Goal: Task Accomplishment & Management: Manage account settings

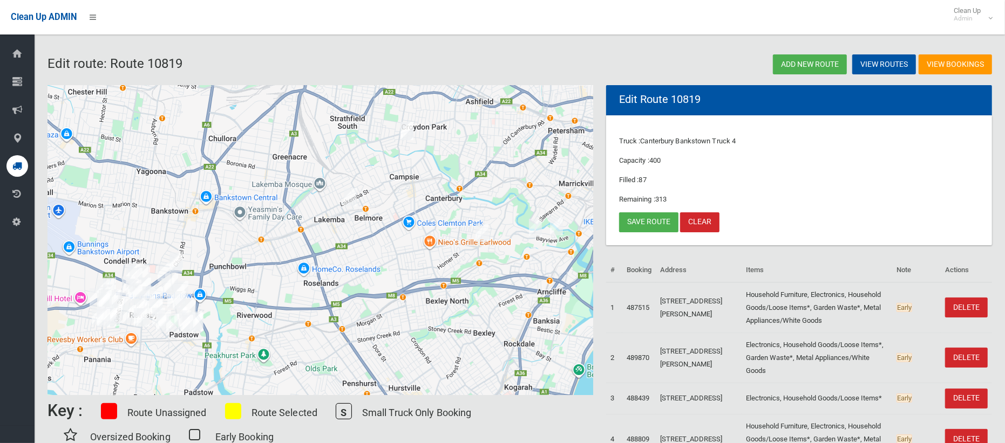
scroll to position [17, 0]
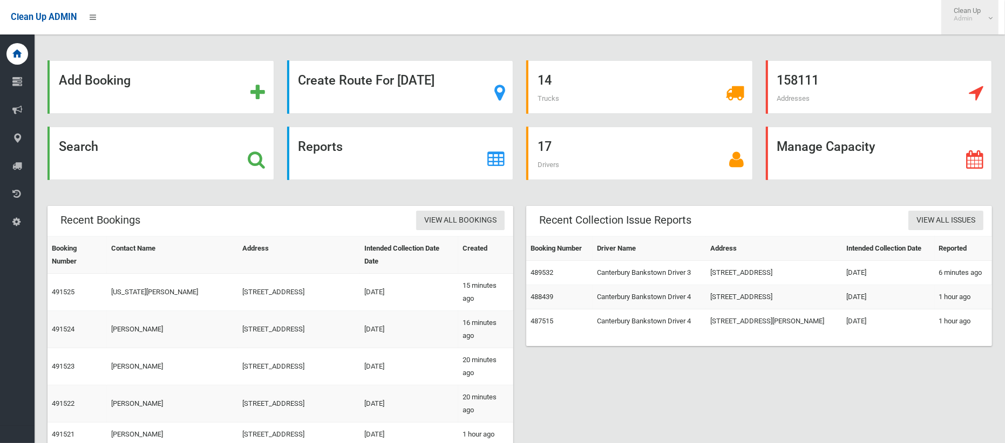
click at [988, 18] on link "Clean Up Admin" at bounding box center [969, 17] width 57 height 35
click at [826, 50] on div "Add Booking Create Route For Tomorrow 14 Trucks 158111 Addresses Search Reports…" at bounding box center [520, 317] width 970 height 609
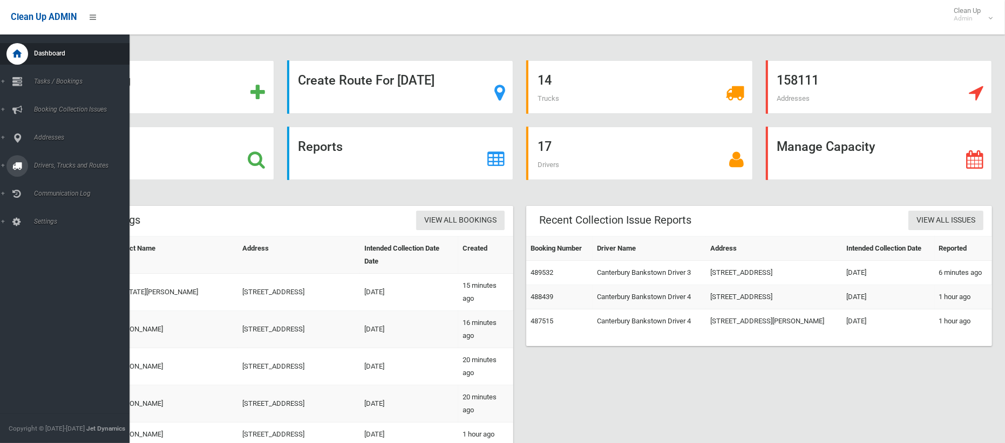
click at [63, 166] on span "Drivers, Trucks and Routes" at bounding box center [80, 166] width 99 height 8
click at [64, 211] on span "Driver Rostering / Shifts" at bounding box center [76, 215] width 90 height 8
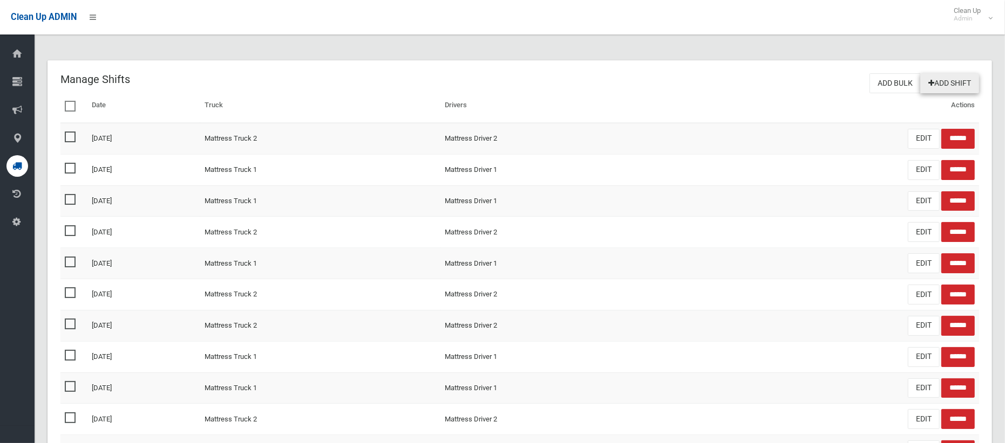
click at [952, 87] on link "Add Shift" at bounding box center [949, 83] width 59 height 20
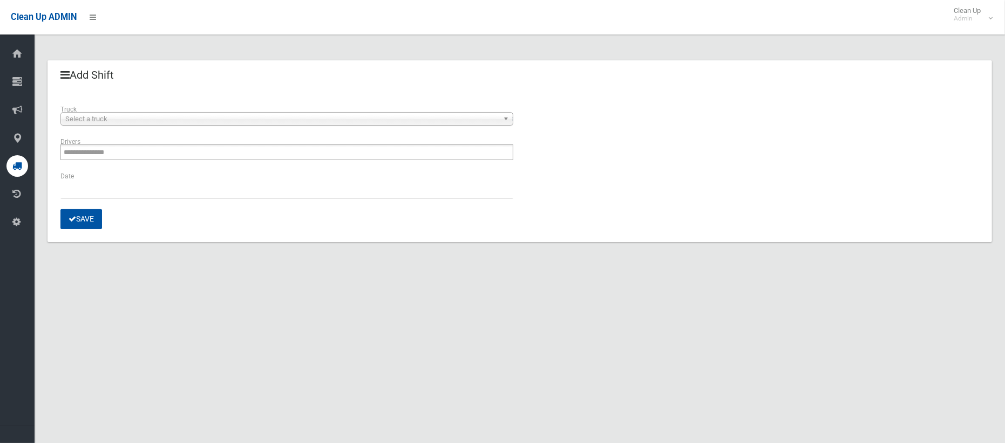
click at [139, 121] on span "Select a truck" at bounding box center [281, 119] width 433 height 13
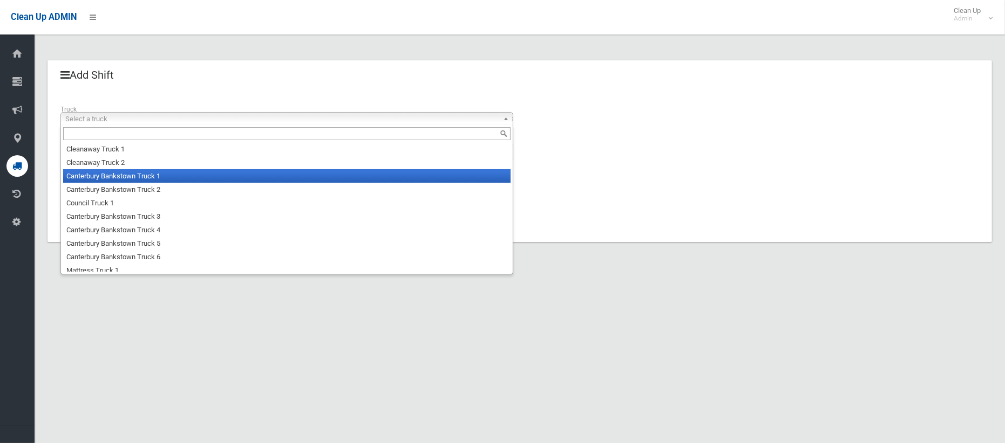
click at [132, 175] on li "Canterbury Bankstown Truck 1" at bounding box center [286, 175] width 447 height 13
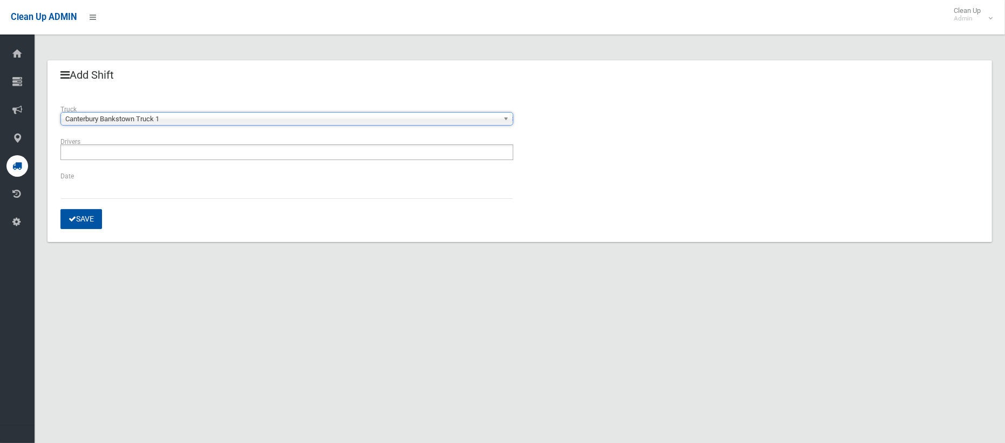
click at [121, 150] on input "text" at bounding box center [93, 152] width 58 height 13
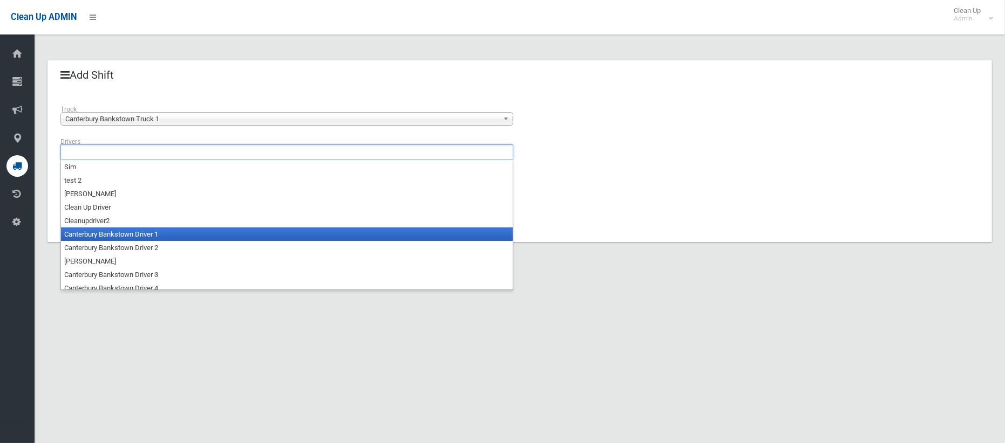
click at [126, 231] on li "Canterbury Bankstown Driver 1" at bounding box center [287, 234] width 452 height 13
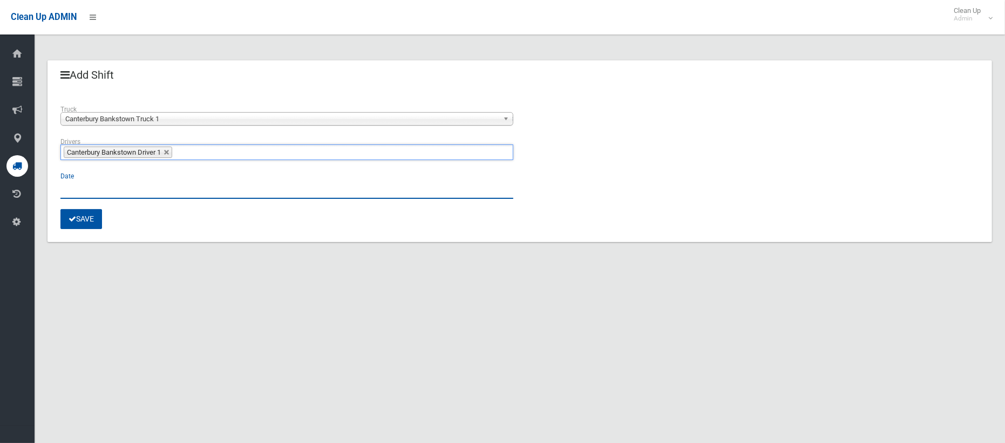
click at [76, 188] on input "text" at bounding box center [286, 189] width 453 height 20
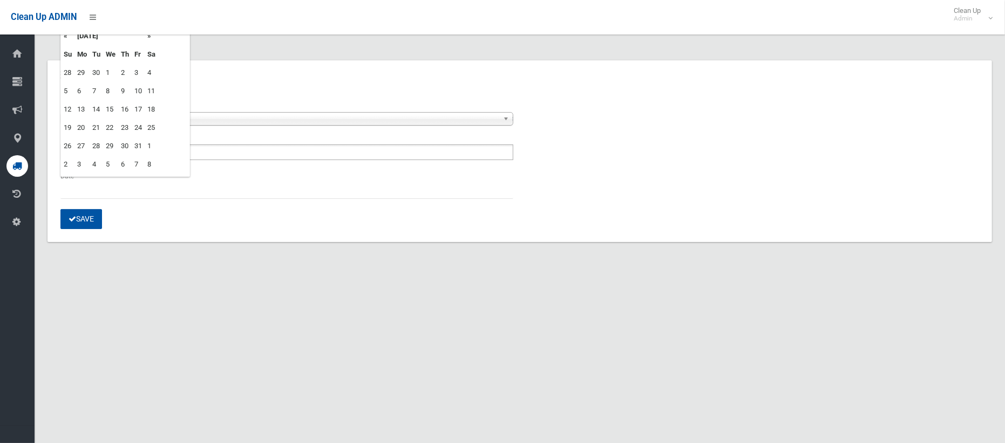
click at [140, 91] on td "10" at bounding box center [138, 91] width 13 height 18
type input "**********"
click at [84, 225] on button "Save" at bounding box center [81, 219] width 42 height 20
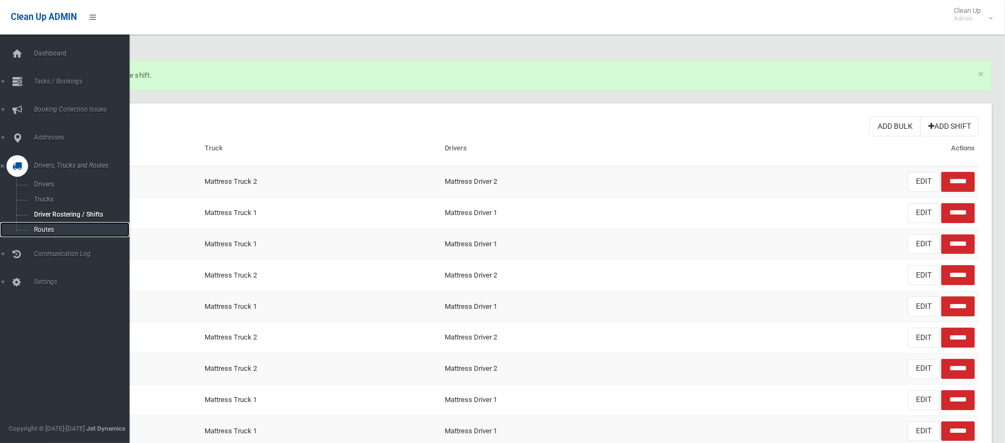
click at [39, 226] on span "Routes" at bounding box center [76, 230] width 90 height 8
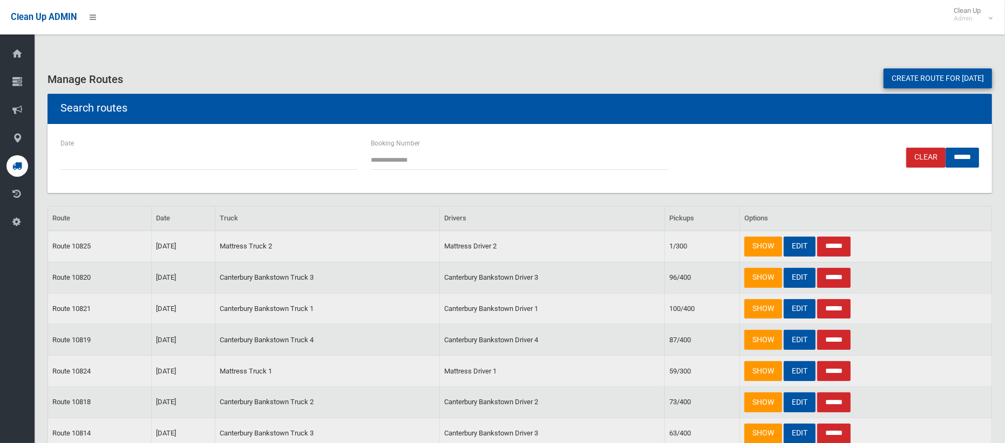
click at [889, 77] on link "Create route for tomorrow" at bounding box center [937, 79] width 108 height 20
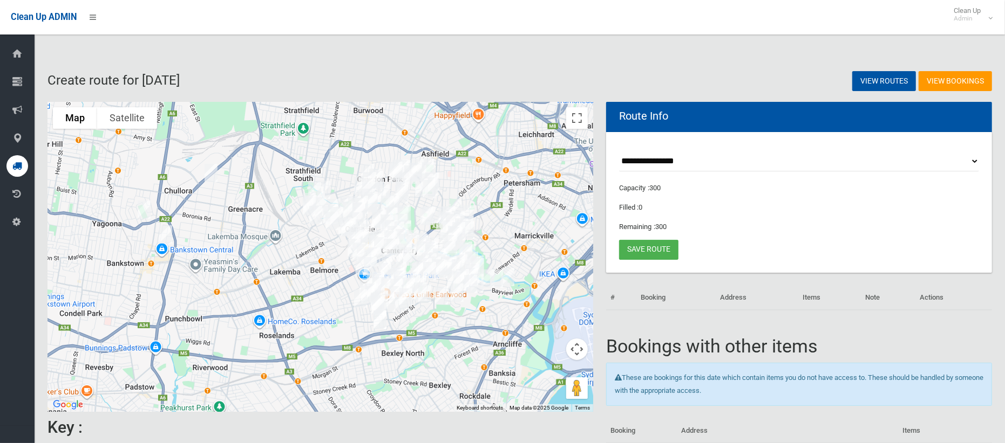
click at [646, 161] on select "**********" at bounding box center [799, 162] width 360 height 20
select select "*****"
click at [619, 152] on select "**********" at bounding box center [799, 162] width 360 height 20
click at [575, 119] on button "Toggle fullscreen view" at bounding box center [577, 118] width 22 height 22
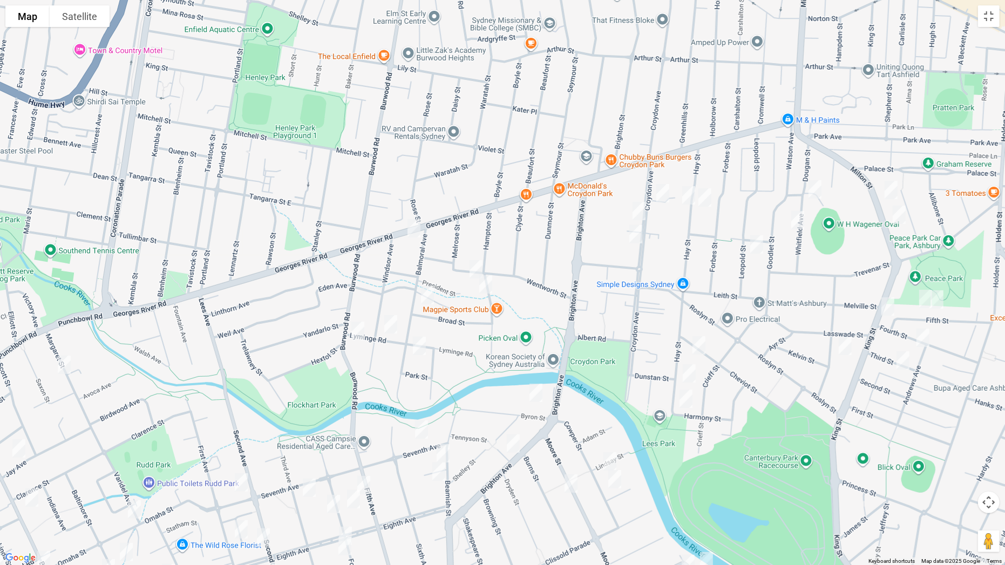
drag, startPoint x: 664, startPoint y: 189, endPoint x: 667, endPoint y: 194, distance: 6.6
click at [663, 188] on img "134 Croydon Avenue, CROYDON PARK NSW 2133" at bounding box center [663, 193] width 22 height 27
click at [688, 196] on img "27 Hay Street, CROYDON PARK NSW 2133" at bounding box center [689, 195] width 22 height 27
click at [706, 200] on img "26 Hay Street, CROYDON PARK NSW 2133" at bounding box center [705, 197] width 22 height 27
click at [815, 189] on img "6A Whitfield Avenue, ASHBURY NSW 2193" at bounding box center [815, 189] width 22 height 27
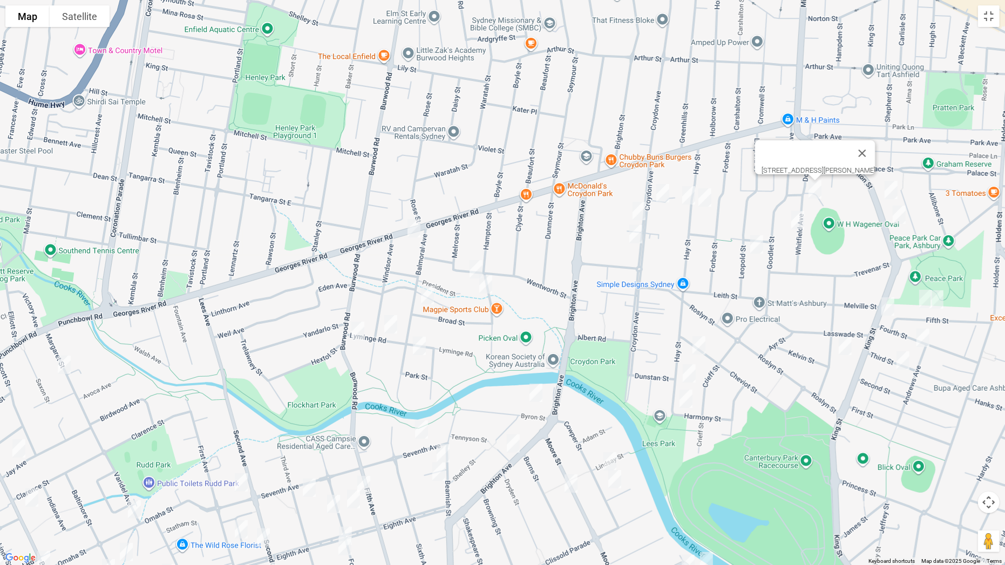
click at [799, 224] on img "21 Whitfield Avenue, ASHBURY NSW 2193" at bounding box center [798, 220] width 22 height 27
click at [758, 244] on img "62 Leopold Street, ASHBURY NSW 2193" at bounding box center [757, 244] width 22 height 27
click at [639, 212] on img "149-151 Croydon Avenue, CROYDON PARK NSW 2133" at bounding box center [639, 210] width 22 height 27
click at [636, 236] on img "163A Croydon Avenue, CROYDON PARK NSW 2133" at bounding box center [636, 234] width 22 height 27
click at [890, 185] on img "132A Milton Street, ASHBURY NSW 2193" at bounding box center [891, 189] width 22 height 27
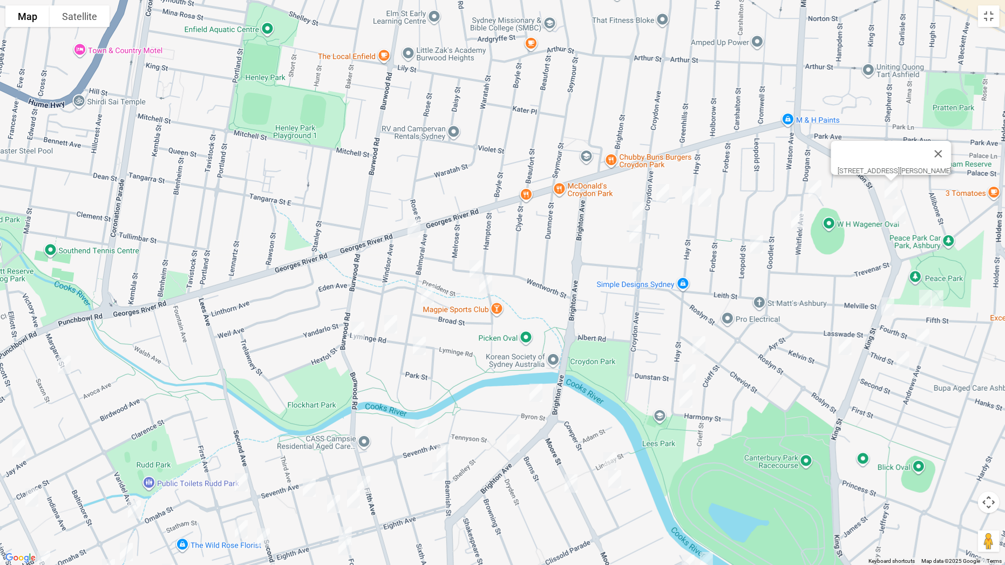
click at [900, 214] on img "148 Milton Street, ASHBURY NSW 2193" at bounding box center [899, 214] width 22 height 27
click at [885, 306] on img "55 Fourth Street, ASHBURY NSW 2193" at bounding box center [888, 306] width 22 height 27
click at [921, 300] on img "43 Fifth Street, ASHBURY NSW 2193" at bounding box center [925, 298] width 22 height 27
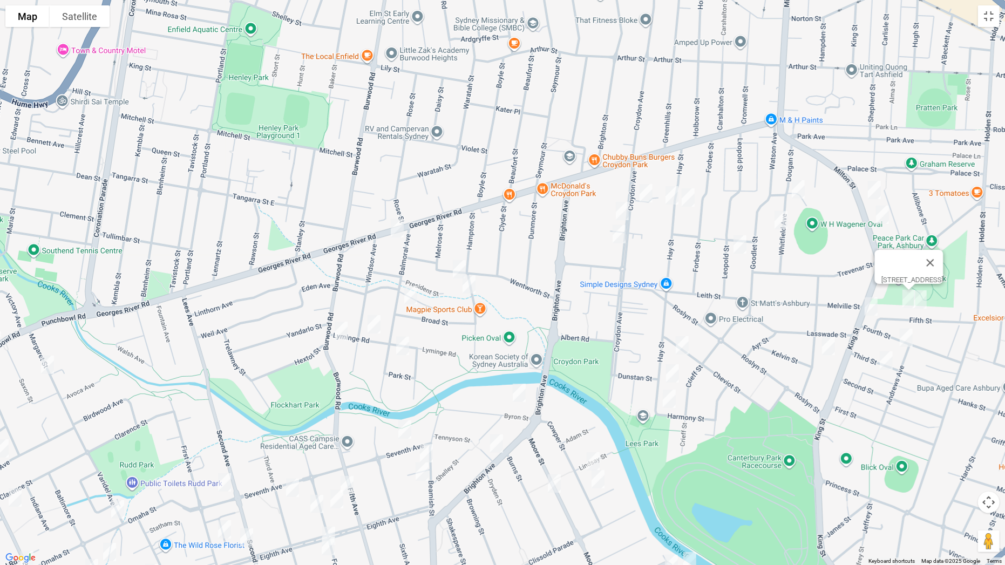
click at [923, 305] on img "35 Fifth Street, ASHBURY NSW 2193" at bounding box center [920, 299] width 22 height 27
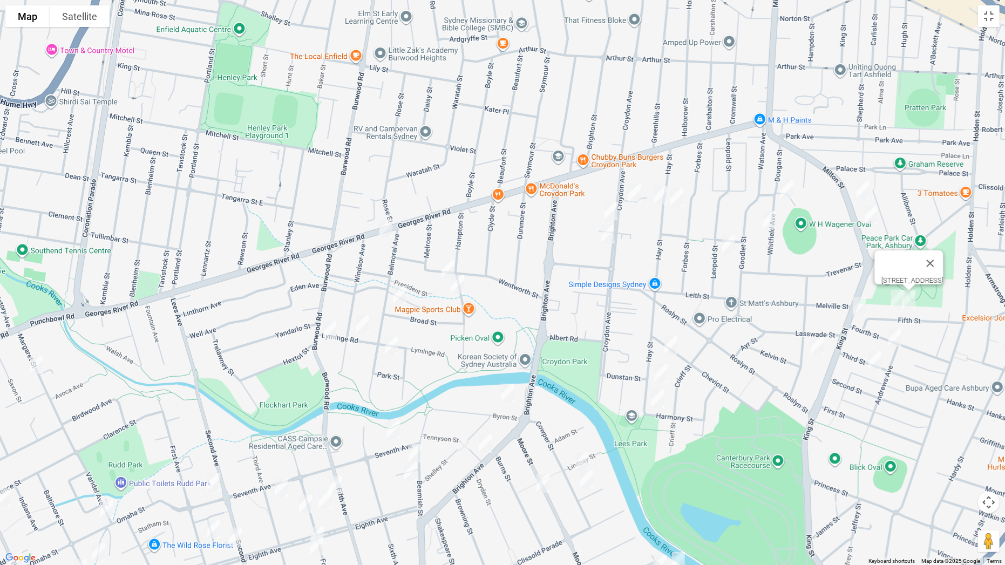
click at [898, 333] on img "40 Fourth Street, ASHBURY NSW 2193" at bounding box center [895, 337] width 22 height 27
click at [875, 360] on img "48 Third Street, ASHBURY NSW 2193" at bounding box center [875, 360] width 22 height 27
click at [815, 354] on img "6 Ettrick Street, ASHBURY NSW 2193" at bounding box center [817, 345] width 22 height 27
click at [672, 347] on img "58 Cheviot Street, ASHBURY NSW 2193" at bounding box center [671, 345] width 22 height 27
click at [659, 373] on img "86 Hay Street, ASHBURY NSW 2193" at bounding box center [661, 373] width 22 height 27
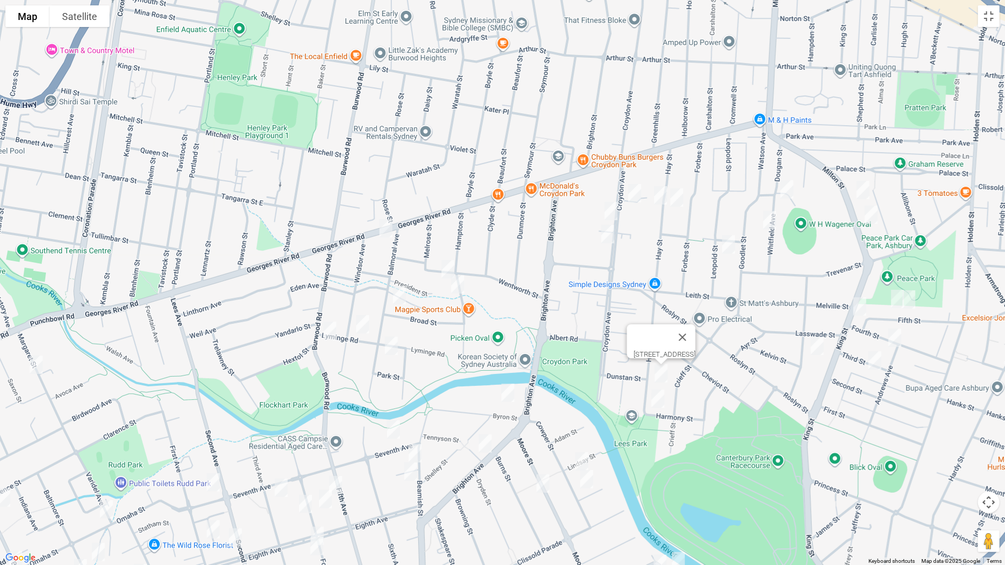
click at [657, 400] on img "100 Hay Street, ASHBURY NSW 2193" at bounding box center [658, 398] width 22 height 27
click at [447, 263] on img "50 Wentworth Street, CROYDON PARK NSW 2133" at bounding box center [448, 269] width 22 height 27
click at [457, 286] on img "39 Hampton Street, CROYDON PARK NSW 2133" at bounding box center [458, 284] width 22 height 27
click at [387, 216] on img "314 Georges River Road, CROYDON PARK NSW 2133" at bounding box center [386, 228] width 22 height 27
click at [400, 290] on img "36 Balmoral Avenue, CROYDON PARK NSW 2133" at bounding box center [399, 295] width 22 height 27
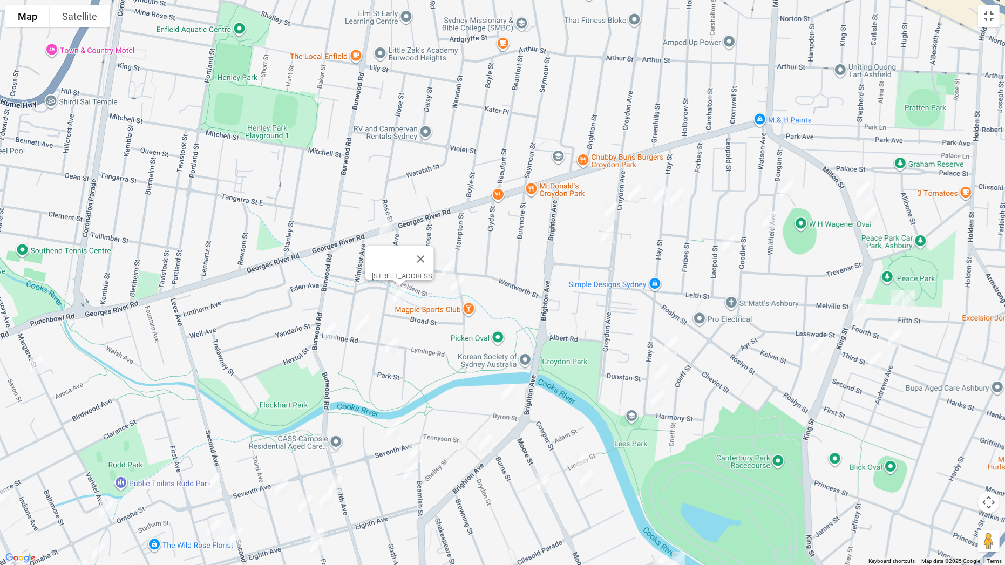
click at [364, 326] on img "52 Windsor Avenue, CROYDON PARK NSW 2133" at bounding box center [363, 324] width 22 height 27
click at [331, 332] on img "216A Burwood Road, CROYDON PARK NSW 2133" at bounding box center [330, 330] width 22 height 27
click at [392, 347] on img "68 Balmoral Avenue, CROYDON PARK NSW 2133" at bounding box center [391, 345] width 22 height 27
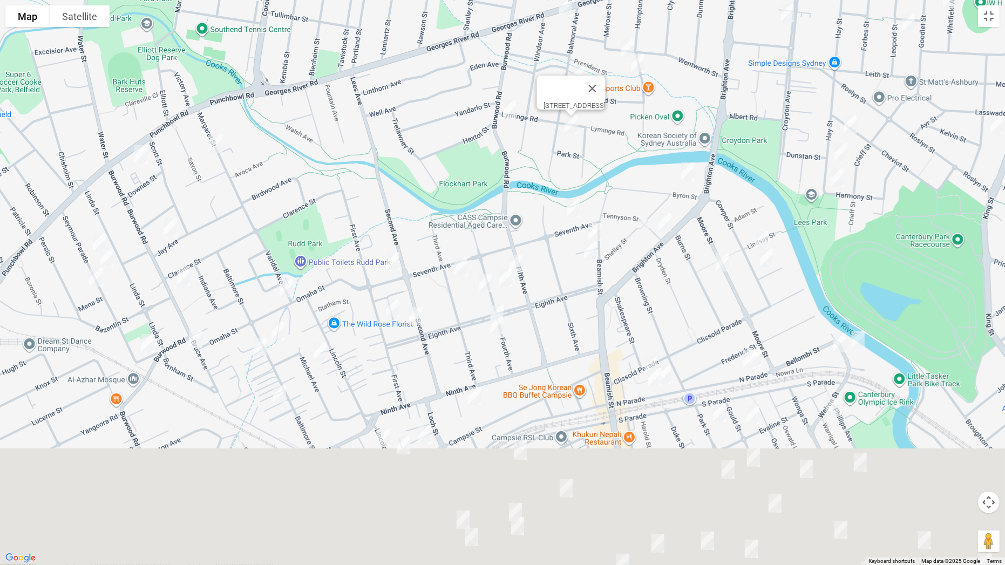
drag, startPoint x: 470, startPoint y: 350, endPoint x: 646, endPoint y: 120, distance: 289.3
click at [647, 120] on div "68 Balmoral Avenue, CROYDON PARK NSW 2133" at bounding box center [502, 282] width 1005 height 565
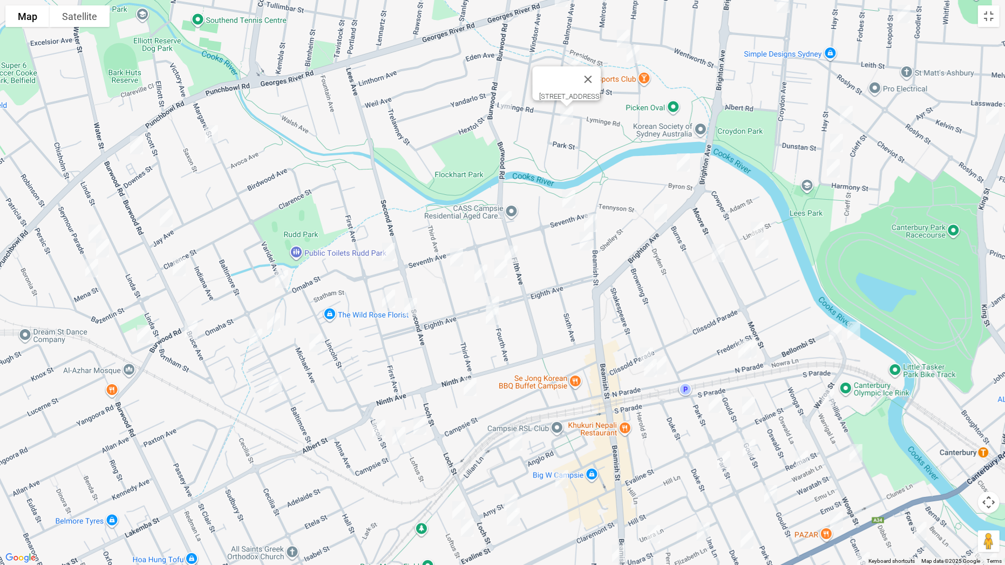
click at [682, 160] on img "5 Byron Street, CAMPSIE NSW 2194" at bounding box center [683, 162] width 22 height 27
click at [663, 210] on img "170 Brighton Avenue, CAMPSIE NSW 2194" at bounding box center [661, 213] width 22 height 27
drag, startPoint x: 569, startPoint y: 195, endPoint x: 584, endPoint y: 215, distance: 24.6
click at [569, 195] on img "3/11 Seventh Avenue, CAMPSIE NSW 2194" at bounding box center [569, 199] width 22 height 27
click at [591, 217] on img "32 Beamish Street, CAMPSIE NSW 2194" at bounding box center [590, 222] width 22 height 27
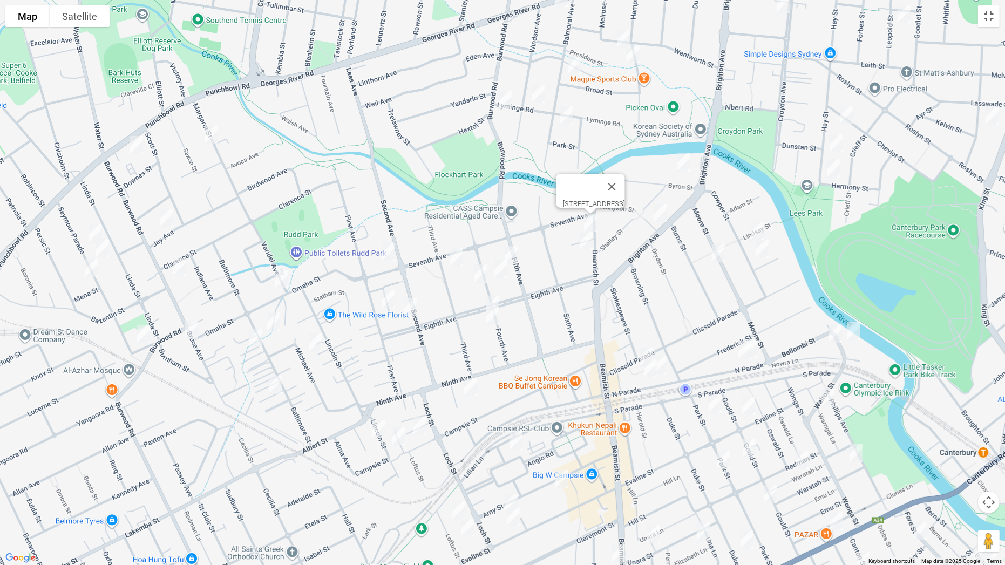
click at [585, 242] on img "42-46 Beamish Street, CAMPSIE NSW 2194" at bounding box center [586, 241] width 22 height 27
click at [518, 252] on img "32-34 Fifth Avenue, CAMPSIE NSW 2194" at bounding box center [511, 254] width 22 height 27
click at [501, 270] on img "25-27 Fourth Avenue, CAMPSIE NSW 2194" at bounding box center [501, 268] width 22 height 27
click at [454, 260] on img "33 Third Avenue, CAMPSIE NSW 2194" at bounding box center [457, 257] width 22 height 27
click at [478, 276] on img "38 Fourth Avenue, CAMPSIE NSW 2194" at bounding box center [481, 273] width 22 height 27
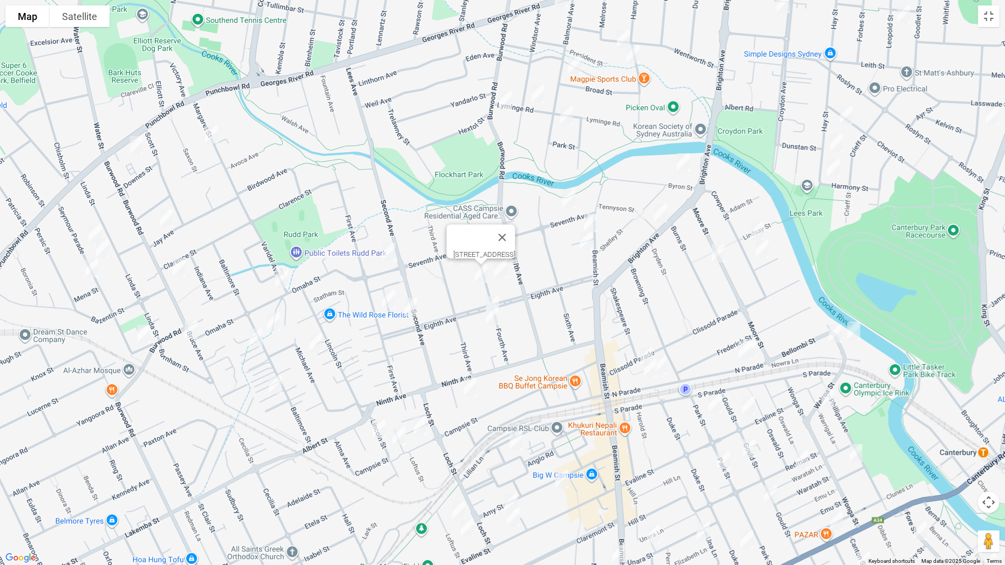
click at [385, 254] on img "99 Seventh Avenue, CAMPSIE NSW 2194" at bounding box center [389, 251] width 22 height 27
click at [208, 132] on img "21 Margaret Street, BELFIELD NSW 2191" at bounding box center [212, 134] width 22 height 27
click at [132, 145] on img "296 Punchbowl Road, BELFIELD NSW 2191" at bounding box center [137, 145] width 22 height 27
click at [166, 218] on img "3 Jay Avenue, BELFIELD NSW 2191" at bounding box center [166, 217] width 22 height 27
click at [95, 227] on img "59 Seymour Parade, BELFIELD NSW 2191" at bounding box center [95, 233] width 22 height 27
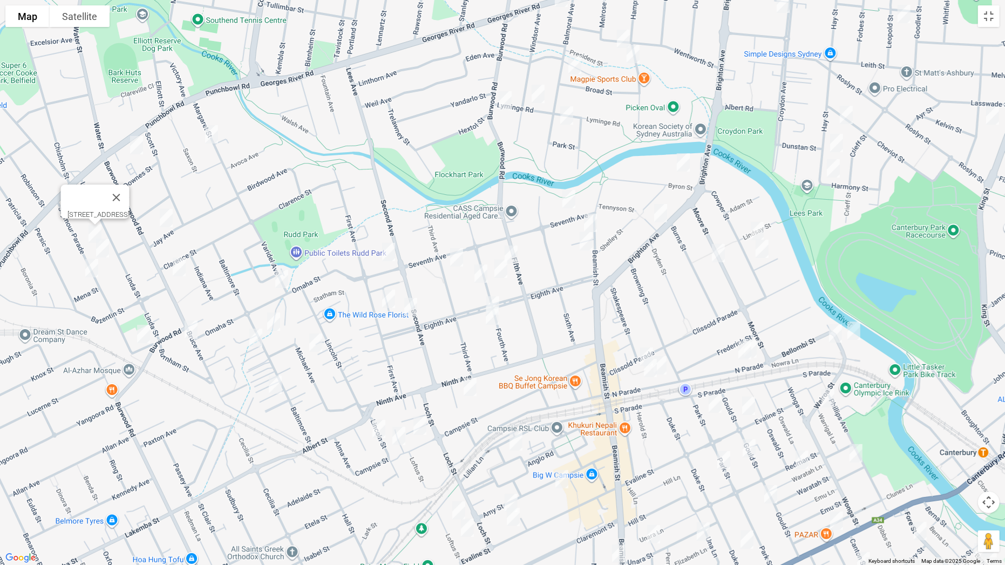
click at [104, 250] on img "51 Seymour Parade, BELFIELD NSW 2191" at bounding box center [103, 248] width 22 height 27
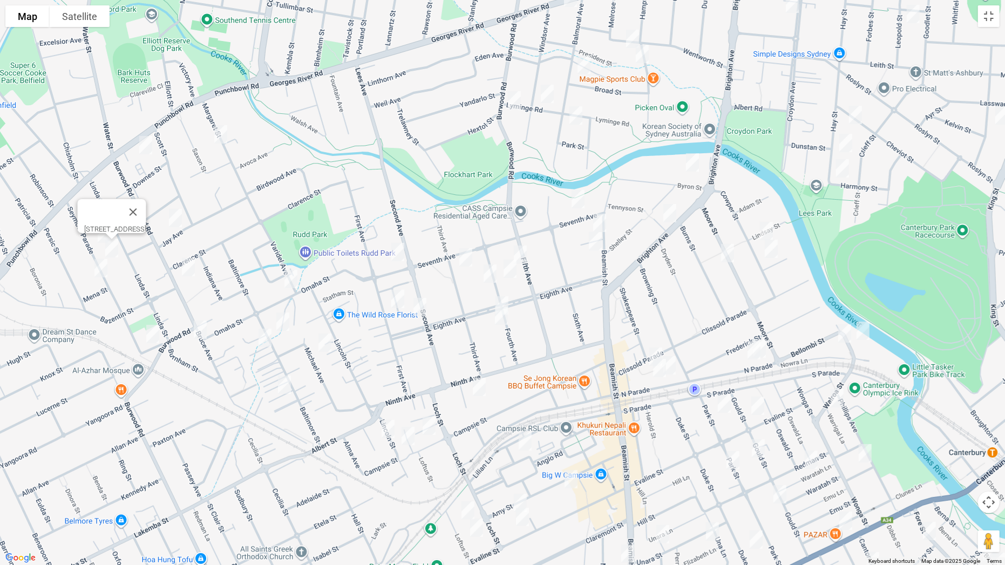
click at [98, 272] on img "36 Seymour Parade, BELFIELD NSW 2191" at bounding box center [101, 268] width 22 height 27
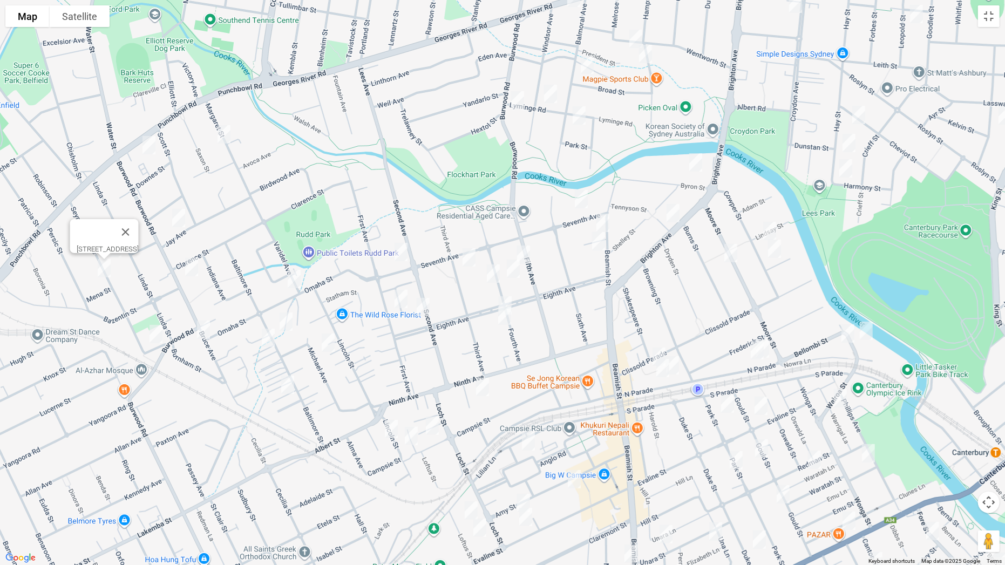
click at [189, 267] on img "81 Burwood Road, BELFIELD NSW 2191" at bounding box center [192, 267] width 22 height 27
click at [196, 334] on img "72 Bruce Avenue, BELFIELD NSW 2191" at bounding box center [204, 329] width 22 height 27
click at [161, 327] on img "1 Seymour Parade, BELFIELD NSW 2191" at bounding box center [156, 333] width 22 height 27
click at [297, 276] on img "13 Omaha Street, BELFIELD NSW 2191" at bounding box center [294, 278] width 22 height 27
click at [285, 319] on img "71 Baltimore Street, BELFIELD NSW 2191" at bounding box center [286, 321] width 22 height 27
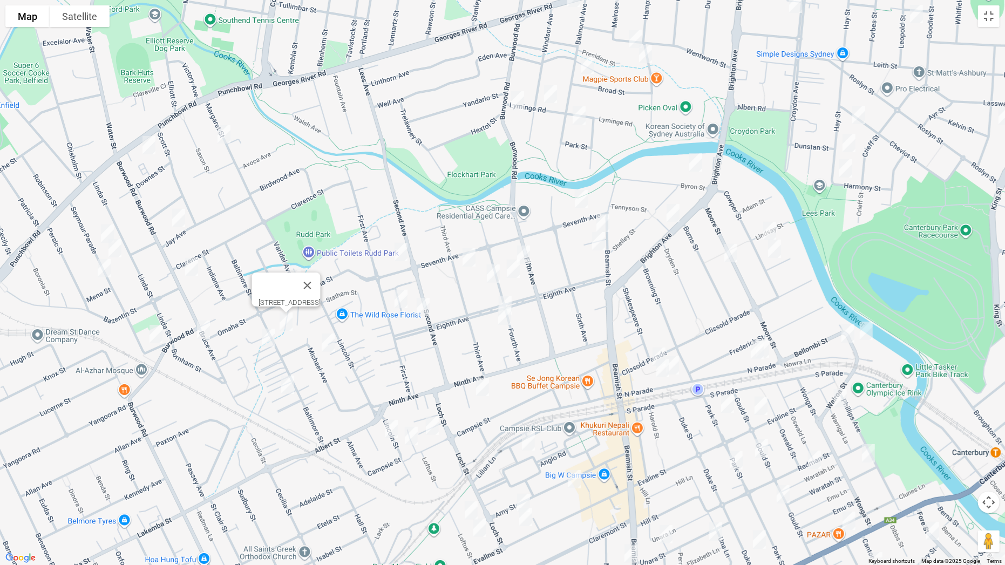
click at [267, 336] on img "3/72 Baltimore Street, BELFIELD NSW 2191" at bounding box center [268, 337] width 22 height 27
click at [333, 341] on img "24 Michael Avenue, BELFIELD NSW 2191" at bounding box center [328, 342] width 22 height 27
drag, startPoint x: 286, startPoint y: 384, endPoint x: 304, endPoint y: 375, distance: 19.5
click at [286, 384] on img "34-40 Baltimore Street, BELFIELD NSW 2191" at bounding box center [288, 384] width 22 height 27
click at [401, 294] on img "15 First Avenue, CAMPSIE NSW 2194" at bounding box center [401, 298] width 22 height 27
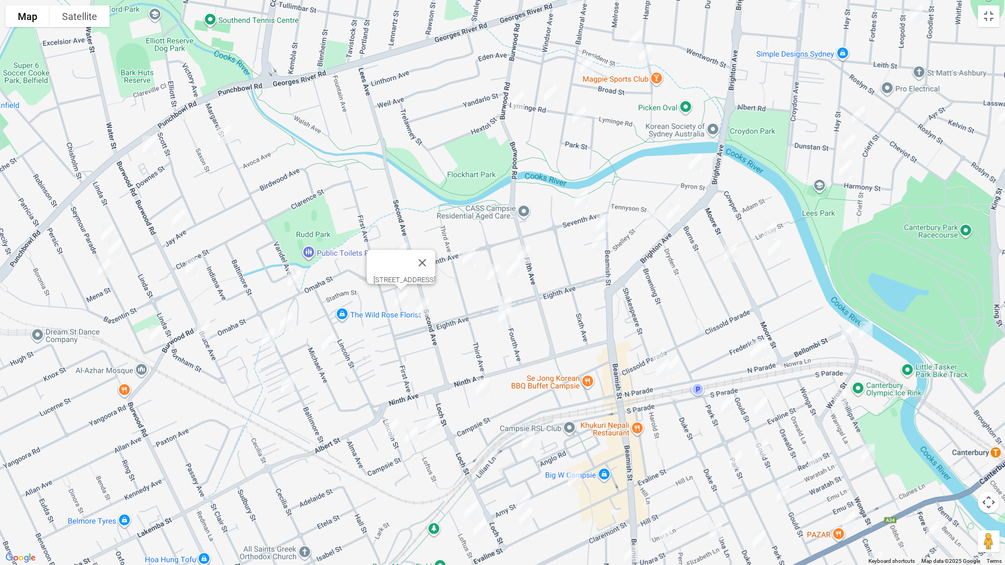
click at [422, 305] on img "85 Eighth Avenue, CAMPSIE NSW 2194" at bounding box center [423, 306] width 22 height 27
click at [510, 293] on img "22 Fourth Avenue, CAMPSIE NSW 2194" at bounding box center [505, 305] width 22 height 27
click at [504, 317] on img "16 Fourth Avenue, CAMPSIE NSW 2194" at bounding box center [505, 315] width 22 height 27
click at [484, 385] on img "4 Harcourt Avenue, CAMPSIE NSW 2194" at bounding box center [483, 386] width 22 height 27
click at [438, 421] on img "123 Campsie Street, CAMPSIE NSW 2194" at bounding box center [432, 425] width 22 height 27
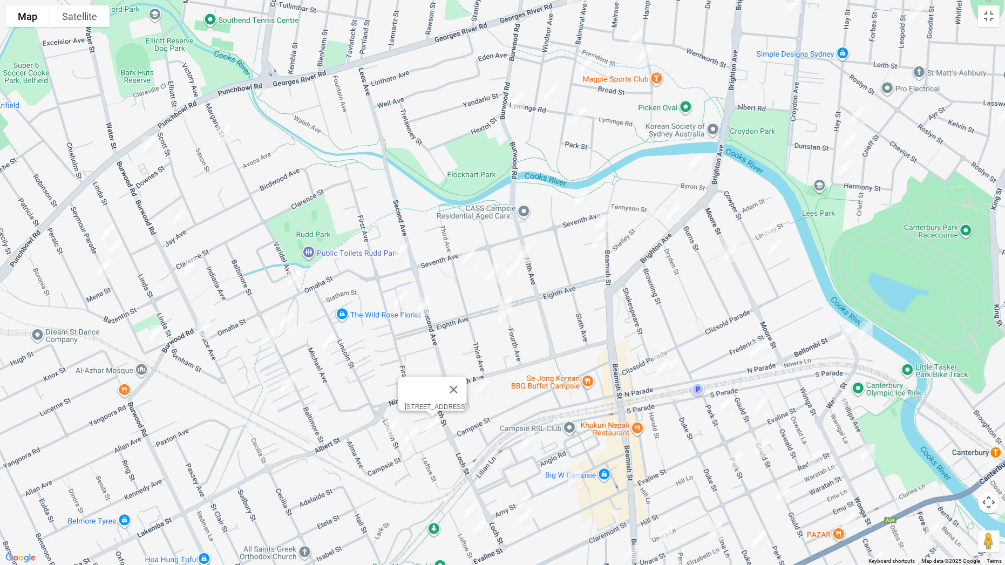
click at [389, 425] on img "16 Lincoln Street, CAMPSIE NSW 2194" at bounding box center [391, 428] width 22 height 27
click at [412, 435] on img "15 Lincoln Street, CAMPSIE NSW 2194" at bounding box center [411, 435] width 22 height 27
click at [767, 227] on img "5 Lindsay Street, CAMPSIE NSW 2194" at bounding box center [770, 230] width 22 height 27
click at [776, 254] on img "4 Gordon Street, CAMPSIE NSW 2194" at bounding box center [774, 248] width 22 height 27
click at [729, 251] on img "31 Moore Street, CAMPSIE NSW 2194" at bounding box center [731, 253] width 22 height 27
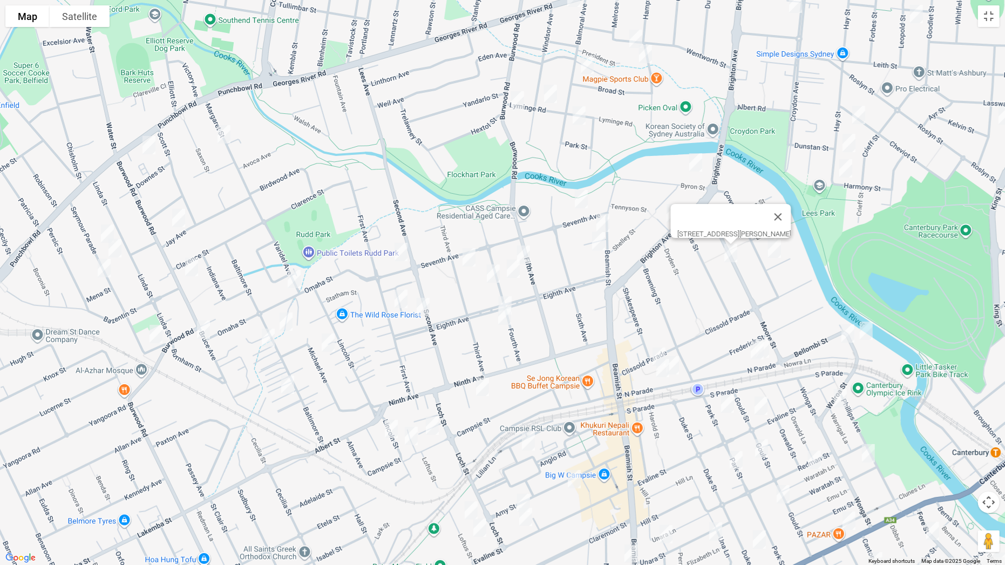
click at [862, 330] on img "7 Nowra Street, CAMPSIE NSW 2194" at bounding box center [866, 330] width 22 height 27
click at [849, 331] on img "10A Nowra Street, CAMPSIE NSW 2194" at bounding box center [848, 333] width 22 height 27
click at [770, 338] on img "4/10 North Parade, CAMPSIE NSW 2194" at bounding box center [763, 348] width 22 height 27
click at [751, 353] on img "11-12 North Parade, CAMPSIE NSW 2194" at bounding box center [757, 350] width 22 height 27
click at [654, 348] on img "98 Clissold Parade, CAMPSIE NSW 2194" at bounding box center [659, 356] width 22 height 27
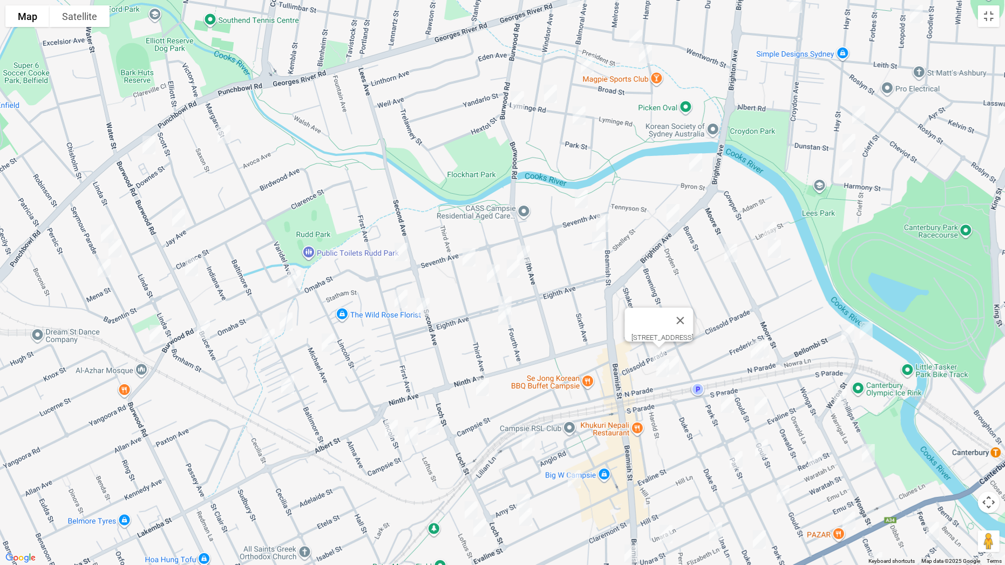
click at [658, 371] on img "31 North Parade, CAMPSIE NSW 2194" at bounding box center [663, 367] width 22 height 27
click at [677, 365] on img "28-29 North Parade, CAMPSIE NSW 2194" at bounding box center [672, 365] width 22 height 27
drag, startPoint x: 725, startPoint y: 402, endPoint x: 742, endPoint y: 413, distance: 20.8
click at [725, 402] on img "4 Park Street, CAMPSIE NSW 2194" at bounding box center [727, 403] width 22 height 27
click at [761, 409] on img "3/8 Gould Street, CAMPSIE NSW 2194" at bounding box center [761, 405] width 22 height 27
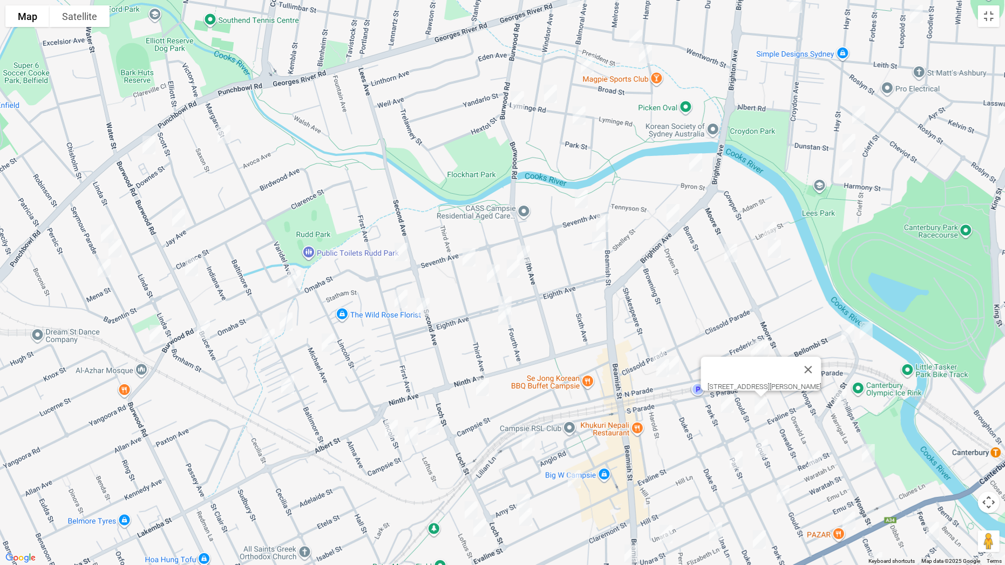
click at [838, 397] on img "3 Wairoa Street, CANTERBURY NSW 2193" at bounding box center [840, 398] width 22 height 27
click at [869, 443] on img "8 Ward Avenue, CANTERBURY NSW 2193" at bounding box center [868, 453] width 22 height 27
click at [815, 443] on img "18 Redman Street, CANTERBURY NSW 2193" at bounding box center [814, 459] width 22 height 27
click at [766, 443] on img "25 Gould Street, CAMPSIE NSW 2194" at bounding box center [761, 448] width 22 height 27
click at [733, 443] on img "3/31 Park Street, CAMPSIE NSW 2194" at bounding box center [736, 460] width 22 height 27
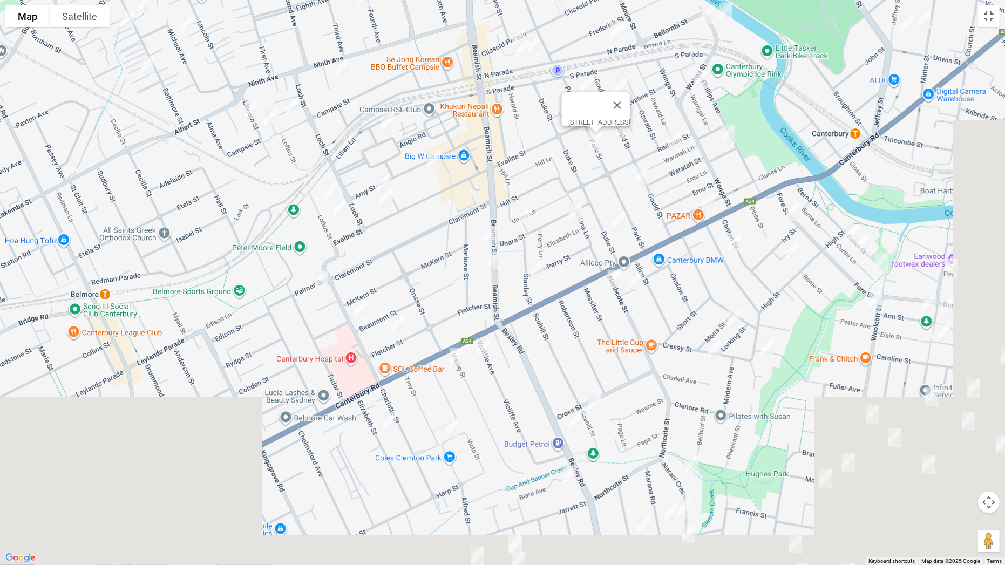
drag, startPoint x: 655, startPoint y: 422, endPoint x: 532, endPoint y: 148, distance: 300.6
click at [532, 148] on div "[STREET_ADDRESS]" at bounding box center [502, 282] width 1005 height 565
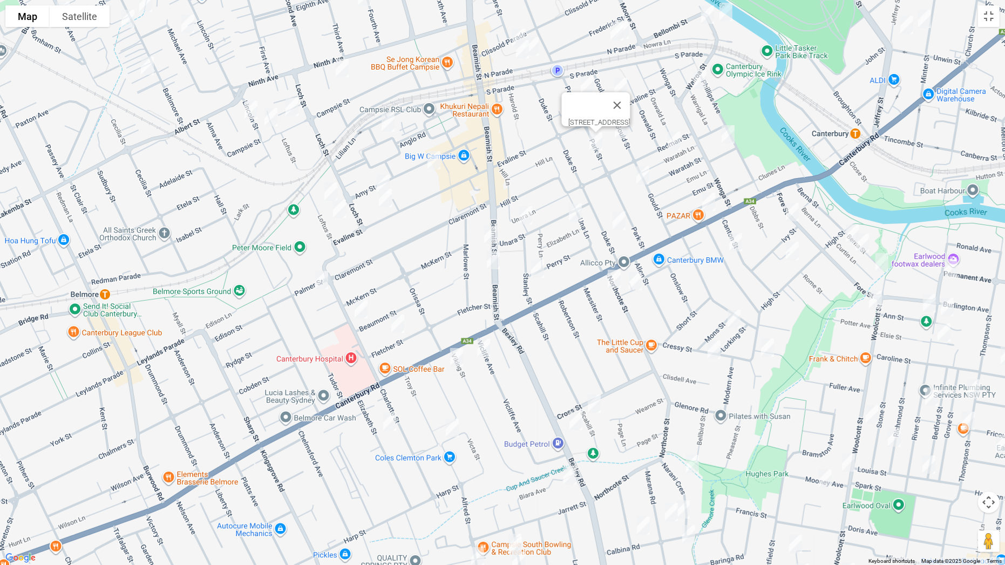
click at [387, 126] on img "53 Anglo Road, CAMPSIE NSW 2194" at bounding box center [388, 122] width 22 height 27
click at [431, 160] on img "42 Amy Street, CAMPSIE NSW 2194" at bounding box center [434, 160] width 22 height 27
click at [384, 177] on img "70-72 Amy Street, CAMPSIE NSW 2194" at bounding box center [383, 183] width 22 height 27
click at [386, 199] on img "107-111 Evaline Street, CAMPSIE NSW 2194" at bounding box center [385, 198] width 22 height 27
click at [323, 193] on img "28-30 Loftus Street, CAMPSIE NSW 2194" at bounding box center [331, 191] width 22 height 27
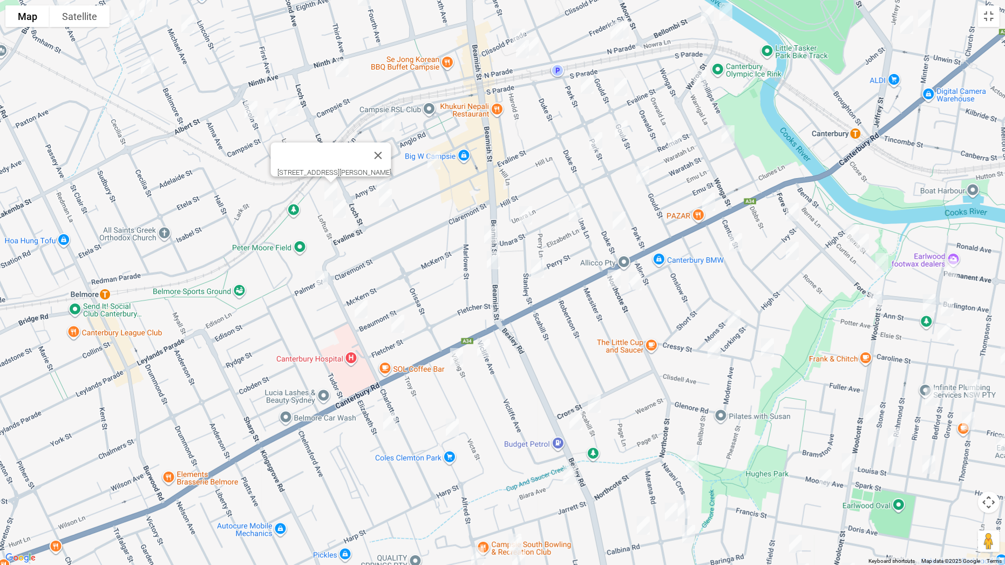
click at [340, 215] on img "40A Loftus Street, CAMPSIE NSW 2194" at bounding box center [340, 208] width 22 height 27
click at [325, 279] on img "4 Palmer Street, CAMPSIE NSW 2194" at bounding box center [322, 280] width 22 height 27
click at [362, 305] on img "51 Beaumont Street, CAMPSIE NSW 2194" at bounding box center [361, 309] width 22 height 27
click at [398, 320] on img "33 Fletcher Street, CAMPSIE NSW 2194" at bounding box center [398, 323] width 22 height 27
click at [527, 213] on img "29 Unara Street, CAMPSIE NSW 2194" at bounding box center [526, 215] width 22 height 27
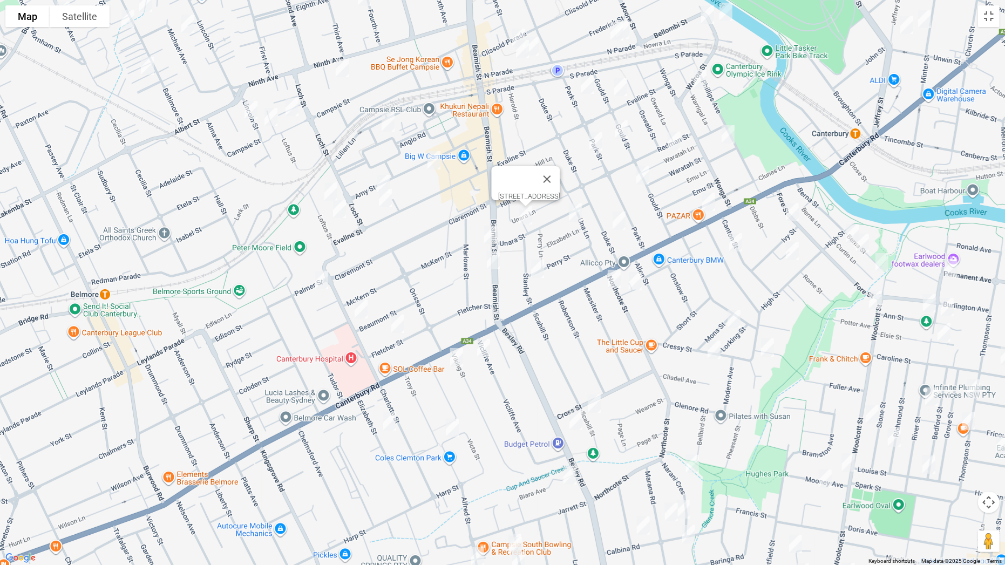
click at [491, 231] on img "342 Beamish Street, CAMPSIE NSW 2194" at bounding box center [491, 234] width 22 height 27
click at [491, 261] on img "2/370 Beamish Street, CAMPSIE NSW 2194" at bounding box center [493, 260] width 22 height 27
click at [536, 272] on img "18 Stanley Street, CAMPSIE NSW 2194" at bounding box center [538, 268] width 22 height 27
click at [640, 175] on img "4/53 Gould Street, CAMPSIE NSW 2194" at bounding box center [643, 175] width 22 height 27
click at [576, 213] on img "5/8 Unara Street, CAMPSIE NSW 2194" at bounding box center [575, 212] width 22 height 27
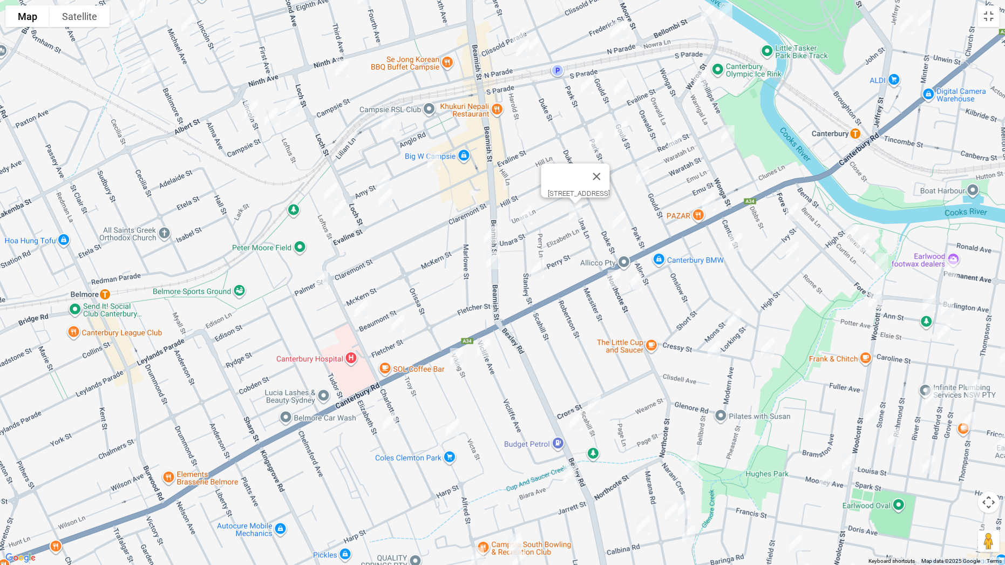
click at [618, 220] on img "95 Duke Street, CAMPSIE NSW 2194" at bounding box center [619, 220] width 22 height 27
click at [711, 201] on img "319 Canterbury Road, CANTERBURY NSW 2193" at bounding box center [709, 201] width 22 height 27
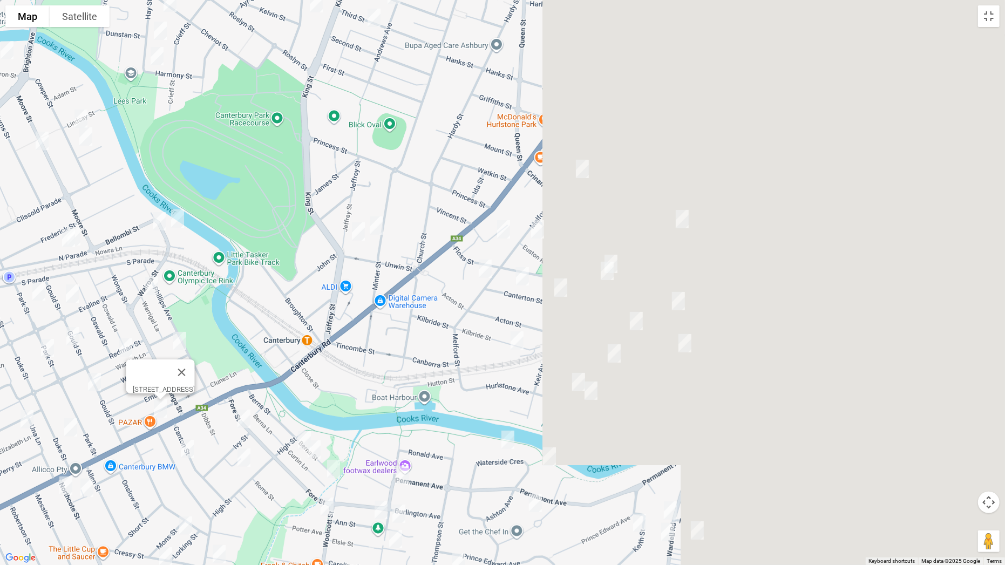
drag, startPoint x: 790, startPoint y: 169, endPoint x: 267, endPoint y: 341, distance: 551.6
click at [255, 365] on div "[STREET_ADDRESS]" at bounding box center [502, 282] width 1005 height 565
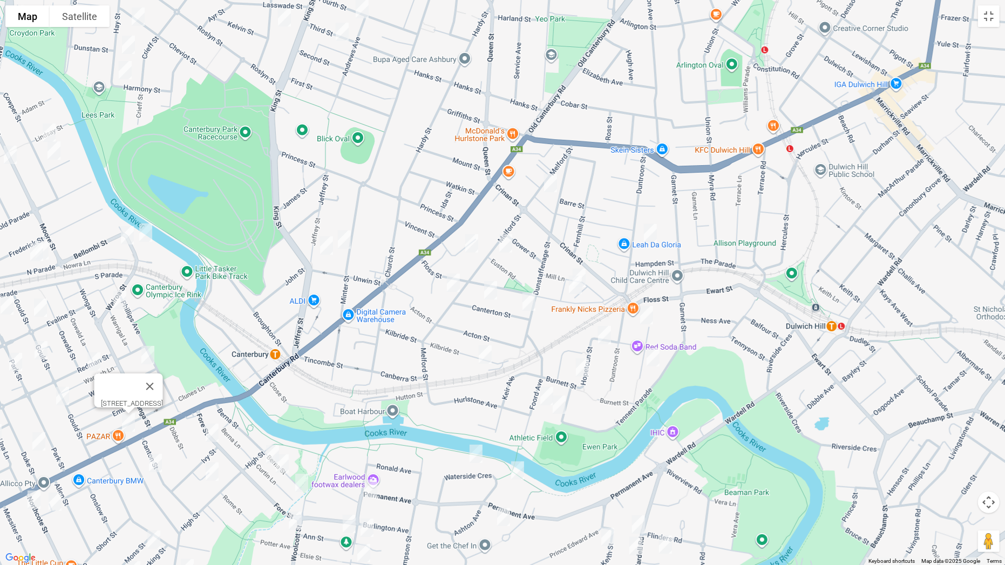
click at [323, 248] on img "41 Jeffrey Street, CANTERBURY NSW 2193" at bounding box center [327, 245] width 22 height 27
click at [347, 245] on img "38-42 Minter Street, CANTERBURY NSW 2193" at bounding box center [344, 239] width 22 height 27
click at [548, 182] on img "23 Melford Street, HURLSTONE PARK NSW 2193" at bounding box center [550, 182] width 22 height 27
click at [504, 247] on img "19 Euston Road, HURLSTONE PARK NSW 2193" at bounding box center [506, 243] width 22 height 27
click at [474, 247] on img "19 Dunkeld Avenue, HURLSTONE PARK NSW 2193" at bounding box center [472, 243] width 22 height 27
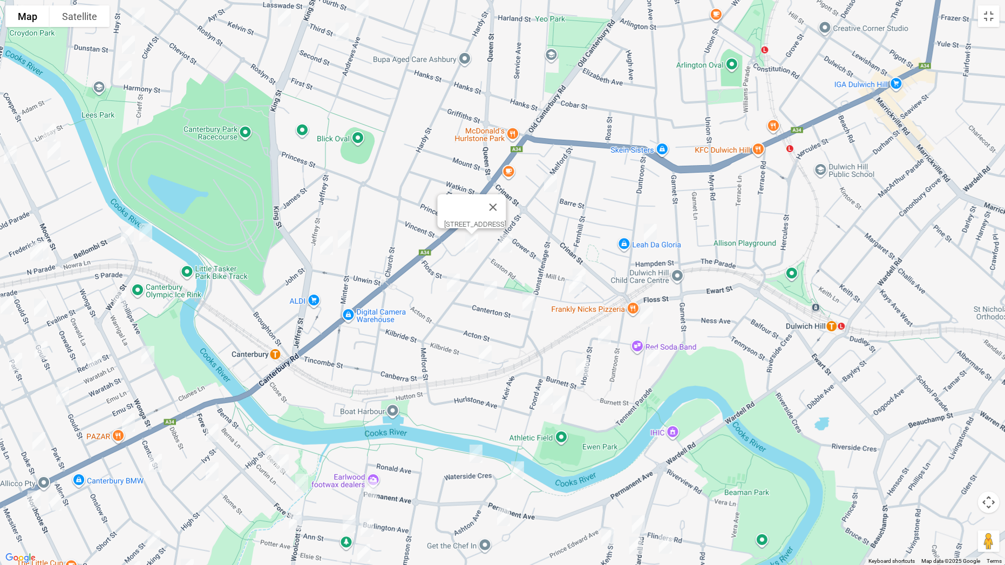
click at [456, 283] on img "82 Melford Street, HURLSTONE PARK NSW 2193" at bounding box center [453, 282] width 22 height 27
click at [652, 230] on img "72A Duntroon Street, HURLSTONE PARK NSW 2193" at bounding box center [650, 233] width 22 height 27
click at [582, 266] on img "7 Mill Street, HURLSTONE PARK NSW 2193" at bounding box center [579, 277] width 22 height 27
click at [571, 289] on img "13 Mill Street, HURLSTONE PARK NSW 2193" at bounding box center [575, 284] width 22 height 27
click at [492, 292] on img "23 Canterton Street, HURLSTONE PARK NSW 2193" at bounding box center [491, 290] width 22 height 27
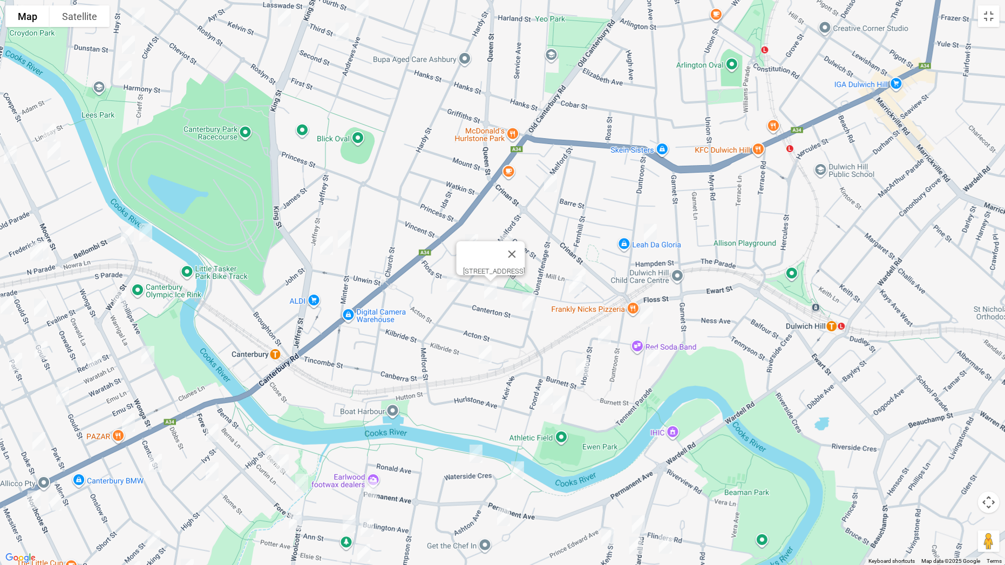
click at [528, 299] on img "56 Dunstaffenage Street, HURLSTONE PARK NSW 2193" at bounding box center [529, 301] width 22 height 27
click at [483, 356] on img "28 Kilbride Street, HURLSTONE PARK NSW 2193" at bounding box center [485, 354] width 22 height 27
click at [648, 312] on img "12 Starkey Street, HURLSTONE PARK NSW 2193" at bounding box center [647, 315] width 22 height 27
click at [604, 336] on img "3 Hopetoun Street, HURLSTONE PARK NSW 2193" at bounding box center [604, 335] width 22 height 27
click at [651, 352] on img "25 Starkey Street, HURLSTONE PARK NSW 2193" at bounding box center [653, 357] width 22 height 27
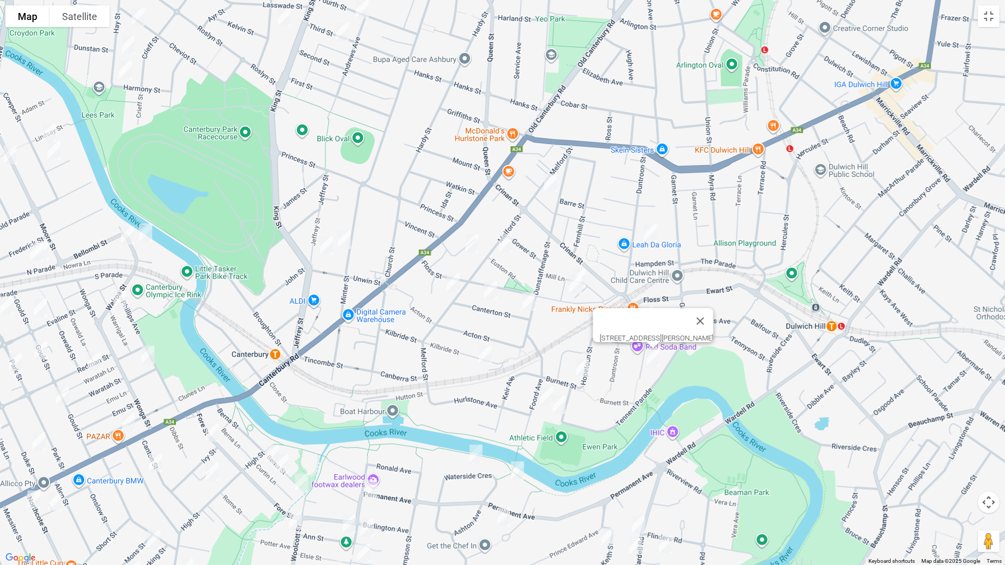
click at [583, 371] on img "9 Burnett Street, HURLSTONE PARK NSW 2193" at bounding box center [582, 367] width 22 height 27
click at [541, 394] on img "29 Foord Avenue, HURLSTONE PARK NSW 2193" at bounding box center [547, 395] width 22 height 27
drag, startPoint x: 562, startPoint y: 403, endPoint x: 575, endPoint y: 414, distance: 17.6
click at [562, 404] on img "3 Smith Avenue, HURLSTONE PARK NSW 2193" at bounding box center [559, 404] width 22 height 27
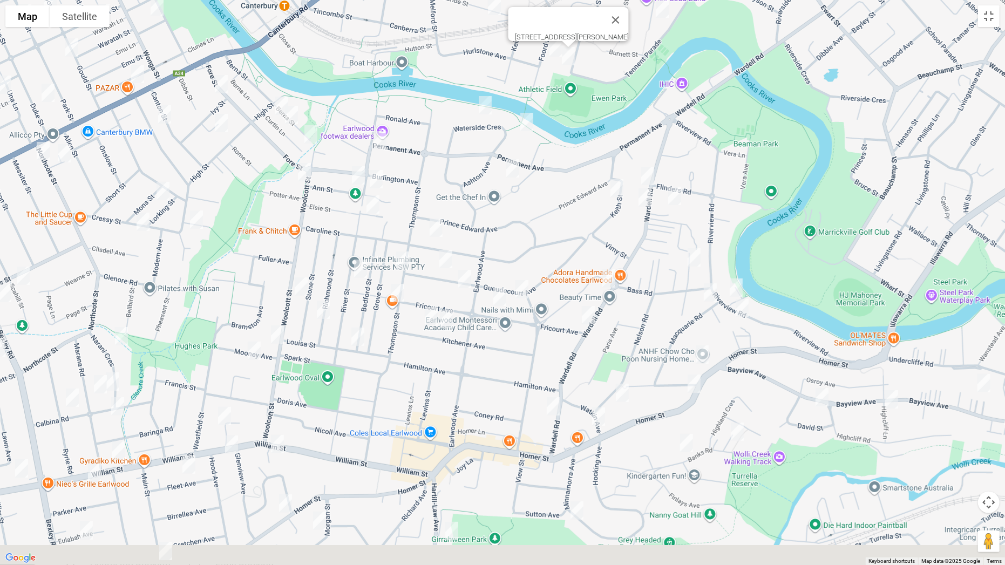
drag, startPoint x: 592, startPoint y: 431, endPoint x: 602, endPoint y: 71, distance: 359.4
click at [602, 71] on div "3 Smith Avenue, HURLSTONE PARK NSW 2193" at bounding box center [502, 282] width 1005 height 565
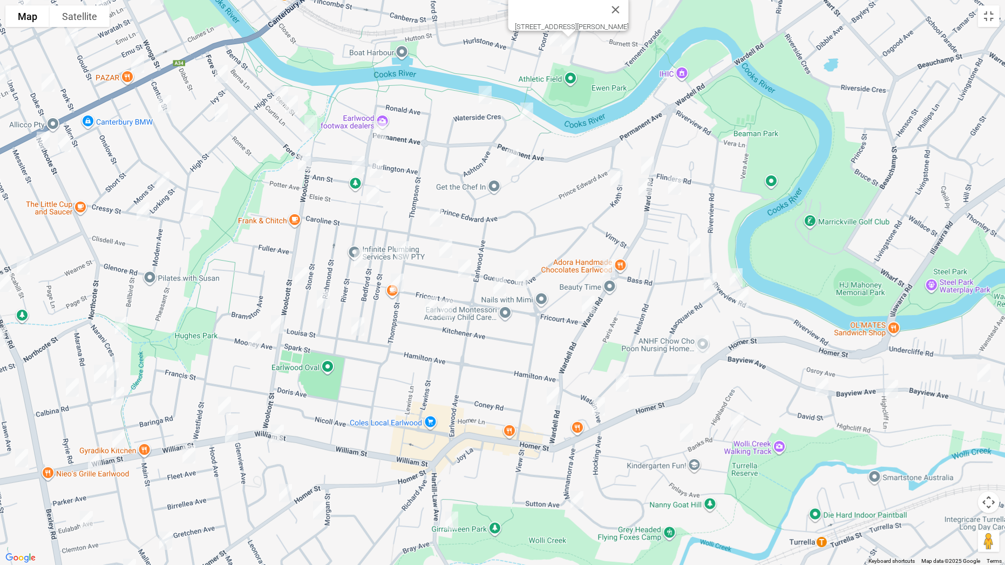
click at [481, 95] on img "35 Waterside Crescent, EARLWOOD NSW 2206" at bounding box center [485, 94] width 22 height 27
click at [524, 108] on img "13A Waterside Crescent, EARLWOOD NSW 2206" at bounding box center [527, 111] width 22 height 27
click at [646, 162] on img "63B Wardell Road, EARLWOOD NSW 2206" at bounding box center [648, 165] width 22 height 27
click at [671, 185] on img "2 Pomroy Avenue, EARLWOOD NSW 2206" at bounding box center [675, 185] width 22 height 27
drag, startPoint x: 613, startPoint y: 181, endPoint x: 640, endPoint y: 186, distance: 27.5
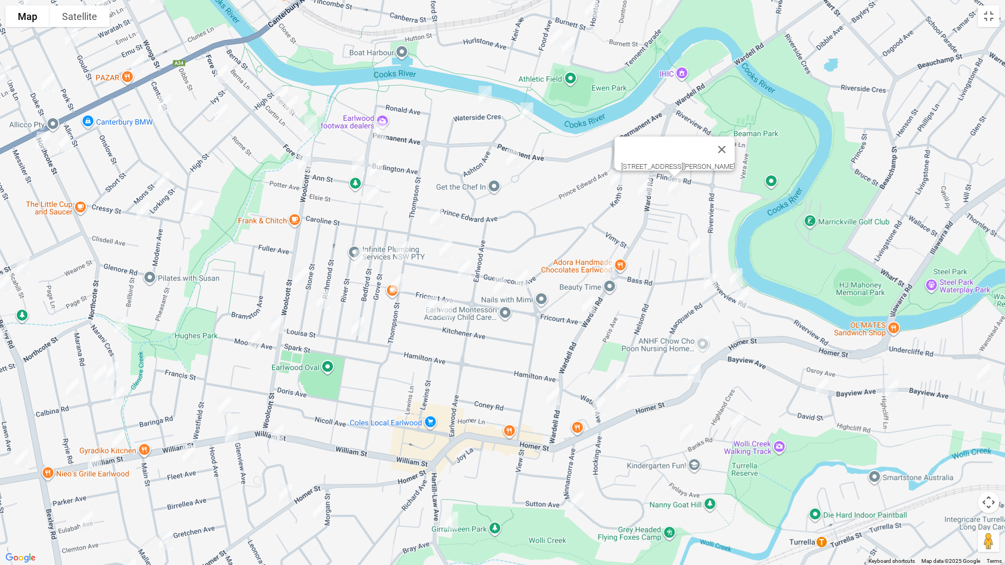
click at [614, 181] on img "9 Keith Street, EARLWOOD NSW 2206" at bounding box center [617, 178] width 22 height 27
click at [645, 185] on img "77 Wardell Road, EARLWOOD NSW 2206" at bounding box center [645, 187] width 22 height 27
click at [618, 183] on img "9 Keith Street, EARLWOOD NSW 2206" at bounding box center [617, 178] width 22 height 27
click at [511, 157] on img "8 Lovat Avenue, EARLWOOD NSW 2206" at bounding box center [513, 158] width 22 height 27
click at [380, 128] on img "132 Permanent Avenue, EARLWOOD NSW 2206" at bounding box center [380, 130] width 22 height 27
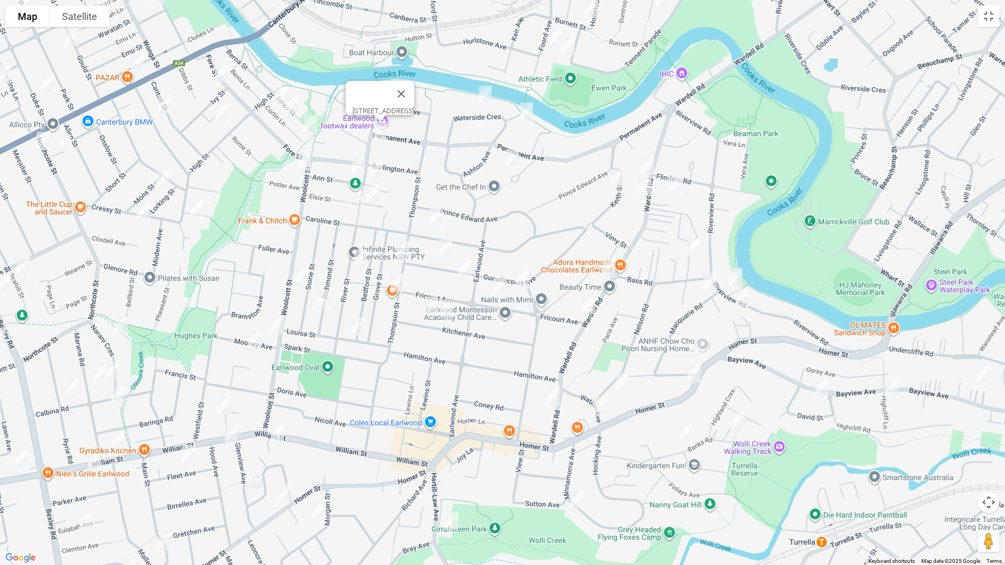
click at [224, 72] on img "11 Fore Street, CANTERBURY NSW 2193" at bounding box center [221, 73] width 22 height 27
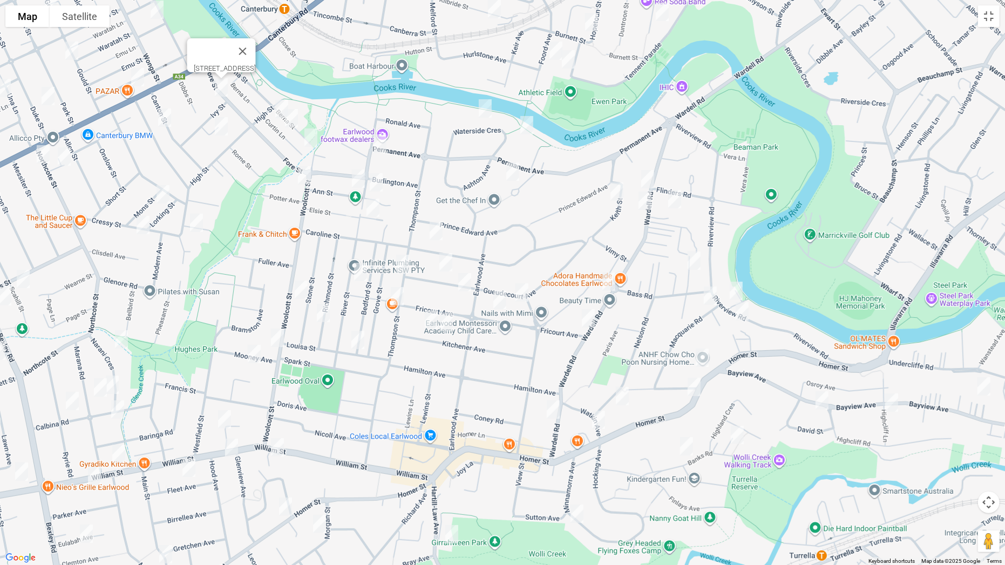
click at [279, 100] on img "47 Berna Street, CANTERBURY NSW 2193" at bounding box center [282, 108] width 22 height 27
click at [290, 117] on img "55 Berna Street, CANTERBURY NSW 2193" at bounding box center [292, 118] width 22 height 27
click at [312, 139] on img "71 Berna Street, CANTERBURY NSW 2193" at bounding box center [311, 137] width 22 height 27
click at [220, 127] on img "4 Kresser Grove, CANTERBURY NSW 2193" at bounding box center [221, 126] width 22 height 27
click at [169, 122] on img "14 Howard Street, CANTERBURY NSW 2193" at bounding box center [165, 117] width 22 height 27
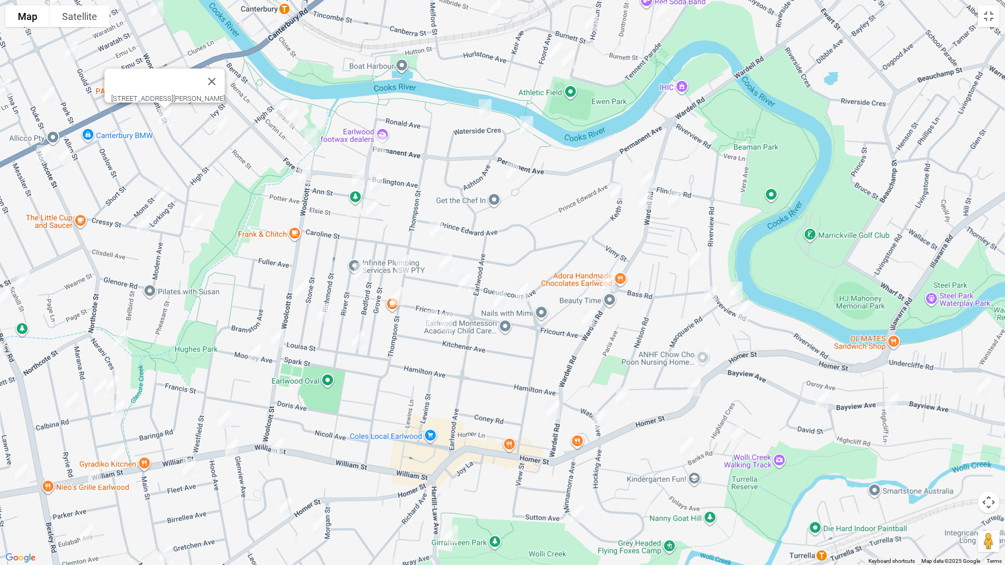
click at [66, 160] on img "18 Northcote Street, CANTERBURY NSW 2193" at bounding box center [64, 156] width 22 height 27
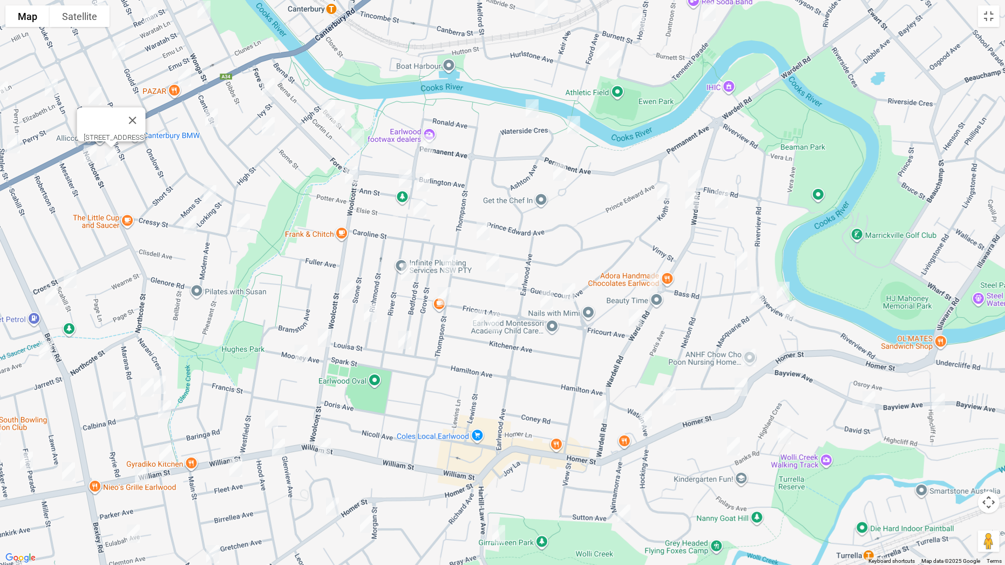
click at [89, 156] on img "3 Northcote Street, CANTERBURY NSW 2193" at bounding box center [90, 154] width 22 height 27
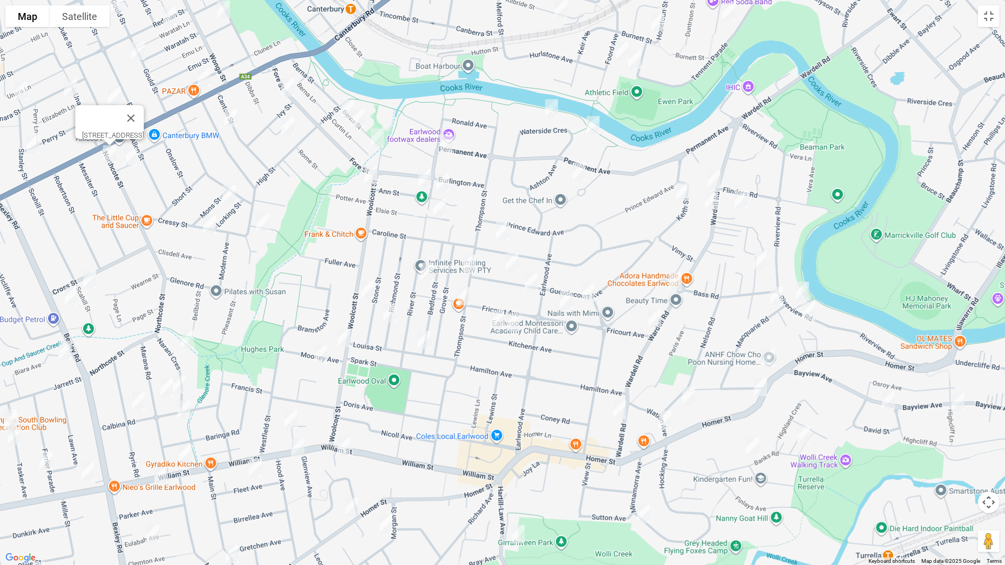
click at [415, 176] on img "3A Ann Street, EARLWOOD NSW 2206" at bounding box center [425, 178] width 22 height 27
click at [442, 186] on img "4 Karool Avenue, EARLWOOD NSW 2206" at bounding box center [443, 182] width 22 height 27
click at [439, 205] on img "2 River Street, EARLWOOD NSW 2206" at bounding box center [439, 207] width 22 height 27
click at [365, 175] on img "19 Woolcott Street, EARLWOOD NSW 2206" at bounding box center [371, 175] width 22 height 27
click at [505, 228] on img "67 Flers Avenue, EARLWOOD NSW 2206" at bounding box center [502, 230] width 22 height 27
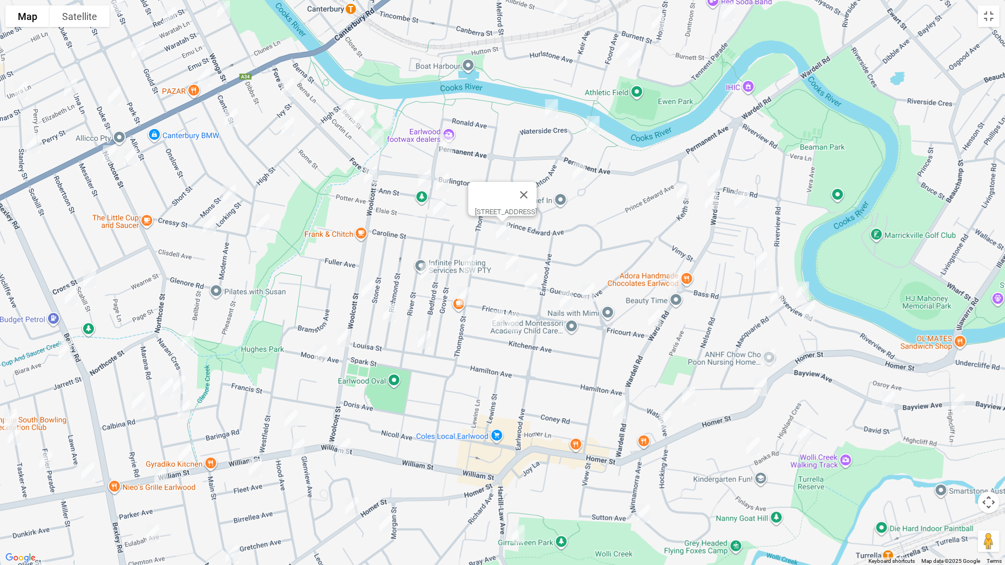
click at [515, 261] on img "63 Gueudecourt Avenue, EARLWOOD NSW 2206" at bounding box center [512, 262] width 22 height 27
click at [530, 283] on img "62 Gueudecourt Avenue, EARLWOOD NSW 2206" at bounding box center [531, 282] width 22 height 27
drag, startPoint x: 573, startPoint y: 300, endPoint x: 596, endPoint y: 309, distance: 23.7
click at [574, 300] on img "25 Fricourt Avenue, EARLWOOD NSW 2206" at bounding box center [566, 299] width 22 height 27
click at [593, 293] on img "48 Gueudecourt Avenue, EARLWOOD NSW 2206" at bounding box center [588, 292] width 22 height 27
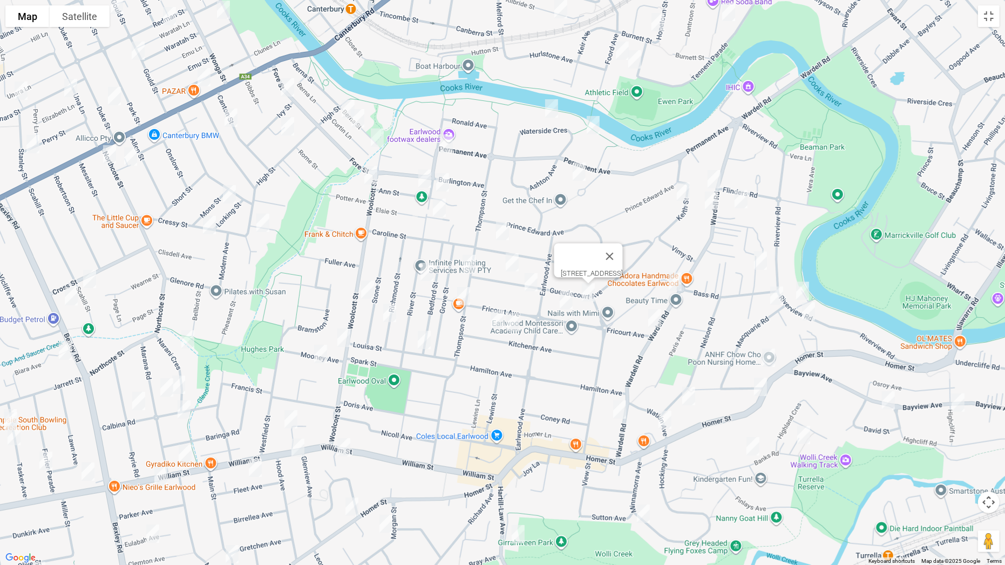
click at [762, 257] on img "3-3A Bass Road, EARLWOOD NSW 2206" at bounding box center [760, 260] width 22 height 27
click at [800, 286] on img "77-79 Riverview Road, EARLWOOD NSW 2206" at bounding box center [802, 290] width 22 height 27
click at [776, 295] on img "9 Macquarie Road, EARLWOOD NSW 2206" at bounding box center [777, 295] width 22 height 27
click at [811, 316] on img "83 Homer Street, EARLWOOD NSW 2206" at bounding box center [808, 311] width 22 height 27
click at [670, 282] on img "119 Wardell Road, EARLWOOD NSW 2206" at bounding box center [675, 281] width 22 height 27
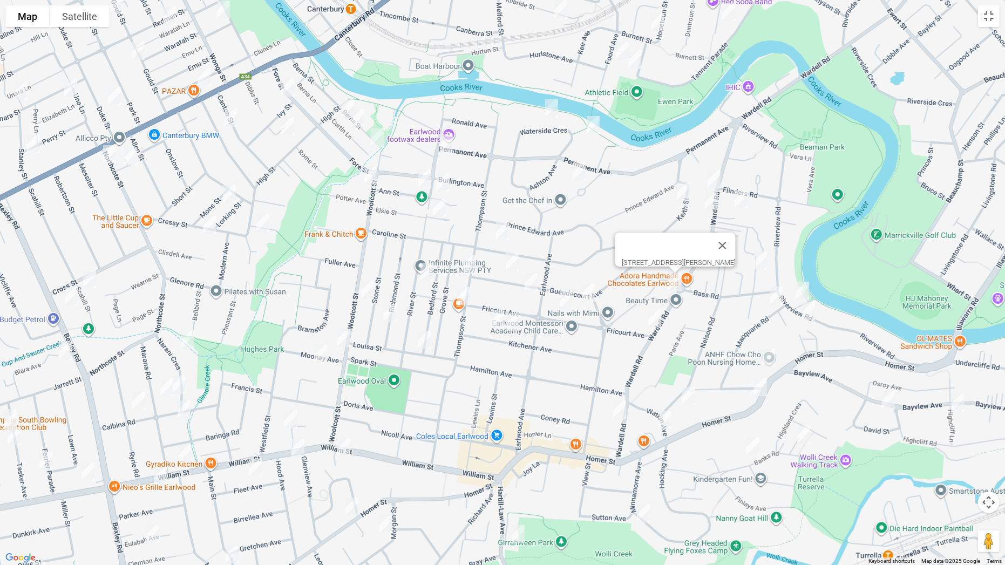
click at [649, 315] on img "143 Wardell Road, EARLWOOD NSW 2206" at bounding box center [655, 318] width 22 height 27
click at [473, 261] on img "51 Thompson Street, EARLWOOD NSW 2206" at bounding box center [469, 263] width 22 height 27
click at [427, 271] on img "42 River Street, EARLWOOD NSW 2206" at bounding box center [427, 271] width 22 height 27
click at [464, 295] on img "71A Thompson Street, EARLWOOD NSW 2206" at bounding box center [464, 296] width 22 height 27
click at [501, 322] on img "49 Kitchener Avenue, EARLWOOD NSW 2206" at bounding box center [498, 319] width 22 height 27
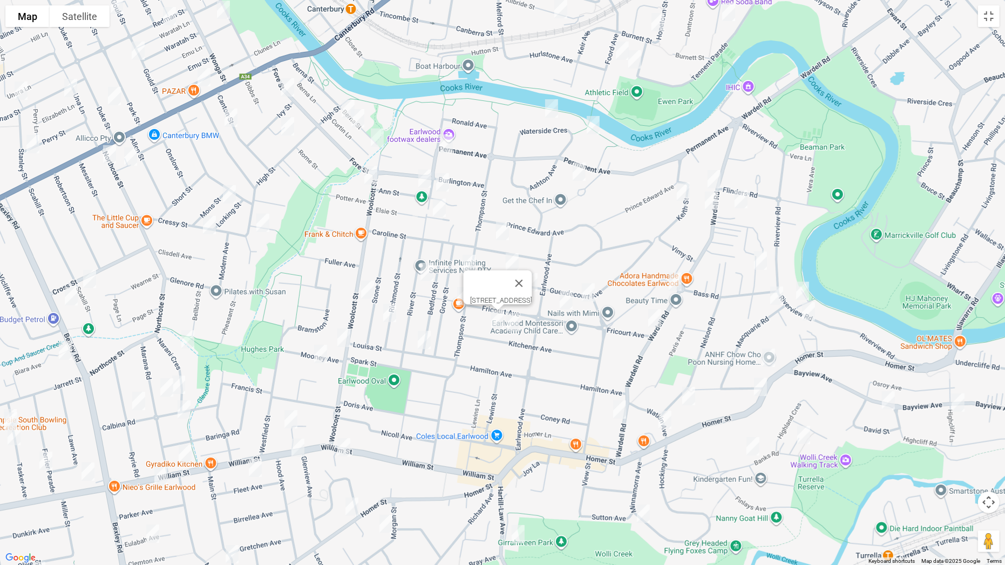
click at [515, 323] on img "41 Kitchener Avenue, EARLWOOD NSW 2206" at bounding box center [513, 322] width 22 height 27
click at [371, 292] on img "108 Woolcott Street, EARLWOOD NSW 2206" at bounding box center [368, 289] width 22 height 27
drag, startPoint x: 392, startPoint y: 316, endPoint x: 426, endPoint y: 339, distance: 40.8
click at [393, 317] on img "69 Richmond Street, EARLWOOD NSW 2206" at bounding box center [390, 312] width 22 height 27
click at [434, 344] on img "101 Bedford Street, EARLWOOD NSW 2206" at bounding box center [424, 339] width 22 height 27
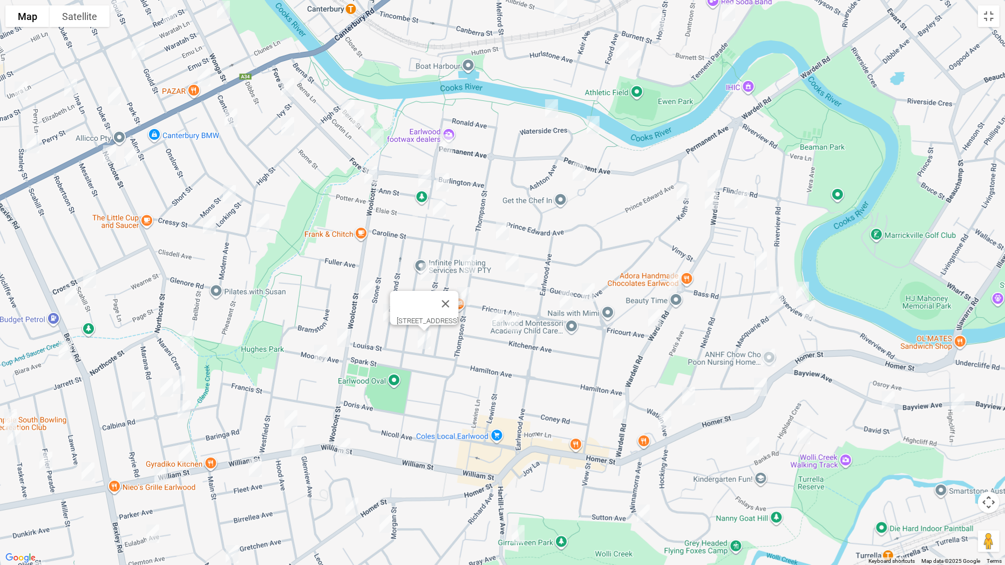
click at [349, 344] on img "95 Woolcott Street, EARLWOOD NSW 2206" at bounding box center [344, 337] width 22 height 27
click at [324, 354] on img "10 Mooney Avenue, EARLWOOD NSW 2206" at bounding box center [321, 353] width 22 height 27
click at [235, 196] on img "4 Mons Street, CANTERBURY NSW 2193" at bounding box center [229, 194] width 22 height 27
click at [265, 228] on img "5 Anzac Street, CANTERBURY NSW 2193" at bounding box center [263, 222] width 22 height 27
click at [203, 228] on img "33 Cressy Street, CANTERBURY NSW 2193" at bounding box center [210, 224] width 22 height 27
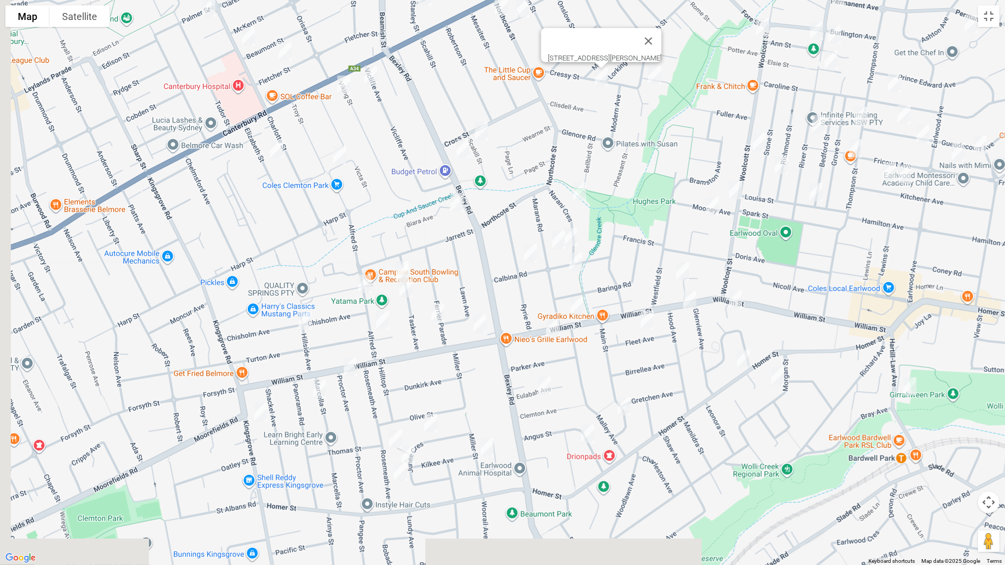
drag, startPoint x: 219, startPoint y: 269, endPoint x: 612, endPoint y: 121, distance: 420.0
click at [612, 121] on div "33 Cressy Street, CANTERBURY NSW 2193" at bounding box center [502, 282] width 1005 height 565
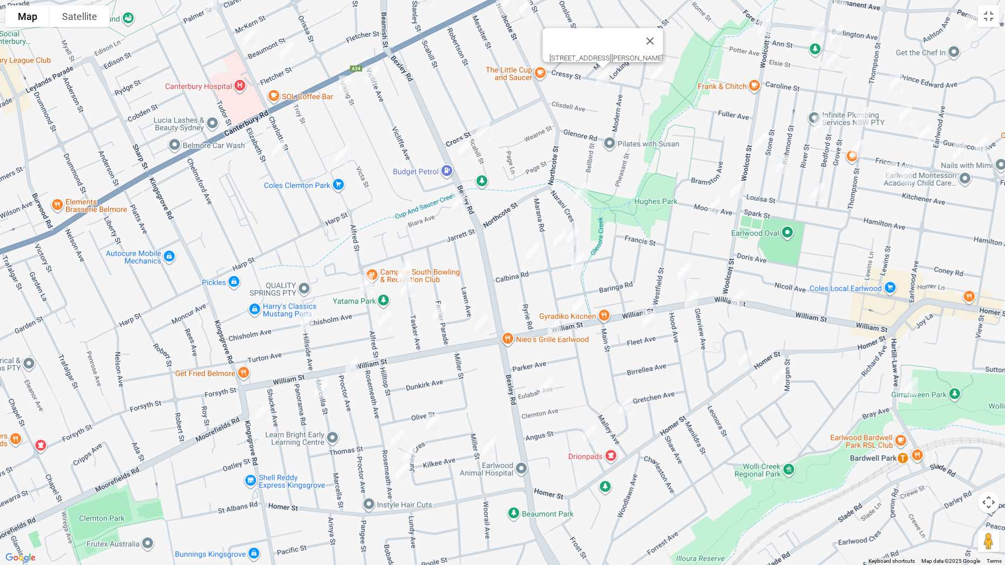
click at [378, 78] on img "11 Vicliffe Avenue, CAMPSIE NSW 2194" at bounding box center [372, 75] width 22 height 27
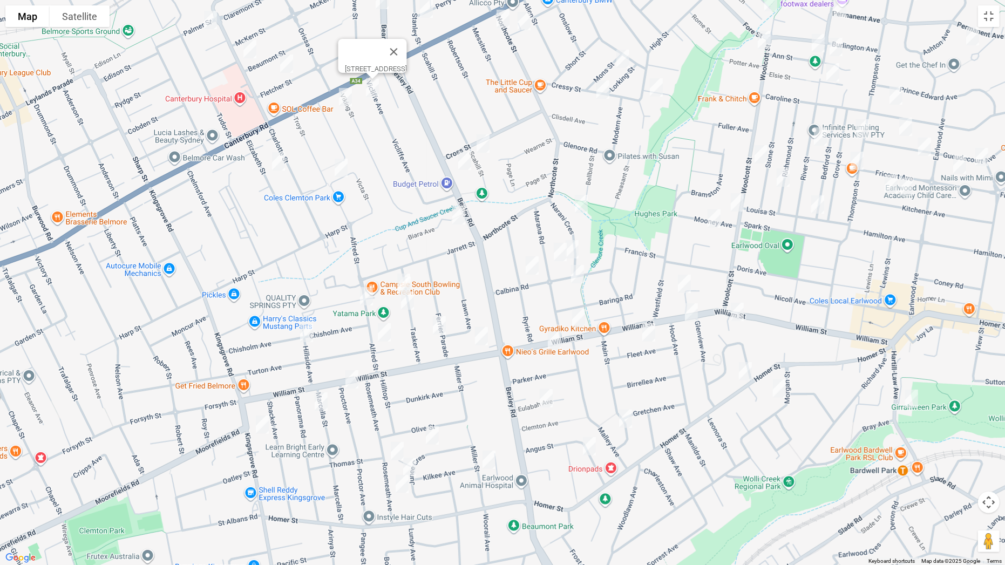
click at [345, 92] on img "3 Viking Street, CAMPSIE NSW 2194" at bounding box center [345, 97] width 22 height 27
click at [284, 166] on img "16 Elizabeth Street, CAMPSIE NSW 2194" at bounding box center [279, 161] width 22 height 27
click at [339, 170] on img "3 Sunbeam Street, CAMPSIE NSW 2194" at bounding box center [341, 167] width 22 height 27
click at [486, 142] on img "48A Scahill Street, CAMPSIE NSW 2194" at bounding box center [483, 143] width 22 height 27
click at [464, 161] on img "54 Bexley Road, CAMPSIE NSW 2194" at bounding box center [465, 160] width 22 height 27
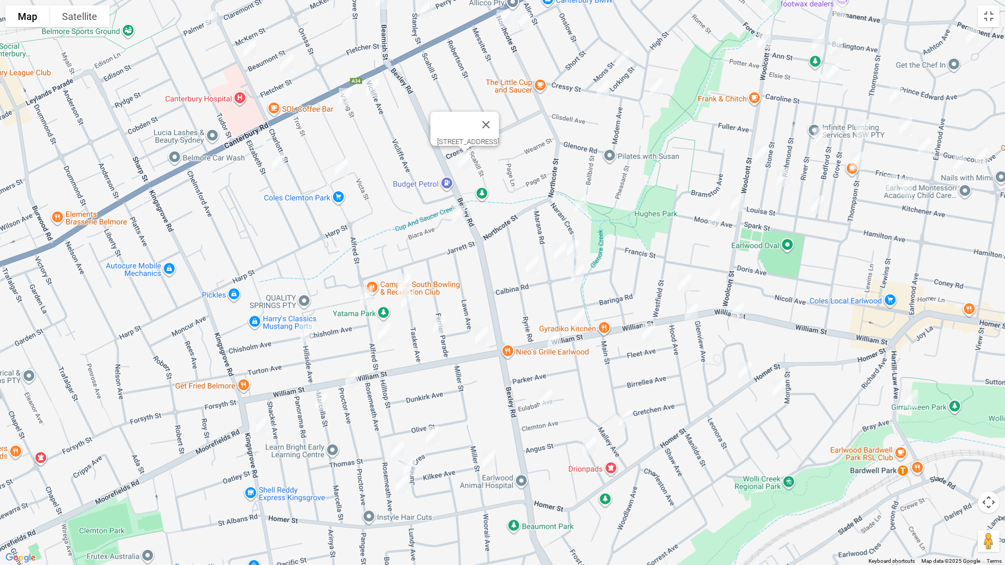
click at [458, 213] on img "89 Viking Street, CLEMTON PARK NSW 2206" at bounding box center [459, 215] width 22 height 27
click at [582, 200] on img "14 Narani Crescent, EARLWOOD NSW 2206" at bounding box center [581, 203] width 22 height 27
click at [555, 248] on img "24 Marana Road, EARLWOOD NSW 2206" at bounding box center [560, 251] width 22 height 27
click at [577, 251] on img "23 Narani Crescent, EARLWOOD NSW 2206" at bounding box center [572, 249] width 22 height 27
drag, startPoint x: 579, startPoint y: 274, endPoint x: 575, endPoint y: 279, distance: 7.7
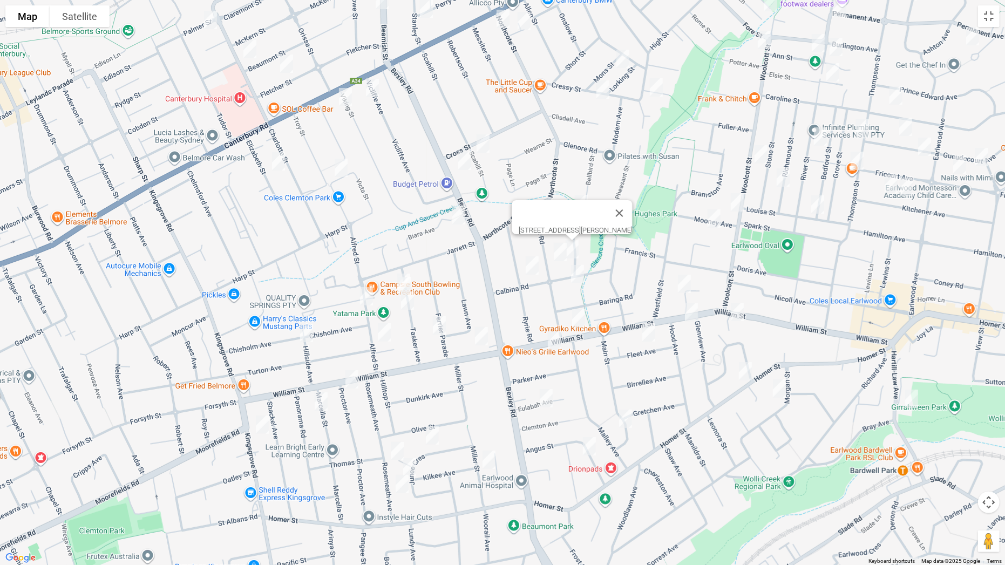
click at [580, 274] on img "3 Calbina Road, EARLWOOD NSW 2206" at bounding box center [577, 274] width 22 height 27
click at [577, 321] on img "205 William Street, EARLWOOD NSW 2206" at bounding box center [579, 318] width 22 height 27
click at [684, 287] on img "3 Waygrove Avenue, EARLWOOD NSW 2206" at bounding box center [684, 283] width 22 height 27
click at [739, 312] on img "84-86 William Street, EARLWOOD NSW 2206" at bounding box center [737, 311] width 22 height 27
click at [524, 263] on img "28 Ryrie Road, EARLWOOD NSW 2206" at bounding box center [532, 265] width 22 height 27
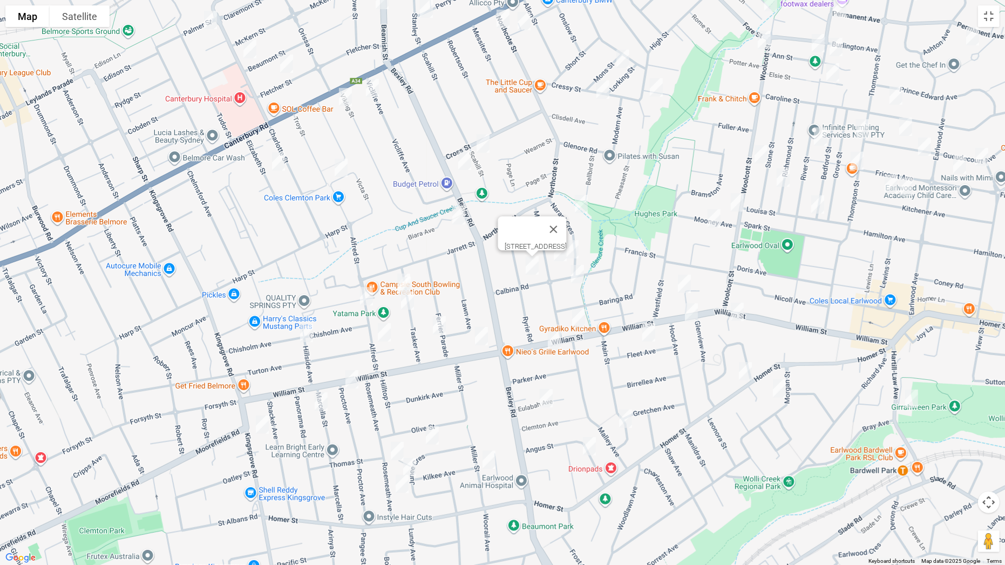
click at [398, 269] on img "9 Tasker Avenue, CLEMTON PARK NSW 2206" at bounding box center [404, 282] width 22 height 27
click at [402, 281] on img "11 Tasker Avenue, CLEMTON PARK NSW 2206" at bounding box center [404, 285] width 22 height 27
click at [406, 302] on img "21 Tasker Avenue, CLEMTON PARK NSW 2206" at bounding box center [408, 300] width 22 height 27
click at [363, 300] on img "2 Liney Avenue, CLEMTON PARK NSW 2206" at bounding box center [367, 296] width 22 height 27
click at [309, 334] on img "39 Chisholm Avenue, CLEMTON PARK NSW 2206" at bounding box center [307, 332] width 22 height 27
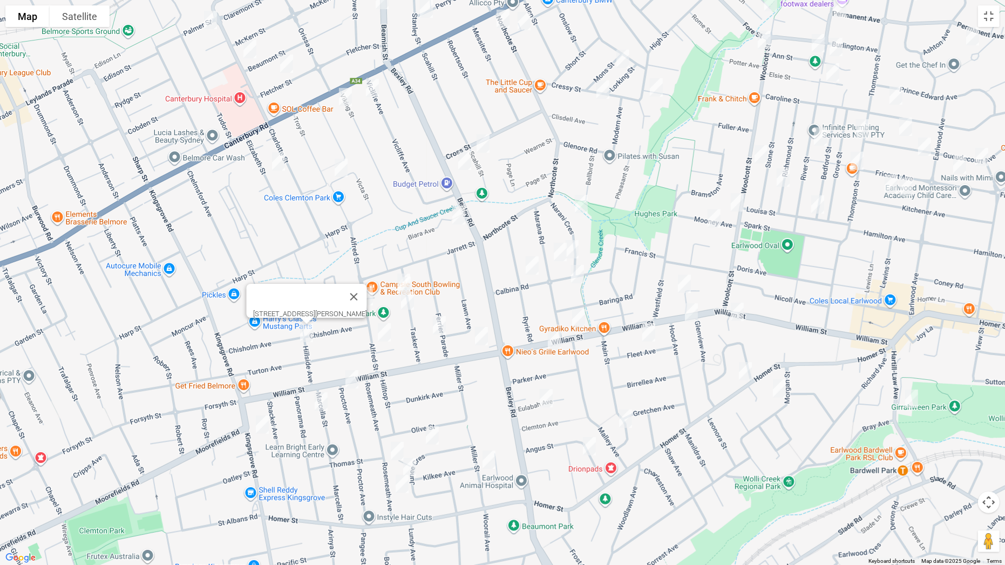
click at [384, 333] on img "34 Alfred Street, CLEMTON PARK NSW 2206" at bounding box center [384, 332] width 22 height 27
click at [349, 381] on img "4 Proctor Avenue, KINGSGROVE NSW 2208" at bounding box center [352, 379] width 22 height 27
click at [324, 404] on img "49 Marcella Street, KINGSGROVE NSW 2208" at bounding box center [321, 401] width 22 height 27
click at [264, 428] on img "2/122 Kingsgrove Road, KINGSGROVE NSW 2208" at bounding box center [262, 424] width 22 height 27
click at [436, 321] on img "29 Ferrier Parade, CLEMTON PARK NSW 2206" at bounding box center [439, 325] width 22 height 27
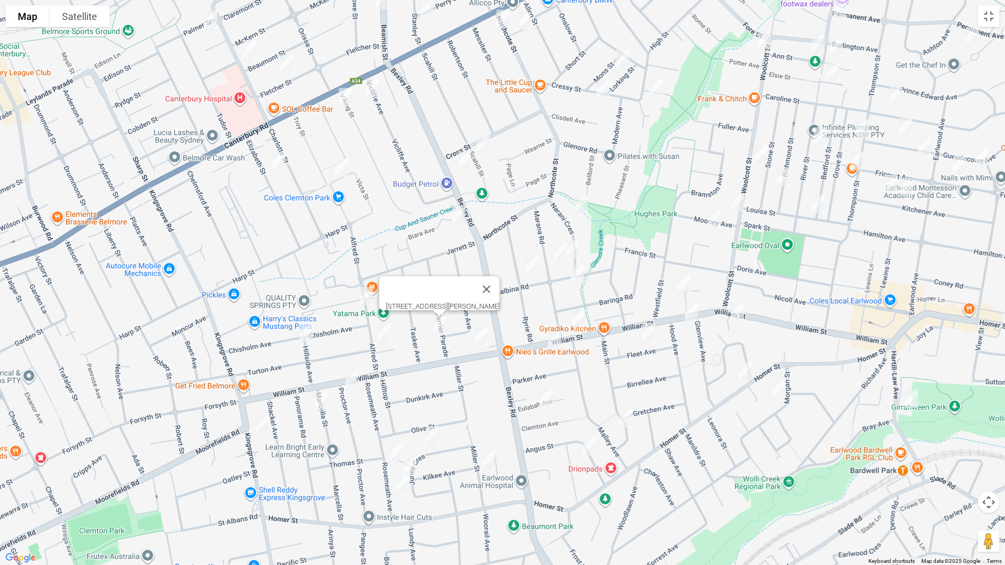
click at [482, 337] on img "231 William Street, KINGSGROVE NSW 2208" at bounding box center [481, 336] width 22 height 27
click at [429, 440] on img "17 Junee Crescent, KINGSGROVE NSW 2208" at bounding box center [432, 435] width 22 height 27
click at [393, 443] on img "44 Rosemeath Avenue, KINGSGROVE NSW 2208" at bounding box center [397, 451] width 22 height 27
click at [413, 443] on img "33 Junee Crescent, KINGSGROVE NSW 2208" at bounding box center [410, 467] width 22 height 27
drag, startPoint x: 399, startPoint y: 484, endPoint x: 523, endPoint y: 479, distance: 124.2
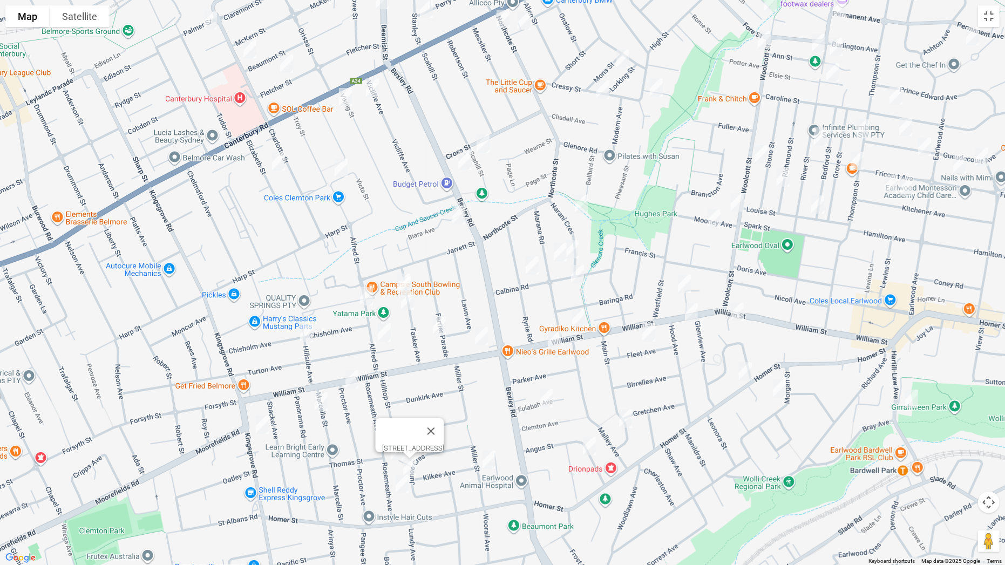
click at [400, 443] on img "64 Rosemeath Avenue, KINGSGROVE NSW 2208" at bounding box center [402, 483] width 22 height 27
drag, startPoint x: 494, startPoint y: 458, endPoint x: 522, endPoint y: 443, distance: 31.9
click at [495, 443] on img "24 Miller Street, KINGSGROVE NSW 2208" at bounding box center [489, 459] width 22 height 27
click at [555, 341] on img "188 William Street, EARLWOOD NSW 2206" at bounding box center [554, 340] width 22 height 27
click at [545, 399] on img "4 Eulabah Avenue, EARLWOOD NSW 2206" at bounding box center [546, 398] width 22 height 27
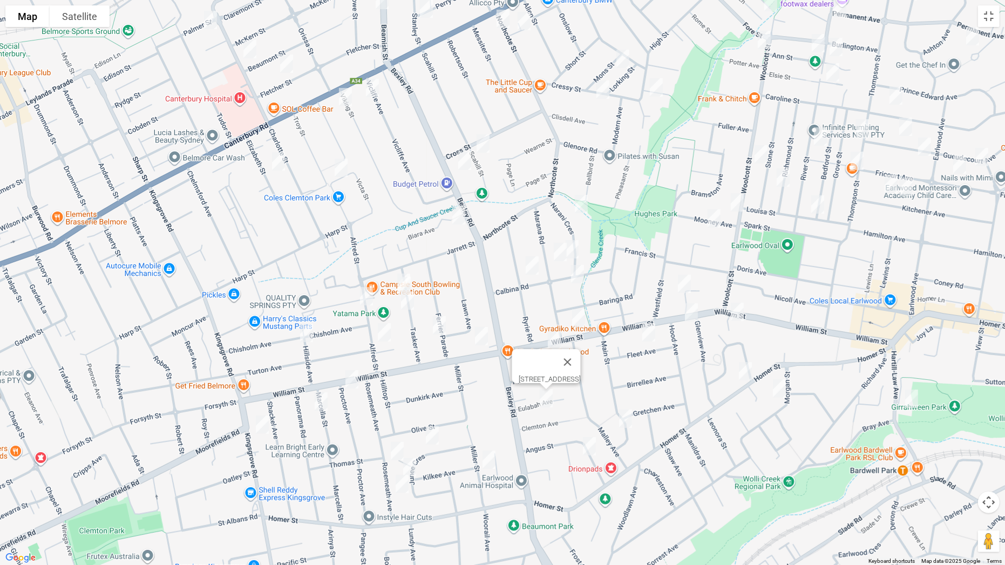
drag, startPoint x: 629, startPoint y: 423, endPoint x: 597, endPoint y: 436, distance: 33.7
click at [628, 424] on img "51 Main Street, EARLWOOD NSW 2206" at bounding box center [625, 418] width 22 height 27
click at [590, 443] on img "14 Angus Street, EARLWOOD NSW 2206" at bounding box center [589, 446] width 22 height 27
click at [646, 325] on img "17 Fleet Avenue, EARLWOOD NSW 2206" at bounding box center [649, 332] width 22 height 27
click at [692, 323] on img "108 William Street, EARLWOOD NSW 2206" at bounding box center [691, 312] width 22 height 27
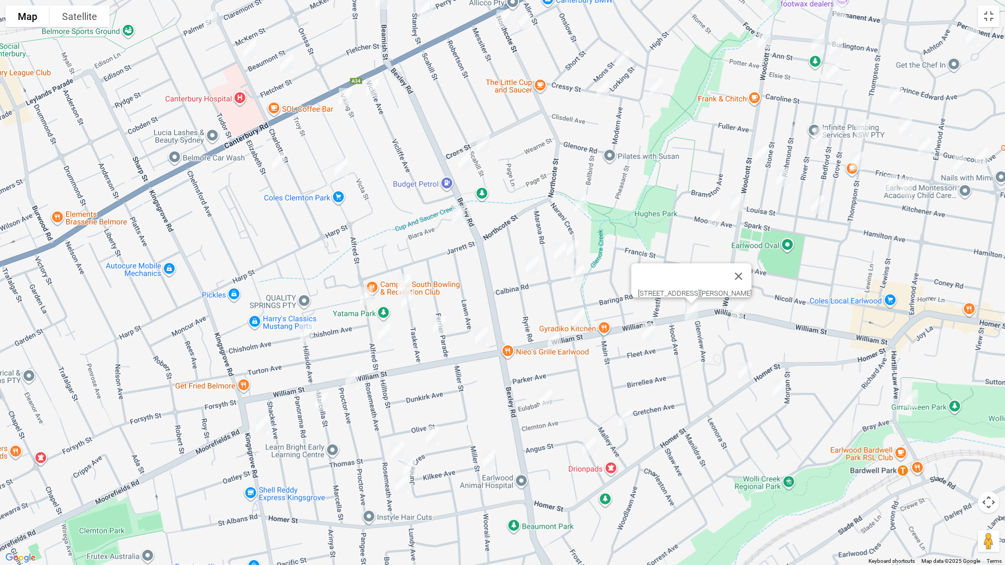
drag, startPoint x: 745, startPoint y: 380, endPoint x: 764, endPoint y: 384, distance: 19.8
click at [746, 380] on img "467A Homer Street, EARLWOOD NSW 2206" at bounding box center [745, 371] width 22 height 27
click at [780, 390] on img "15 Morgan Street, EARLWOOD NSW 2206" at bounding box center [779, 388] width 22 height 27
click at [910, 397] on img "14 Fauna Street, EARLWOOD NSW 2206" at bounding box center [911, 398] width 22 height 27
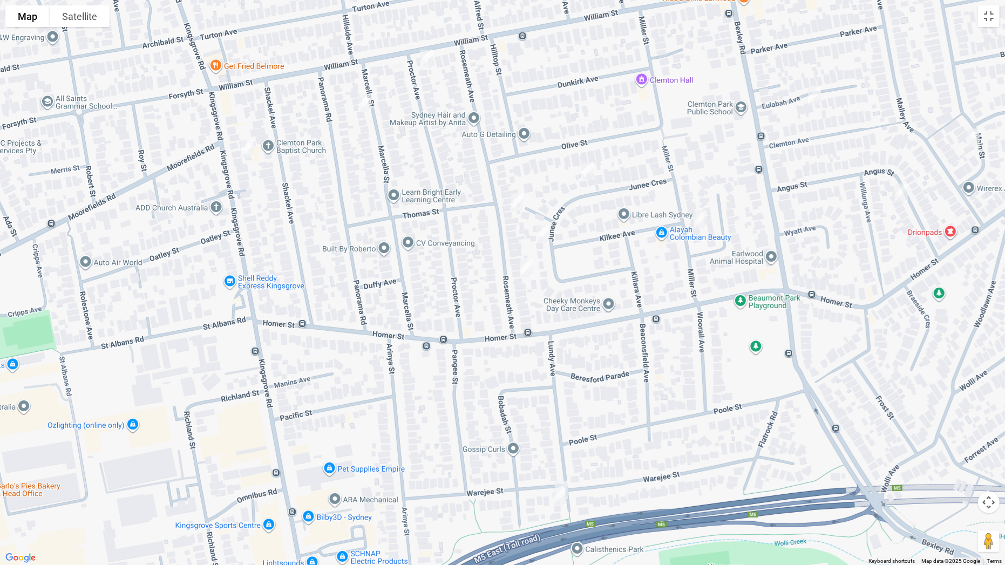
click at [565, 443] on img "23A Lundy Avenue, KINGSGROVE NSW 2208" at bounding box center [561, 489] width 22 height 27
click at [559, 443] on img "25 Lundy Avenue, KINGSGROVE NSW 2208" at bounding box center [559, 497] width 22 height 27
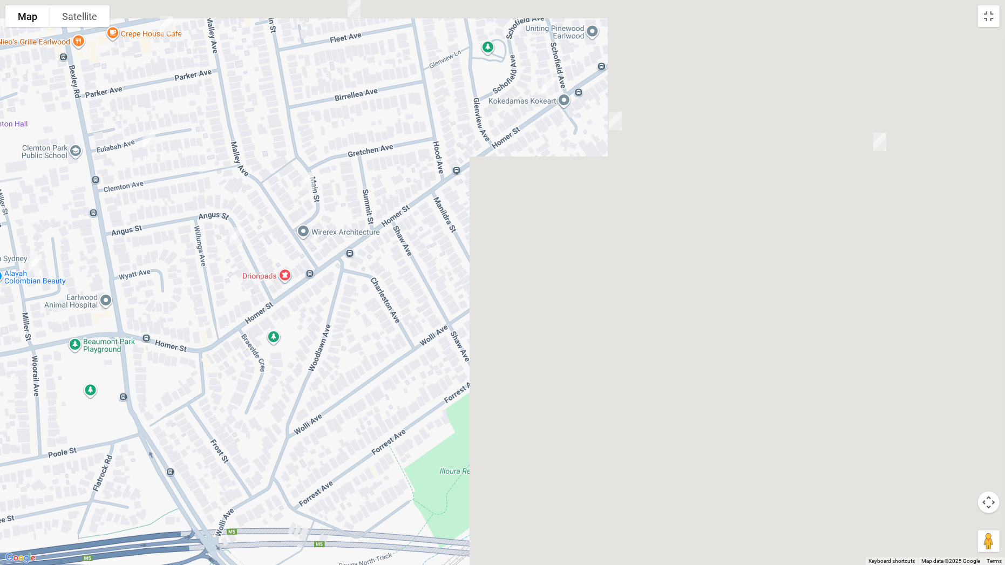
drag, startPoint x: 887, startPoint y: 357, endPoint x: 174, endPoint y: 420, distance: 715.5
click at [174, 420] on div "25 Lundy Avenue, KINGSGROVE NSW 2208" at bounding box center [502, 282] width 1005 height 565
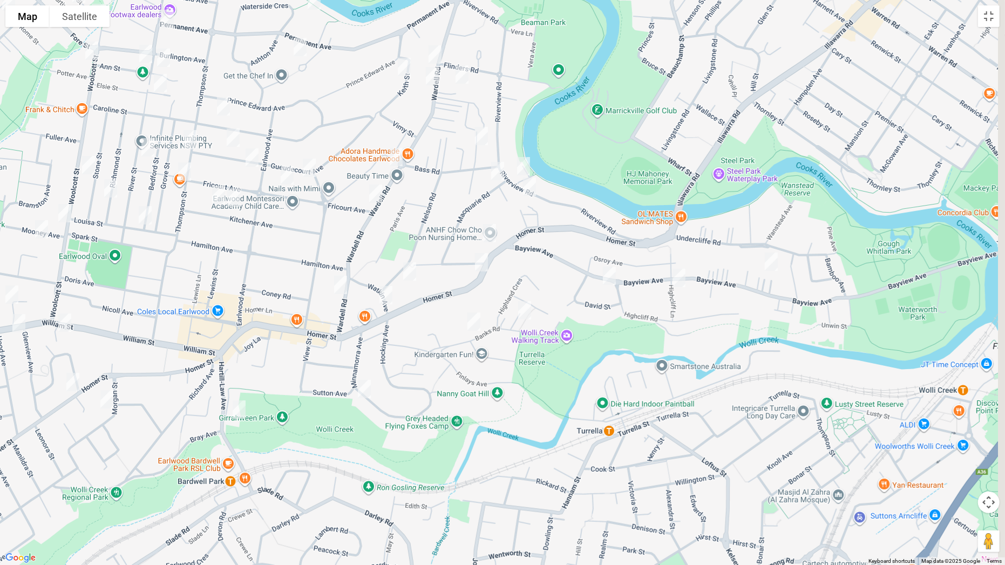
drag, startPoint x: 713, startPoint y: 279, endPoint x: 308, endPoint y: 327, distance: 408.0
click at [309, 433] on div "25 Lundy Avenue, KINGSGROVE NSW 2208" at bounding box center [502, 282] width 1005 height 565
click at [336, 284] on img "185 Wardell Road, EARLWOOD NSW 2206" at bounding box center [340, 284] width 22 height 27
click at [409, 278] on img "36 Twyford Avenue, EARLWOOD NSW 2206" at bounding box center [409, 271] width 22 height 27
click at [385, 299] on img "2A Watkin Avenue, EARLWOOD NSW 2206" at bounding box center [385, 295] width 22 height 27
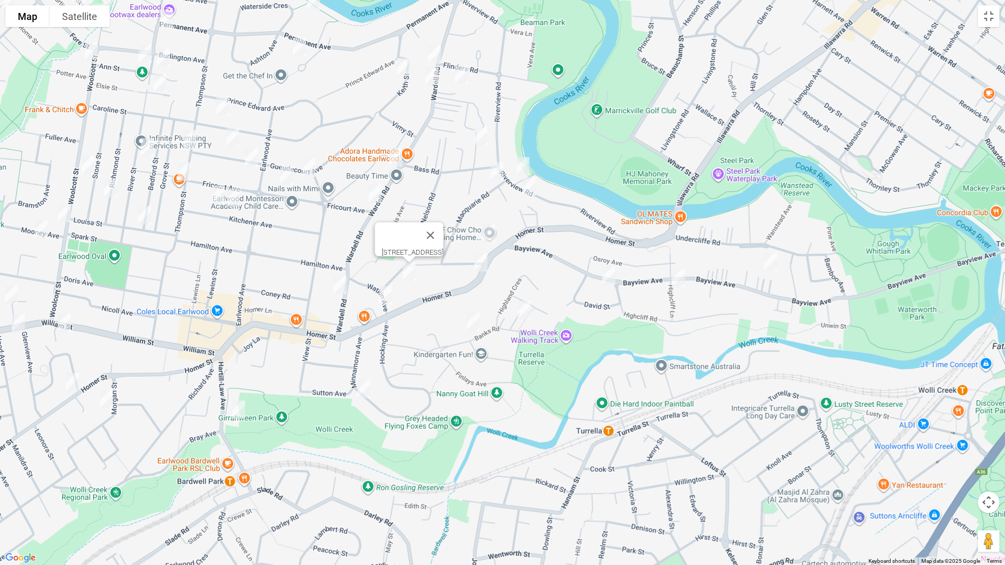
click at [361, 386] on img "88 Minnamorra Avenue, EARLWOOD NSW 2206" at bounding box center [364, 388] width 22 height 27
click at [491, 236] on img "117-119 Homer Street, EARLWOOD NSW 2206" at bounding box center [489, 233] width 22 height 27
click at [382, 297] on img "2A Watkin Avenue, EARLWOOD NSW 2206" at bounding box center [385, 295] width 22 height 27
click at [482, 258] on img "129 Homer Street, EARLWOOD NSW 2206" at bounding box center [481, 262] width 22 height 27
click at [473, 320] on img "33 Banks Road, EARLWOOD NSW 2206" at bounding box center [473, 321] width 22 height 27
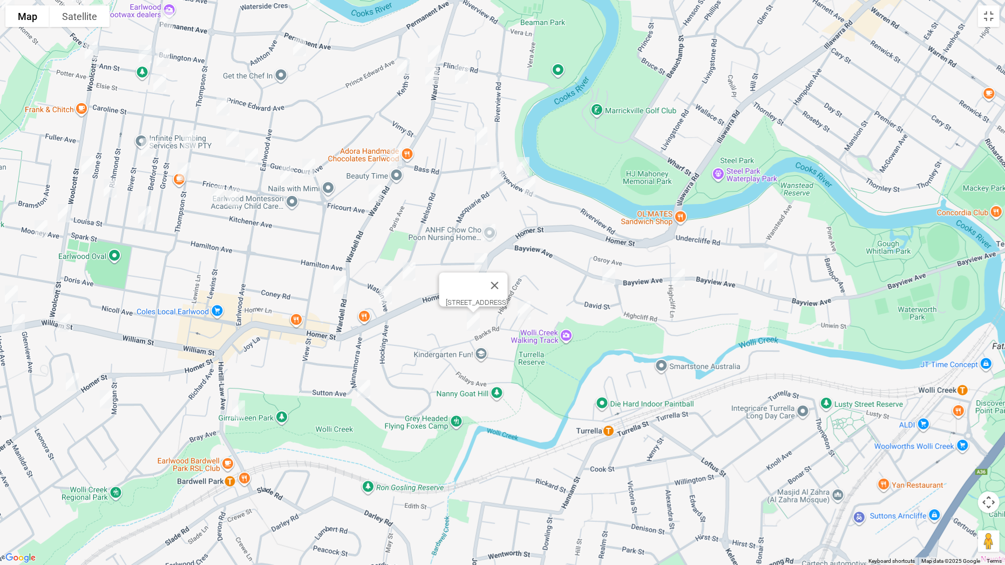
click at [525, 312] on img "15A Banks Road, EARLWOOD NSW 2206" at bounding box center [524, 310] width 22 height 27
click at [614, 277] on img "126 Bayview Avenue, EARLWOOD NSW 2206" at bounding box center [609, 275] width 22 height 27
click at [674, 279] on img "90A Bayview Avenue, EARLWOOD NSW 2206" at bounding box center [678, 277] width 22 height 27
click at [776, 269] on img "49A Bayview Avenue, EARLWOOD NSW 2206" at bounding box center [771, 261] width 22 height 27
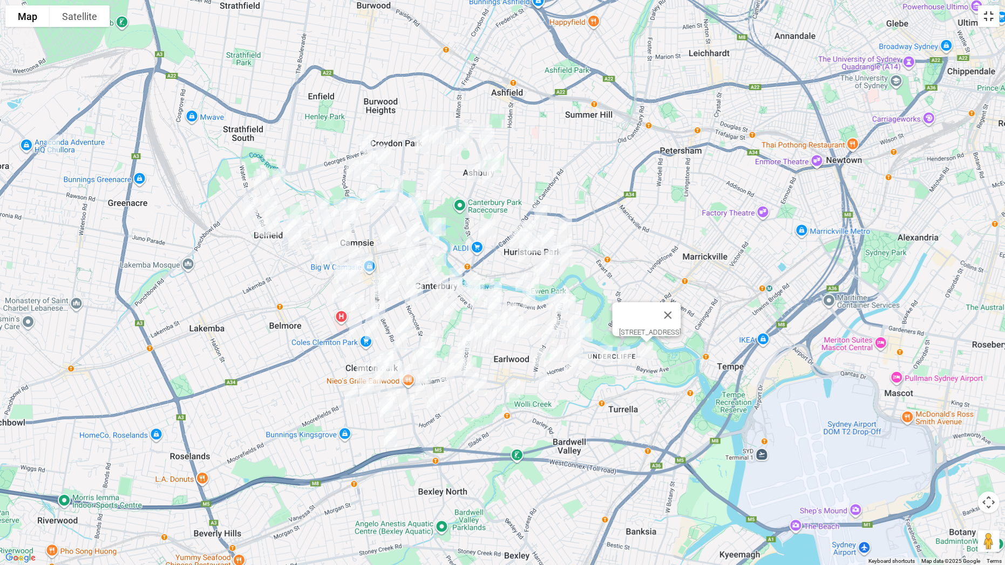
click at [990, 18] on button "Toggle fullscreen view" at bounding box center [989, 16] width 22 height 22
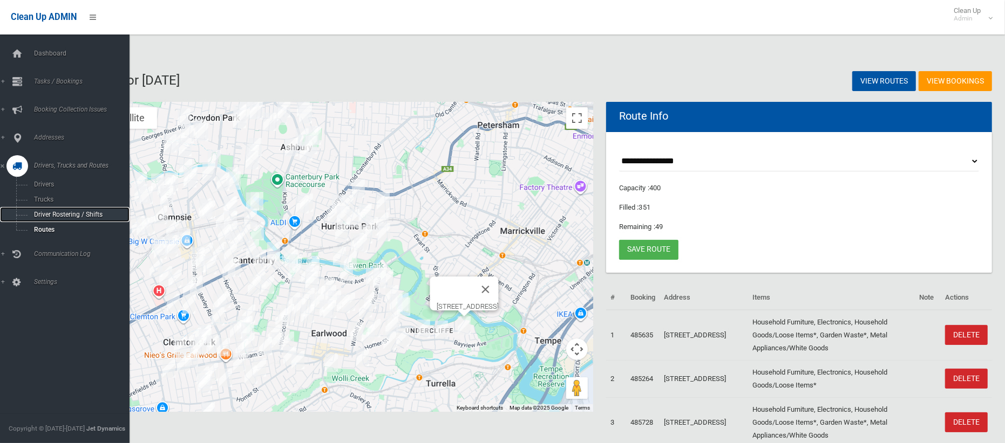
click at [74, 211] on span "Driver Rostering / Shifts" at bounding box center [76, 215] width 90 height 8
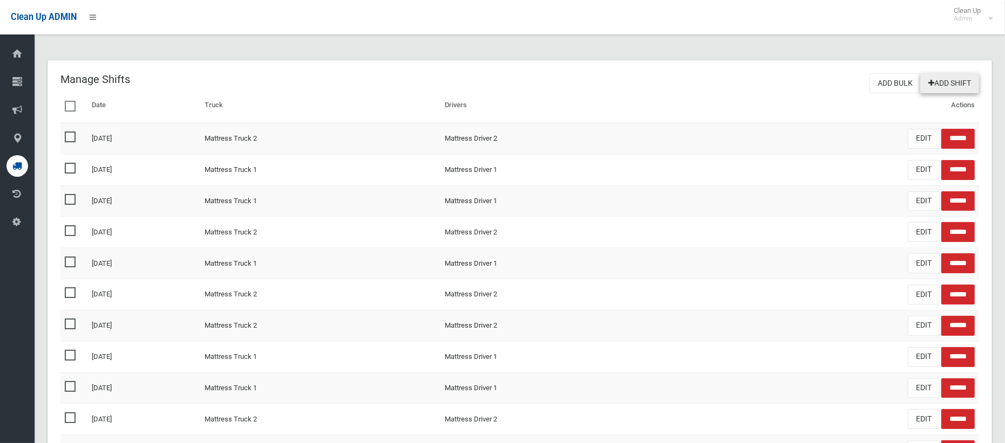
click at [961, 82] on link "Add Shift" at bounding box center [949, 83] width 59 height 20
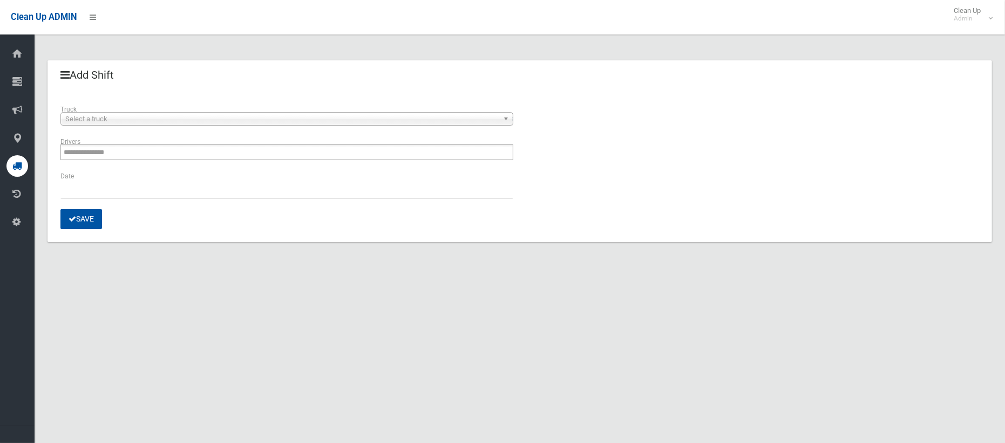
click at [157, 122] on span "Select a truck" at bounding box center [281, 119] width 433 height 13
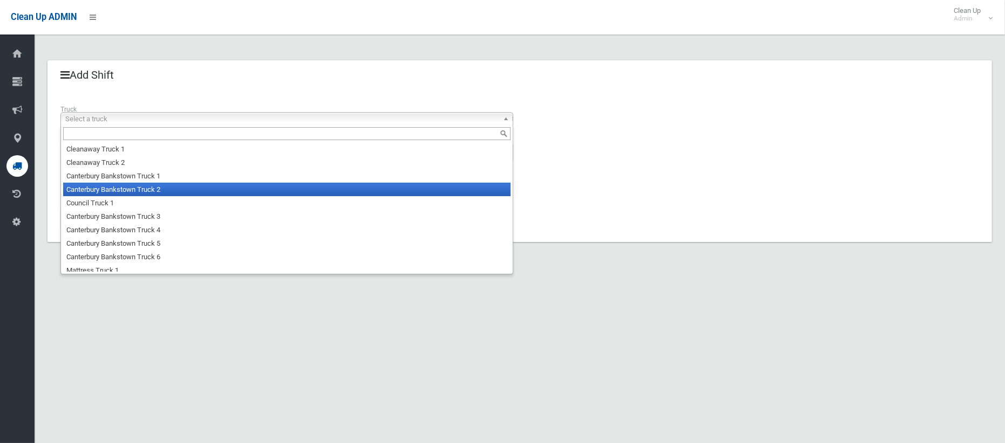
click at [146, 187] on li "Canterbury Bankstown Truck 2" at bounding box center [286, 189] width 447 height 13
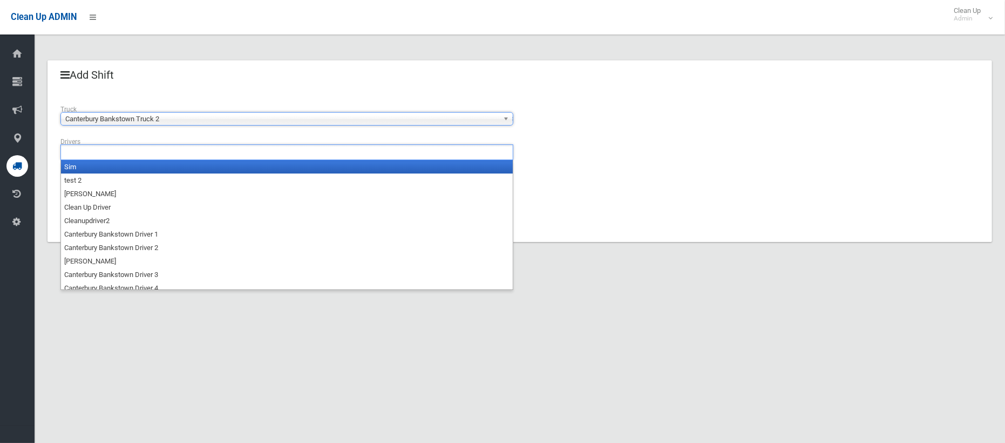
click at [136, 152] on ul at bounding box center [286, 153] width 453 height 16
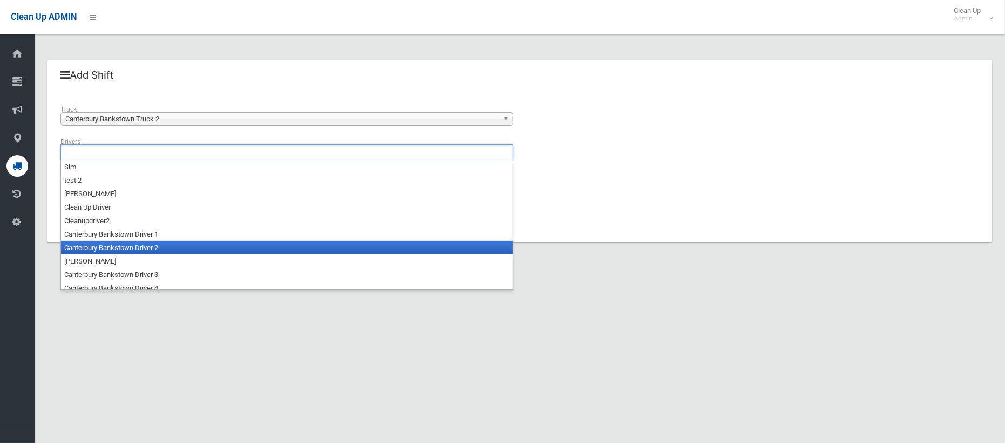
click at [141, 245] on li "Canterbury Bankstown Driver 2" at bounding box center [287, 247] width 452 height 13
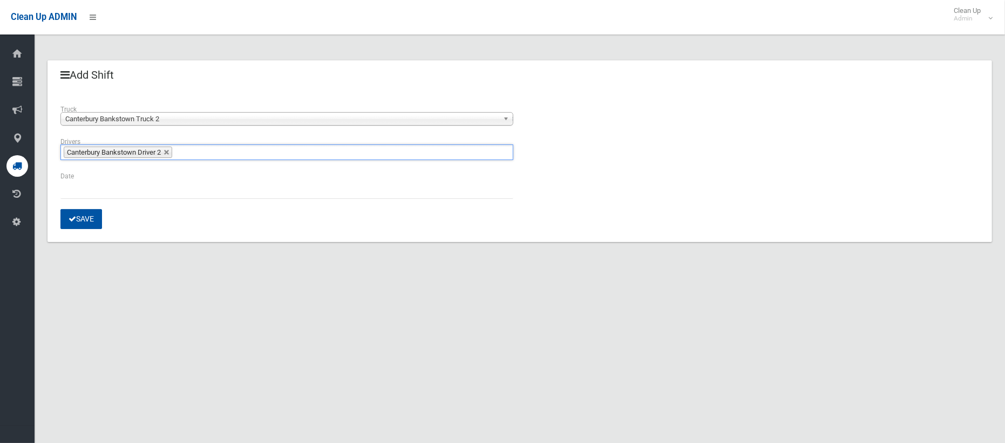
drag, startPoint x: 53, startPoint y: 187, endPoint x: 69, endPoint y: 195, distance: 17.9
click at [53, 187] on div "**********" at bounding box center [519, 167] width 944 height 152
click at [68, 196] on input "text" at bounding box center [286, 189] width 453 height 20
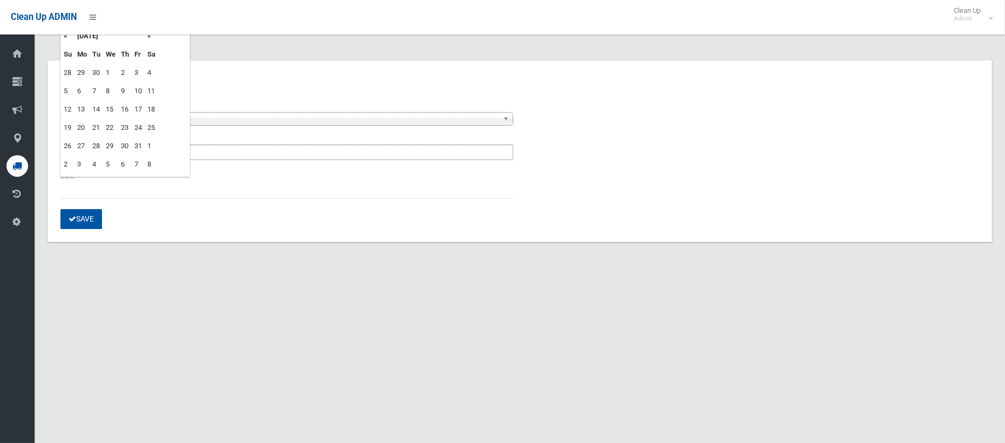
click at [140, 91] on td "10" at bounding box center [138, 91] width 13 height 18
type input "**********"
click at [89, 226] on button "Save" at bounding box center [81, 219] width 42 height 20
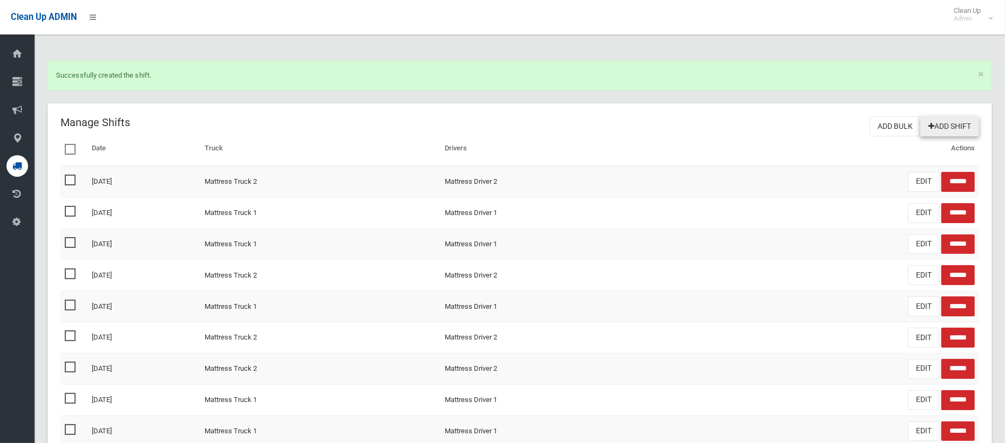
click at [948, 124] on link "Add Shift" at bounding box center [949, 127] width 59 height 20
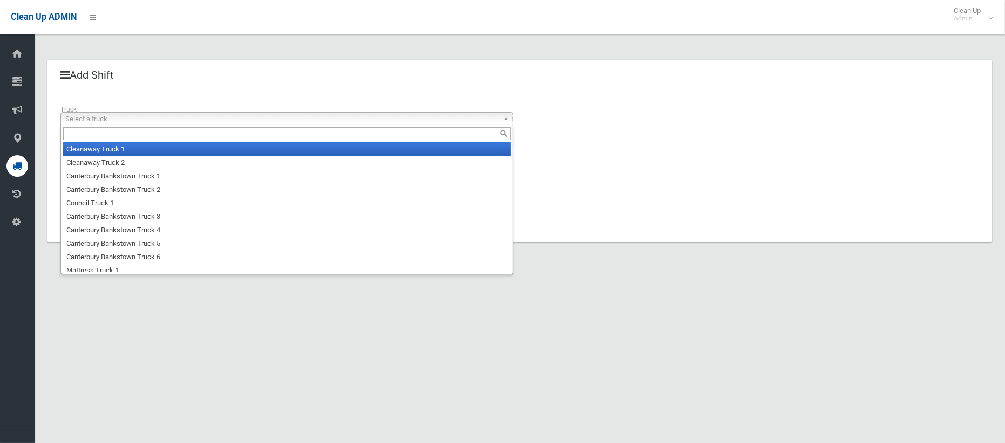
click at [134, 115] on span "Select a truck" at bounding box center [281, 119] width 433 height 13
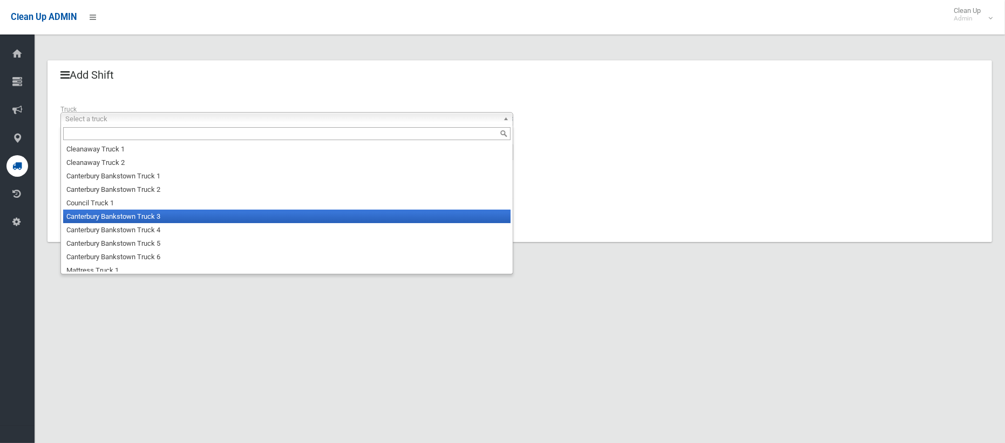
click at [132, 216] on li "Canterbury Bankstown Truck 3" at bounding box center [286, 216] width 447 height 13
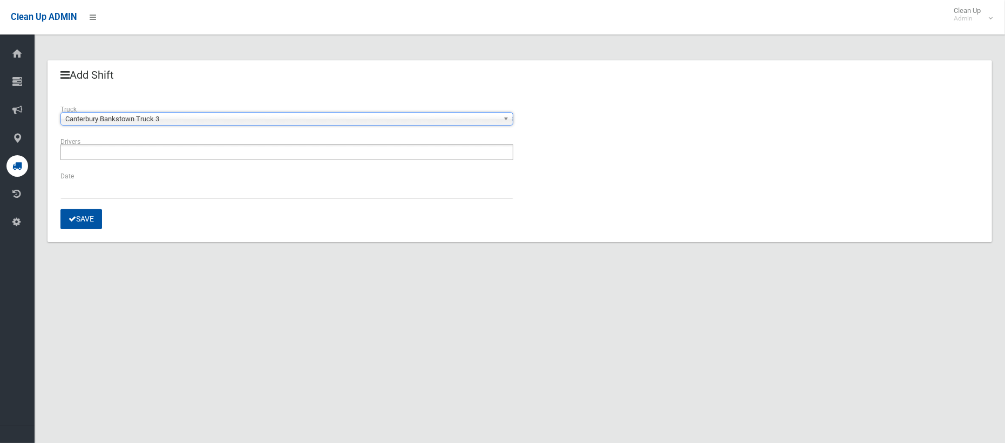
click at [101, 157] on input "text" at bounding box center [93, 152] width 58 height 13
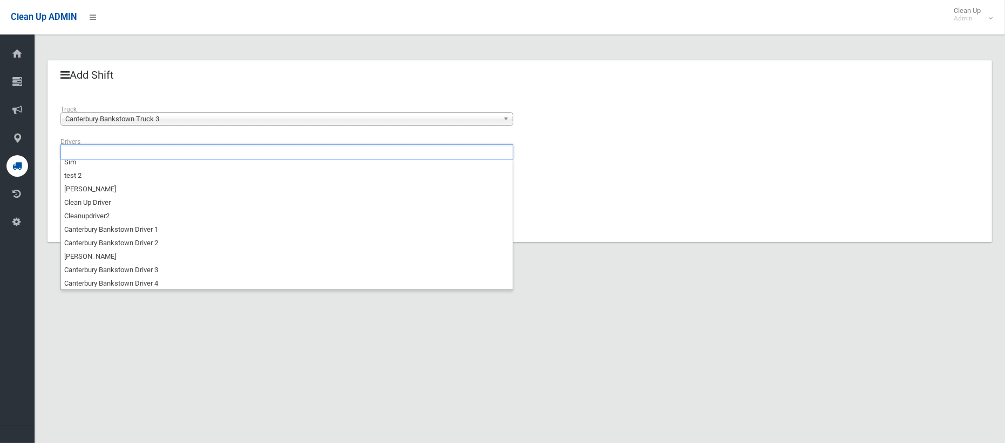
scroll to position [32, 0]
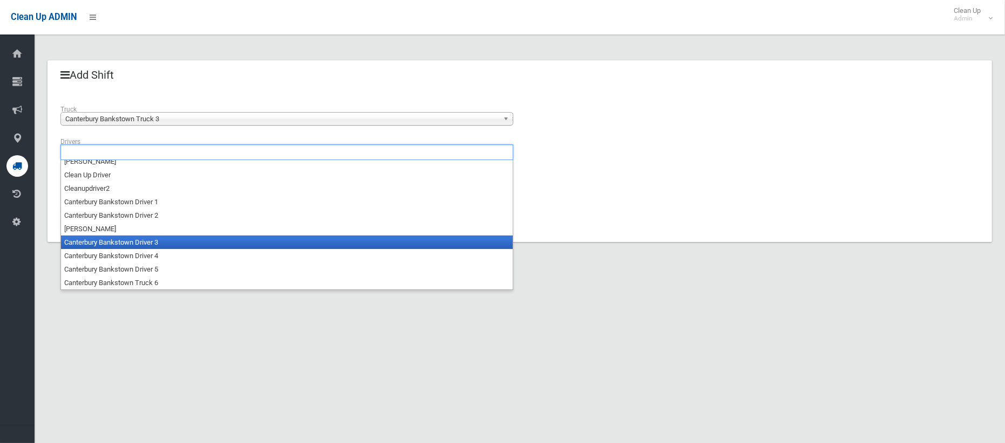
click at [126, 241] on li "Canterbury Bankstown Driver 3" at bounding box center [287, 242] width 452 height 13
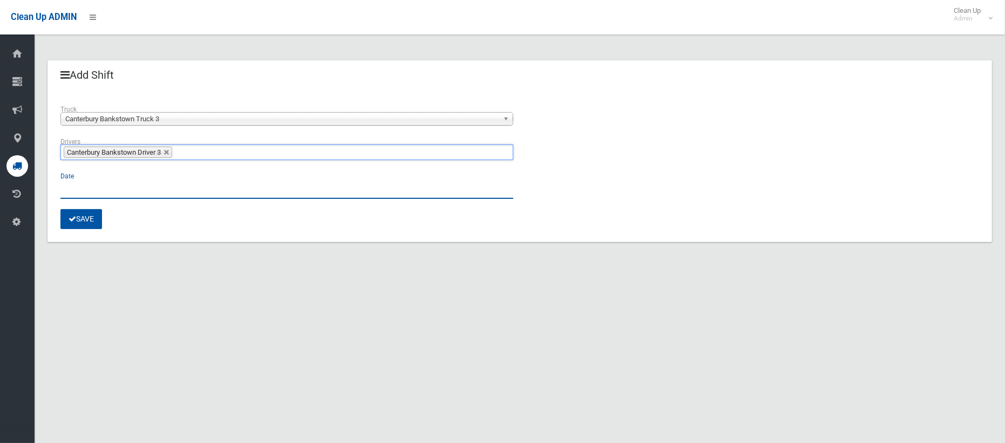
click at [90, 189] on input "text" at bounding box center [286, 189] width 453 height 20
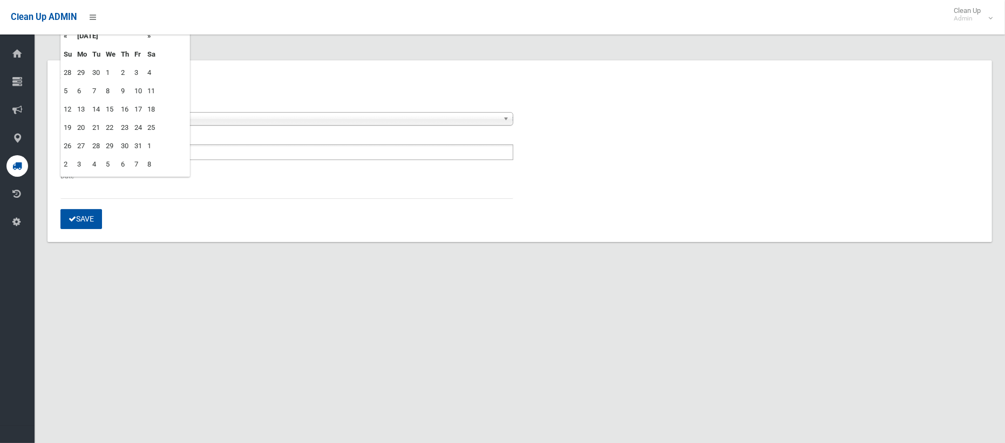
click at [141, 91] on td "10" at bounding box center [138, 91] width 13 height 18
type input "**********"
click at [78, 221] on button "Save" at bounding box center [81, 219] width 42 height 20
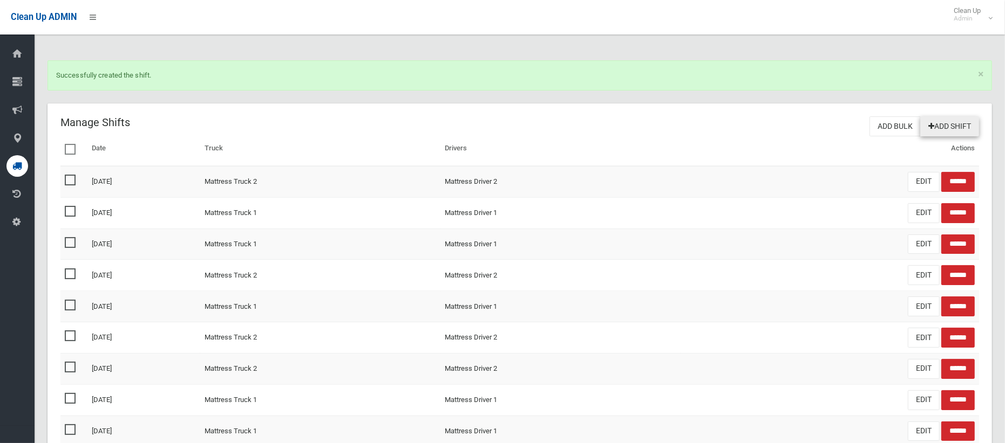
click at [939, 121] on link "Add Shift" at bounding box center [949, 127] width 59 height 20
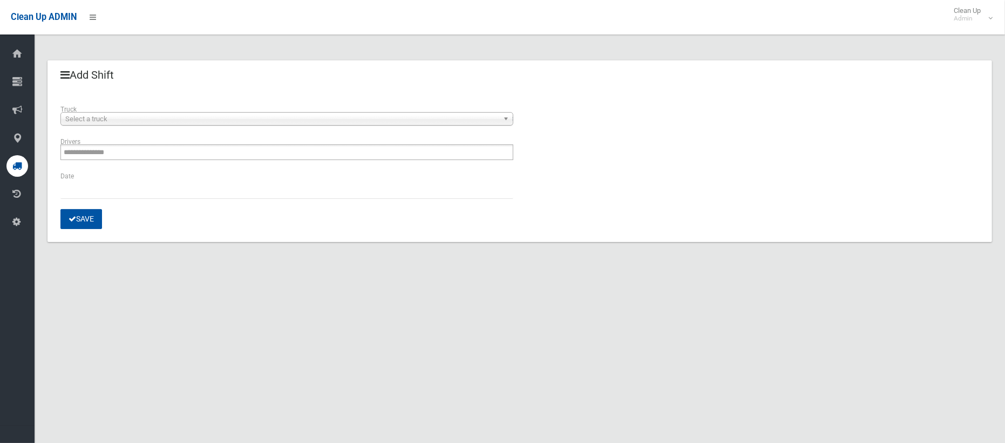
click at [124, 122] on span "Select a truck" at bounding box center [281, 119] width 433 height 13
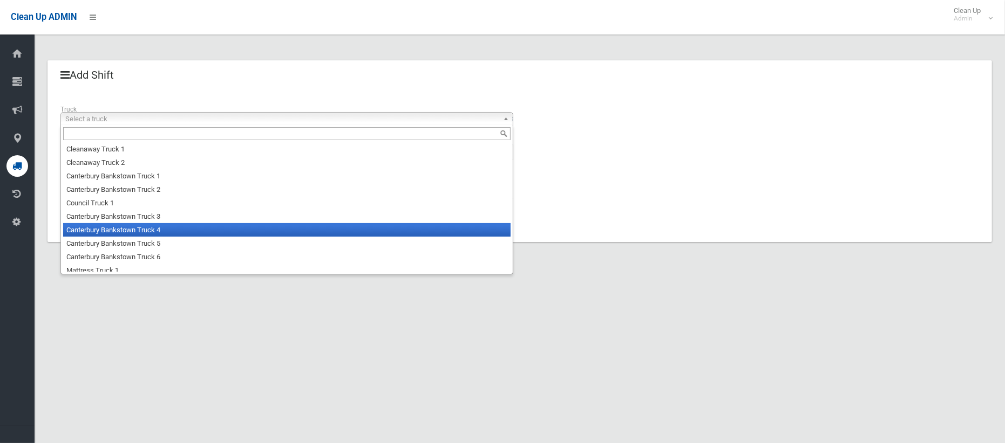
click at [136, 232] on li "Canterbury Bankstown Truck 4" at bounding box center [286, 229] width 447 height 13
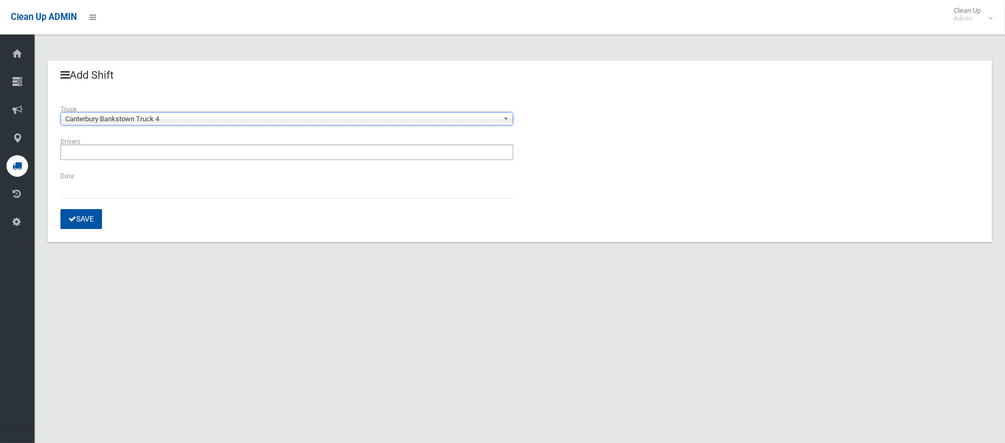
click at [121, 156] on input "text" at bounding box center [93, 152] width 58 height 13
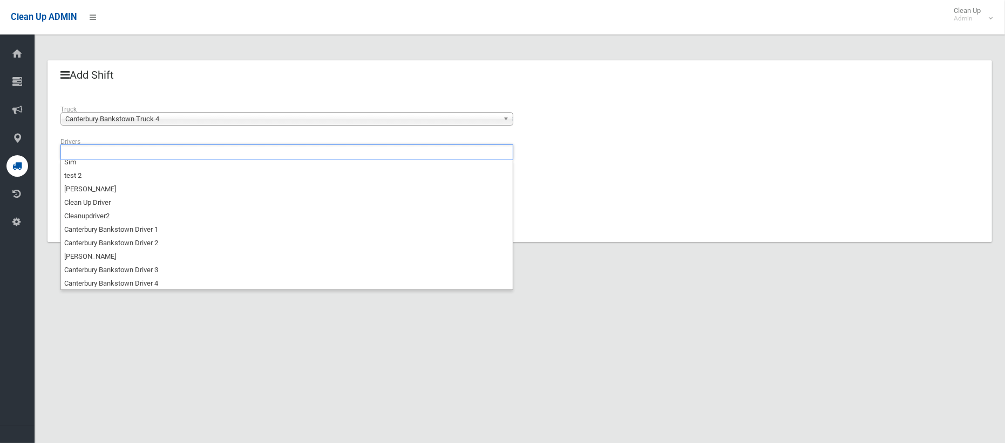
scroll to position [32, 0]
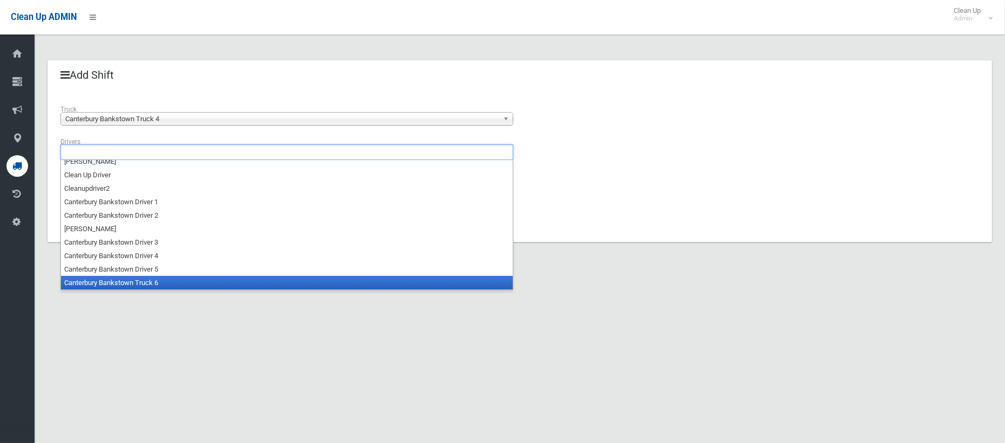
click at [130, 279] on li "Canterbury Bankstown Truck 6" at bounding box center [287, 282] width 452 height 13
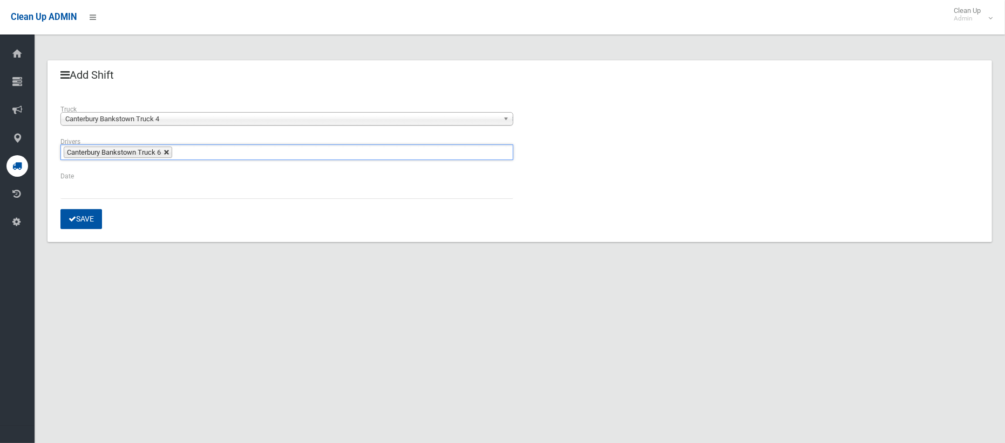
click at [170, 152] on link at bounding box center [166, 152] width 6 height 6
click at [174, 155] on ul at bounding box center [286, 153] width 453 height 16
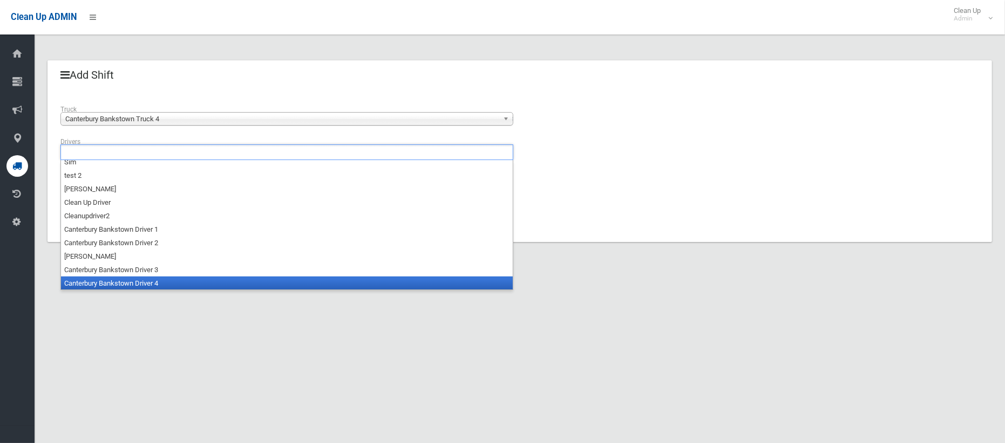
scroll to position [28, 0]
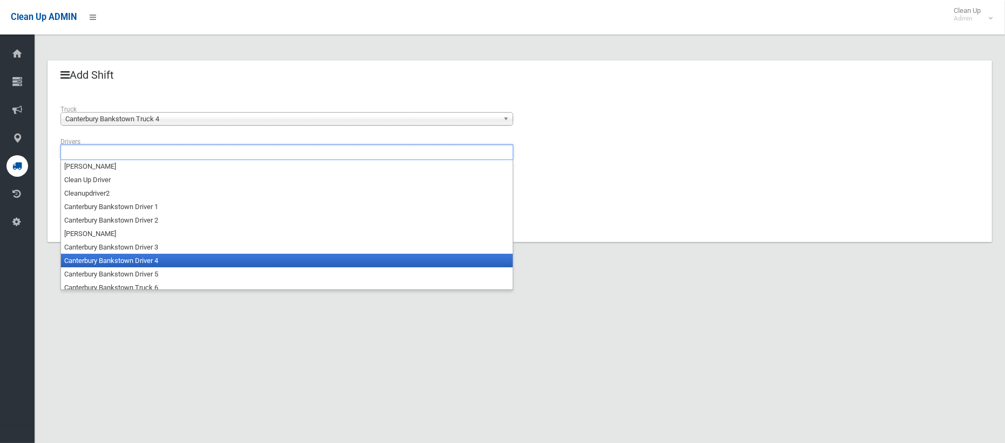
click at [158, 257] on li "Canterbury Bankstown Driver 4" at bounding box center [287, 260] width 452 height 13
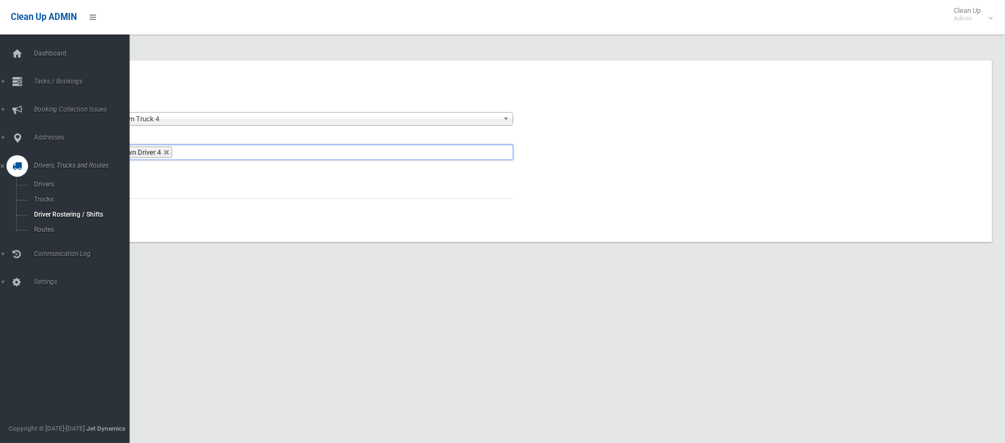
click at [312, 317] on div "**********" at bounding box center [502, 234] width 1005 height 443
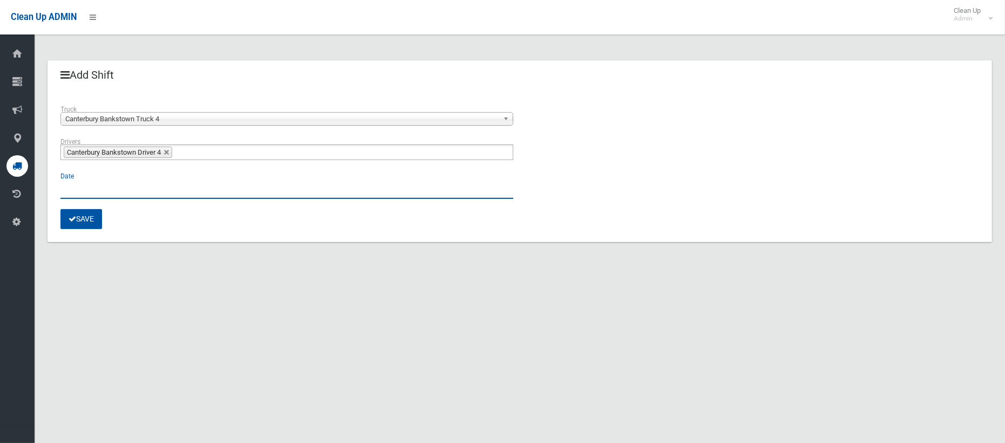
click at [72, 197] on input "text" at bounding box center [286, 189] width 453 height 20
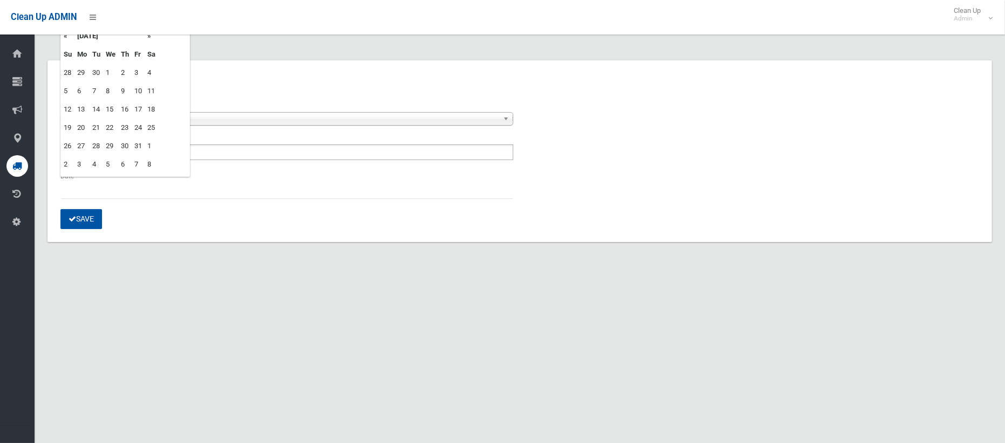
click at [141, 93] on td "10" at bounding box center [138, 91] width 13 height 18
type input "**********"
click at [86, 217] on button "Save" at bounding box center [81, 219] width 42 height 20
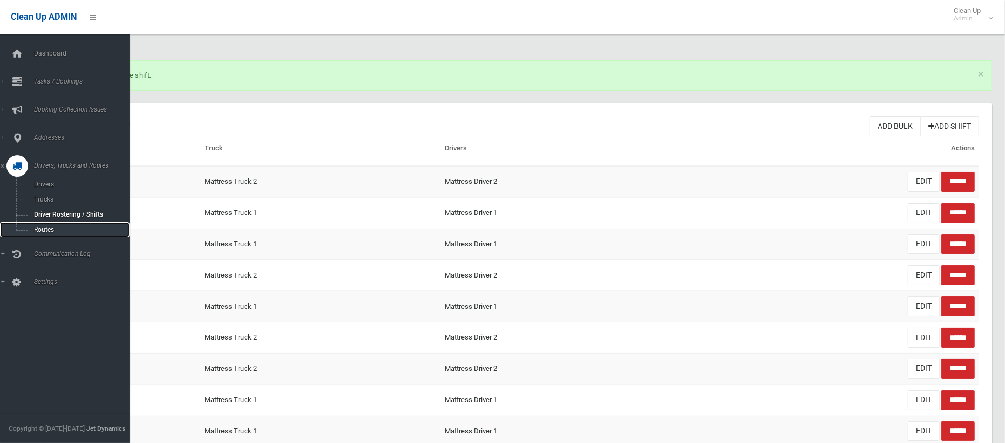
click at [43, 234] on link "Routes" at bounding box center [64, 229] width 129 height 15
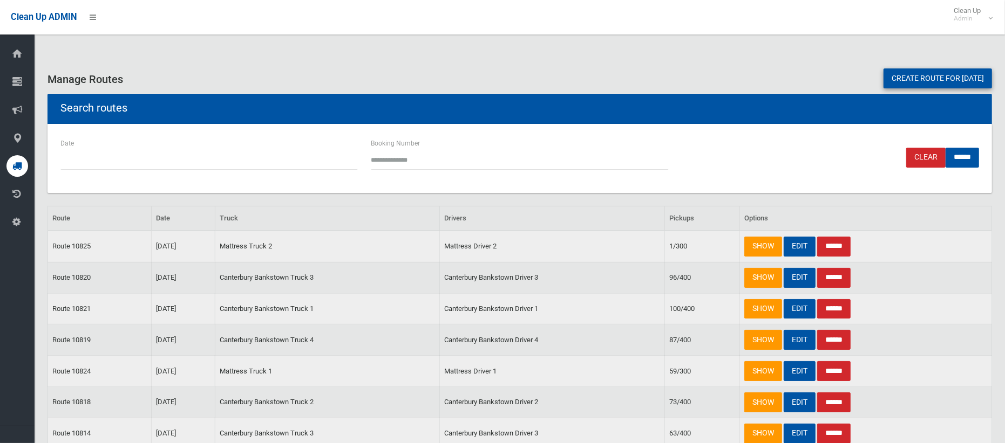
click at [896, 78] on link "Create route for [DATE]" at bounding box center [937, 79] width 108 height 20
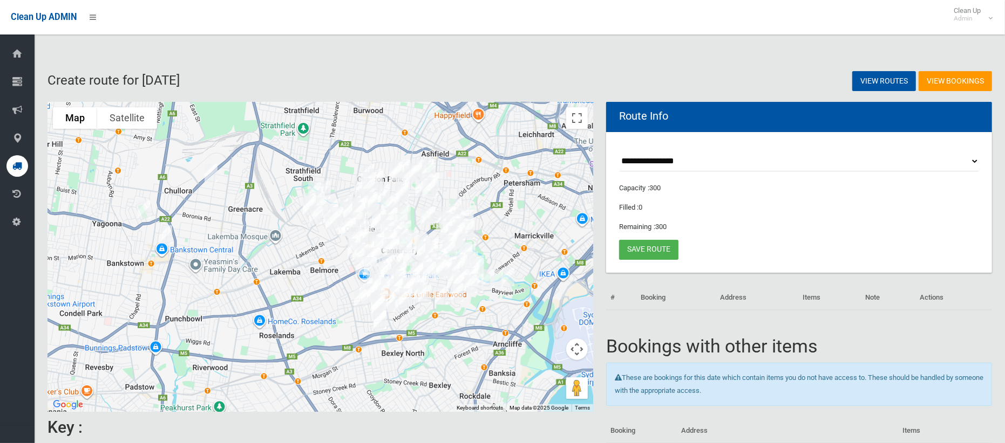
click at [669, 162] on select "**********" at bounding box center [799, 162] width 360 height 20
select select "*****"
click at [619, 152] on select "**********" at bounding box center [799, 162] width 360 height 20
click at [580, 122] on button "Toggle fullscreen view" at bounding box center [577, 118] width 22 height 22
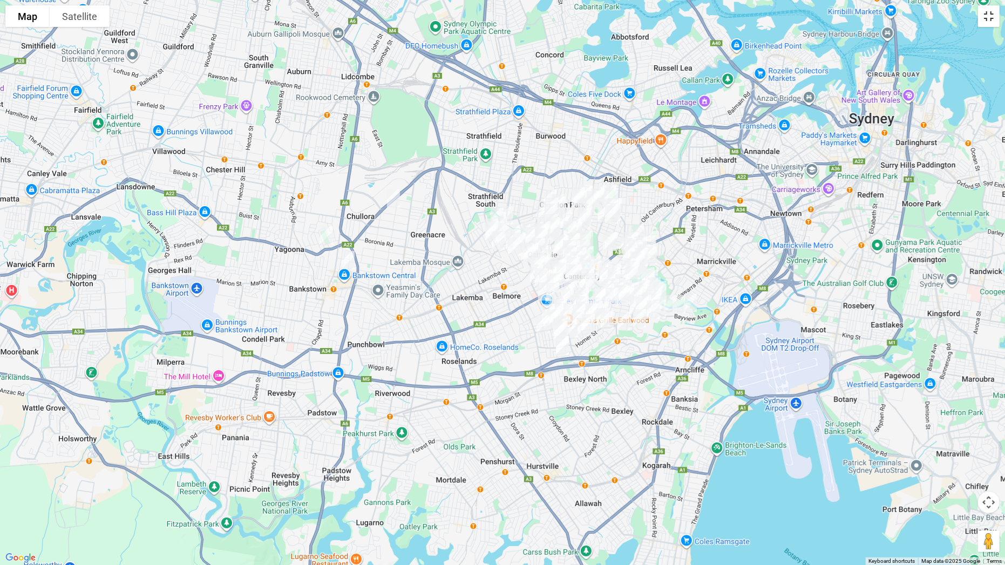
click at [986, 21] on button "Toggle fullscreen view" at bounding box center [989, 16] width 22 height 22
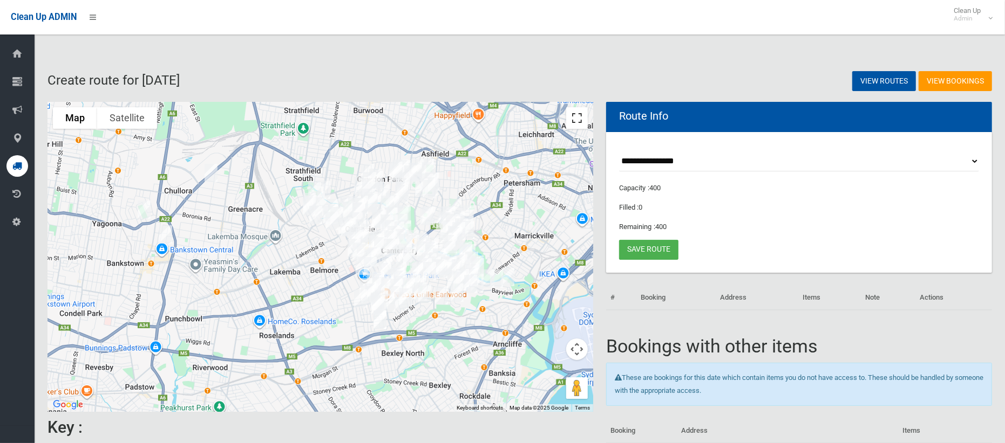
click at [579, 120] on button "Toggle fullscreen view" at bounding box center [577, 118] width 22 height 22
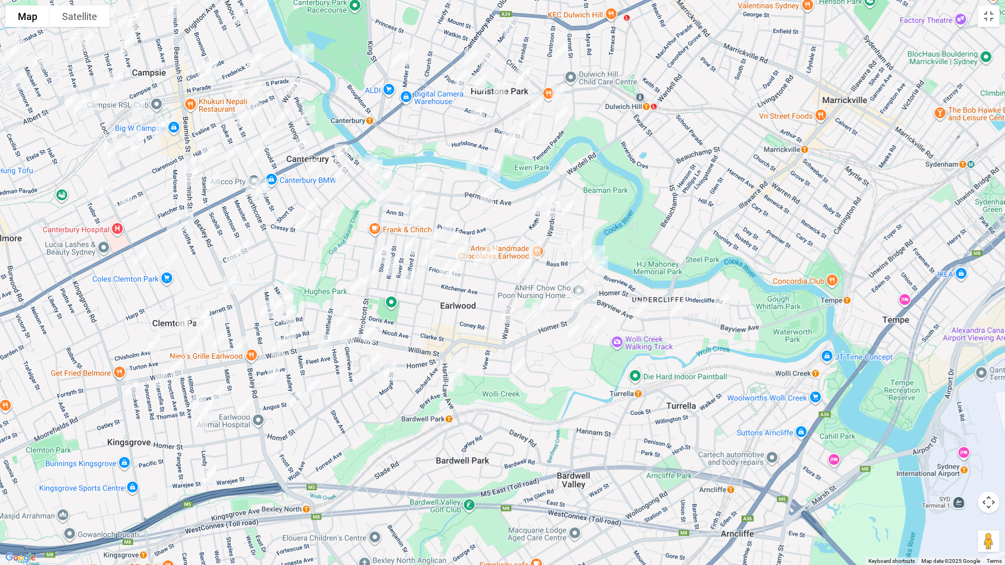
click at [556, 190] on img "63B Wardell Road, EARLWOOD NSW 2206" at bounding box center [554, 199] width 22 height 27
click at [552, 209] on img "77 Wardell Road, EARLWOOD NSW 2206" at bounding box center [553, 209] width 22 height 27
click at [542, 254] on img "119 Wardell Road, EARLWOOD NSW 2206" at bounding box center [535, 250] width 22 height 27
click at [531, 251] on img "119 Wardell Road, EARLWOOD NSW 2206" at bounding box center [535, 250] width 22 height 27
click at [525, 271] on img "143 Wardell Road, EARLWOOD NSW 2206" at bounding box center [525, 268] width 22 height 27
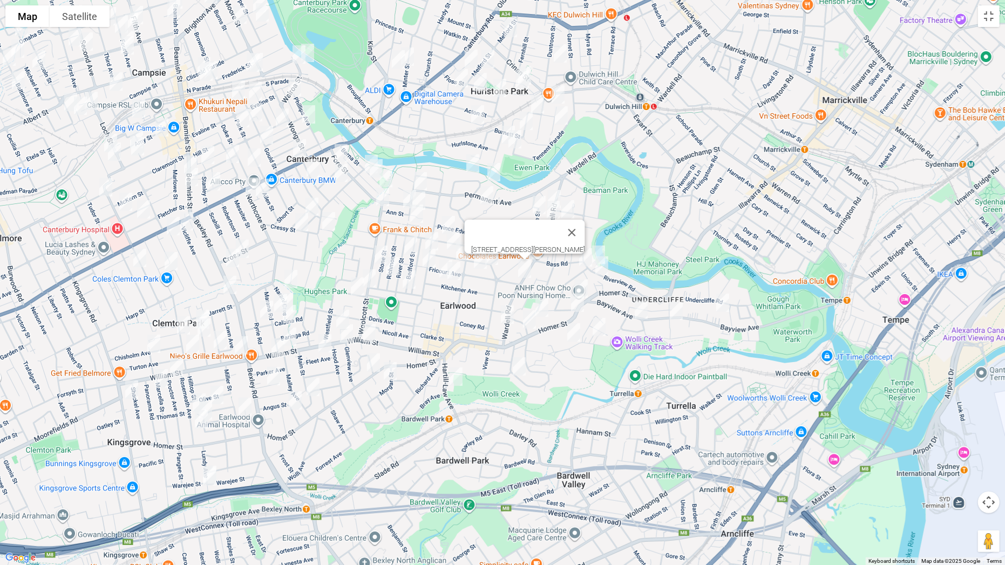
click at [506, 314] on img "185 Wardell Road, EARLWOOD NSW 2206" at bounding box center [507, 314] width 22 height 27
drag, startPoint x: 603, startPoint y: 263, endPoint x: 592, endPoint y: 280, distance: 20.4
click at [604, 263] on img "83 Homer Street, EARLWOOD NSW 2206" at bounding box center [602, 265] width 22 height 27
click at [584, 284] on img "117-119 Homer Street, EARLWOOD NSW 2206" at bounding box center [581, 288] width 22 height 27
click at [575, 303] on img "129 Homer Street, EARLWOOD NSW 2206" at bounding box center [577, 302] width 22 height 27
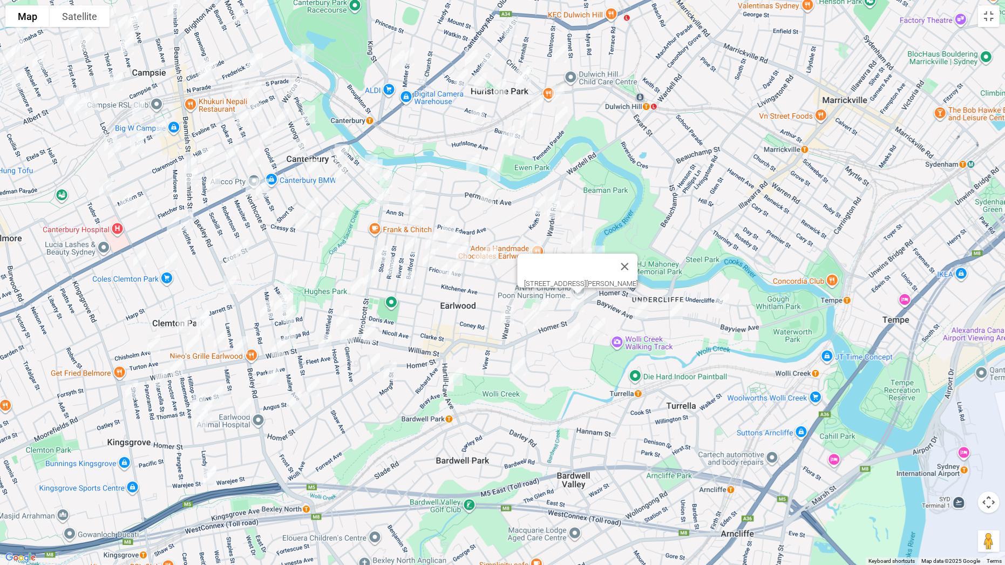
click at [641, 311] on img "126 Bayview Avenue, EARLWOOD NSW 2206" at bounding box center [641, 309] width 22 height 27
click at [678, 310] on img "90A Bayview Avenue, EARLWOOD NSW 2206" at bounding box center [676, 310] width 22 height 27
click at [721, 308] on img "49A Bayview Avenue, EARLWOOD NSW 2206" at bounding box center [723, 302] width 22 height 27
click at [367, 359] on img "467A Homer Street, EARLWOOD NSW 2206" at bounding box center [374, 362] width 22 height 27
click at [569, 210] on img "2 Pomroy Avenue, EARLWOOD NSW 2206" at bounding box center [568, 209] width 22 height 27
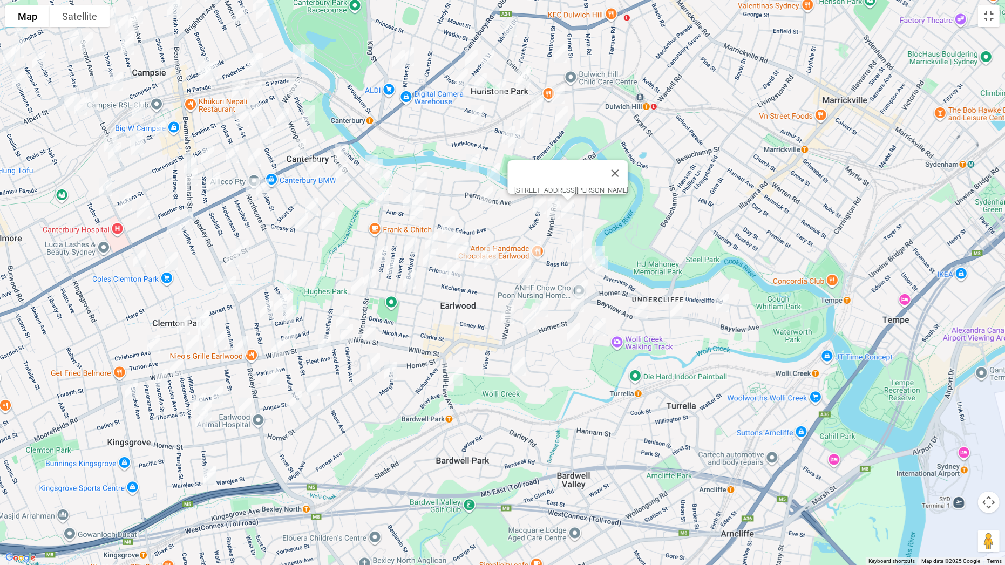
click at [578, 237] on img "3-3A Bass Road, EARLWOOD NSW 2206" at bounding box center [577, 240] width 22 height 27
click at [598, 244] on img "77-79 Riverview Road, EARLWOOD NSW 2206" at bounding box center [599, 254] width 22 height 27
click at [580, 251] on img "9 Macquarie Road, EARLWOOD NSW 2206" at bounding box center [586, 257] width 22 height 27
click at [600, 326] on img "15A Banks Road, EARLWOOD NSW 2206" at bounding box center [599, 326] width 22 height 27
click at [548, 318] on img "36 Twyford Avenue, EARLWOOD NSW 2206" at bounding box center [542, 307] width 22 height 27
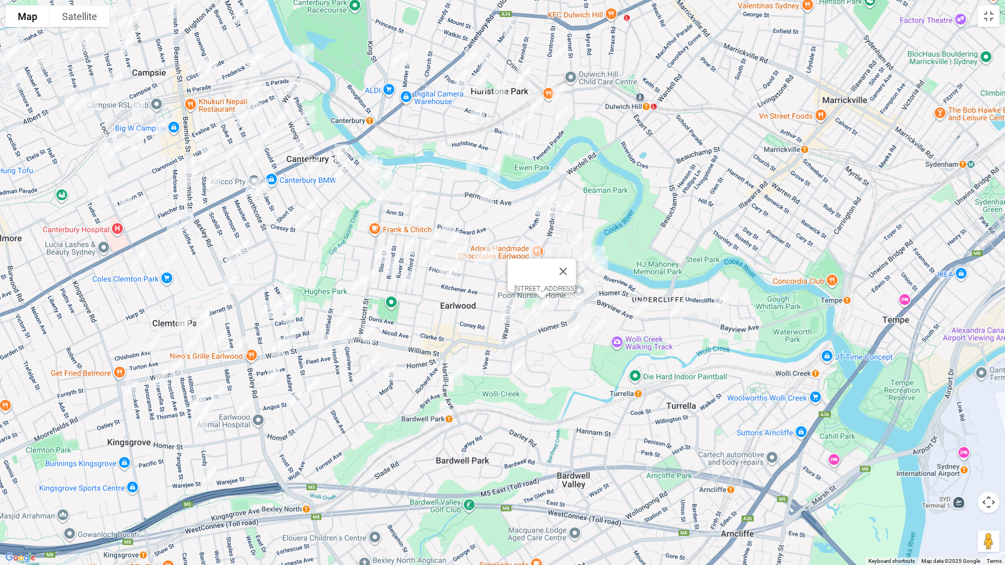
click at [572, 332] on img "33 Banks Road, EARLWOOD NSW 2206" at bounding box center [574, 332] width 22 height 27
click at [527, 324] on img "2A Watkin Avenue, EARLWOOD NSW 2206" at bounding box center [529, 319] width 22 height 27
click at [518, 368] on img "88 Minnamorra Avenue, EARLWOOD NSW 2206" at bounding box center [519, 366] width 22 height 27
click at [520, 364] on img "88 Minnamorra Avenue, EARLWOOD NSW 2206" at bounding box center [519, 366] width 22 height 27
click at [456, 377] on img "14 Fauna Street, EARLWOOD NSW 2206" at bounding box center [456, 376] width 22 height 27
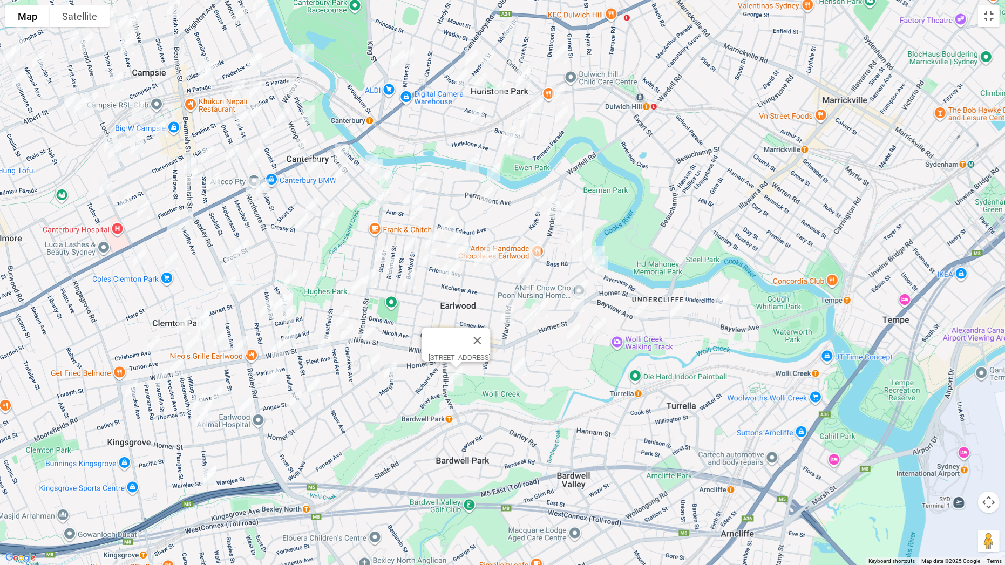
drag, startPoint x: 393, startPoint y: 377, endPoint x: 401, endPoint y: 364, distance: 15.3
click at [394, 375] on img "15 Morgan Street, EARLWOOD NSW 2206" at bounding box center [390, 371] width 22 height 27
click at [538, 205] on img "9 Keith Street, EARLWOOD NSW 2206" at bounding box center [539, 205] width 22 height 27
click at [486, 197] on img "8 Lovat Avenue, EARLWOOD NSW 2206" at bounding box center [487, 195] width 22 height 27
click at [521, 148] on button "Close" at bounding box center [508, 159] width 26 height 26
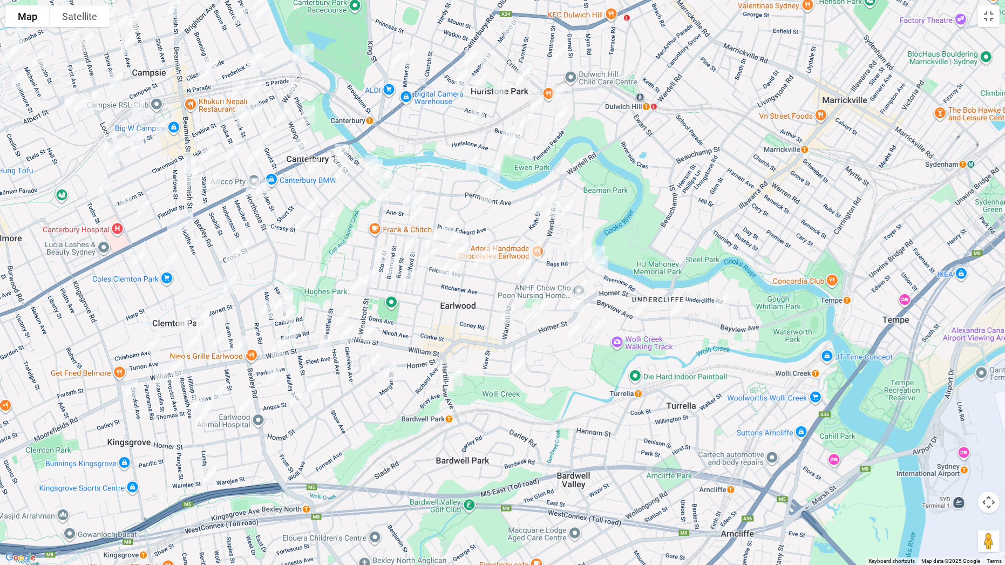
click at [474, 166] on img "35 Waterside Crescent, EARLWOOD NSW 2206" at bounding box center [473, 163] width 22 height 27
click at [495, 174] on img "13A Waterside Crescent, EARLWOOD NSW 2206" at bounding box center [494, 172] width 22 height 27
click at [482, 255] on img "25 Fricourt Avenue, EARLWOOD NSW 2206" at bounding box center [480, 259] width 22 height 27
click at [497, 257] on img "48 Gueudecourt Avenue, EARLWOOD NSW 2206" at bounding box center [492, 255] width 22 height 27
click at [992, 13] on button "Toggle fullscreen view" at bounding box center [989, 16] width 22 height 22
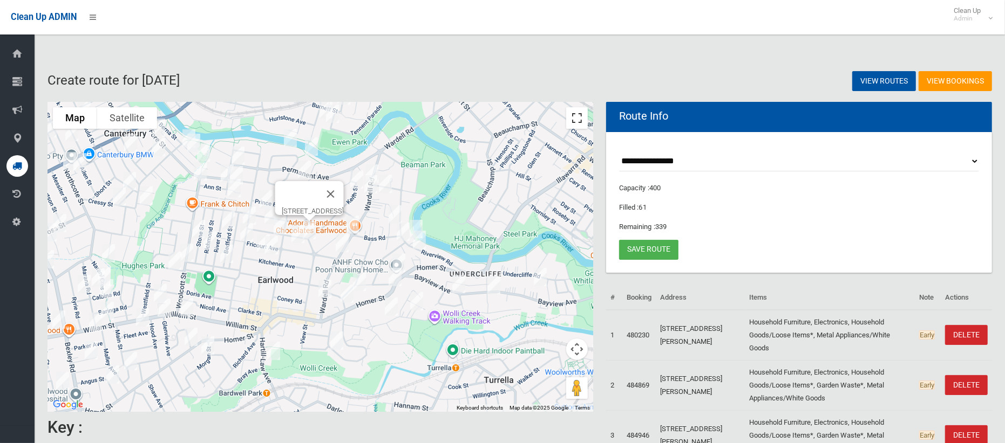
click at [579, 119] on button "Toggle fullscreen view" at bounding box center [577, 118] width 22 height 22
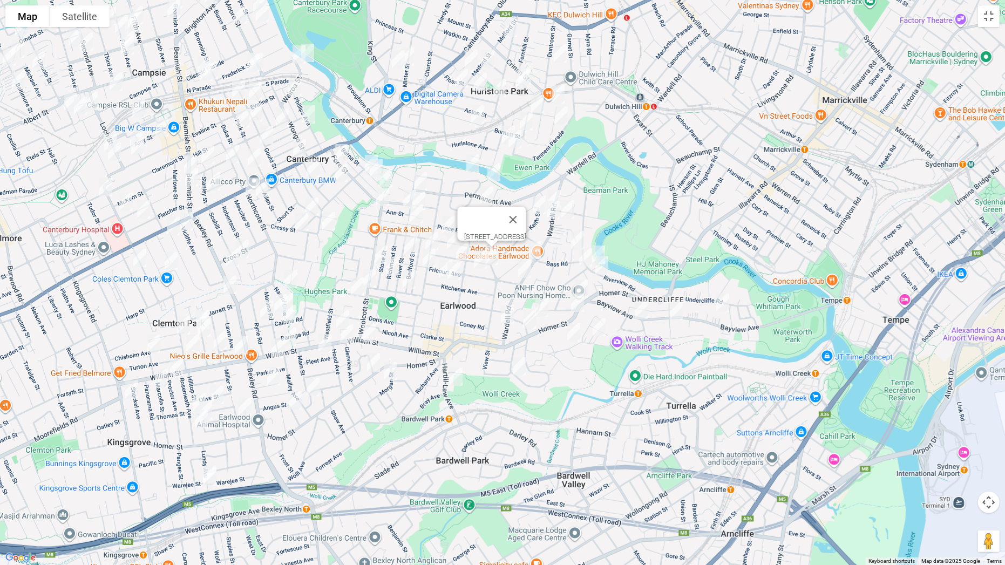
click at [464, 250] on img "62 Gueudecourt Avenue, EARLWOOD NSW 2206" at bounding box center [463, 250] width 22 height 27
click at [991, 19] on button "Toggle fullscreen view" at bounding box center [989, 16] width 22 height 22
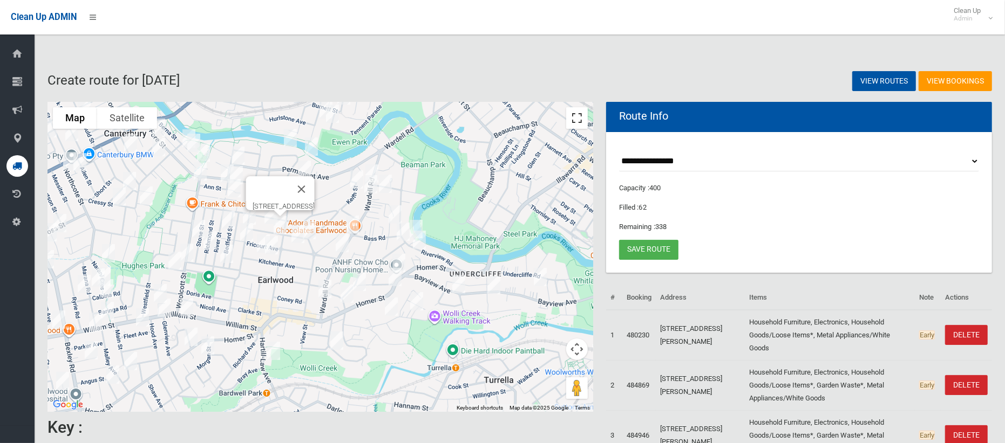
click at [576, 127] on button "Toggle fullscreen view" at bounding box center [577, 118] width 22 height 22
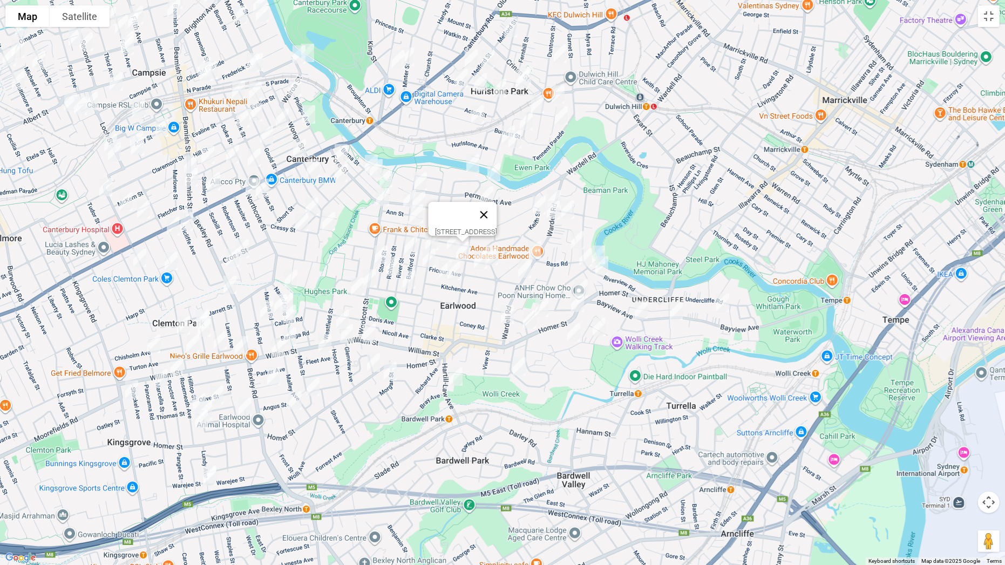
click at [497, 209] on button "Close" at bounding box center [484, 215] width 26 height 26
click at [450, 222] on img "67 Flers Avenue, EARLWOOD NSW 2206" at bounding box center [449, 224] width 22 height 27
drag, startPoint x: 452, startPoint y: 237, endPoint x: 444, endPoint y: 249, distance: 14.8
click at [453, 237] on img "62 Gueudecourt Avenue, EARLWOOD NSW 2206" at bounding box center [463, 250] width 22 height 27
click at [441, 273] on img "49 Kitchener Avenue, EARLWOOD NSW 2206" at bounding box center [446, 269] width 22 height 27
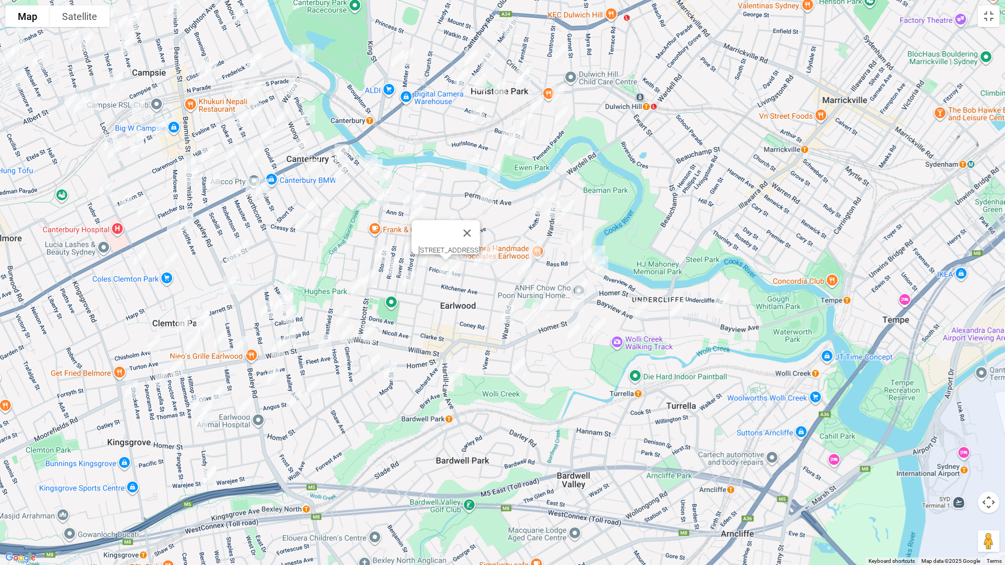
click at [460, 276] on img "41 Kitchener Avenue, EARLWOOD NSW 2206" at bounding box center [454, 270] width 22 height 27
click at [390, 374] on img "15 Morgan Street, EARLWOOD NSW 2206" at bounding box center [390, 371] width 22 height 27
drag, startPoint x: 453, startPoint y: 238, endPoint x: 445, endPoint y: 248, distance: 13.0
click at [453, 238] on img "62 Gueudecourt Avenue, EARLWOOD NSW 2206" at bounding box center [463, 250] width 22 height 27
click at [985, 18] on button "Toggle fullscreen view" at bounding box center [989, 16] width 22 height 22
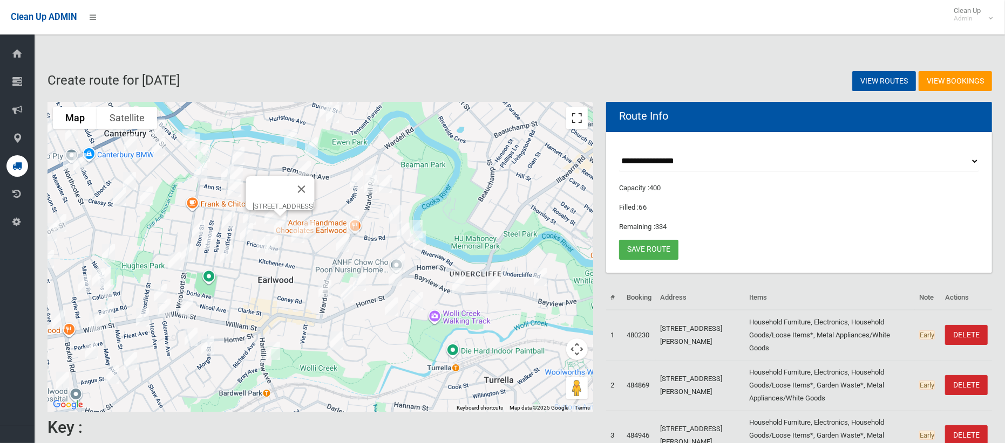
click at [571, 117] on button "Toggle fullscreen view" at bounding box center [577, 118] width 22 height 22
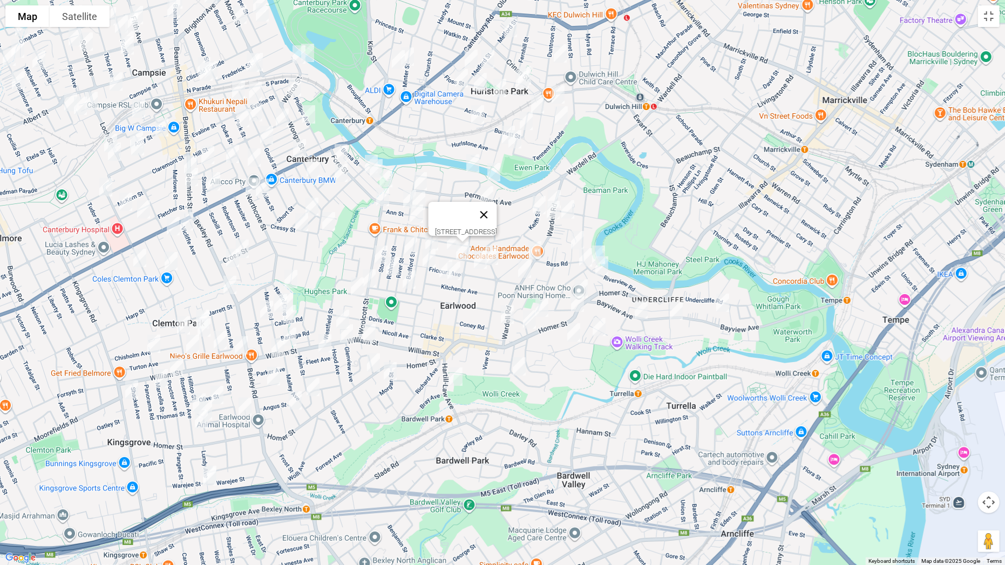
click at [497, 208] on button "Close" at bounding box center [484, 215] width 26 height 26
drag, startPoint x: 533, startPoint y: 212, endPoint x: 522, endPoint y: 236, distance: 26.3
click at [522, 236] on div at bounding box center [502, 282] width 1005 height 565
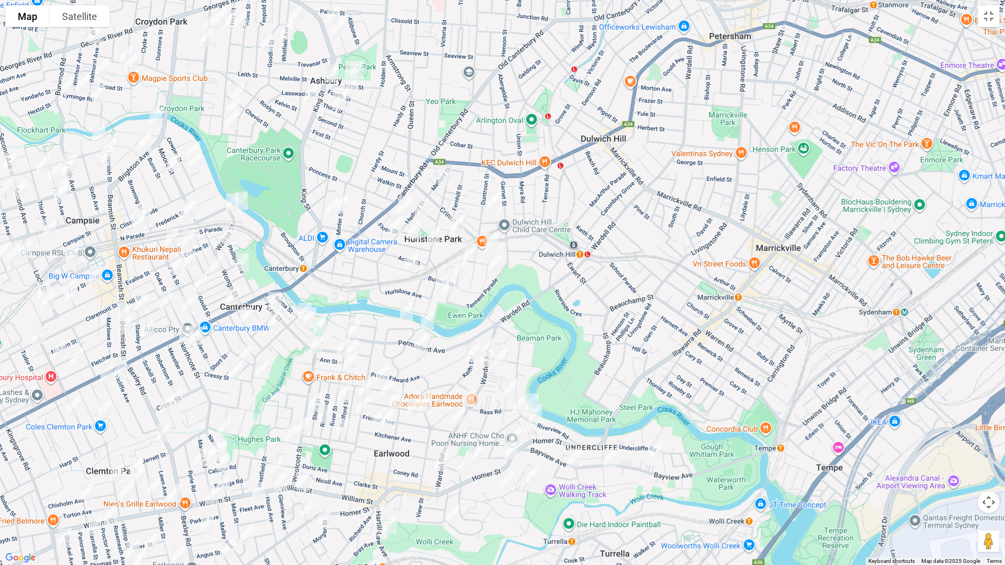
drag, startPoint x: 574, startPoint y: 170, endPoint x: 508, endPoint y: 318, distance: 162.0
click at [508, 318] on div at bounding box center [502, 282] width 1005 height 565
click at [442, 172] on img "23 Melford Street, HURLSTONE PARK NSW 2193" at bounding box center [444, 175] width 22 height 27
drag, startPoint x: 498, startPoint y: 200, endPoint x: 450, endPoint y: 204, distance: 47.7
click at [497, 200] on img "72A Duntroon Street, HURLSTONE PARK NSW 2193" at bounding box center [494, 201] width 22 height 27
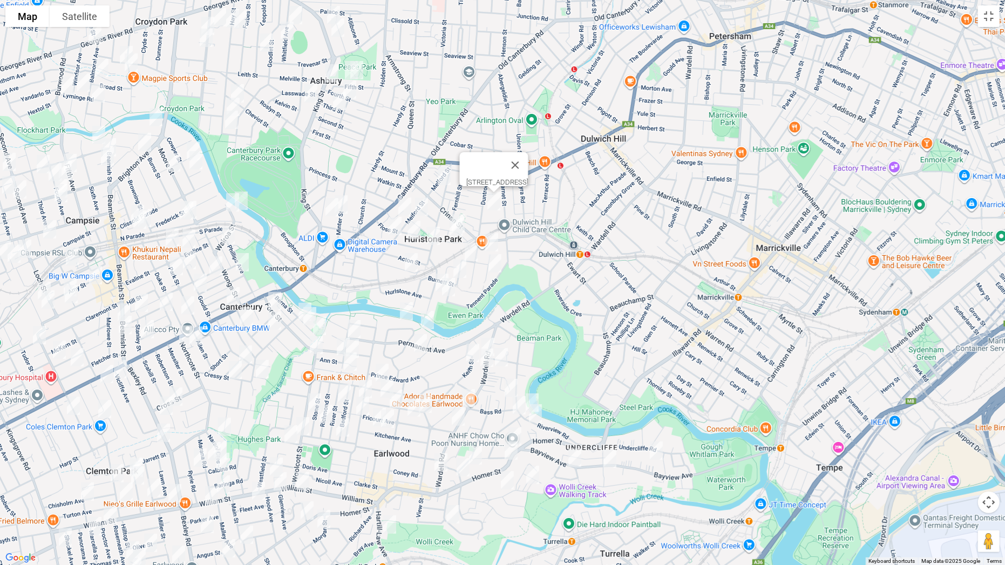
drag, startPoint x: 422, startPoint y: 205, endPoint x: 409, endPoint y: 209, distance: 14.0
click at [423, 205] on img "19 Euston Road, HURLSTONE PARK NSW 2193" at bounding box center [422, 206] width 22 height 27
click at [404, 208] on img "19 Dunkeld Avenue, HURLSTONE PARK NSW 2193" at bounding box center [405, 206] width 22 height 27
click at [396, 224] on img "82 Melford Street, HURLSTONE PARK NSW 2193" at bounding box center [395, 226] width 22 height 27
click at [470, 218] on div "[STREET_ADDRESS][PERSON_NAME]" at bounding box center [502, 282] width 1005 height 565
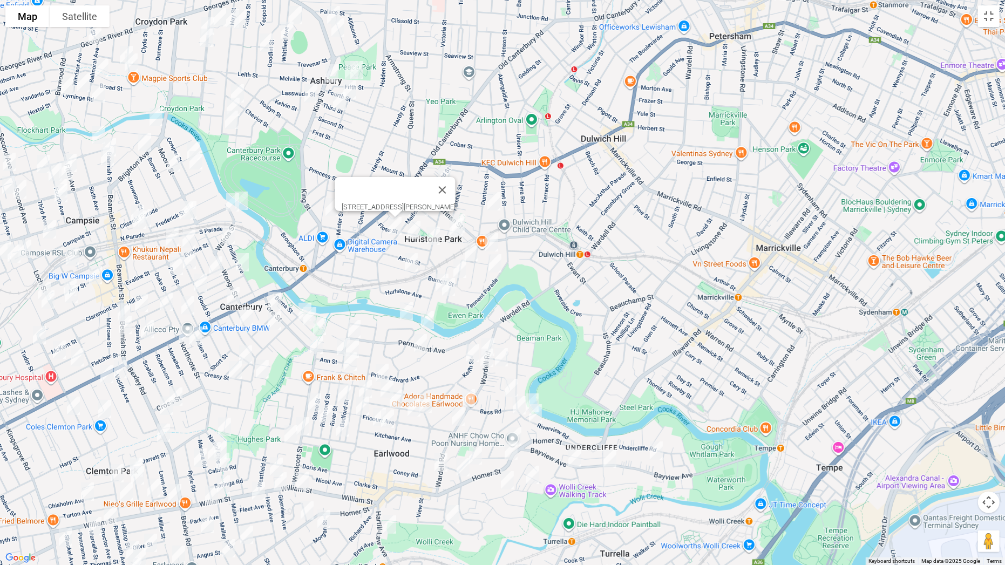
click at [467, 222] on img "7 Mill Street, HURLSTONE PARK NSW 2193" at bounding box center [458, 223] width 22 height 27
click at [455, 227] on img "13 Mill Street, HURLSTONE PARK NSW 2193" at bounding box center [456, 227] width 22 height 27
drag, startPoint x: 411, startPoint y: 230, endPoint x: 421, endPoint y: 234, distance: 11.3
click at [411, 230] on img "23 Canterton Street, HURLSTONE PARK NSW 2193" at bounding box center [414, 229] width 22 height 27
click at [434, 234] on img "56 Dunstaffenage Street, HURLSTONE PARK NSW 2193" at bounding box center [433, 235] width 22 height 27
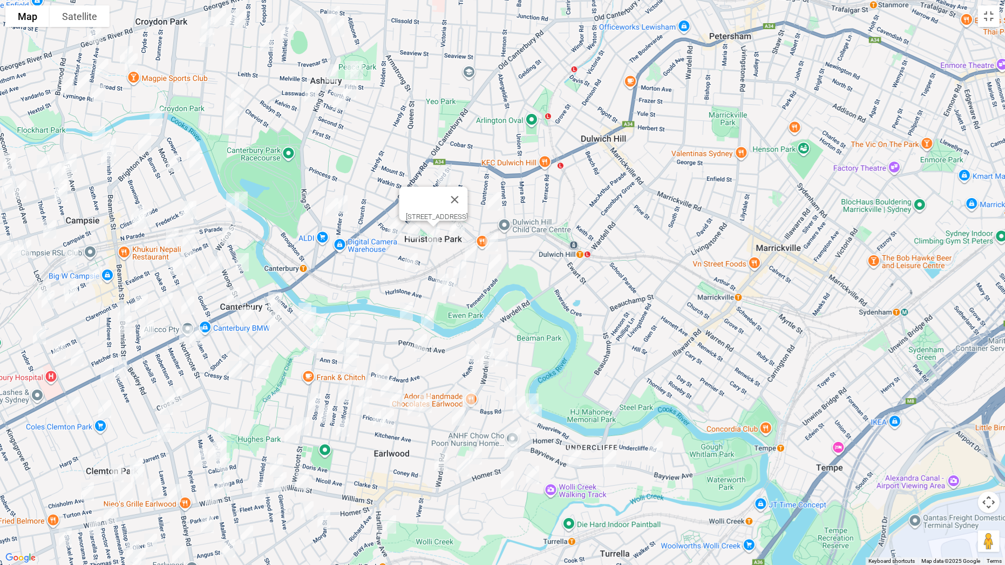
drag, startPoint x: 408, startPoint y: 262, endPoint x: 474, endPoint y: 258, distance: 65.9
click at [409, 262] on img "28 Kilbride Street, HURLSTONE PARK NSW 2193" at bounding box center [411, 262] width 22 height 27
click at [500, 242] on img "12 Starkey Street, HURLSTONE PARK NSW 2193" at bounding box center [492, 242] width 22 height 27
click at [495, 259] on img "25 Starkey Street, HURLSTONE PARK NSW 2193" at bounding box center [495, 263] width 22 height 27
click at [474, 256] on img "3 Hopetoun Street, HURLSTONE PARK NSW 2193" at bounding box center [471, 251] width 22 height 27
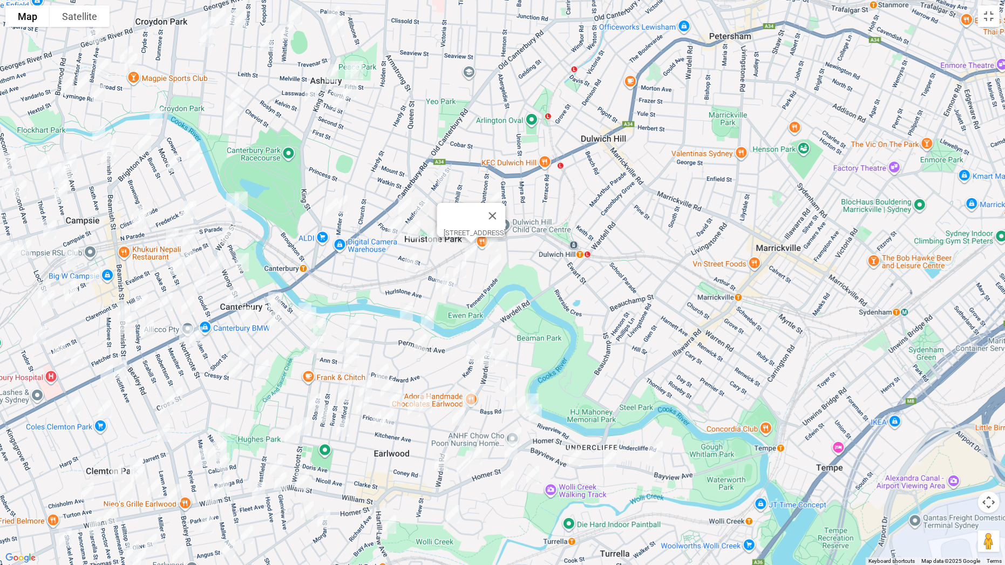
click at [460, 267] on img "9 Burnett Street, HURLSTONE PARK NSW 2193" at bounding box center [460, 268] width 22 height 27
click at [436, 275] on img "29 Foord Avenue, HURLSTONE PARK NSW 2193" at bounding box center [442, 282] width 22 height 27
click at [448, 290] on img "3 Smith Avenue, HURLSTONE PARK NSW 2193" at bounding box center [449, 287] width 22 height 27
click at [984, 15] on button "Toggle fullscreen view" at bounding box center [989, 16] width 22 height 22
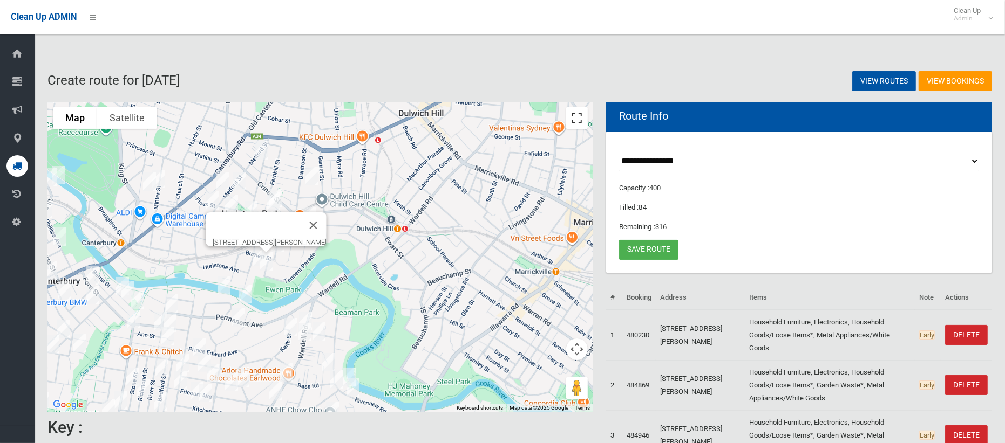
click at [577, 119] on button "Toggle fullscreen view" at bounding box center [577, 118] width 22 height 22
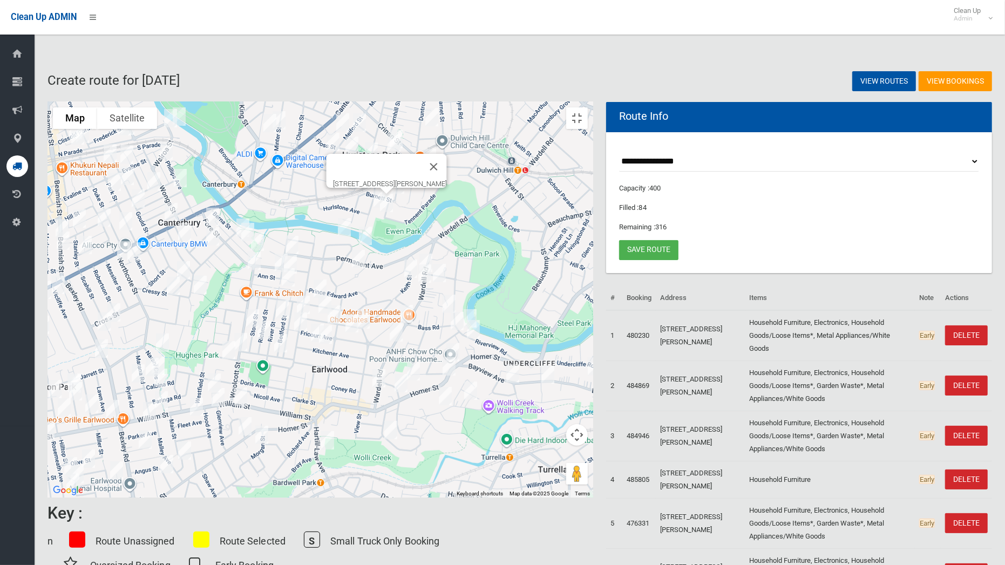
drag, startPoint x: 579, startPoint y: 285, endPoint x: 692, endPoint y: 186, distance: 150.6
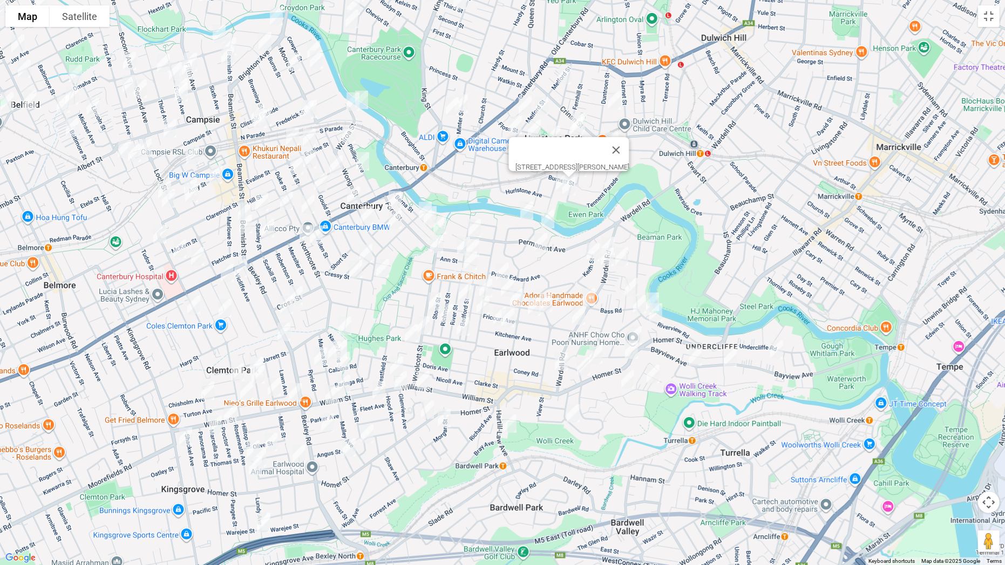
click at [692, 186] on div "[STREET_ADDRESS][PERSON_NAME]" at bounding box center [502, 282] width 1005 height 565
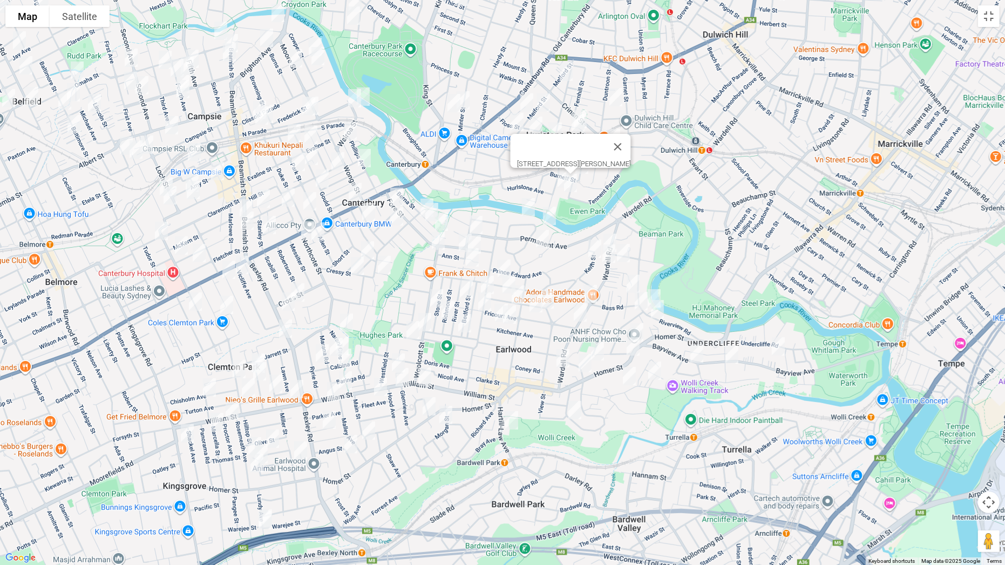
drag, startPoint x: 510, startPoint y: 281, endPoint x: 521, endPoint y: 299, distance: 20.5
click at [511, 281] on img "62 Gueudecourt Avenue, EARLWOOD NSW 2206" at bounding box center [518, 294] width 22 height 27
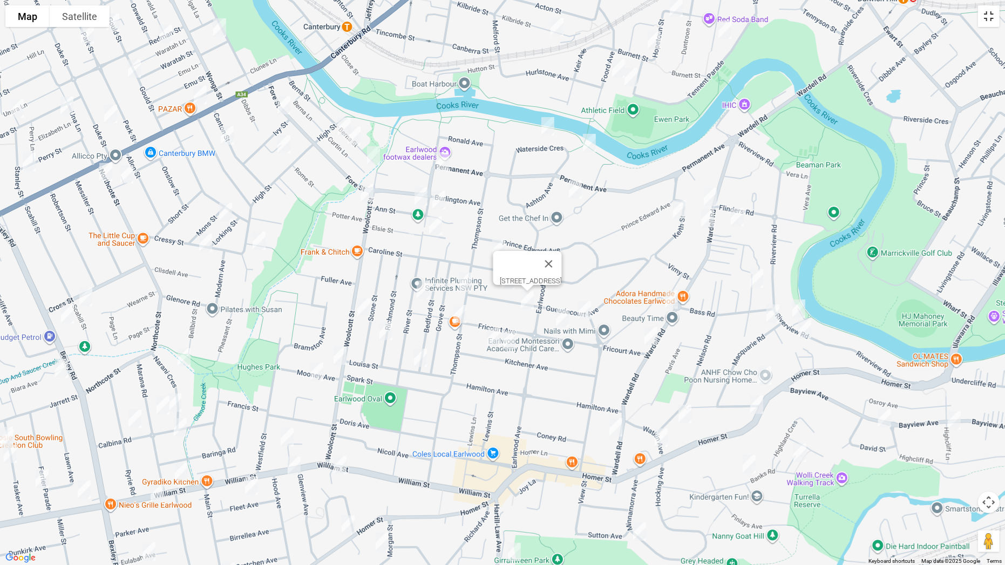
click at [995, 12] on button "Toggle fullscreen view" at bounding box center [989, 16] width 22 height 22
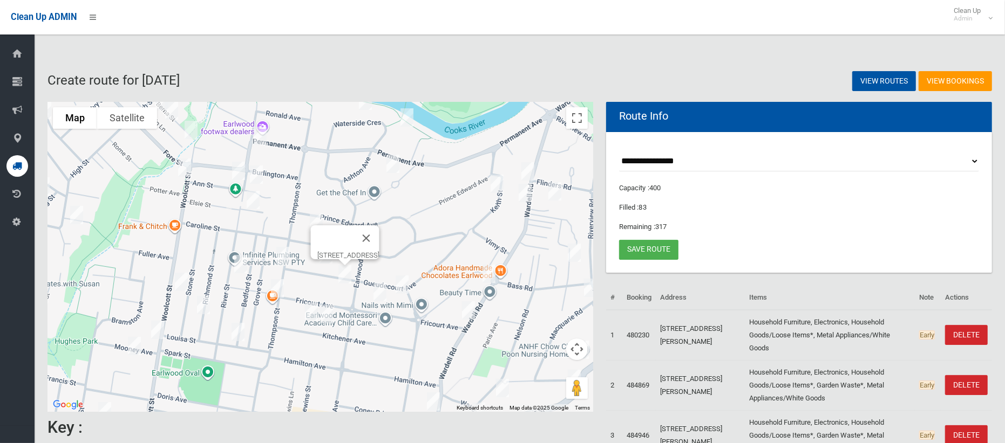
click at [346, 276] on img "62 Gueudecourt Avenue, EARLWOOD NSW 2206" at bounding box center [345, 274] width 22 height 27
click at [379, 231] on button "Close" at bounding box center [366, 239] width 26 height 26
click at [326, 255] on img "63 Gueudecourt Avenue, EARLWOOD NSW 2206" at bounding box center [326, 254] width 22 height 27
click at [283, 256] on img "51 Thompson Street, EARLWOOD NSW 2206" at bounding box center [283, 256] width 22 height 27
click at [278, 289] on img "71A Thompson Street, EARLWOOD NSW 2206" at bounding box center [278, 288] width 22 height 27
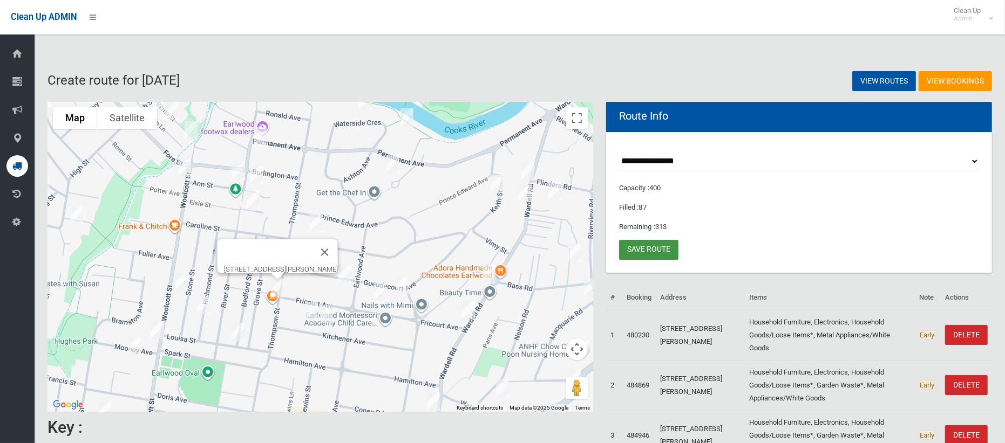
click at [644, 253] on link "Save route" at bounding box center [648, 250] width 59 height 20
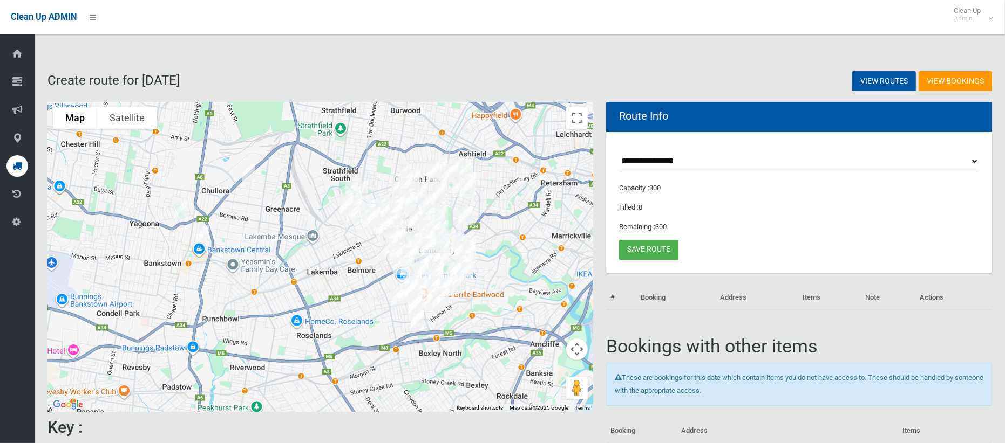
click at [646, 158] on select "**********" at bounding box center [799, 162] width 360 height 20
select select "*****"
click at [619, 152] on select "**********" at bounding box center [799, 162] width 360 height 20
click at [577, 121] on button "Toggle fullscreen view" at bounding box center [577, 118] width 22 height 22
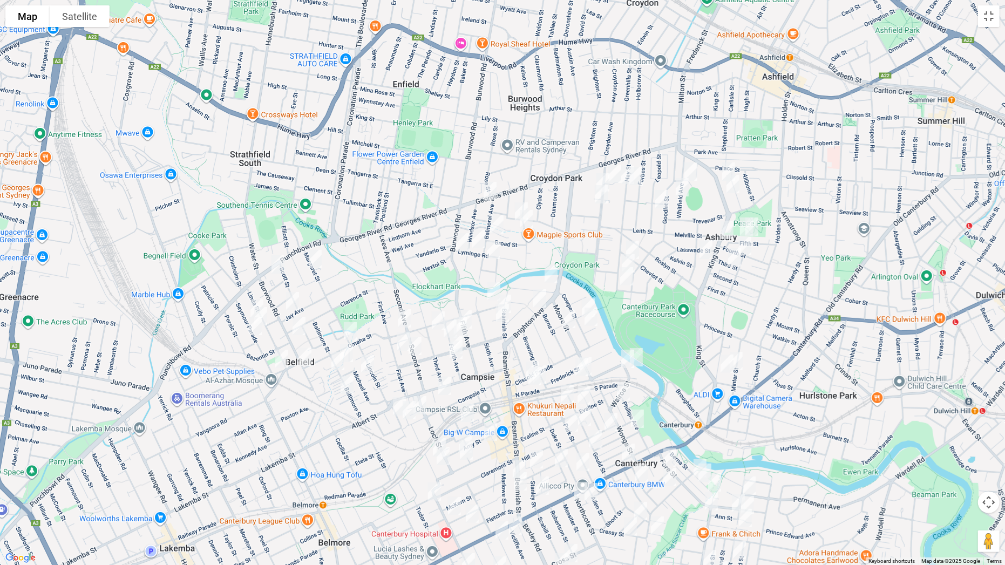
click at [274, 263] on img "296 Punchbowl Road, BELFIELD NSW 2191" at bounding box center [278, 264] width 22 height 27
click at [296, 325] on img "81 Burwood Road, BELFIELD NSW 2191" at bounding box center [299, 325] width 22 height 27
click at [490, 187] on img "314 Georges River Road, CROYDON PARK NSW 2133" at bounding box center [490, 190] width 22 height 27
click at [461, 239] on img "216A Burwood Road, CROYDON PARK NSW 2133" at bounding box center [463, 242] width 22 height 27
click at [470, 311] on img "32-34 Fifth Avenue, CAMPSIE NSW 2194" at bounding box center [465, 319] width 22 height 27
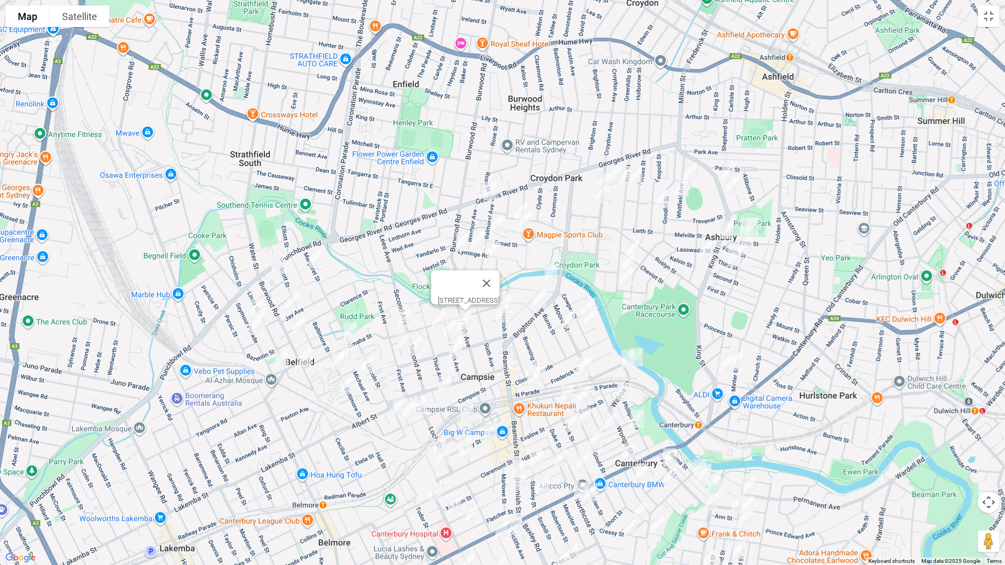
click at [722, 228] on img "55 Fourth Street, ASHBURY NSW 2193" at bounding box center [727, 229] width 22 height 27
click at [742, 226] on img "35 Fifth Street, ASHBURY NSW 2193" at bounding box center [752, 226] width 22 height 27
click at [739, 227] on img "43 Fifth Street, ASHBURY NSW 2193" at bounding box center [746, 226] width 22 height 27
click at [750, 248] on img "40 Fourth Street, ASHBURY NSW 2193" at bounding box center [745, 246] width 22 height 27
drag, startPoint x: 732, startPoint y: 262, endPoint x: 718, endPoint y: 261, distance: 13.5
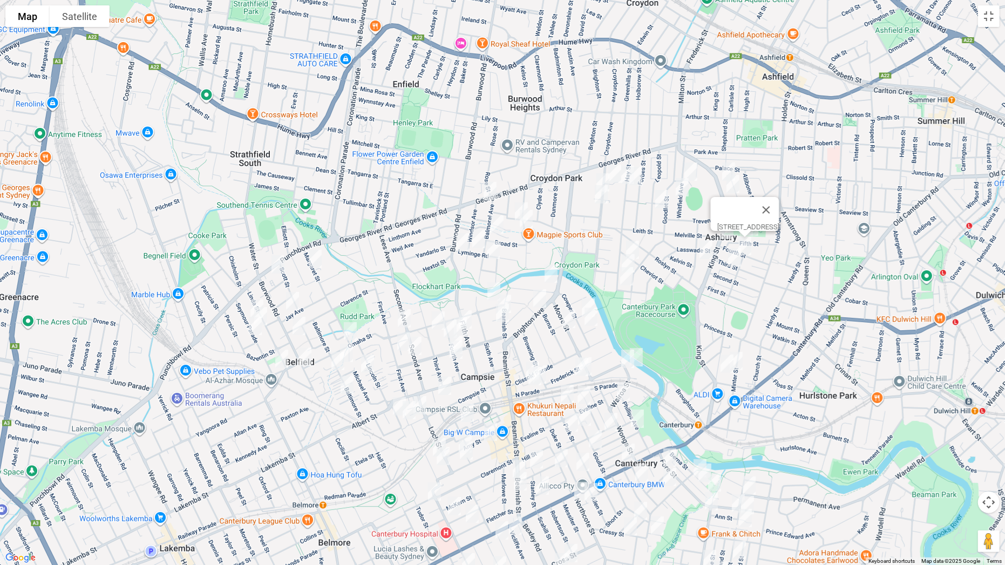
click at [732, 262] on img "48 Third Street, ASHBURY NSW 2193" at bounding box center [734, 257] width 22 height 27
click at [705, 252] on img "6 Ettrick Street, ASHBURY NSW 2193" at bounding box center [706, 249] width 22 height 27
click at [726, 165] on img "132A Milton Street, ASHBURY NSW 2193" at bounding box center [729, 171] width 22 height 27
click at [735, 185] on img "148 Milton Street, ASHBURY NSW 2193" at bounding box center [733, 183] width 22 height 27
click at [695, 177] on img "6A Whitfield Avenue, ASHBURY NSW 2193" at bounding box center [691, 171] width 22 height 27
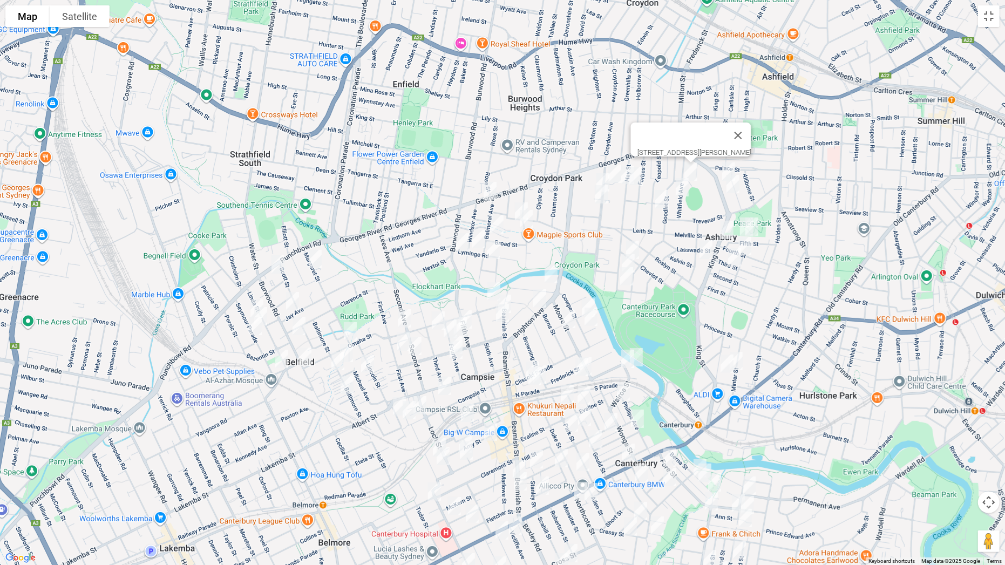
click at [683, 192] on img "21 Whitfield Avenue, ASHBURY NSW 2193" at bounding box center [682, 187] width 22 height 27
click at [660, 201] on img "62 Leopold Street, ASHBURY NSW 2193" at bounding box center [662, 199] width 22 height 27
click at [637, 244] on img "58 Cheviot Street, ASHBURY NSW 2193" at bounding box center [632, 249] width 22 height 27
click at [619, 258] on img "86 Hay Street, ASHBURY NSW 2193" at bounding box center [628, 263] width 22 height 27
click at [627, 277] on img "100 Hay Street, ASHBURY NSW 2193" at bounding box center [627, 276] width 22 height 27
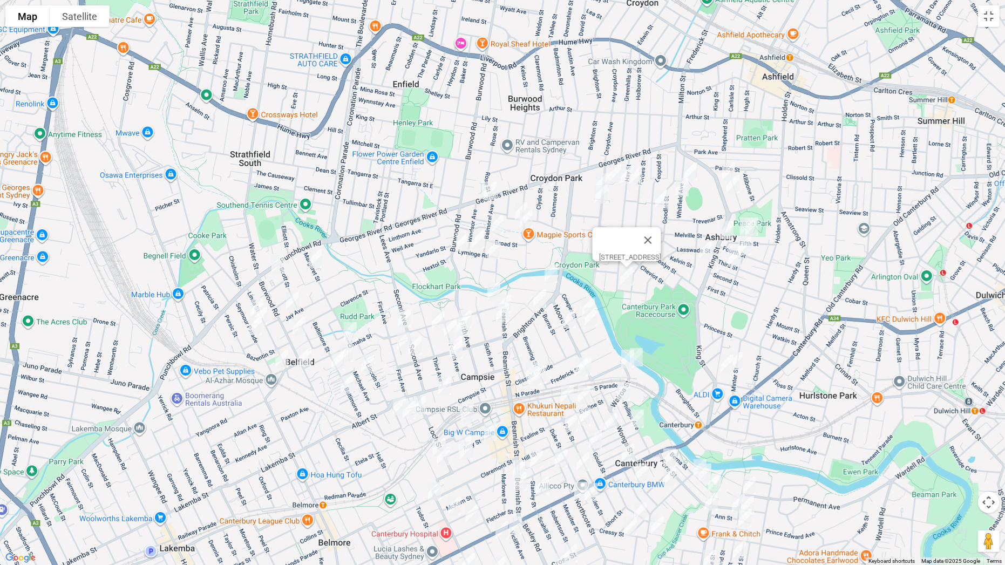
click at [643, 177] on img "26 Hay Street, CROYDON PARK NSW 2133" at bounding box center [636, 175] width 22 height 27
drag, startPoint x: 624, startPoint y: 185, endPoint x: 626, endPoint y: 196, distance: 11.4
click at [625, 184] on img "26 Hay Street, CROYDON PARK NSW 2133" at bounding box center [636, 175] width 22 height 27
click at [612, 163] on img "134 Croydon Avenue, CROYDON PARK NSW 2133" at bounding box center [615, 173] width 22 height 27
click at [595, 170] on img "149-151 Croydon Avenue, CROYDON PARK NSW 2133" at bounding box center [603, 182] width 22 height 27
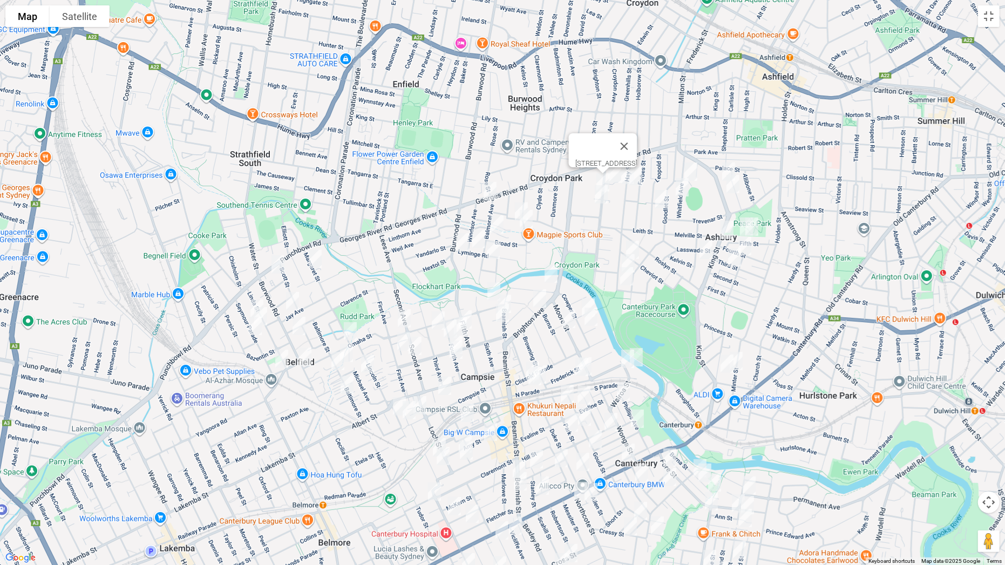
click at [596, 197] on img "163A Croydon Avenue, CROYDON PARK NSW 2133" at bounding box center [601, 194] width 22 height 27
click at [636, 154] on button "Close" at bounding box center [623, 158] width 26 height 26
click at [625, 180] on img "26 Hay Street, CROYDON PARK NSW 2133" at bounding box center [636, 175] width 22 height 27
click at [670, 136] on button "Close" at bounding box center [657, 140] width 26 height 26
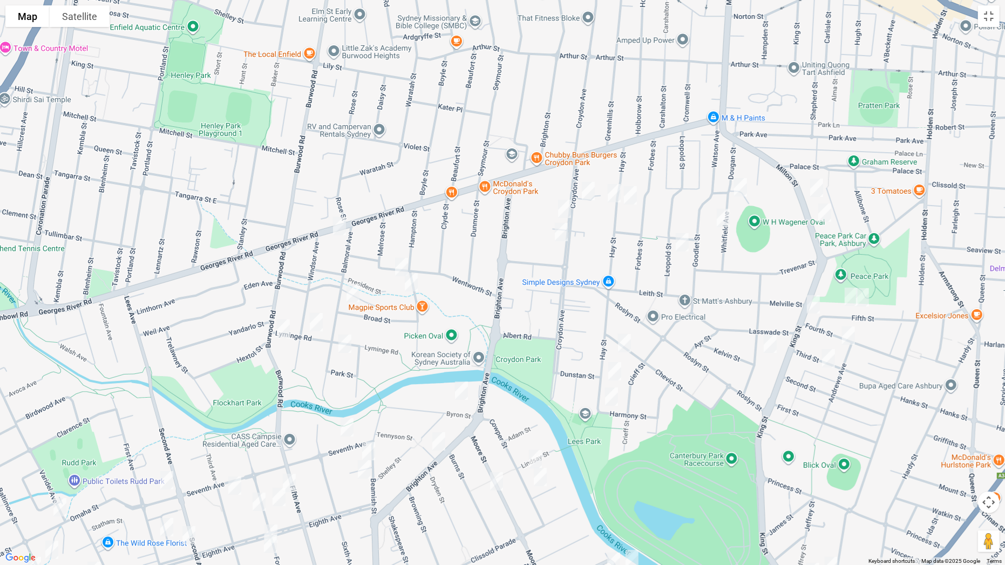
click at [614, 197] on img "27 Hay Street, CROYDON PARK NSW 2133" at bounding box center [614, 193] width 22 height 27
click at [986, 18] on button "Toggle fullscreen view" at bounding box center [989, 16] width 22 height 22
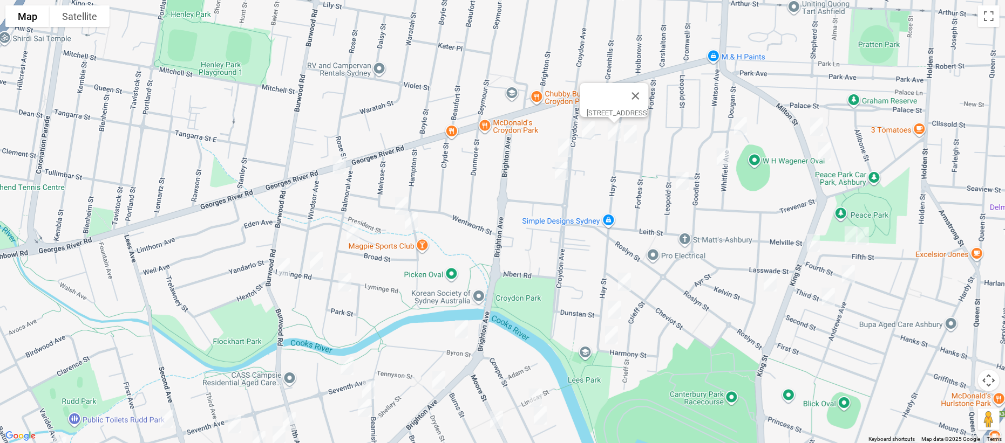
click at [619, 148] on img "26 Hay Street, CROYDON PARK NSW 2133" at bounding box center [630, 134] width 22 height 27
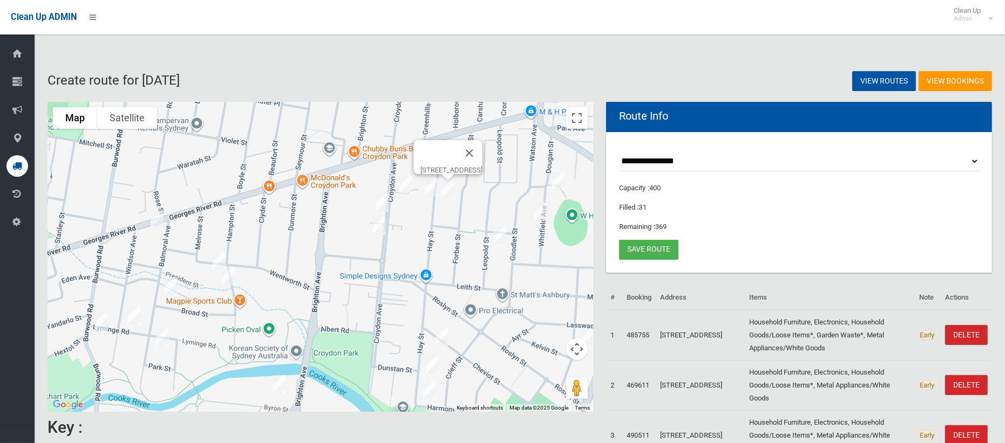
click at [448, 187] on img "26 Hay Street, CROYDON PARK NSW 2133" at bounding box center [448, 189] width 22 height 27
click at [579, 121] on button "Toggle fullscreen view" at bounding box center [577, 118] width 22 height 22
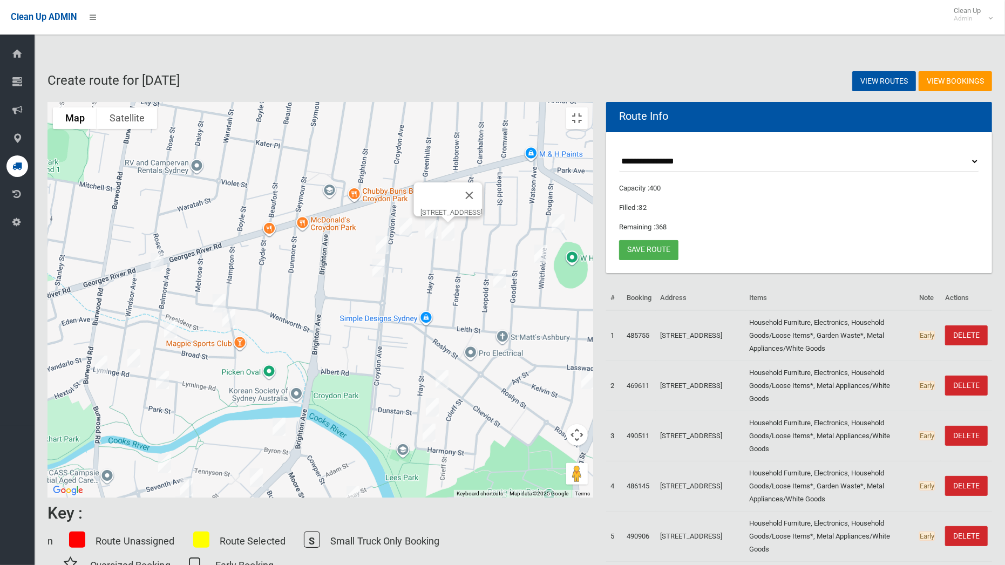
click at [230, 290] on img "50 Wentworth Street, CROYDON PARK NSW 2133" at bounding box center [219, 303] width 22 height 27
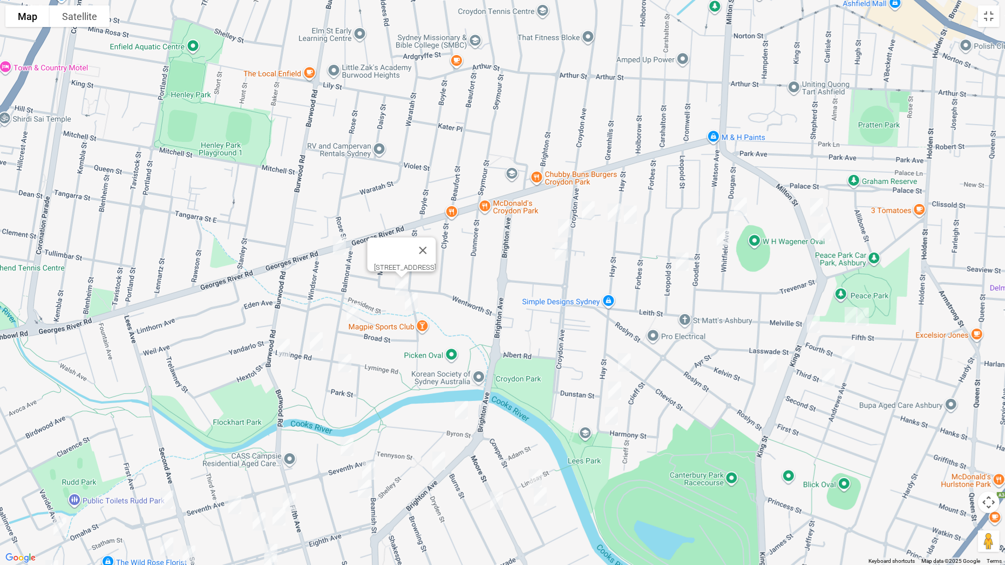
click at [413, 306] on img "39 Hampton Street, CROYDON PARK NSW 2133" at bounding box center [411, 301] width 22 height 27
click at [352, 313] on img "36 Balmoral Avenue, CROYDON PARK NSW 2133" at bounding box center [353, 312] width 22 height 27
click at [316, 343] on img "52 Windsor Avenue, CROYDON PARK NSW 2133" at bounding box center [316, 341] width 22 height 27
click at [347, 368] on img "68 Balmoral Avenue, CROYDON PARK NSW 2133" at bounding box center [345, 363] width 22 height 27
click at [349, 365] on img "68 Balmoral Avenue, CROYDON PARK NSW 2133" at bounding box center [345, 363] width 22 height 27
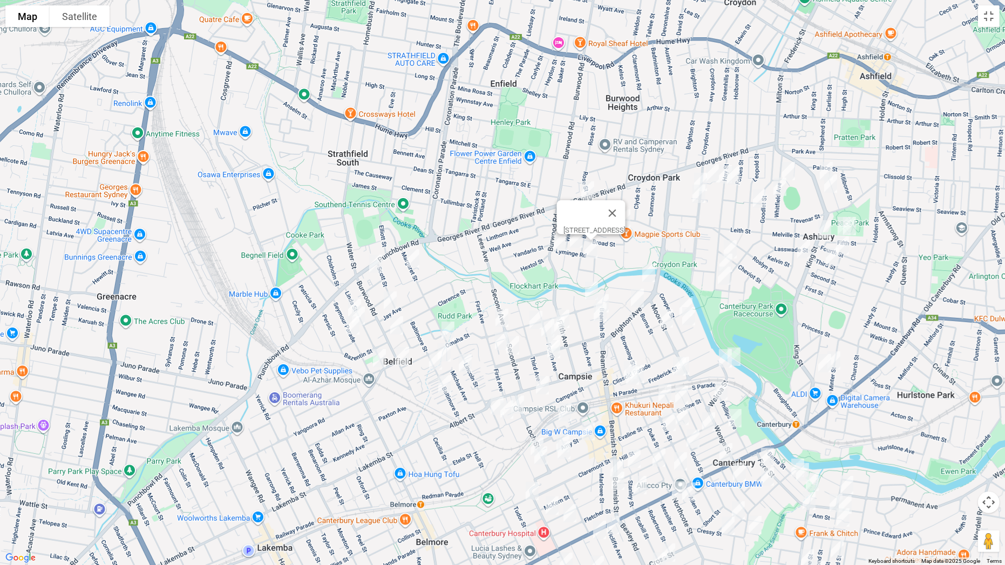
drag, startPoint x: 588, startPoint y: 361, endPoint x: 692, endPoint y: 236, distance: 162.4
click at [694, 237] on div "68 Balmoral Avenue, CROYDON PARK NSW 2133" at bounding box center [502, 282] width 1005 height 565
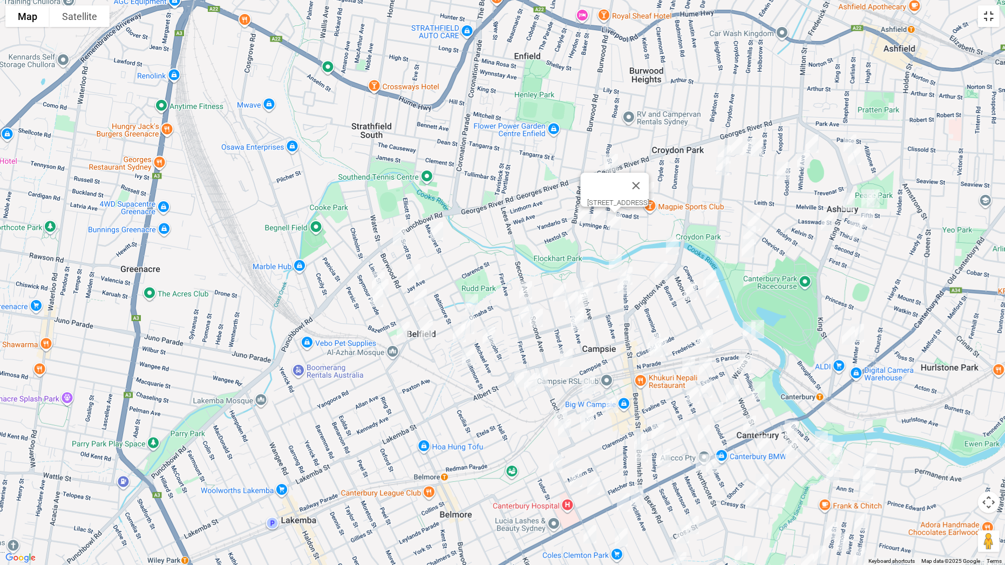
click at [983, 19] on button "Toggle fullscreen view" at bounding box center [989, 16] width 22 height 22
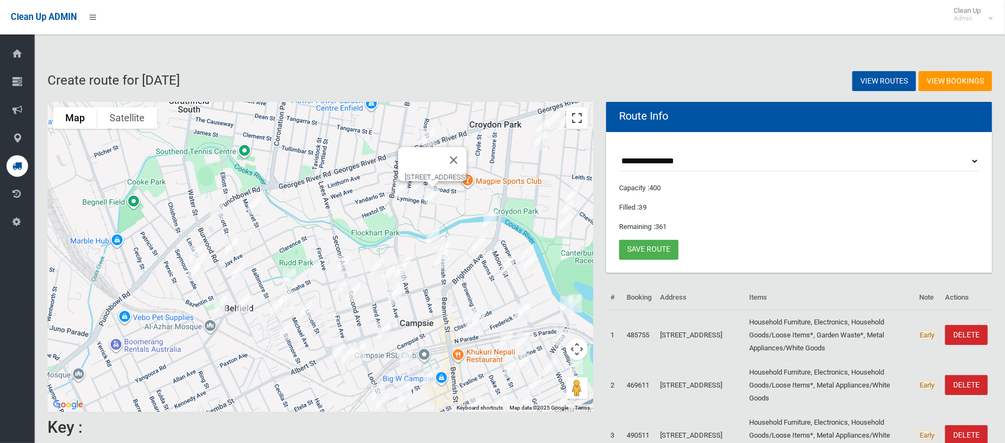
click at [576, 121] on button "Toggle fullscreen view" at bounding box center [577, 118] width 22 height 22
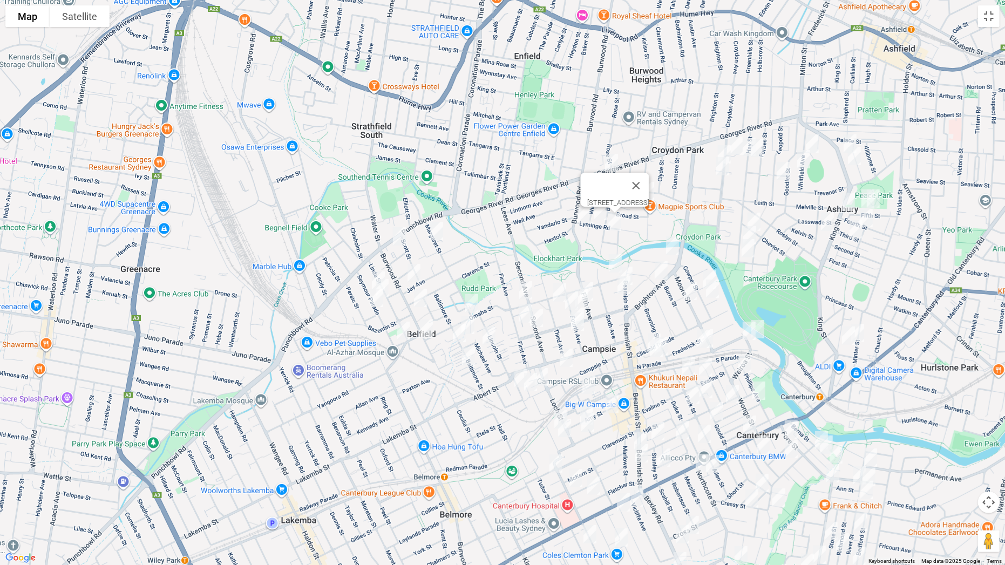
click at [439, 229] on img "21 Margaret Street, BELFIELD NSW 2191" at bounding box center [437, 230] width 22 height 27
click at [417, 270] on img "3 Jay Avenue, BELFIELD NSW 2191" at bounding box center [414, 272] width 22 height 27
click at [377, 267] on img "59 Seymour Parade, BELFIELD NSW 2191" at bounding box center [378, 280] width 22 height 27
click at [391, 286] on img "51 Seymour Parade, BELFIELD NSW 2191" at bounding box center [382, 288] width 22 height 27
click at [377, 295] on img "36 Seymour Parade, BELFIELD NSW 2191" at bounding box center [377, 297] width 22 height 27
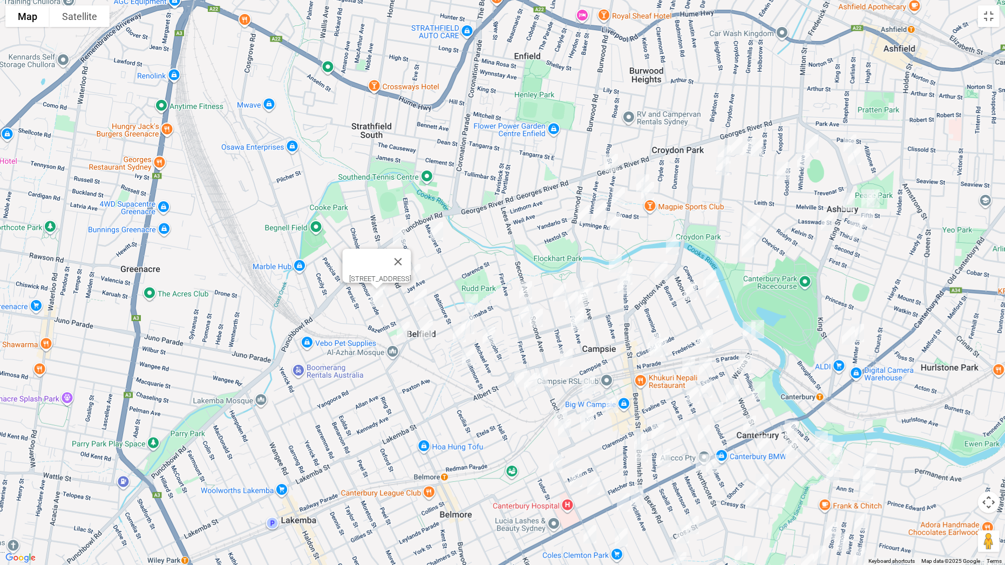
click at [424, 327] on img "72 Bruce Avenue, BELFIELD NSW 2191" at bounding box center [426, 328] width 22 height 27
click at [400, 332] on img "1 Seymour Parade, BELFIELD NSW 2191" at bounding box center [403, 330] width 22 height 27
click at [477, 299] on img "13 Omaha Street, BELFIELD NSW 2191" at bounding box center [472, 303] width 22 height 27
click at [472, 318] on img "71 Baltimore Street, BELFIELD NSW 2191" at bounding box center [468, 324] width 22 height 27
click at [457, 331] on img "3/72 Baltimore Street, BELFIELD NSW 2191" at bounding box center [459, 332] width 22 height 27
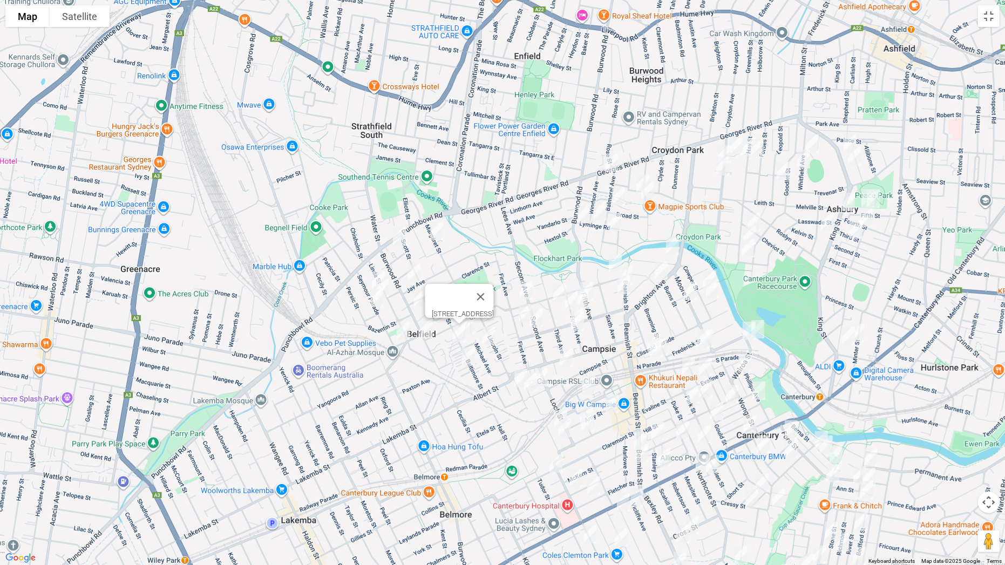
drag, startPoint x: 487, startPoint y: 337, endPoint x: 465, endPoint y: 354, distance: 28.4
click at [488, 336] on img "24 Michael Avenue, BELFIELD NSW 2191" at bounding box center [489, 335] width 22 height 27
click at [467, 353] on img "34-40 Baltimore Street, BELFIELD NSW 2191" at bounding box center [468, 356] width 22 height 27
click at [529, 289] on img "99 Seventh Avenue, CAMPSIE NSW 2194" at bounding box center [526, 290] width 22 height 27
click at [521, 288] on img "99 Seventh Avenue, CAMPSIE NSW 2194" at bounding box center [526, 290] width 22 height 27
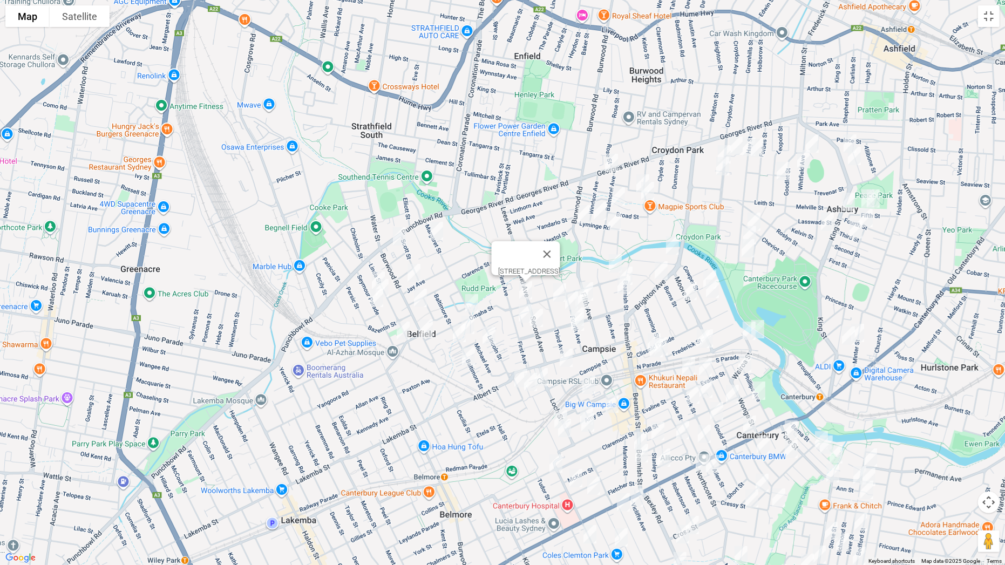
drag, startPoint x: 558, startPoint y: 289, endPoint x: 549, endPoint y: 293, distance: 9.9
click at [557, 289] on img "33 Third Avenue, CAMPSIE NSW 2194" at bounding box center [560, 292] width 22 height 27
click at [519, 309] on img "15 First Avenue, CAMPSIE NSW 2194" at bounding box center [525, 313] width 22 height 27
click at [541, 324] on img "85 Eighth Avenue, CAMPSIE NSW 2194" at bounding box center [536, 317] width 22 height 27
click at [571, 278] on button "Close" at bounding box center [558, 282] width 26 height 26
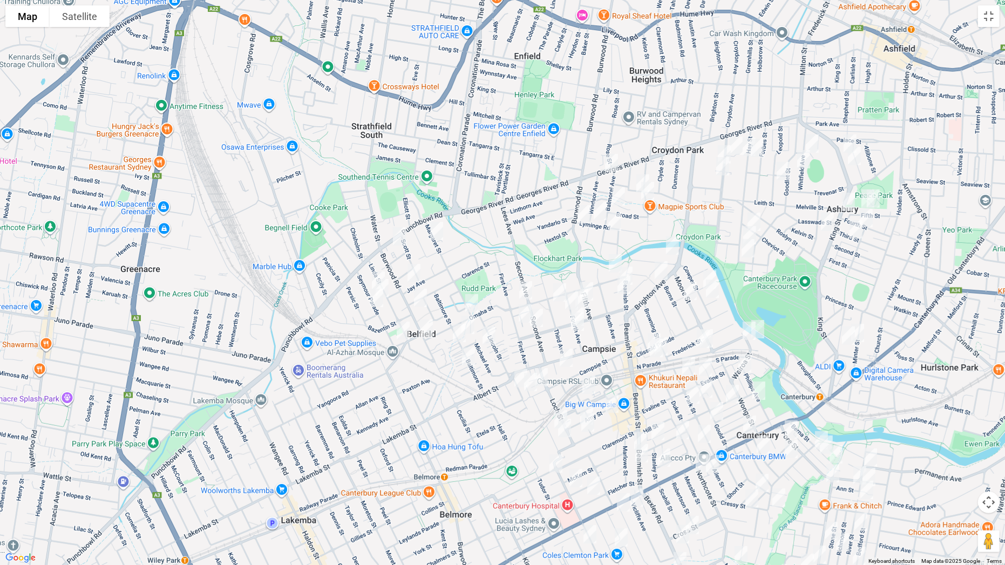
click at [569, 298] on img "38 Fourth Avenue, CAMPSIE NSW 2194" at bounding box center [572, 300] width 22 height 27
click at [585, 297] on img "25-27 Fourth Avenue, CAMPSIE NSW 2194" at bounding box center [582, 298] width 22 height 27
click at [616, 254] on button "Close" at bounding box center [603, 262] width 26 height 26
click at [986, 22] on button "Toggle fullscreen view" at bounding box center [989, 16] width 22 height 22
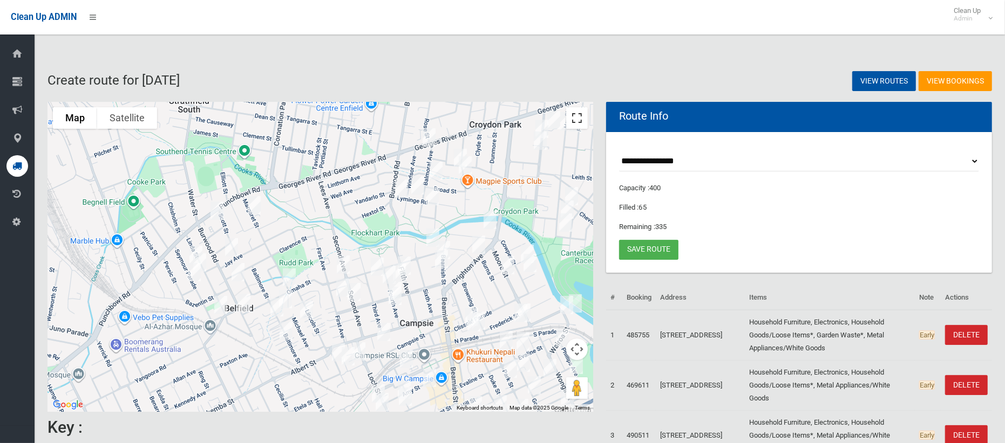
click at [579, 118] on button "Toggle fullscreen view" at bounding box center [577, 118] width 22 height 22
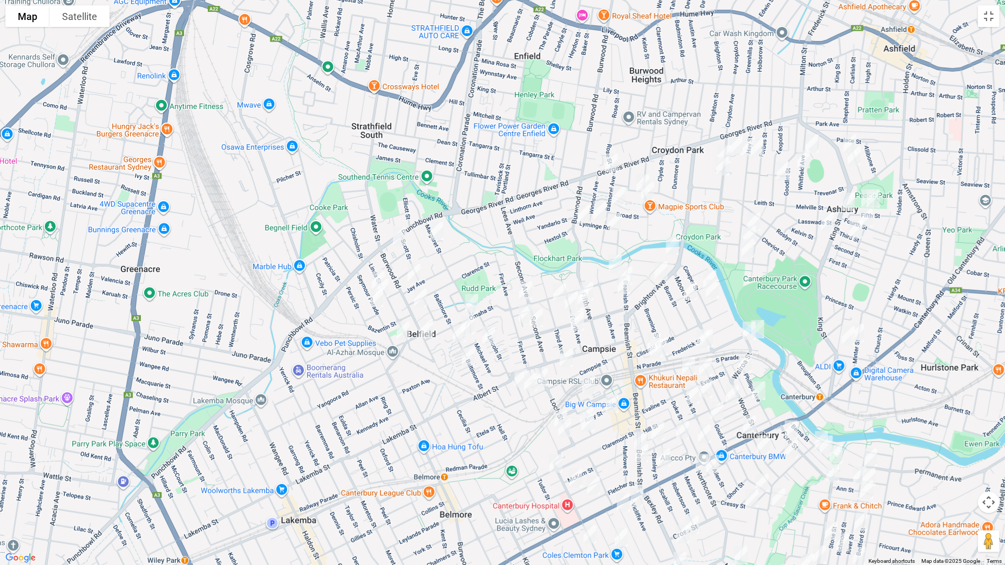
click at [671, 245] on img "5 Byron Street, CAMPSIE NSW 2194" at bounding box center [672, 245] width 22 height 27
click at [660, 265] on img "170 Brighton Avenue, CAMPSIE NSW 2194" at bounding box center [661, 270] width 22 height 27
click at [613, 263] on img "3/11 Seventh Avenue, CAMPSIE NSW 2194" at bounding box center [615, 263] width 22 height 27
click at [630, 268] on img "32 Beamish Street, CAMPSIE NSW 2194" at bounding box center [626, 275] width 22 height 27
click at [624, 283] on img "42-46 Beamish Street, CAMPSIE NSW 2194" at bounding box center [624, 284] width 22 height 27
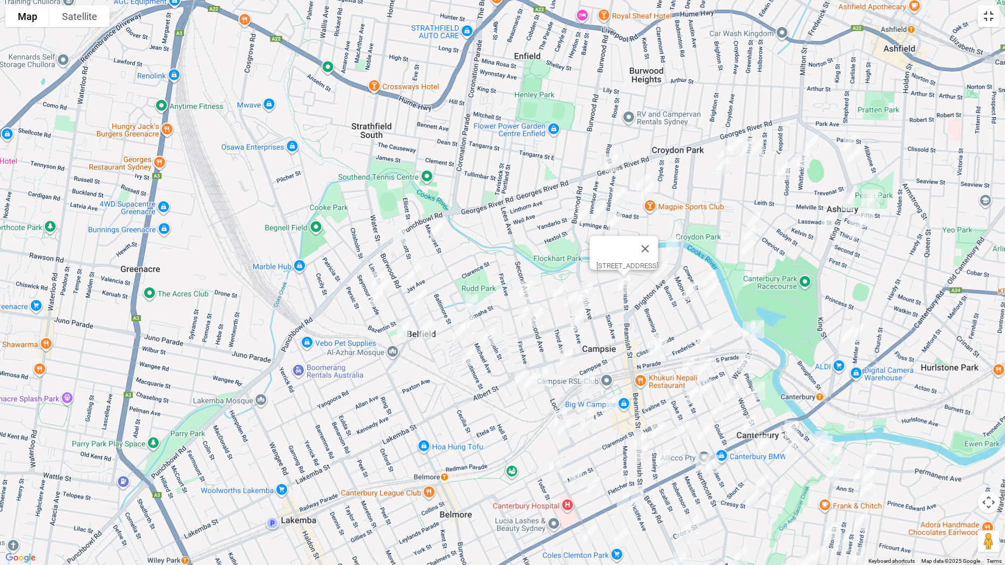
click at [988, 17] on button "Toggle fullscreen view" at bounding box center [989, 16] width 22 height 22
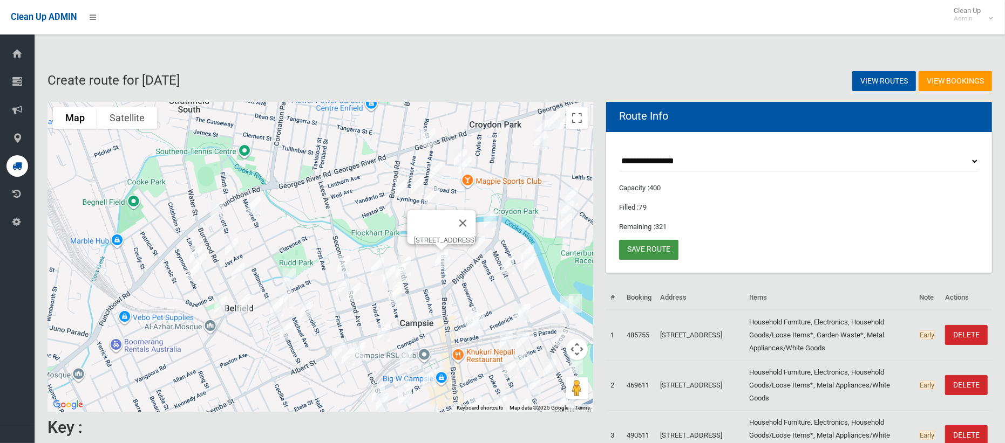
click at [658, 249] on link "Save route" at bounding box center [648, 250] width 59 height 20
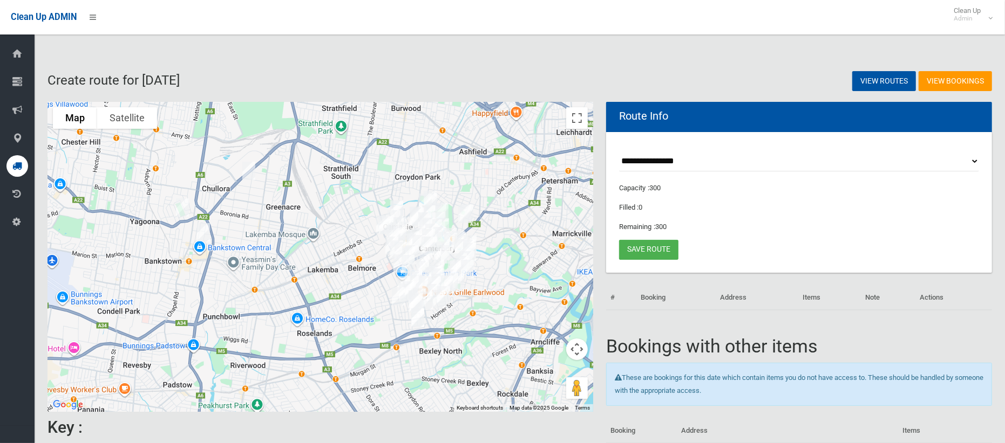
click at [657, 159] on select "**********" at bounding box center [799, 162] width 360 height 20
select select "*****"
click at [619, 152] on select "**********" at bounding box center [799, 162] width 360 height 20
click at [569, 121] on button "Toggle fullscreen view" at bounding box center [577, 118] width 22 height 22
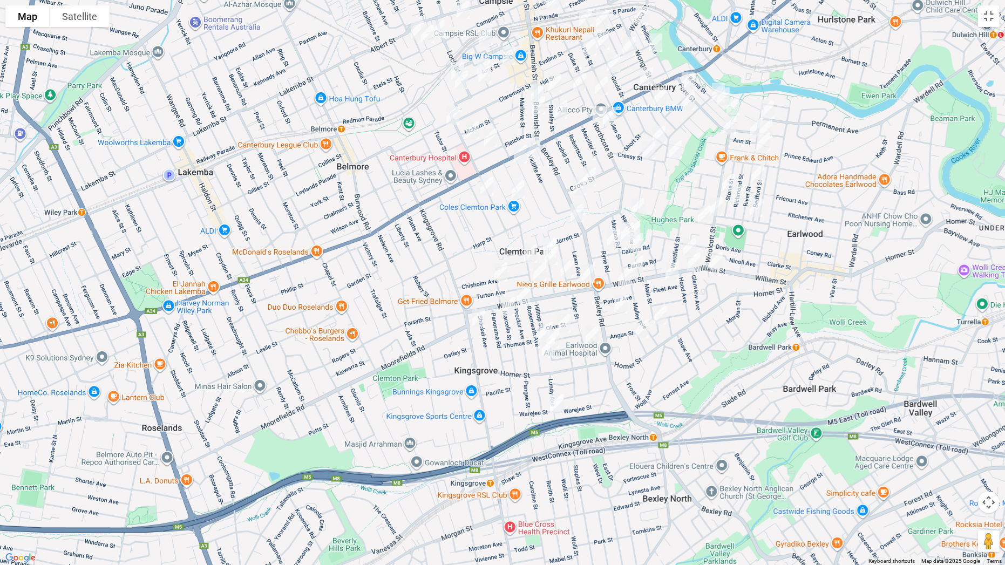
click at [588, 277] on img "231 William Street, KINGSGROVE NSW 2208" at bounding box center [588, 273] width 22 height 27
click at [547, 273] on img "34 Alfred Street, CLEMTON PARK NSW 2206" at bounding box center [540, 271] width 22 height 27
click at [475, 325] on img "2/122 Kingsgrove Road, KINGSGROVE NSW 2208" at bounding box center [479, 317] width 22 height 27
click at [579, 182] on img "54 Bexley Road, CAMPSIE NSW 2194" at bounding box center [580, 186] width 22 height 27
click at [687, 76] on img "11 Fore Street, CANTERBURY NSW 2193" at bounding box center [688, 81] width 22 height 27
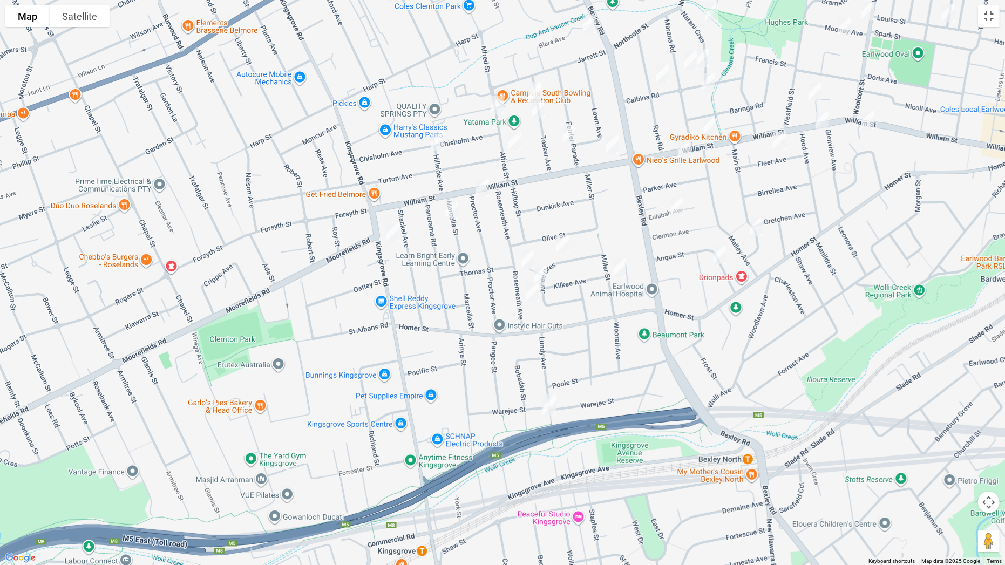
click at [554, 393] on img "25 Lundy Avenue, KINGSGROVE NSW 2208" at bounding box center [549, 406] width 22 height 27
drag, startPoint x: 608, startPoint y: 370, endPoint x: 575, endPoint y: 393, distance: 40.7
click at [607, 370] on button "Close" at bounding box center [596, 371] width 26 height 26
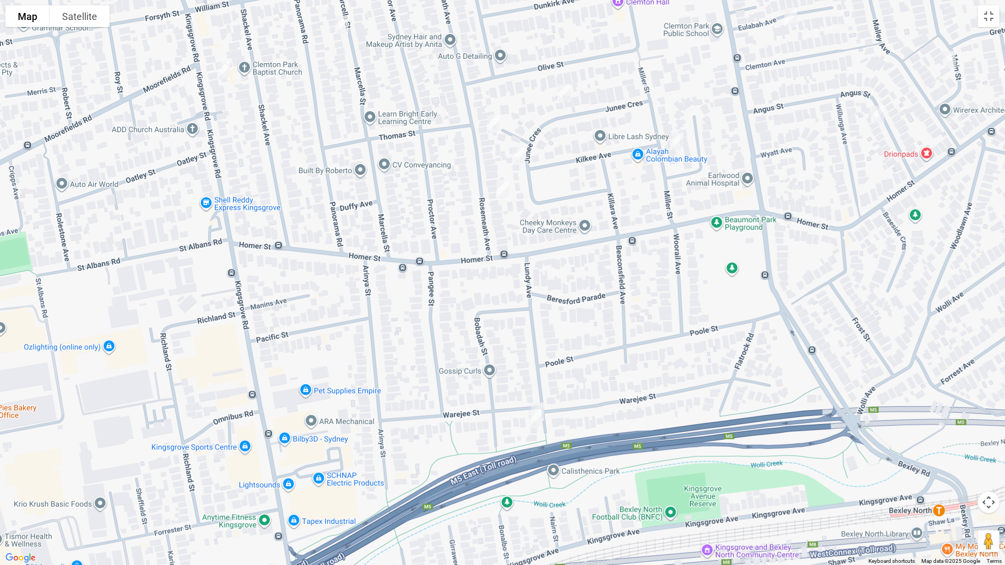
click at [538, 399] on img "23A Lundy Avenue, KINGSGROVE NSW 2208" at bounding box center [538, 411] width 22 height 27
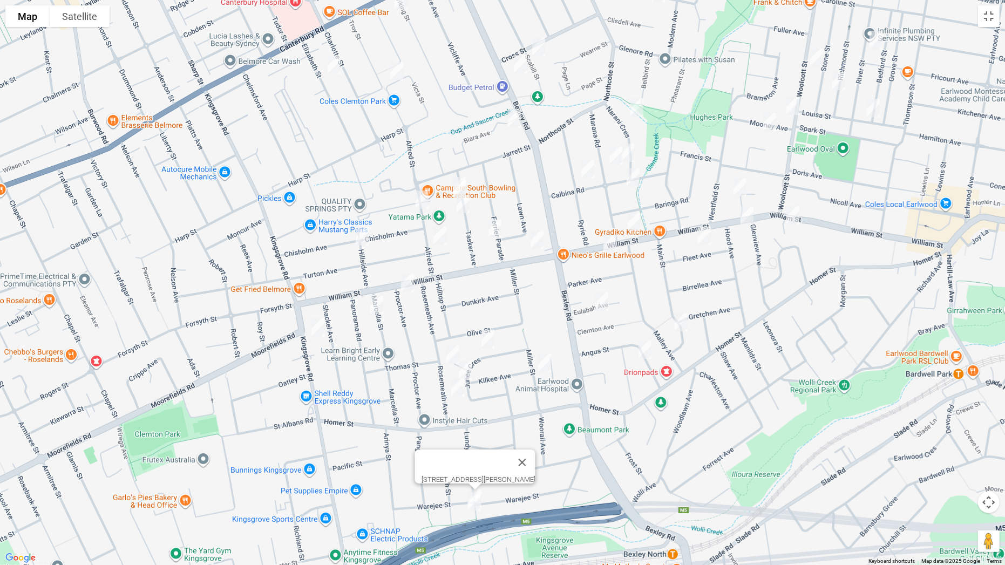
drag, startPoint x: 590, startPoint y: 153, endPoint x: 513, endPoint y: 302, distance: 167.4
click at [513, 302] on div "[STREET_ADDRESS][PERSON_NAME]" at bounding box center [502, 282] width 1005 height 565
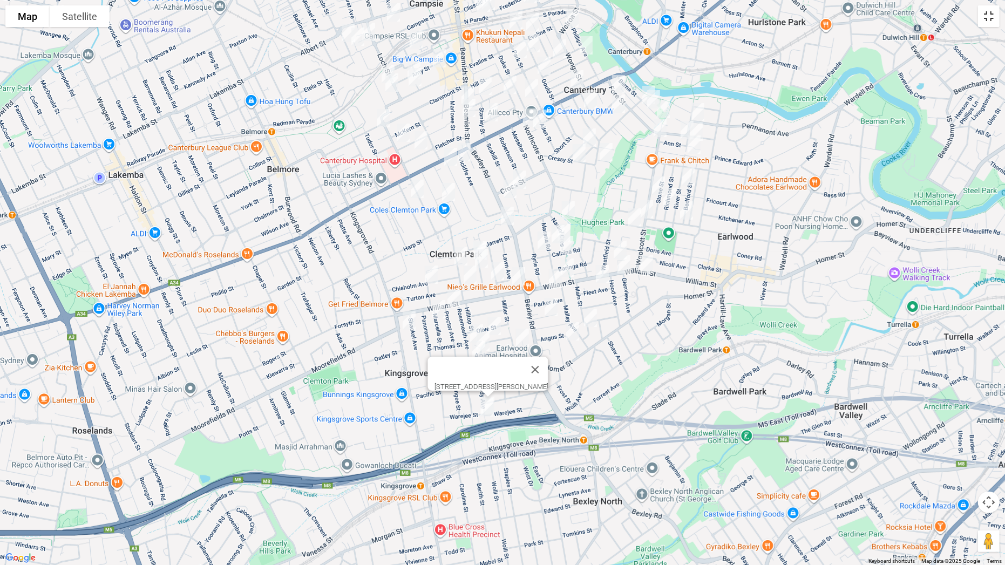
click at [987, 21] on button "Toggle fullscreen view" at bounding box center [989, 16] width 22 height 22
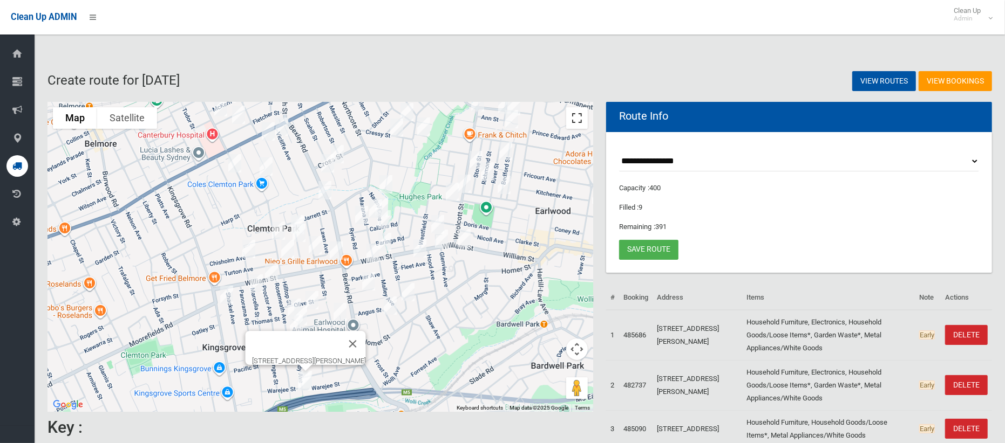
click at [571, 115] on button "Toggle fullscreen view" at bounding box center [577, 118] width 22 height 22
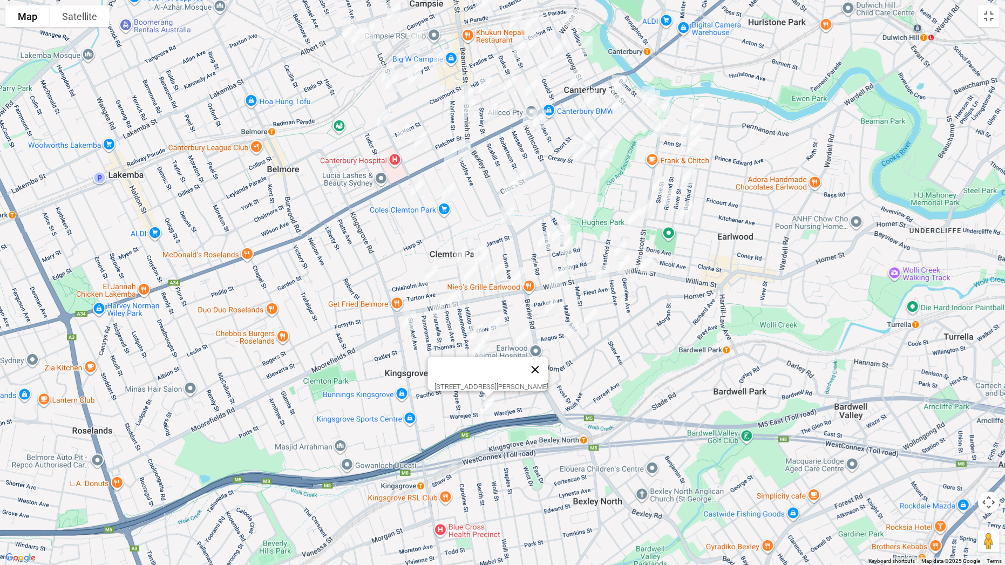
click at [548, 365] on button "Close" at bounding box center [535, 370] width 26 height 26
click at [471, 324] on img "44 Rosemeath Avenue, KINGSGROVE NSW 2208" at bounding box center [477, 333] width 22 height 27
click at [511, 291] on button "Close" at bounding box center [498, 297] width 26 height 26
click at [429, 273] on img "39 Chisholm Avenue, CLEMTON PARK NSW 2206" at bounding box center [431, 274] width 22 height 27
drag, startPoint x: 448, startPoint y: 293, endPoint x: 450, endPoint y: 301, distance: 7.7
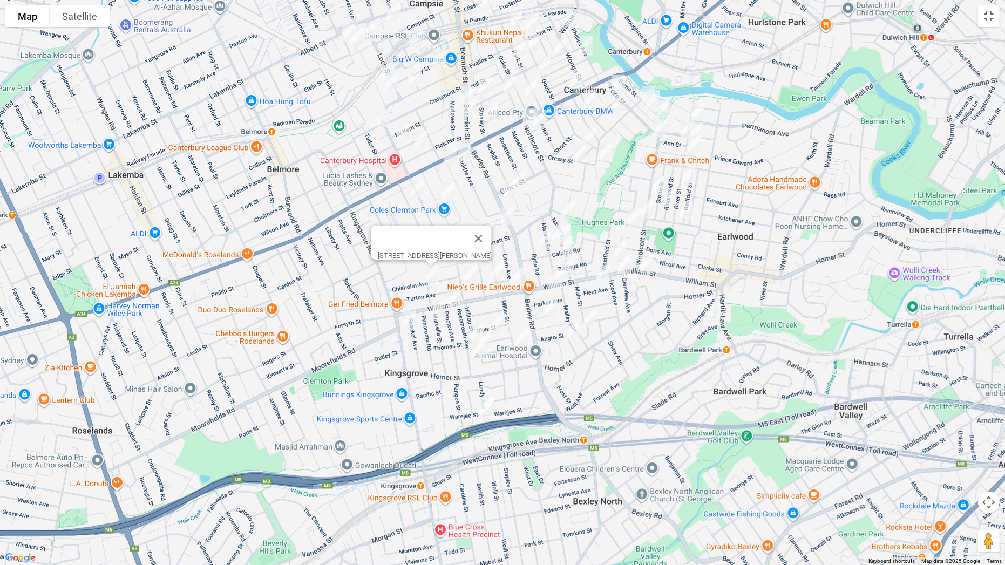
click at [449, 294] on img "4 Proctor Avenue, KINGSGROVE NSW 2208" at bounding box center [454, 297] width 22 height 27
click at [439, 306] on img "49 Marcella Street, KINGSGROVE NSW 2208" at bounding box center [439, 309] width 22 height 27
click at [486, 333] on img "33 Junee Crescent, KINGSGROVE NSW 2208" at bounding box center [483, 341] width 22 height 27
click at [478, 348] on img "64 Rosemeath Avenue, KINGSGROVE NSW 2208" at bounding box center [479, 350] width 22 height 27
click at [513, 311] on button "Close" at bounding box center [500, 314] width 26 height 26
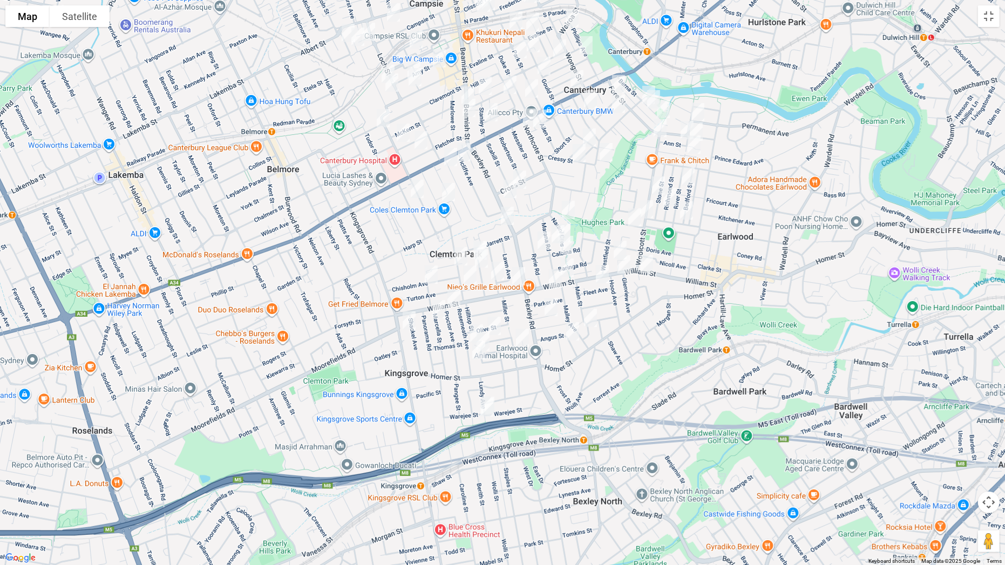
drag, startPoint x: 498, startPoint y: 324, endPoint x: 505, endPoint y: 329, distance: 8.5
click at [499, 324] on img "17 Junee Crescent, KINGSGROVE NSW 2208" at bounding box center [494, 325] width 22 height 27
click at [525, 341] on img "24 Miller Street, KINGSGROVE NSW 2208" at bounding box center [522, 337] width 22 height 27
drag, startPoint x: 573, startPoint y: 335, endPoint x: 536, endPoint y: 319, distance: 40.4
click at [573, 335] on img "14 Angus Street, EARLWOOD NSW 2206" at bounding box center [573, 331] width 22 height 27
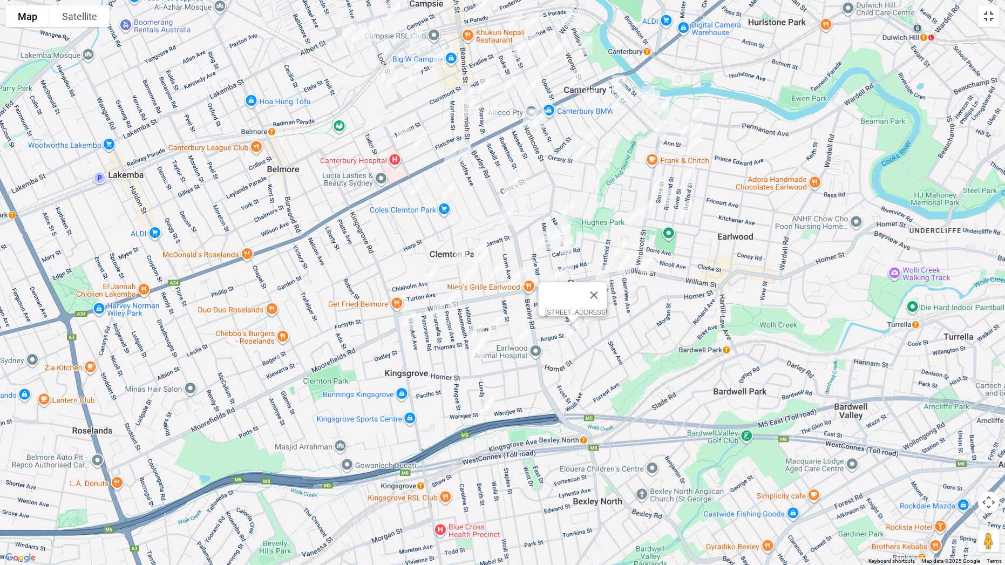
click at [990, 19] on button "Toggle fullscreen view" at bounding box center [989, 16] width 22 height 22
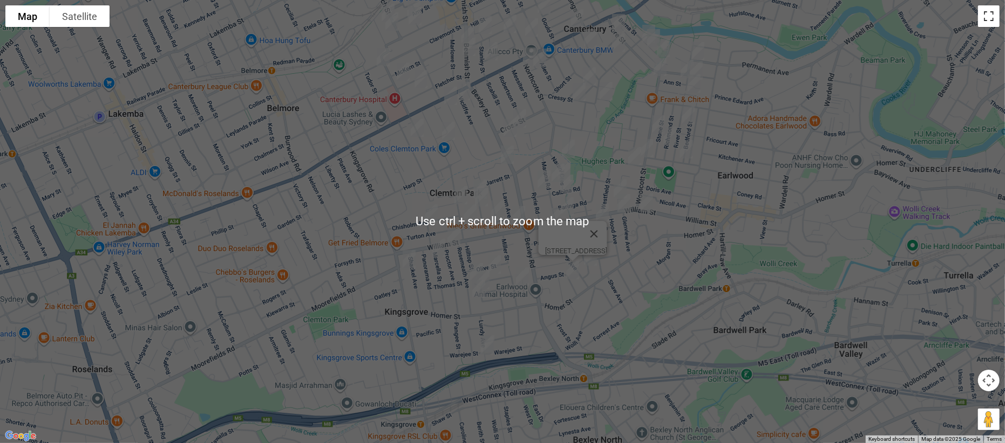
click at [978, 27] on button "Toggle fullscreen view" at bounding box center [989, 16] width 22 height 22
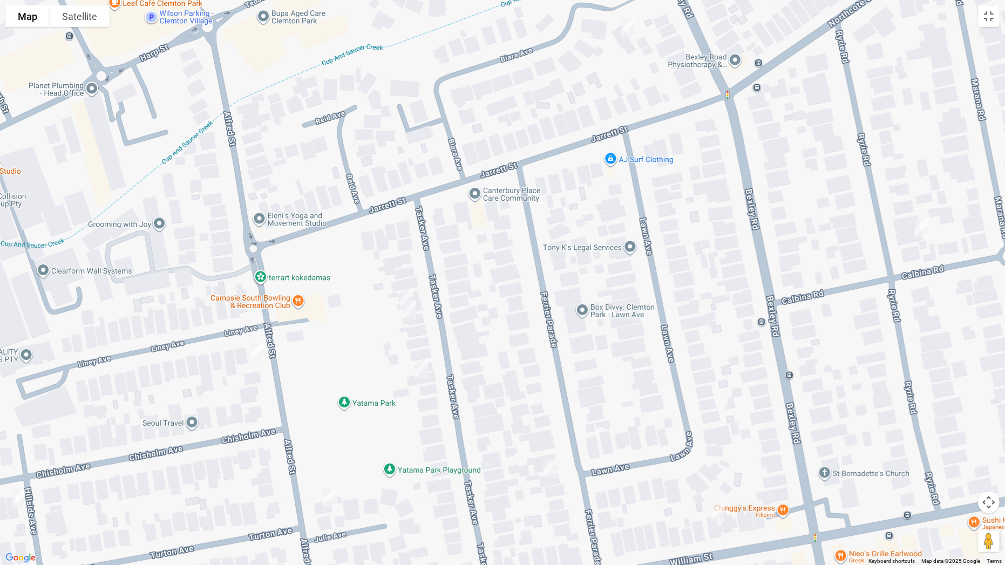
click at [407, 288] on img "9 Tasker Avenue, CLEMTON PARK NSW 2206" at bounding box center [407, 298] width 22 height 27
click at [412, 312] on img "11 Tasker Avenue, CLEMTON PARK NSW 2206" at bounding box center [410, 310] width 22 height 27
click at [421, 371] on img "21 Tasker Avenue, CLEMTON PARK NSW 2206" at bounding box center [422, 369] width 22 height 27
click at [261, 354] on img "2 Liney Avenue, CLEMTON PARK NSW 2206" at bounding box center [258, 351] width 22 height 27
click at [552, 443] on img "29 Ferrier Parade, CLEMTON PARK NSW 2206" at bounding box center [550, 468] width 22 height 27
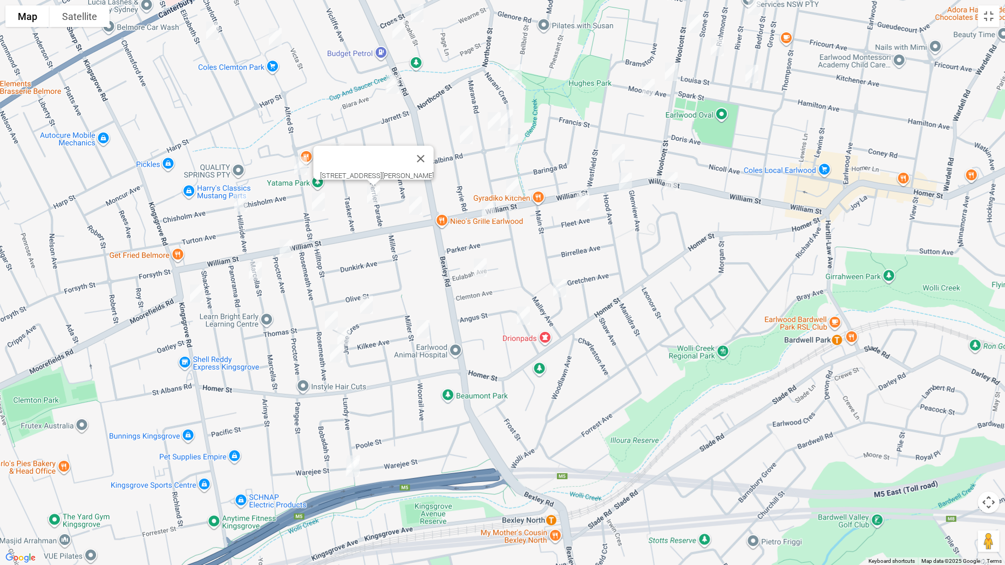
drag, startPoint x: 539, startPoint y: 331, endPoint x: 406, endPoint y: 251, distance: 155.3
click at [406, 251] on div "29 Ferrier Parade, CLEMTON PARK NSW 2206" at bounding box center [502, 282] width 1005 height 565
click at [480, 274] on img "4 Eulabah Avenue, EARLWOOD NSW 2206" at bounding box center [480, 267] width 22 height 27
click at [559, 296] on img "51 Main Street, EARLWOOD NSW 2206" at bounding box center [559, 288] width 22 height 27
click at [503, 114] on img "24 Marana Road, EARLWOOD NSW 2206" at bounding box center [494, 121] width 22 height 27
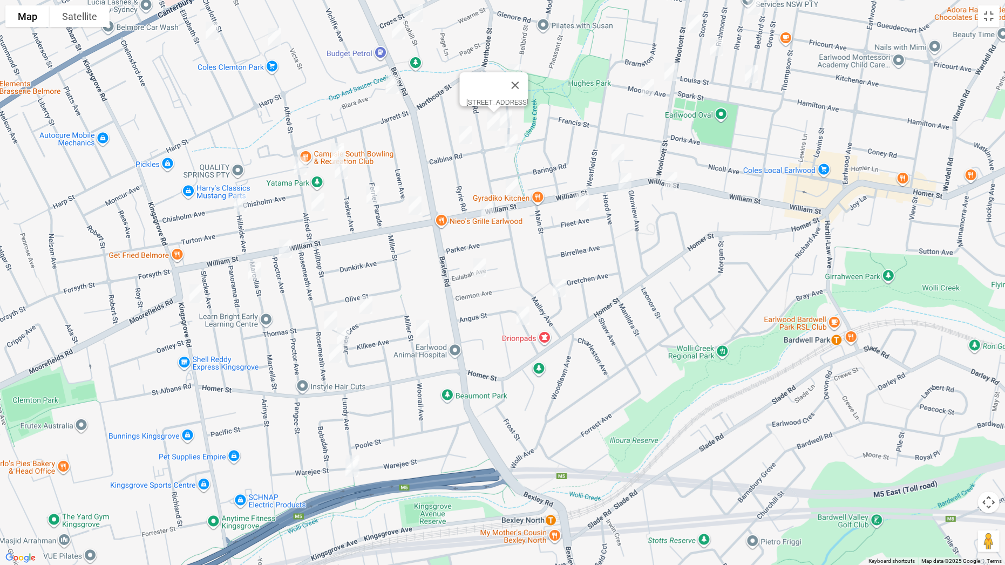
click at [508, 117] on img "23 Narani Crescent, EARLWOOD NSW 2206" at bounding box center [506, 118] width 22 height 27
drag, startPoint x: 512, startPoint y: 140, endPoint x: 492, endPoint y: 145, distance: 20.7
click at [511, 140] on img "3 Calbina Road, EARLWOOD NSW 2206" at bounding box center [511, 143] width 22 height 27
click at [465, 137] on img "28 Ryrie Road, EARLWOOD NSW 2206" at bounding box center [466, 134] width 22 height 27
click at [516, 193] on img "205 William Street, EARLWOOD NSW 2206" at bounding box center [512, 187] width 22 height 27
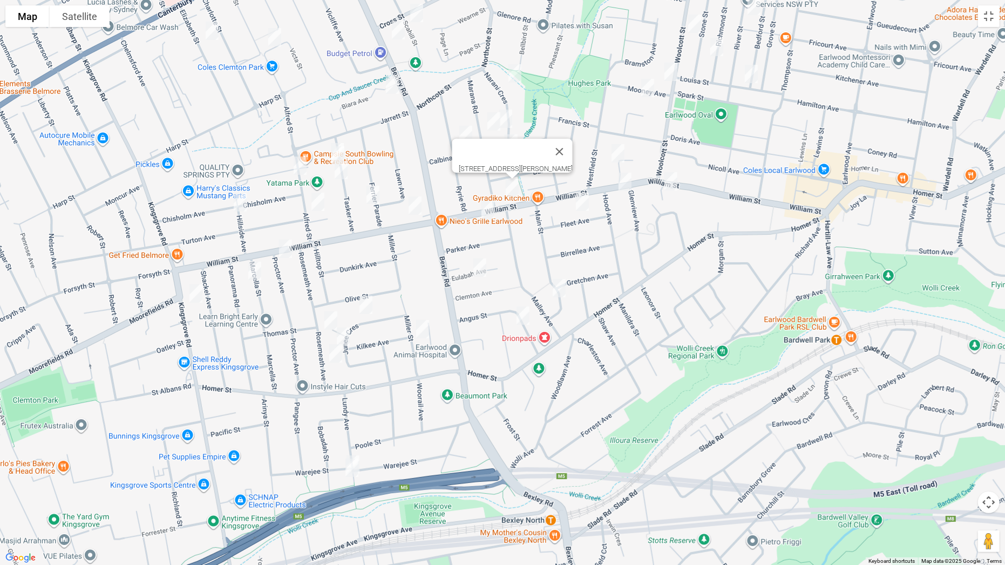
click at [490, 207] on img "188 William Street, EARLWOOD NSW 2206" at bounding box center [488, 209] width 22 height 27
click at [615, 153] on img "3 Waygrove Avenue, EARLWOOD NSW 2206" at bounding box center [618, 153] width 22 height 27
click at [673, 182] on img "84-86 William Street, EARLWOOD NSW 2206" at bounding box center [671, 181] width 22 height 27
click at [626, 185] on img "108 William Street, EARLWOOD NSW 2206" at bounding box center [625, 181] width 22 height 27
click at [580, 202] on img "17 Fleet Avenue, EARLWOOD NSW 2206" at bounding box center [582, 201] width 22 height 27
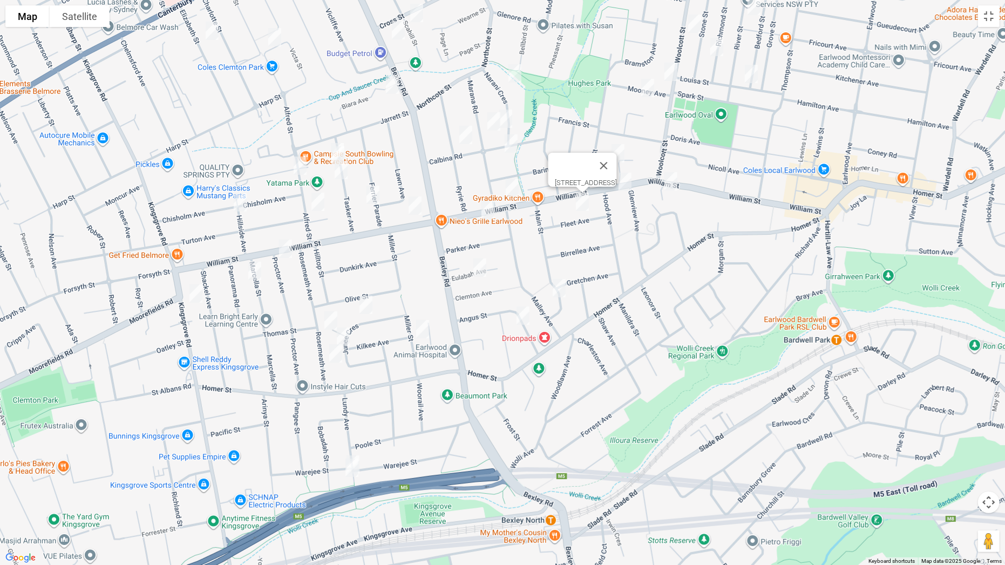
click at [671, 179] on img "84-86 William Street, EARLWOOD NSW 2206" at bounding box center [671, 181] width 22 height 27
click at [397, 87] on img "89 Viking Street, CLEMTON PARK NSW 2206" at bounding box center [392, 84] width 22 height 27
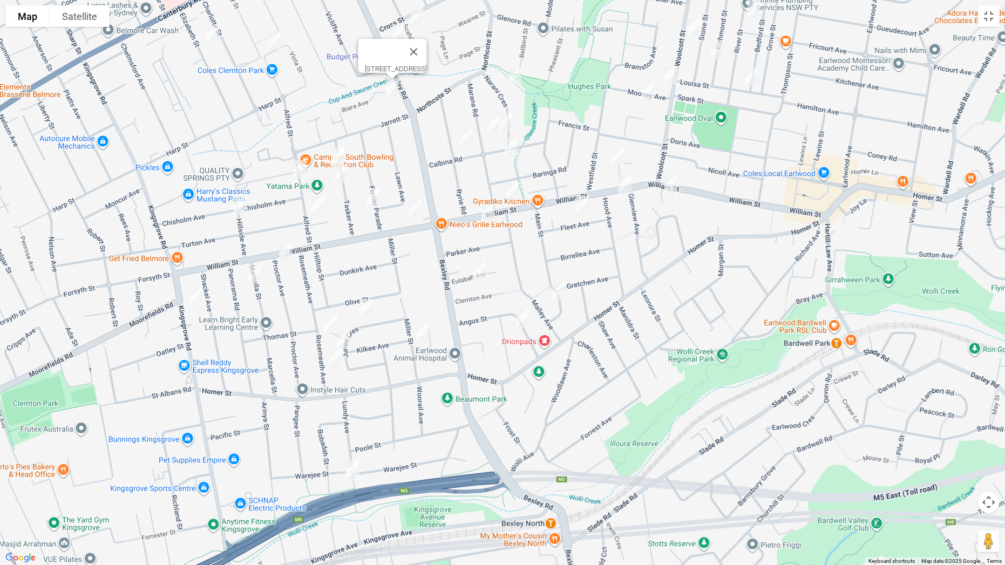
click at [520, 77] on img "14 Narani Crescent, EARLWOOD NSW 2206" at bounding box center [515, 76] width 22 height 27
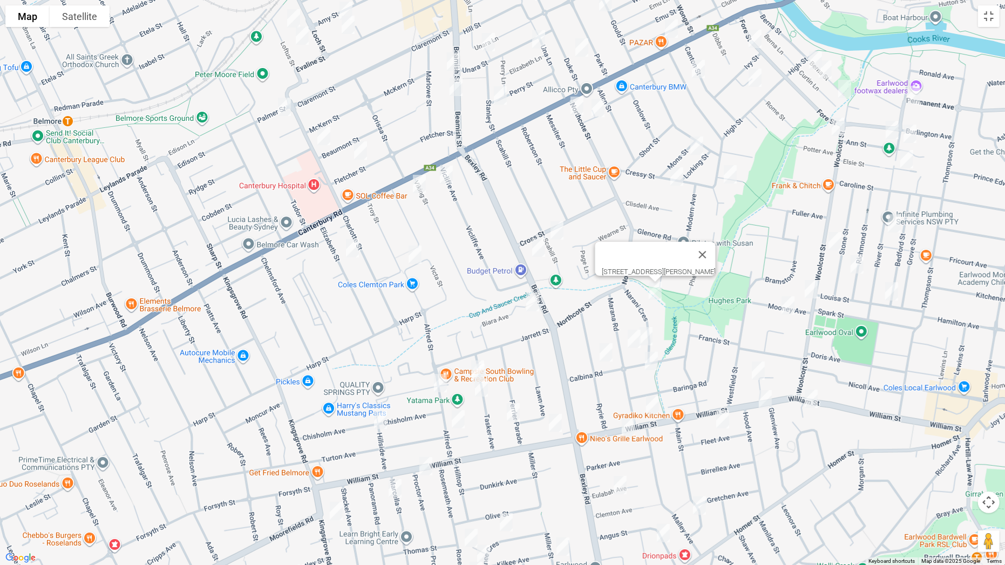
drag, startPoint x: 588, startPoint y: 134, endPoint x: 738, endPoint y: 329, distance: 246.1
click at [738, 329] on div "14 Narani Crescent, EARLWOOD NSW 2206" at bounding box center [502, 282] width 1005 height 565
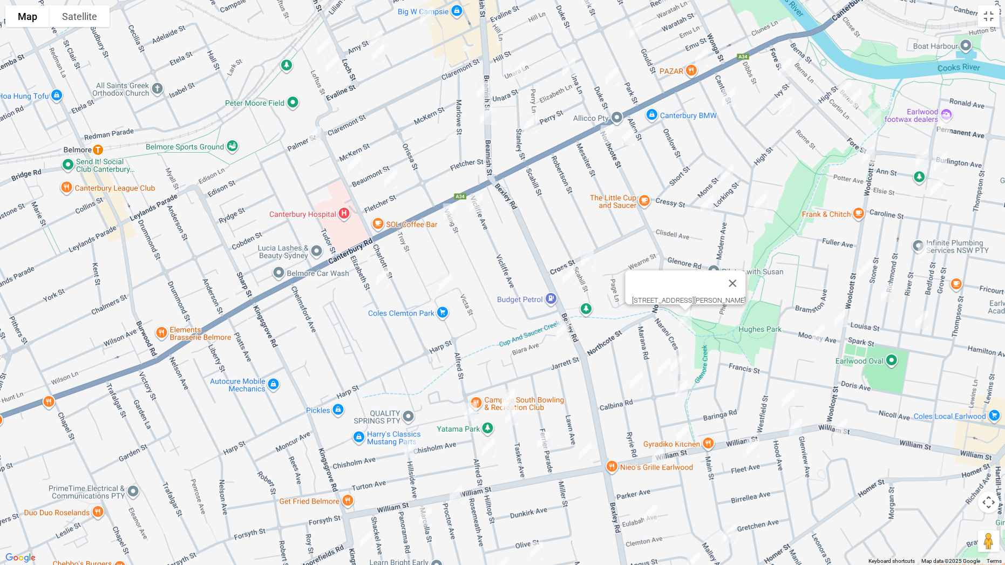
click at [589, 260] on img "48A Scahill Street, CAMPSIE NSW 2194" at bounding box center [587, 258] width 22 height 27
drag, startPoint x: 477, startPoint y: 200, endPoint x: 456, endPoint y: 210, distance: 23.2
click at [477, 200] on img "11 Vicliffe Avenue, CAMPSIE NSW 2194" at bounding box center [477, 203] width 22 height 27
click at [452, 211] on img "3 Viking Street, CAMPSIE NSW 2194" at bounding box center [450, 212] width 22 height 27
click at [383, 278] on img "16 Elizabeth Street, CAMPSIE NSW 2194" at bounding box center [383, 276] width 22 height 27
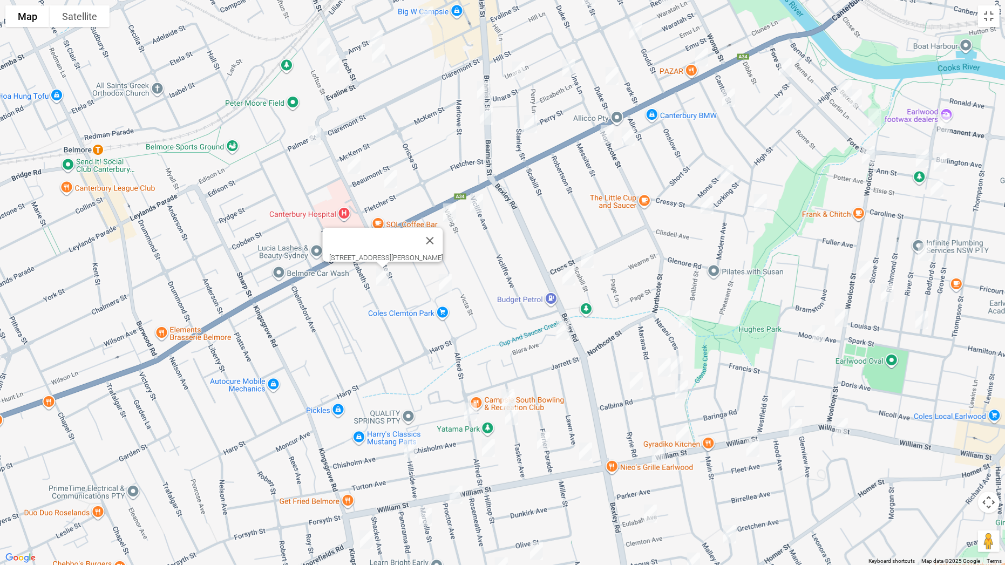
click at [447, 284] on img "3 Sunbeam Street, CAMPSIE NSW 2194" at bounding box center [445, 283] width 22 height 27
click at [630, 140] on img "18 Northcote Street, CANTERBURY NSW 2193" at bounding box center [628, 136] width 22 height 27
click at [605, 134] on img "3 Northcote Street, CANTERBURY NSW 2193" at bounding box center [607, 134] width 22 height 27
click at [725, 171] on img "4 Mons Street, CANTERBURY NSW 2193" at bounding box center [727, 174] width 22 height 27
click at [761, 199] on img "5 Anzac Street, CANTERBURY NSW 2193" at bounding box center [760, 202] width 22 height 27
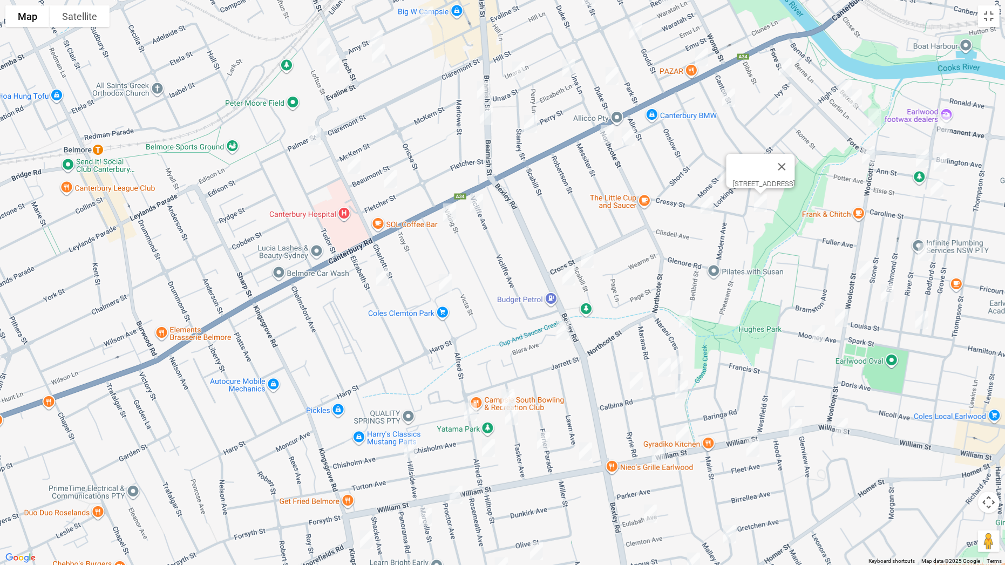
click at [708, 204] on img "33 Cressy Street, CANTERBURY NSW 2193" at bounding box center [707, 205] width 22 height 27
click at [727, 96] on img "14 Howard Street, CANTERBURY NSW 2193" at bounding box center [729, 97] width 22 height 27
click at [785, 107] on img "4 Kresser Grove, CANTERBURY NSW 2193" at bounding box center [785, 106] width 22 height 27
click at [842, 97] on img "47 Berna Street, CANTERBURY NSW 2193" at bounding box center [846, 89] width 22 height 27
click at [857, 101] on img "55 Berna Street, CANTERBURY NSW 2193" at bounding box center [855, 98] width 22 height 27
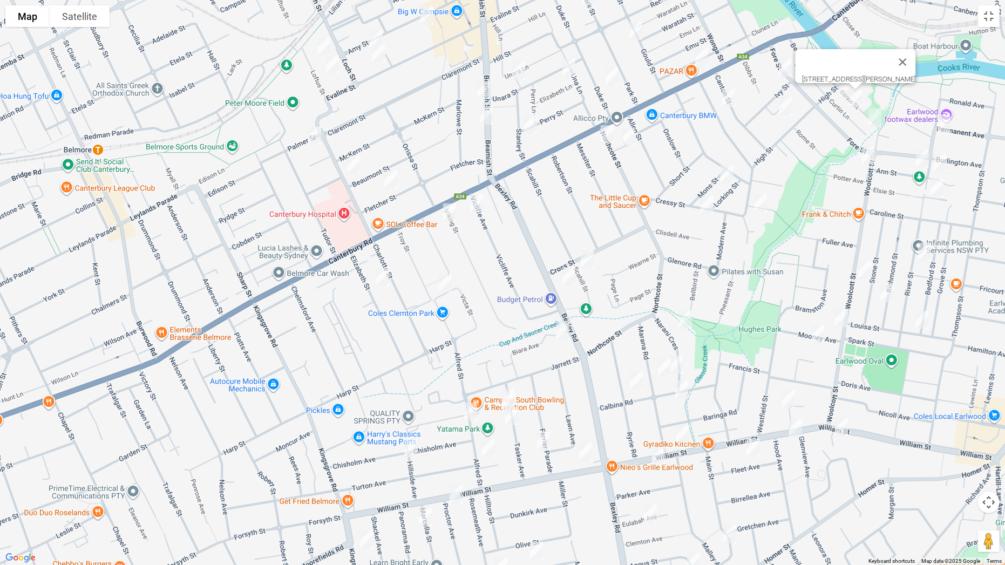
click at [878, 117] on img "71 Berna Street, CANTERBURY NSW 2193" at bounding box center [875, 117] width 22 height 27
click at [942, 126] on img "132 Permanent Avenue, EARLWOOD NSW 2206" at bounding box center [944, 123] width 22 height 27
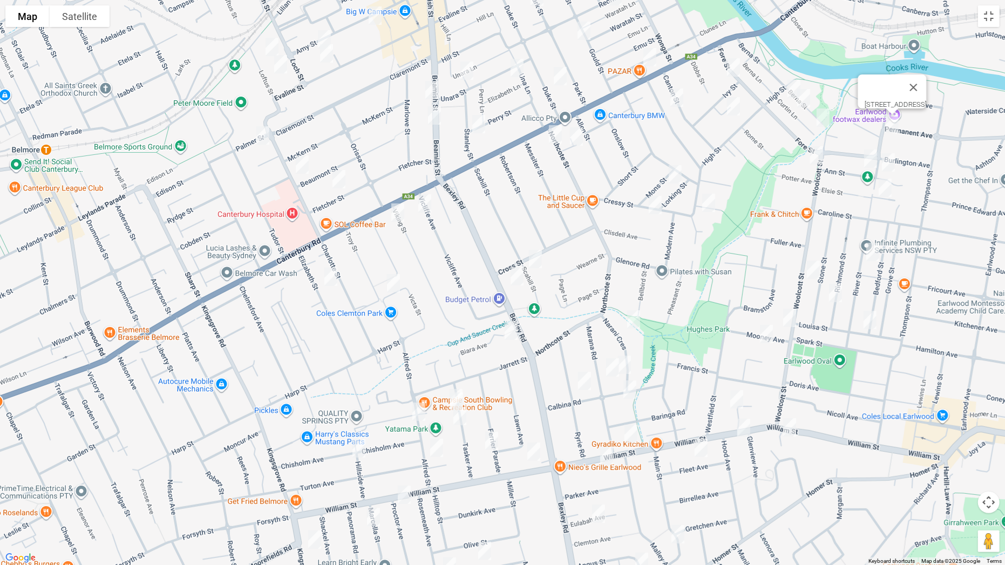
click at [866, 159] on img "3A Ann Street, EARLWOOD NSW 2206" at bounding box center [870, 158] width 22 height 27
click at [890, 160] on img "4 Karool Avenue, EARLWOOD NSW 2206" at bounding box center [888, 162] width 22 height 27
click at [819, 160] on img "19 Woolcott Street, EARLWOOD NSW 2206" at bounding box center [816, 155] width 22 height 27
click at [888, 189] on img "2 River Street, EARLWOOD NSW 2206" at bounding box center [885, 187] width 22 height 27
click at [870, 249] on img "42 River Street, EARLWOOD NSW 2206" at bounding box center [873, 251] width 22 height 27
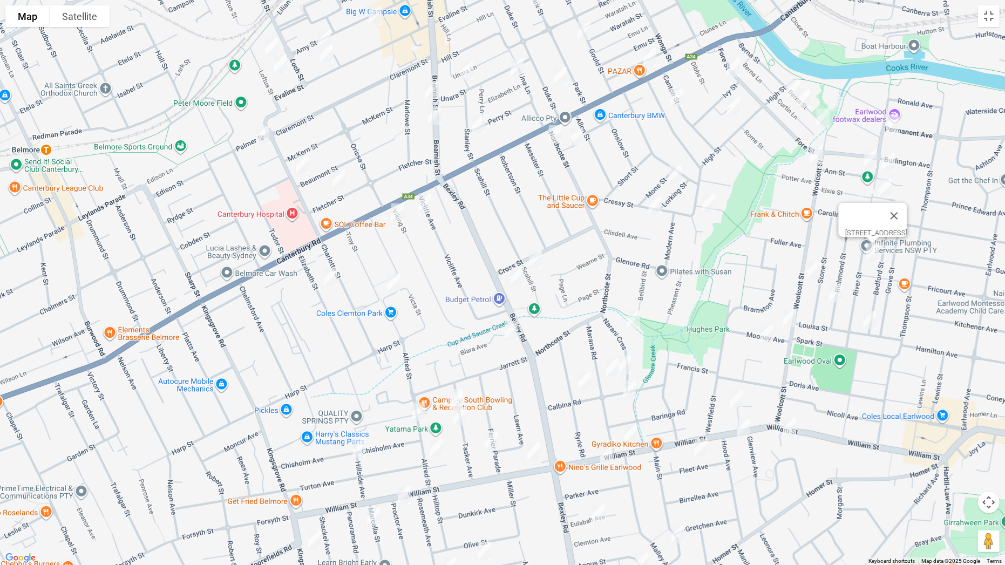
drag, startPoint x: 815, startPoint y: 271, endPoint x: 819, endPoint y: 276, distance: 6.5
click at [815, 270] on img "108 Woolcott Street, EARLWOOD NSW 2206" at bounding box center [813, 269] width 22 height 27
click at [838, 296] on img "69 Richmond Street, EARLWOOD NSW 2206" at bounding box center [835, 292] width 22 height 27
click at [866, 318] on img "101 Bedford Street, EARLWOOD NSW 2206" at bounding box center [870, 319] width 22 height 27
click at [790, 320] on img "95 Woolcott Street, EARLWOOD NSW 2206" at bounding box center [789, 317] width 22 height 27
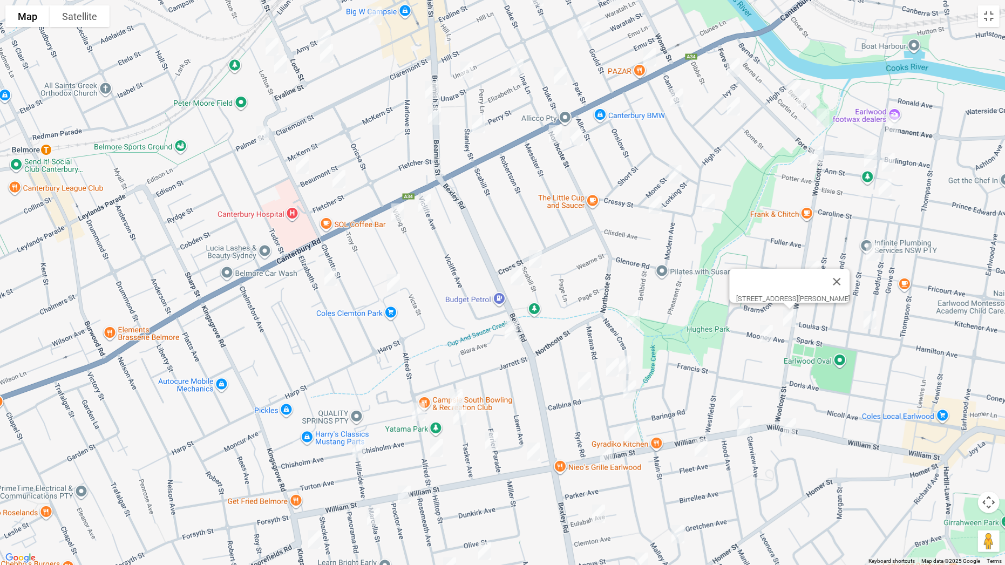
click at [766, 337] on img "10 Mooney Avenue, EARLWOOD NSW 2206" at bounding box center [766, 333] width 22 height 27
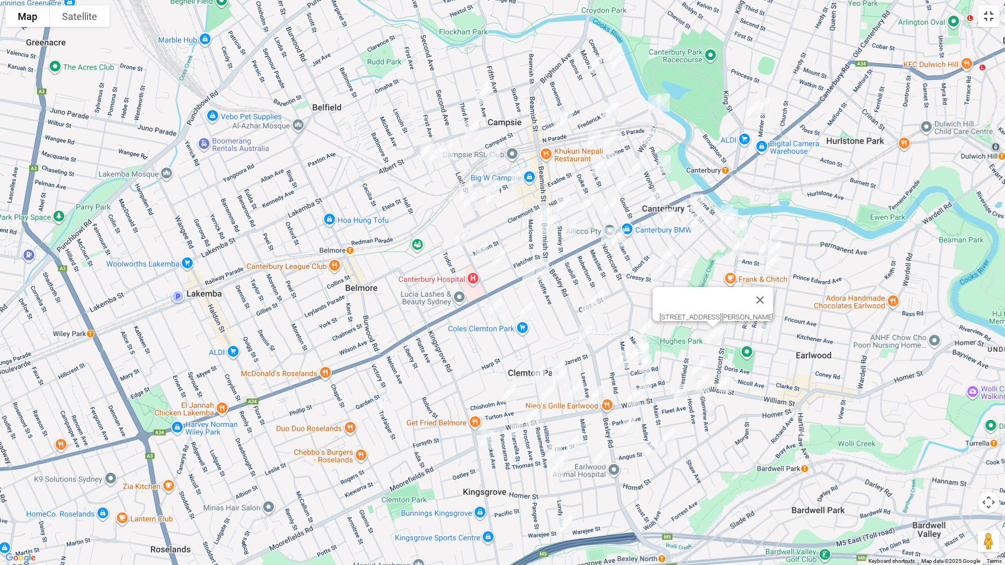
click at [988, 18] on button "Toggle fullscreen view" at bounding box center [989, 16] width 22 height 22
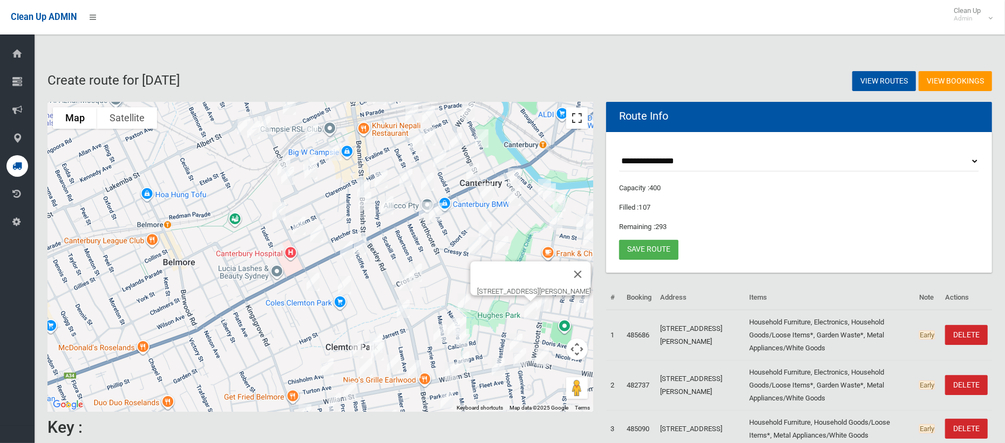
click at [574, 110] on button "Toggle fullscreen view" at bounding box center [577, 118] width 22 height 22
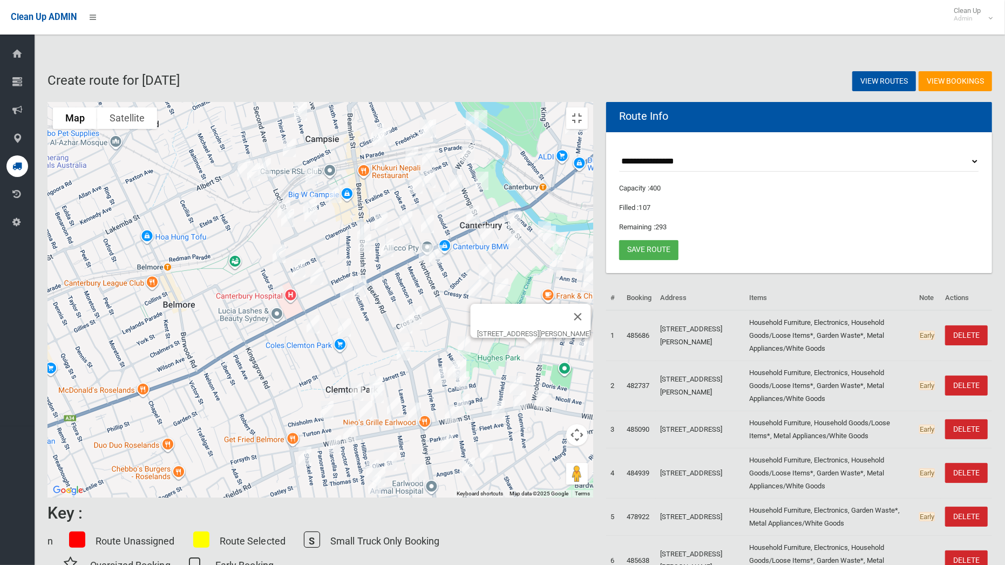
click at [525, 206] on img "11 Fore Street, CANTERBURY NSW 2193" at bounding box center [514, 219] width 22 height 27
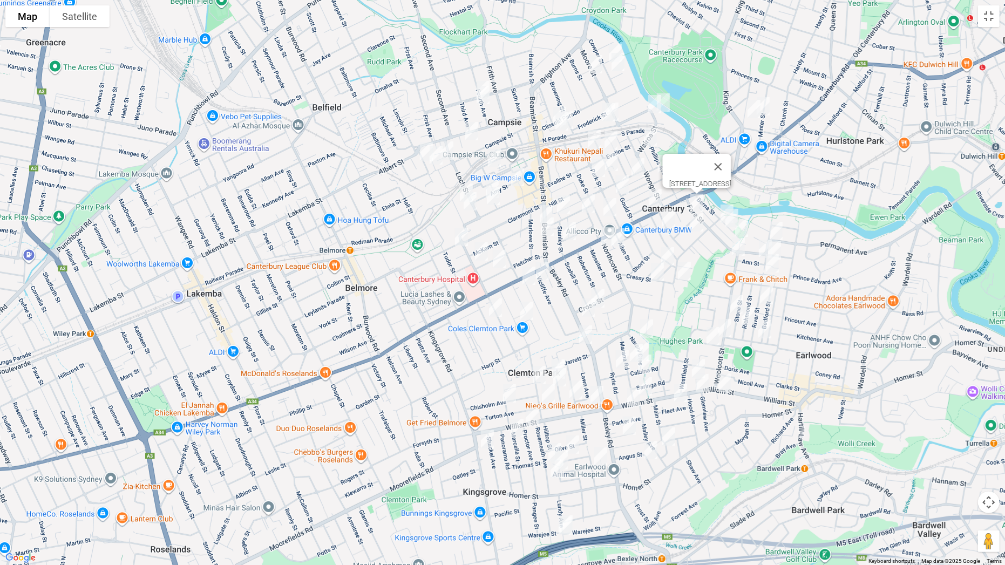
click at [671, 217] on img "14 Howard Street, CANTERBURY NSW 2193" at bounding box center [669, 217] width 22 height 27
click at [604, 231] on img "3 Northcote Street, CANTERBURY NSW 2193" at bounding box center [608, 236] width 22 height 27
click at [989, 22] on button "Toggle fullscreen view" at bounding box center [989, 16] width 22 height 22
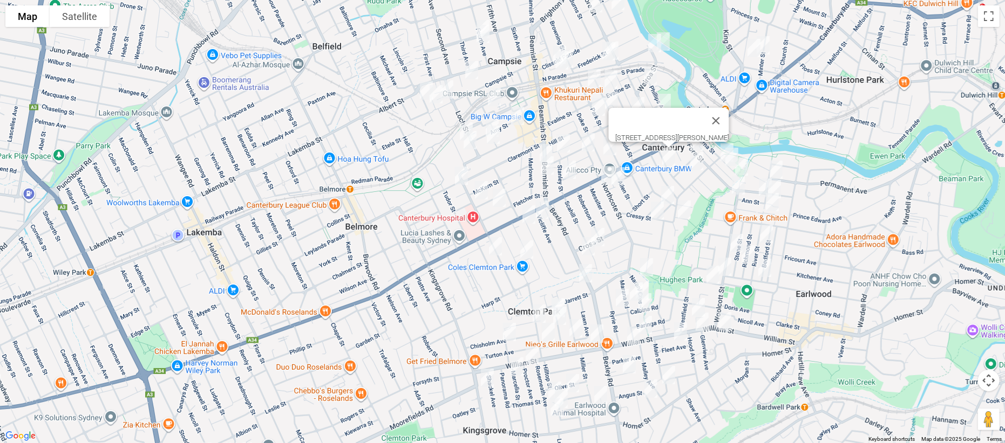
click at [597, 189] on img "3 Northcote Street, CANTERBURY NSW 2193" at bounding box center [608, 175] width 22 height 27
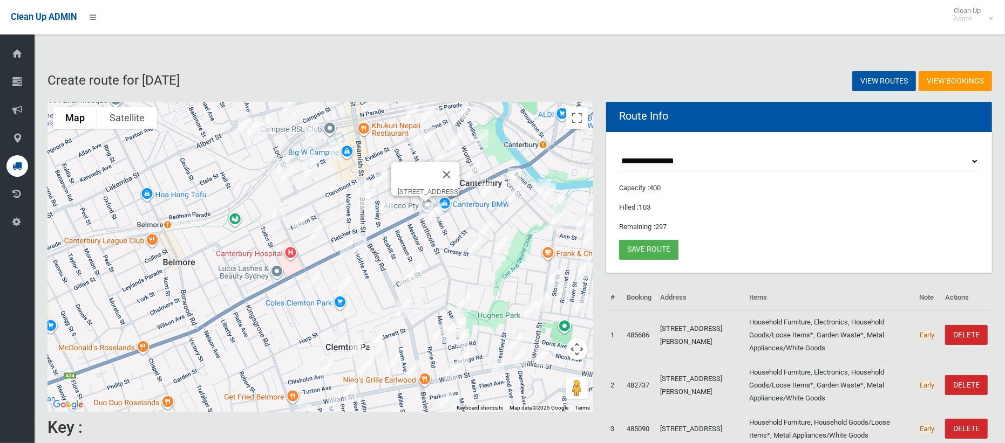
click at [437, 215] on img "18 Northcote Street, CANTERBURY NSW 2193" at bounding box center [436, 212] width 22 height 27
click at [577, 120] on button "Toggle fullscreen view" at bounding box center [577, 118] width 22 height 22
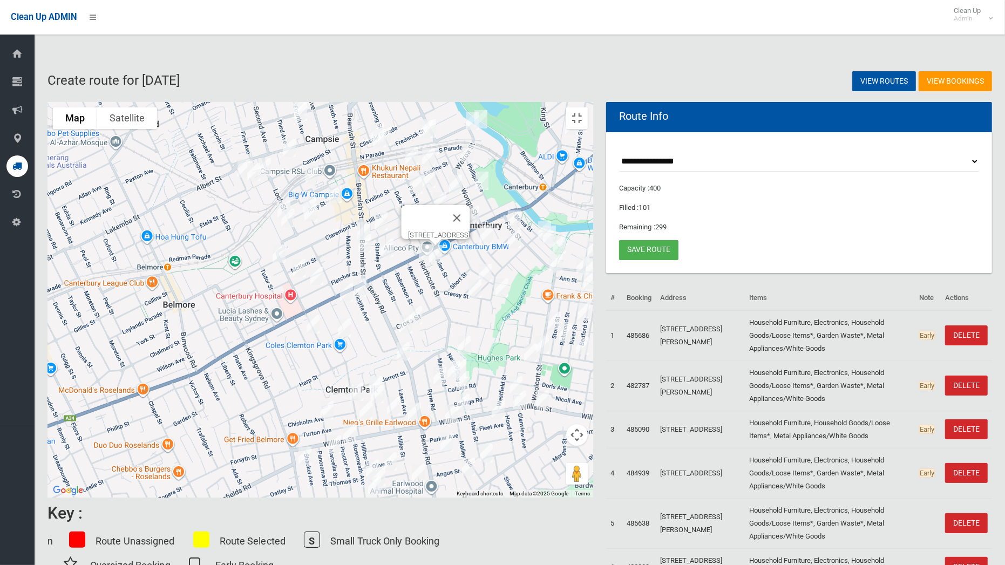
click at [371, 274] on img "11 Vicliffe Avenue, CAMPSIE NSW 2194" at bounding box center [360, 287] width 22 height 27
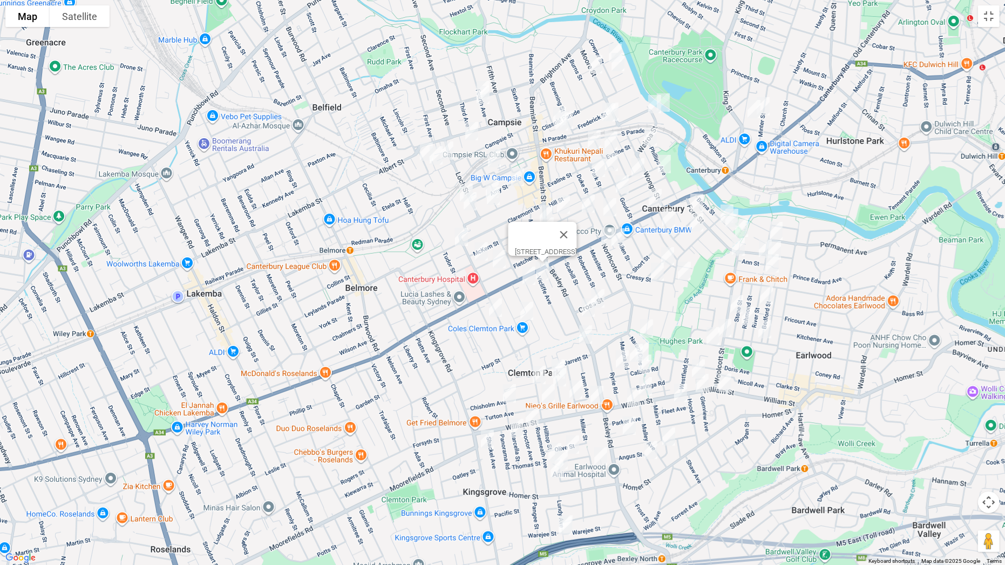
click at [526, 276] on img "3 Viking Street, CAMPSIE NSW 2194" at bounding box center [529, 275] width 22 height 27
click at [493, 306] on img "16 Elizabeth Street, CAMPSIE NSW 2194" at bounding box center [495, 307] width 22 height 27
click at [528, 309] on img "3 Sunbeam Street, CAMPSIE NSW 2194" at bounding box center [527, 310] width 22 height 27
click at [602, 293] on img "48A Scahill Street, CAMPSIE NSW 2194" at bounding box center [598, 298] width 22 height 27
click at [587, 309] on img "54 Bexley Road, CAMPSIE NSW 2194" at bounding box center [588, 307] width 22 height 27
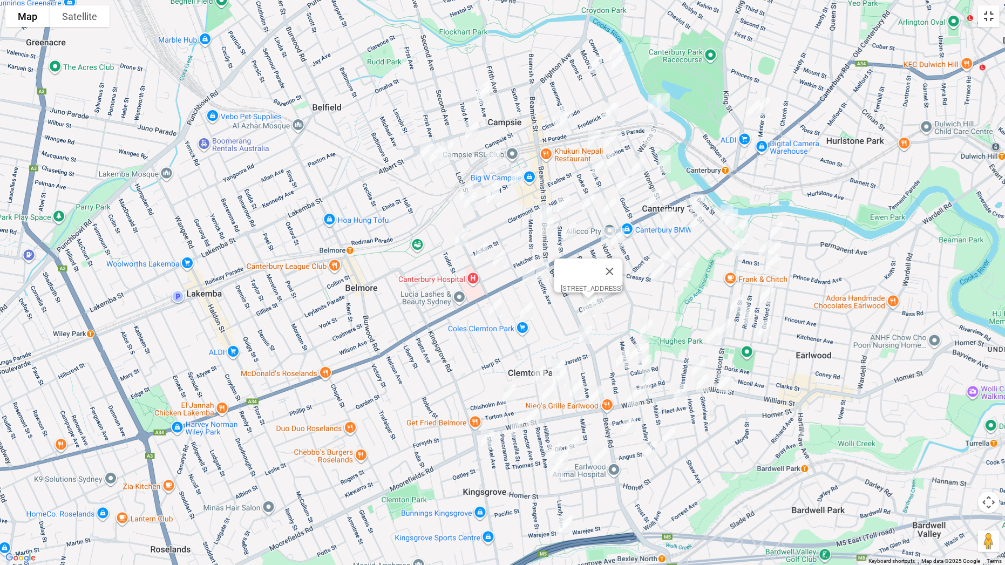
click at [984, 16] on button "Toggle fullscreen view" at bounding box center [989, 16] width 22 height 22
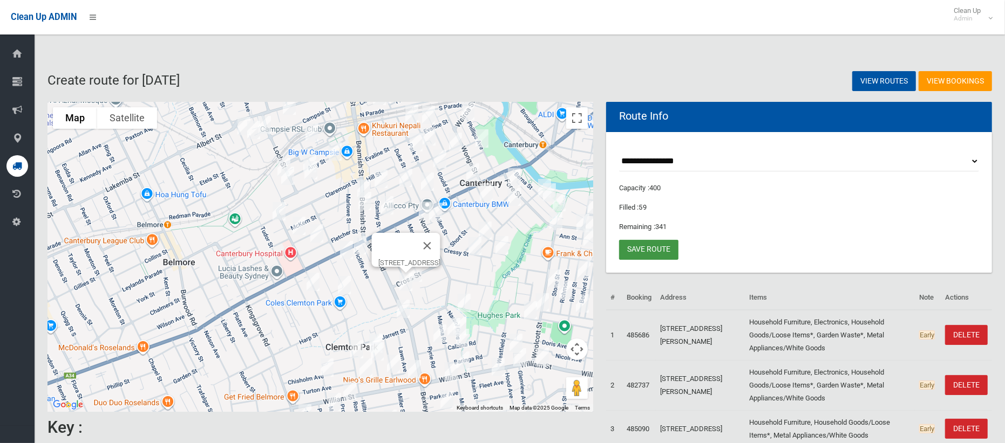
click at [653, 245] on link "Save route" at bounding box center [648, 250] width 59 height 20
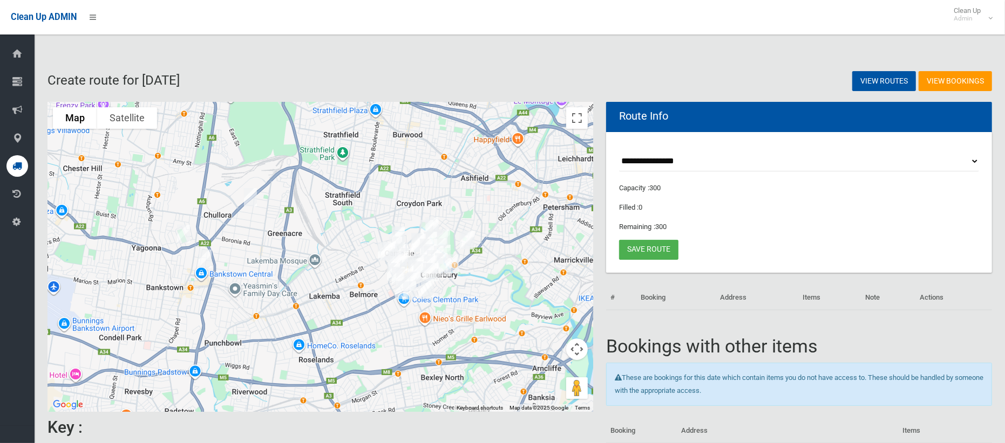
click at [672, 165] on select "**********" at bounding box center [799, 162] width 360 height 20
select select "*****"
click at [619, 152] on select "**********" at bounding box center [799, 162] width 360 height 20
click at [578, 121] on button "Toggle fullscreen view" at bounding box center [577, 118] width 22 height 22
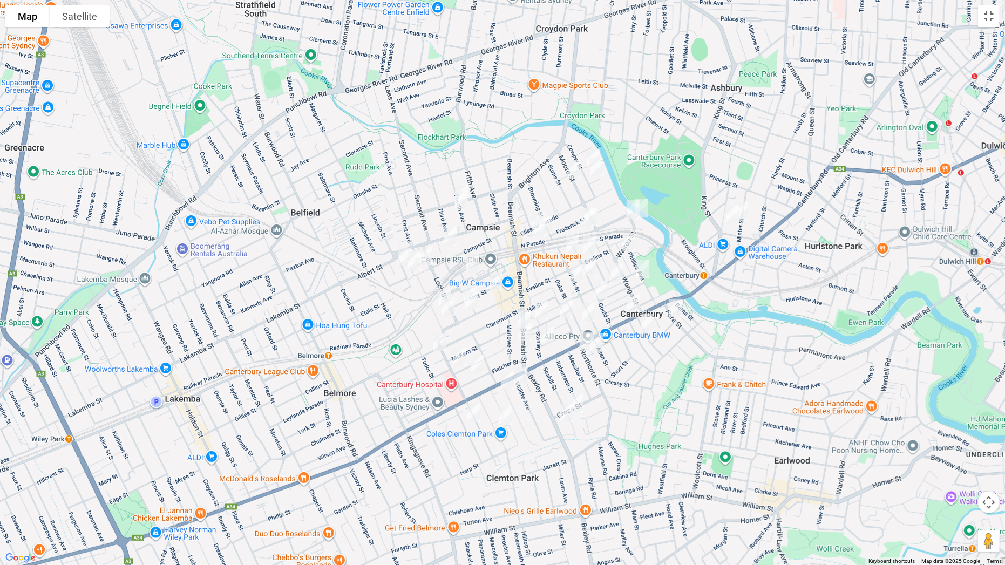
click at [633, 299] on img "319 Canterbury Road, CANTERBURY NSW 2193" at bounding box center [634, 303] width 22 height 27
click at [681, 309] on img "11 Fore Street, CANTERBURY NSW 2193" at bounding box center [675, 308] width 22 height 27
click at [565, 416] on img "54 Bexley Road, CAMPSIE NSW 2194" at bounding box center [567, 412] width 22 height 27
click at [601, 372] on button "Close" at bounding box center [588, 377] width 26 height 26
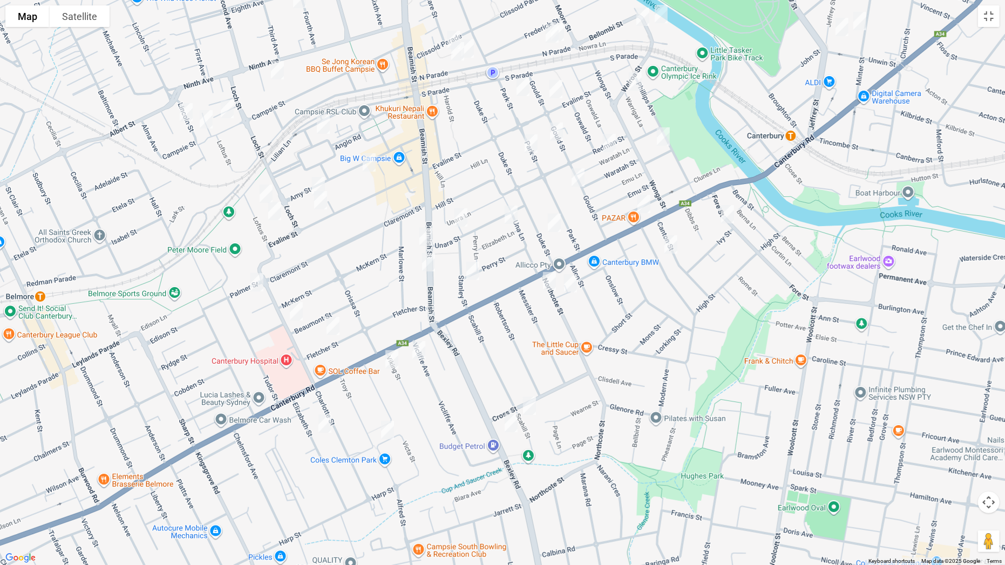
drag, startPoint x: 534, startPoint y: 406, endPoint x: 491, endPoint y: 394, distance: 43.7
click at [533, 405] on img "48A Scahill Street, CAMPSIE NSW 2194" at bounding box center [529, 405] width 22 height 27
click at [419, 355] on img "11 Vicliffe Avenue, CAMPSIE NSW 2194" at bounding box center [419, 350] width 22 height 27
click at [394, 360] on img "3 Viking Street, CAMPSIE NSW 2194" at bounding box center [392, 359] width 22 height 27
click at [324, 422] on img "16 Elizabeth Street, CAMPSIE NSW 2194" at bounding box center [325, 423] width 22 height 27
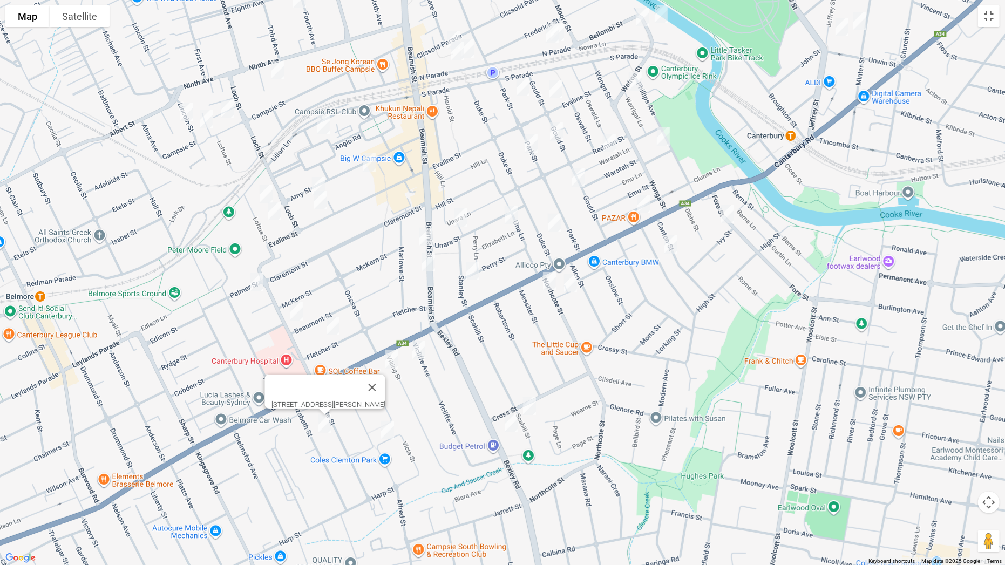
click at [390, 429] on img "3 Sunbeam Street, CAMPSIE NSW 2194" at bounding box center [388, 429] width 22 height 27
drag, startPoint x: 545, startPoint y: 279, endPoint x: 557, endPoint y: 283, distance: 12.3
click at [546, 279] on img "3 Northcote Street, CANTERBURY NSW 2193" at bounding box center [549, 281] width 22 height 27
click at [572, 288] on img "18 Northcote Street, CANTERBURY NSW 2193" at bounding box center [570, 283] width 22 height 27
click at [668, 249] on img "14 Howard Street, CANTERBURY NSW 2193" at bounding box center [671, 244] width 22 height 27
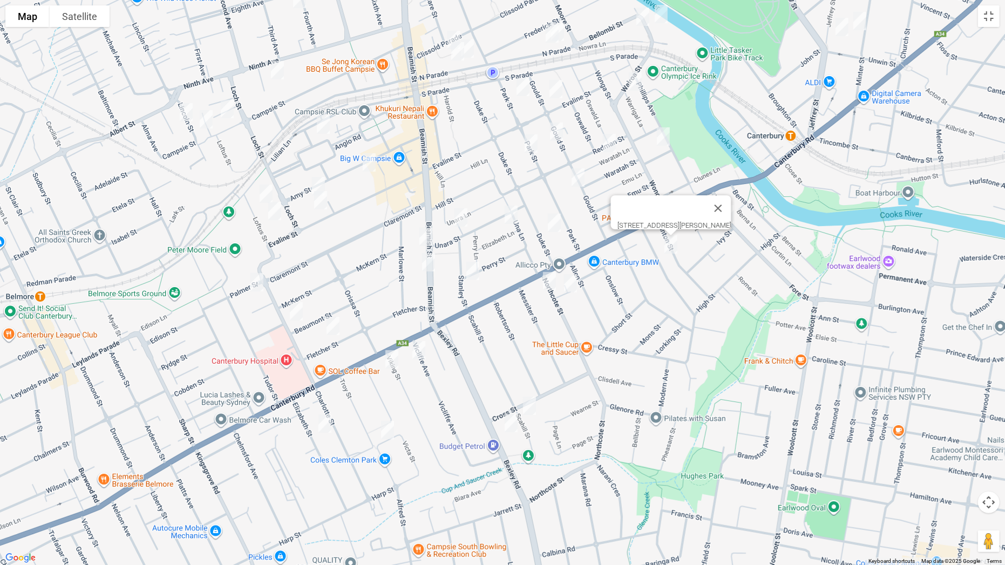
click at [459, 218] on img "29 Unara Street, CAMPSIE NSW 2194" at bounding box center [461, 217] width 22 height 27
click at [426, 233] on img "342 Beamish Street, CAMPSIE NSW 2194" at bounding box center [426, 236] width 22 height 27
click at [433, 262] on img "2/370 Beamish Street, CAMPSIE NSW 2194" at bounding box center [429, 262] width 22 height 27
click at [478, 275] on img "18 Stanley Street, CAMPSIE NSW 2194" at bounding box center [473, 270] width 22 height 27
click at [254, 281] on img "4 Palmer Street, CAMPSIE NSW 2194" at bounding box center [257, 282] width 22 height 27
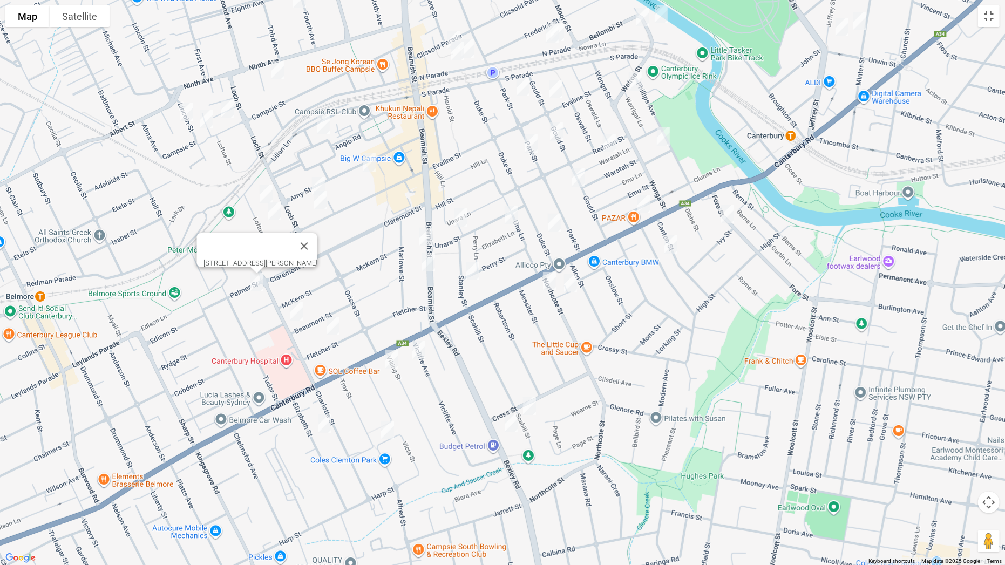
click at [297, 312] on img "51 Beaumont Street, CAMPSIE NSW 2194" at bounding box center [296, 311] width 22 height 27
click at [339, 323] on img "33 Fletcher Street, CAMPSIE NSW 2194" at bounding box center [333, 325] width 22 height 27
click at [317, 177] on img "70-72 Amy Street, CAMPSIE NSW 2194" at bounding box center [319, 186] width 22 height 27
click at [320, 203] on img "107-111 Evaline Street, CAMPSIE NSW 2194" at bounding box center [321, 200] width 22 height 27
click at [262, 193] on img "28-30 Loftus Street, CAMPSIE NSW 2194" at bounding box center [266, 193] width 22 height 27
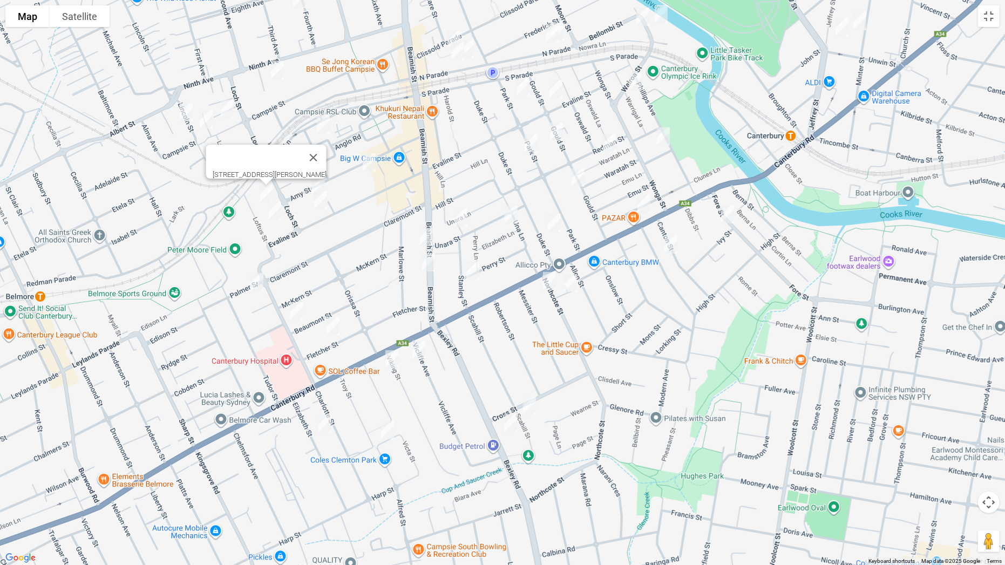
click at [277, 216] on img "40A Loftus Street, CAMPSIE NSW 2194" at bounding box center [275, 210] width 22 height 27
click at [371, 165] on img "42 Amy Street, CAMPSIE NSW 2194" at bounding box center [369, 162] width 22 height 27
click at [280, 66] on img "4 Harcourt Avenue, CAMPSIE NSW 2194" at bounding box center [278, 70] width 22 height 27
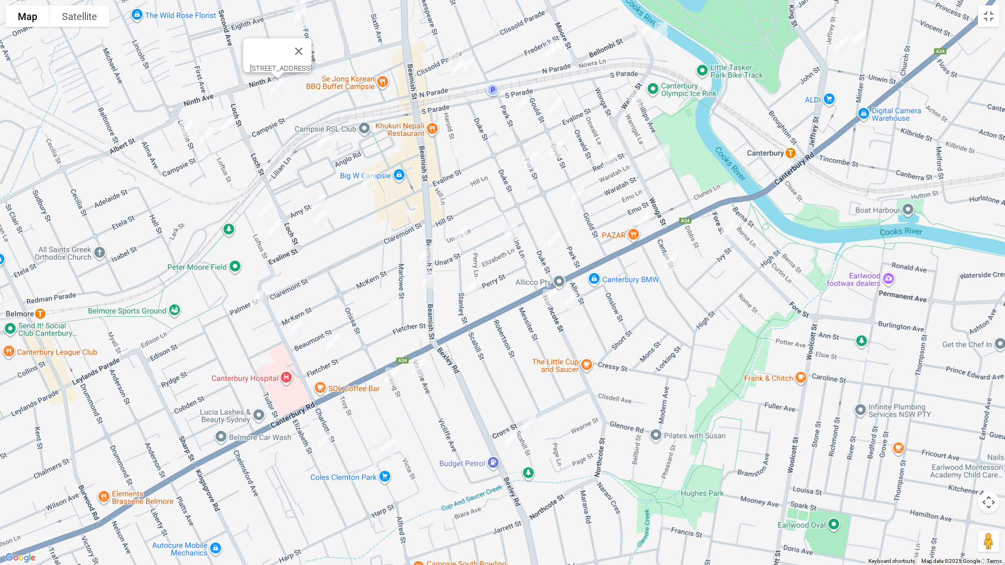
click at [326, 139] on img "53 Anglo Road, CAMPSIE NSW 2194" at bounding box center [323, 141] width 22 height 27
drag, startPoint x: 228, startPoint y: 127, endPoint x: 215, endPoint y: 130, distance: 13.2
click at [229, 127] on img "123 Campsie Street, CAMPSIE NSW 2194" at bounding box center [227, 126] width 22 height 27
click at [181, 130] on img "16 Lincoln Street, CAMPSIE NSW 2194" at bounding box center [186, 129] width 22 height 27
click at [208, 141] on img "15 Lincoln Street, CAMPSIE NSW 2194" at bounding box center [206, 136] width 22 height 27
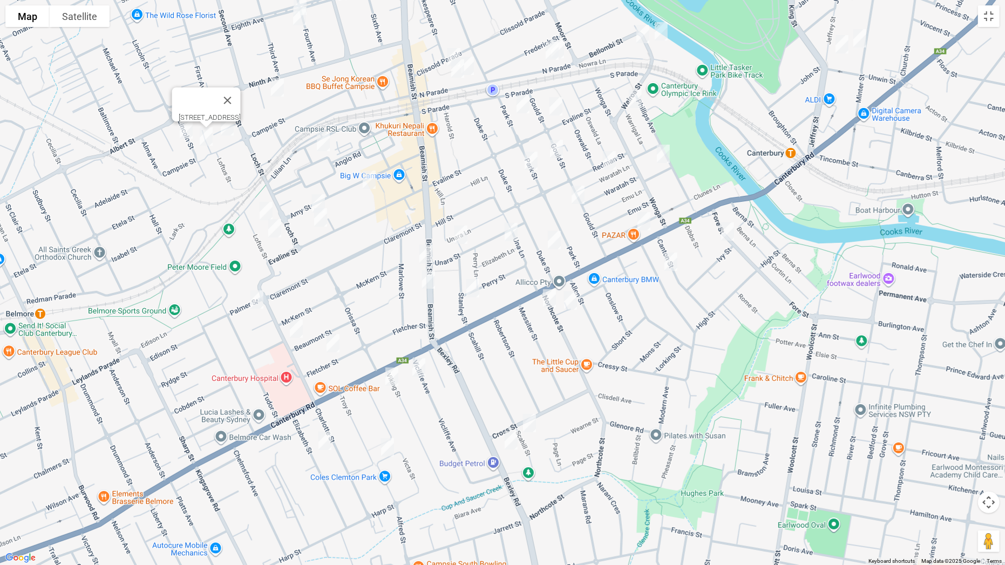
click at [523, 108] on img "4 Park Street, CAMPSIE NSW 2194" at bounding box center [523, 104] width 22 height 27
click at [557, 107] on img "3/8 Gould Street, CAMPSIE NSW 2194" at bounding box center [556, 106] width 22 height 27
click at [557, 148] on img "25 Gould Street, CAMPSIE NSW 2194" at bounding box center [556, 148] width 22 height 27
click at [536, 163] on img "3/31 Park Street, CAMPSIE NSW 2194" at bounding box center [531, 160] width 22 height 27
click at [576, 196] on img "4/53 Gould Street, CAMPSIE NSW 2194" at bounding box center [578, 194] width 22 height 27
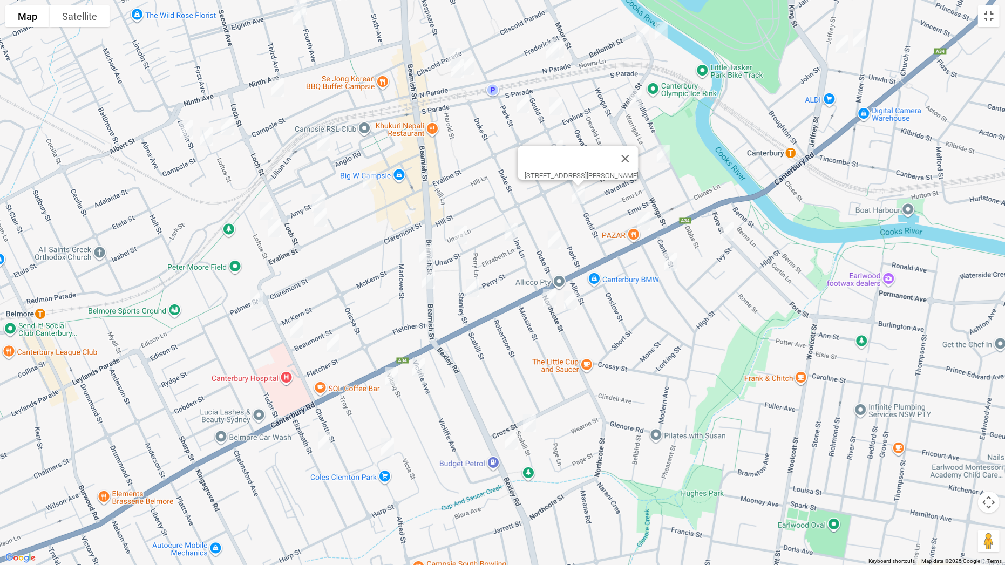
click at [504, 230] on img "5/8 Unara Street, CAMPSIE NSW 2194" at bounding box center [511, 231] width 22 height 27
click at [555, 241] on img "95 Duke Street, CAMPSIE NSW 2194" at bounding box center [554, 240] width 22 height 27
click at [610, 156] on img "18 Redman Street, CANTERBURY NSW 2193" at bounding box center [609, 160] width 22 height 27
click at [664, 158] on img "8 Ward Avenue, CANTERBURY NSW 2193" at bounding box center [663, 153] width 22 height 27
click at [633, 88] on img "3 Wairoa Street, CANTERBURY NSW 2193" at bounding box center [635, 98] width 22 height 27
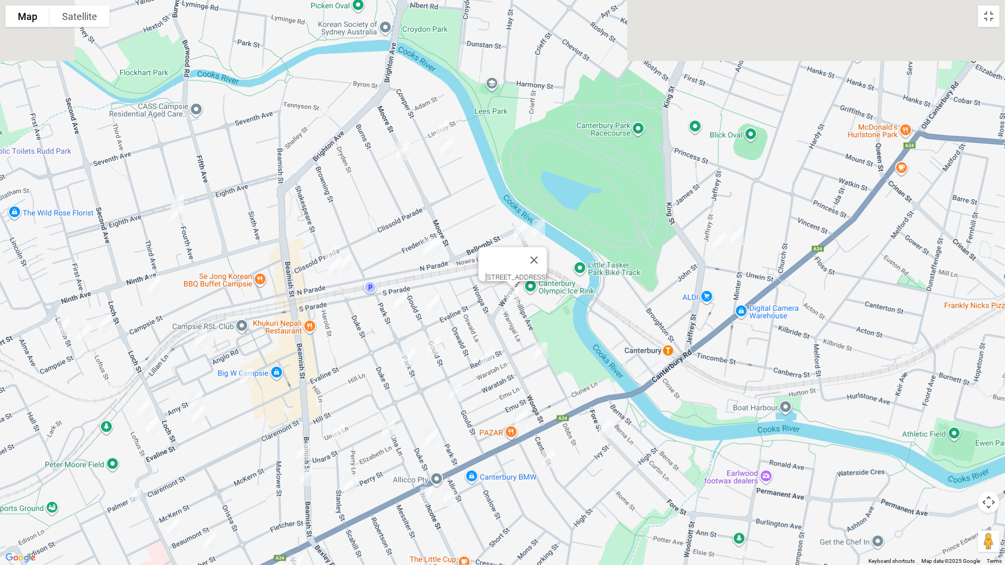
drag, startPoint x: 844, startPoint y: 126, endPoint x: 695, endPoint y: 366, distance: 282.8
click at [688, 382] on div "[STREET_ADDRESS]" at bounding box center [502, 282] width 1005 height 565
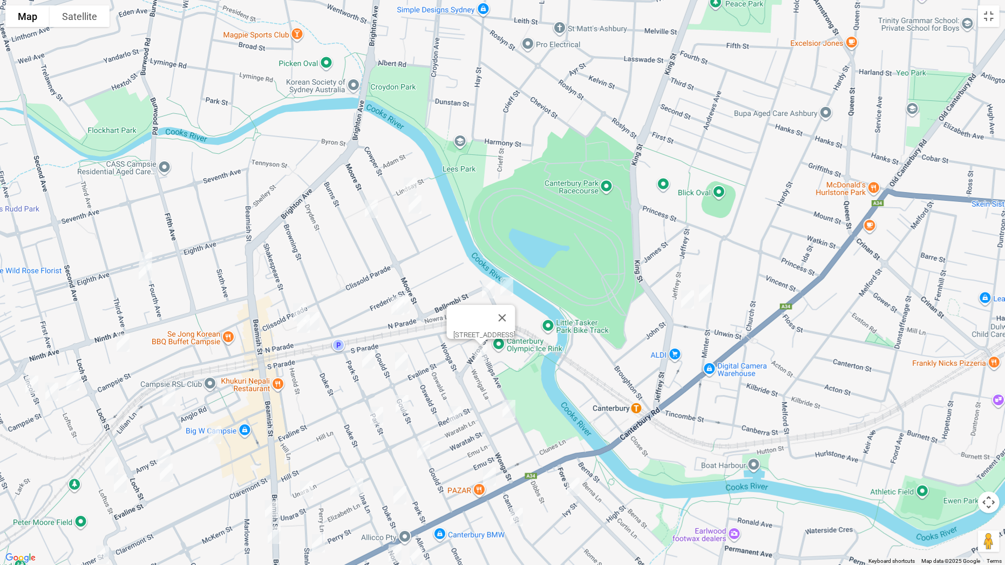
click at [708, 299] on img "38-42 Minter Street, CANTERBURY NSW 2193" at bounding box center [705, 293] width 22 height 27
click at [688, 302] on img "41 Jeffrey Street, CANTERBURY NSW 2193" at bounding box center [688, 299] width 22 height 27
click at [511, 285] on img "7 Nowra Street, CAMPSIE NSW 2194" at bounding box center [507, 286] width 22 height 27
click at [488, 291] on img "10A Nowra Street, CAMPSIE NSW 2194" at bounding box center [488, 289] width 22 height 27
click at [416, 184] on img "5 Lindsay Street, CAMPSIE NSW 2194" at bounding box center [410, 186] width 22 height 27
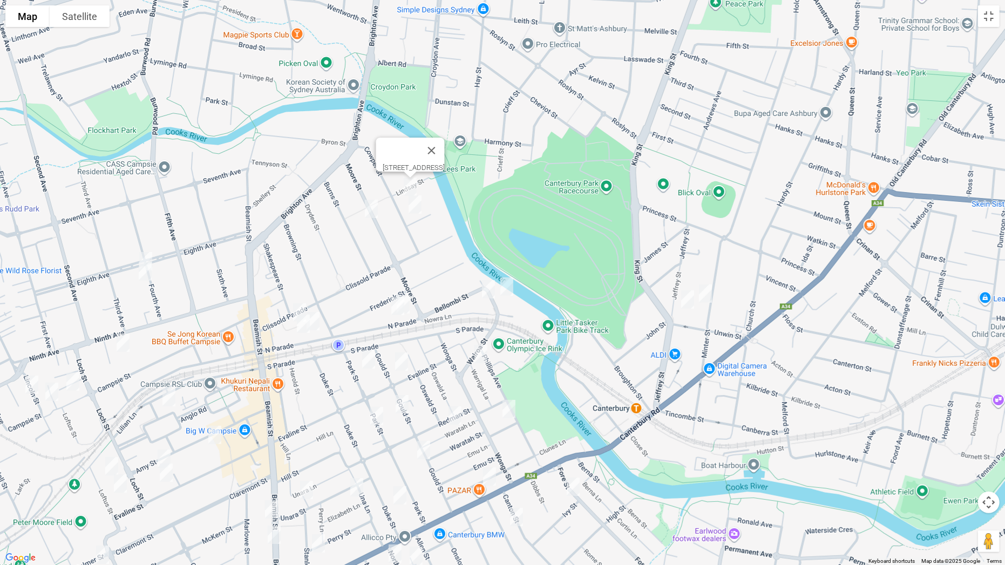
click at [373, 209] on img "31 Moore Street, CAMPSIE NSW 2194" at bounding box center [371, 208] width 22 height 27
click at [419, 213] on img "4 Gordon Street, CAMPSIE NSW 2194" at bounding box center [415, 204] width 22 height 27
click at [414, 306] on img "4/10 North Parade, CAMPSIE NSW 2194" at bounding box center [403, 304] width 22 height 27
click at [394, 308] on img "11-12 North Parade, CAMPSIE NSW 2194" at bounding box center [398, 305] width 22 height 27
click at [299, 305] on img "98 Clissold Parade, CAMPSIE NSW 2194" at bounding box center [300, 312] width 22 height 27
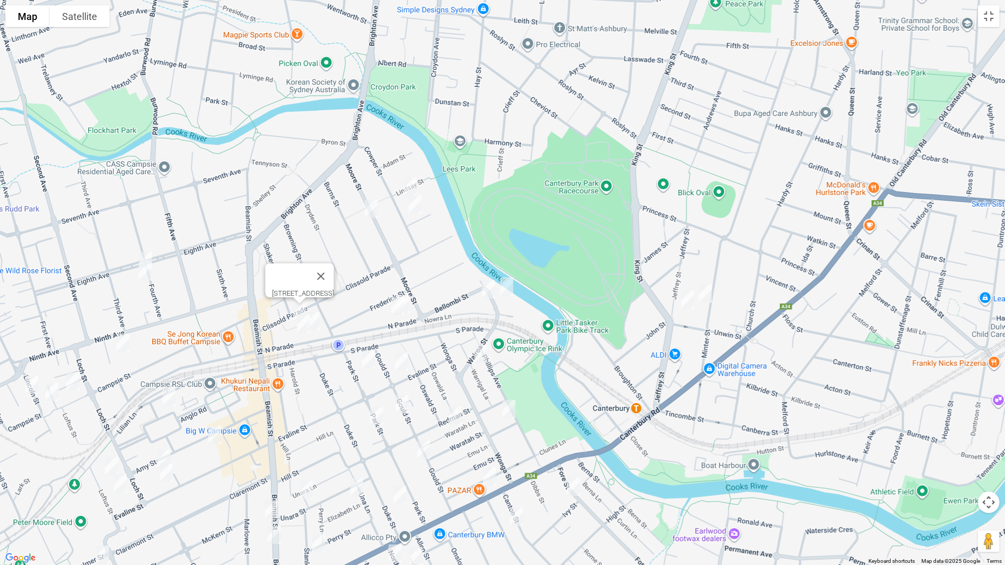
click at [319, 320] on img "28-29 North Parade, CAMPSIE NSW 2194" at bounding box center [313, 321] width 22 height 27
drag, startPoint x: 303, startPoint y: 326, endPoint x: 300, endPoint y: 331, distance: 5.8
click at [303, 326] on img "31 North Parade, CAMPSIE NSW 2194" at bounding box center [303, 323] width 22 height 27
click at [148, 253] on img "22 Fourth Avenue, CAMPSIE NSW 2194" at bounding box center [146, 261] width 22 height 27
click at [145, 270] on img "16 Fourth Avenue, CAMPSIE NSW 2194" at bounding box center [145, 271] width 22 height 27
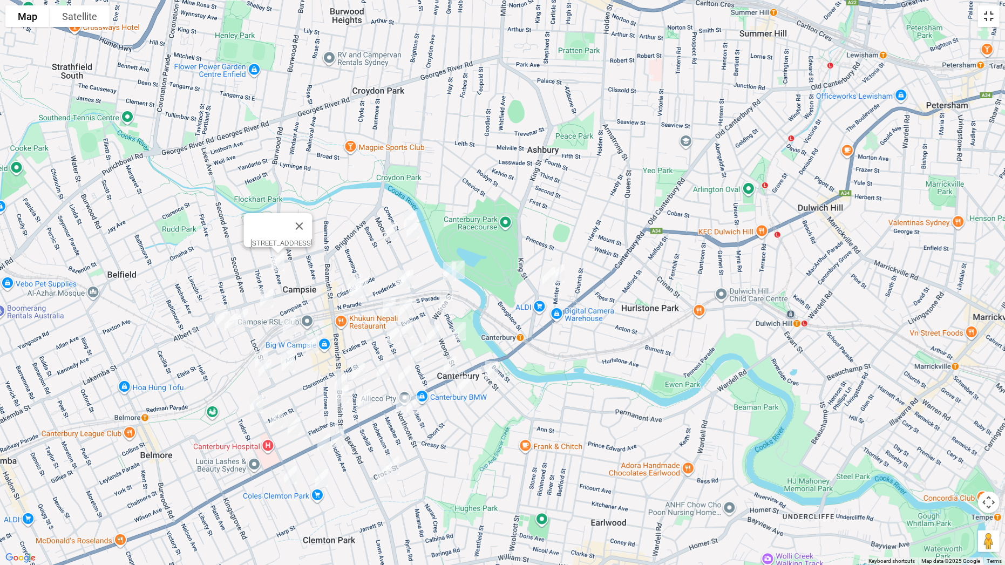
click at [986, 21] on button "Toggle fullscreen view" at bounding box center [989, 16] width 22 height 22
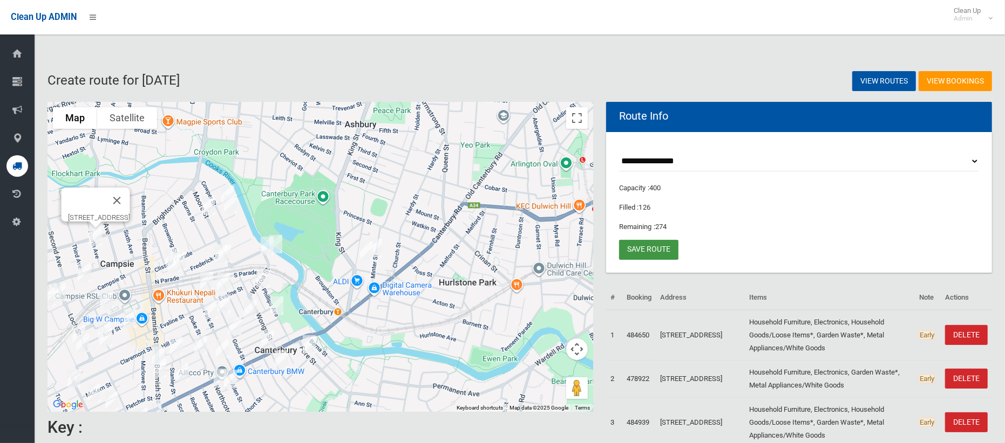
click at [641, 246] on link "Save route" at bounding box center [648, 250] width 59 height 20
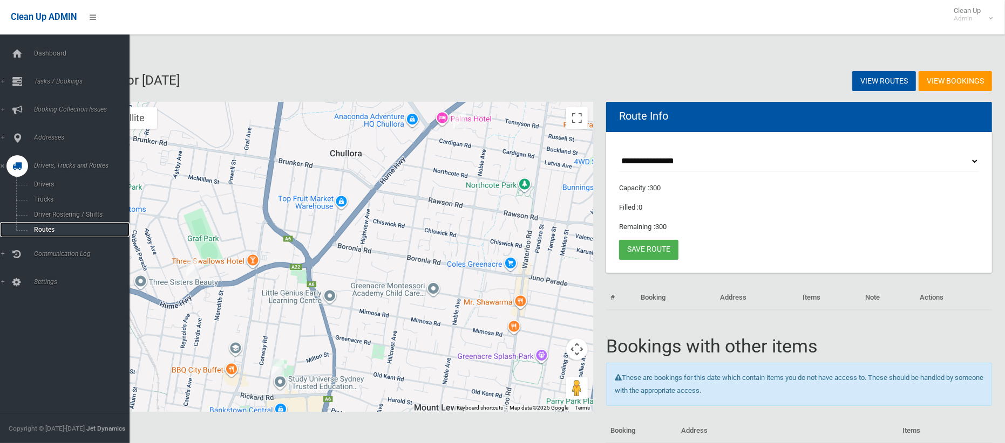
click at [42, 230] on span "Routes" at bounding box center [76, 230] width 90 height 8
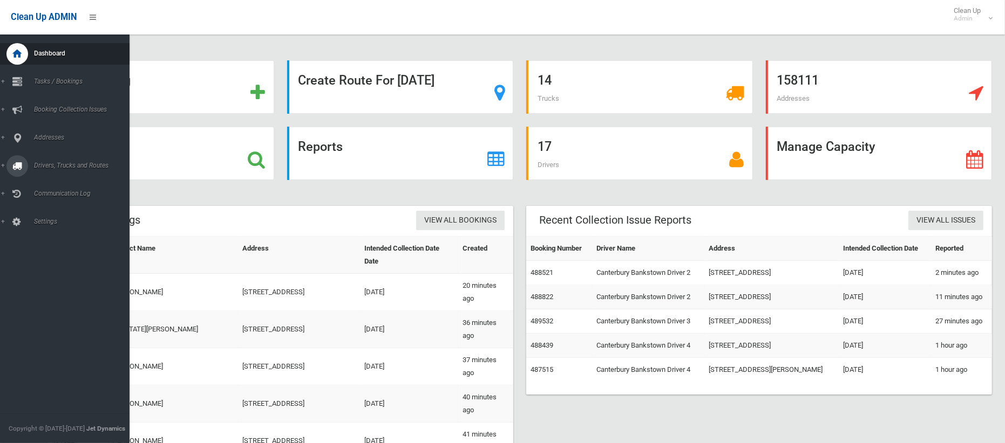
click at [58, 162] on span "Drivers, Trucks and Routes" at bounding box center [80, 166] width 99 height 8
click at [57, 81] on span "Tasks / Bookings" at bounding box center [80, 82] width 99 height 8
click at [39, 163] on span "Search" at bounding box center [76, 161] width 90 height 8
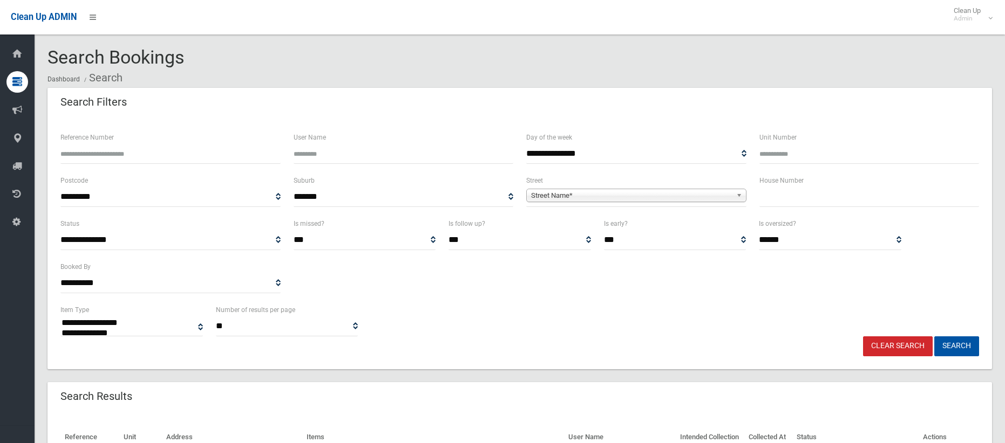
select select
click at [775, 195] on input "text" at bounding box center [869, 197] width 220 height 20
type input "**"
click at [689, 200] on span "Street Name*" at bounding box center [631, 195] width 201 height 13
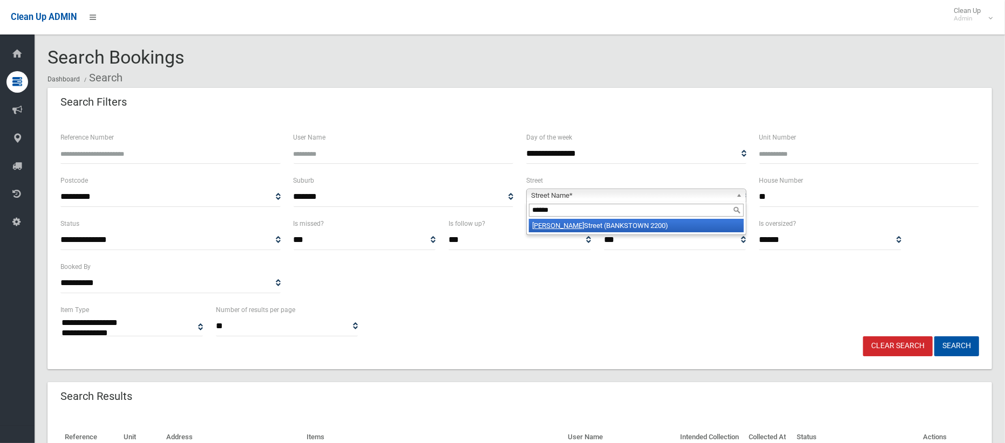
type input "******"
click at [679, 227] on li "[PERSON_NAME][GEOGRAPHIC_DATA] (BANKSTOWN 2200)" at bounding box center [636, 225] width 215 height 13
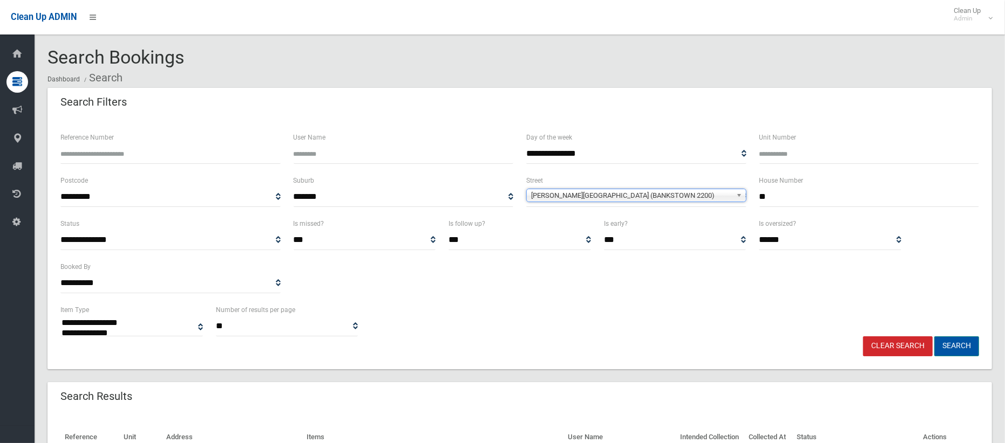
click at [951, 351] on button "Search" at bounding box center [956, 347] width 45 height 20
select select
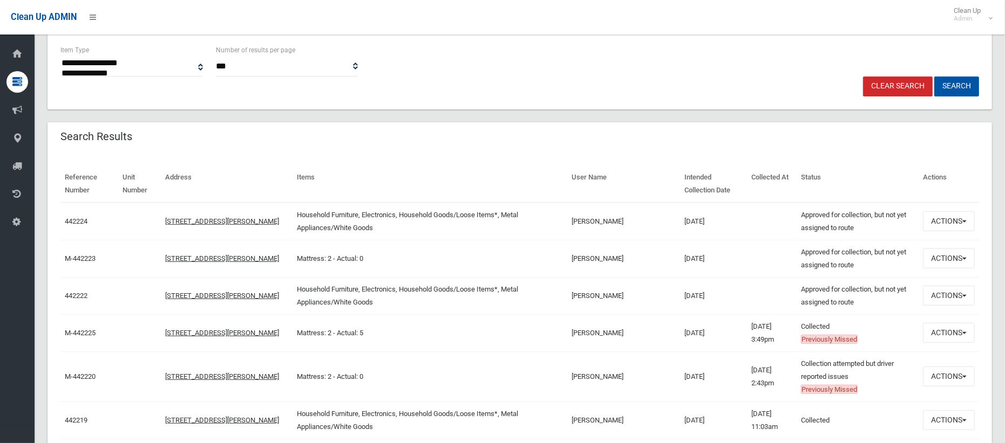
scroll to position [272, 0]
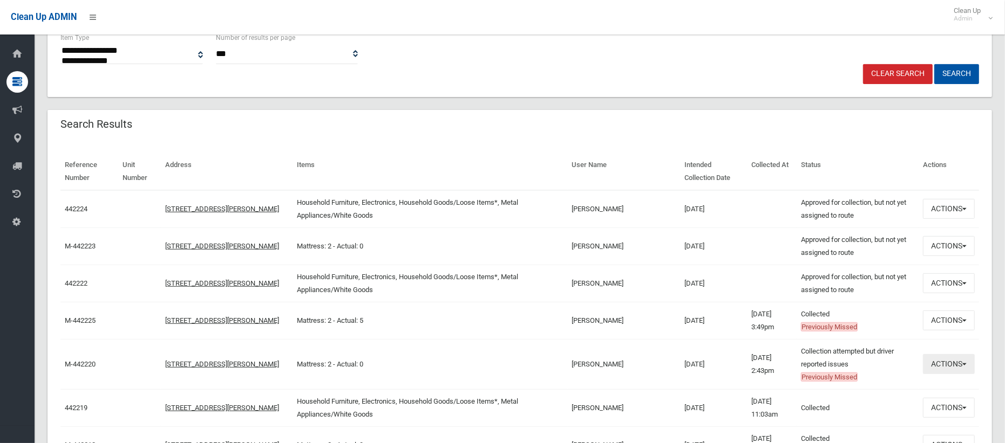
click at [944, 365] on button "Actions" at bounding box center [949, 364] width 52 height 20
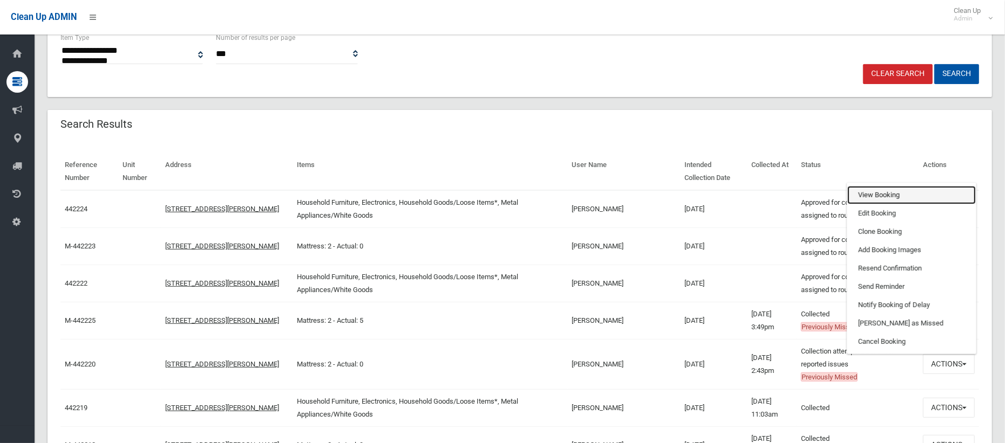
click at [891, 190] on link "View Booking" at bounding box center [911, 195] width 128 height 18
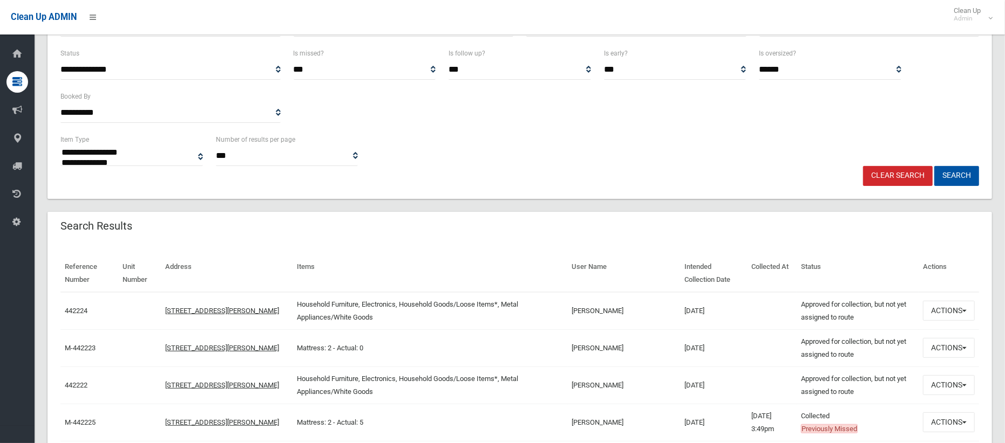
scroll to position [67, 0]
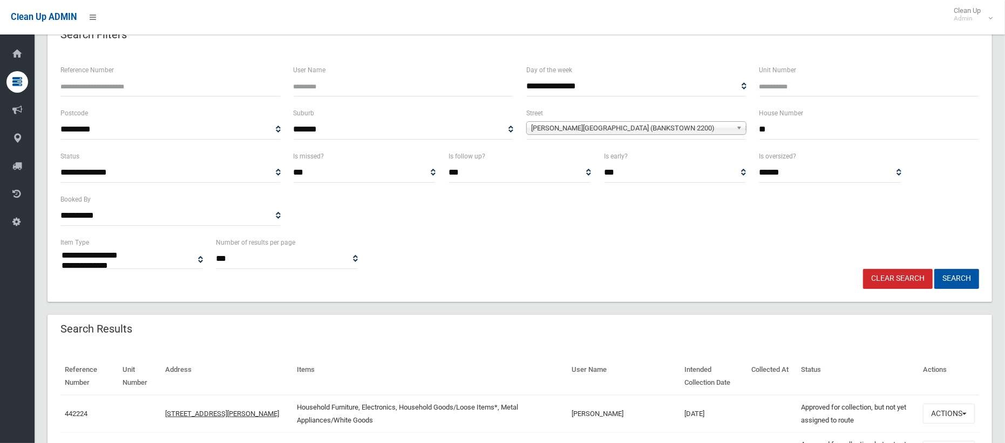
drag, startPoint x: 766, startPoint y: 130, endPoint x: 743, endPoint y: 126, distance: 22.5
click at [743, 126] on div "**********" at bounding box center [519, 128] width 931 height 43
type input "**"
click at [656, 129] on span "[PERSON_NAME][GEOGRAPHIC_DATA] (BANKSTOWN 2200)" at bounding box center [631, 128] width 201 height 13
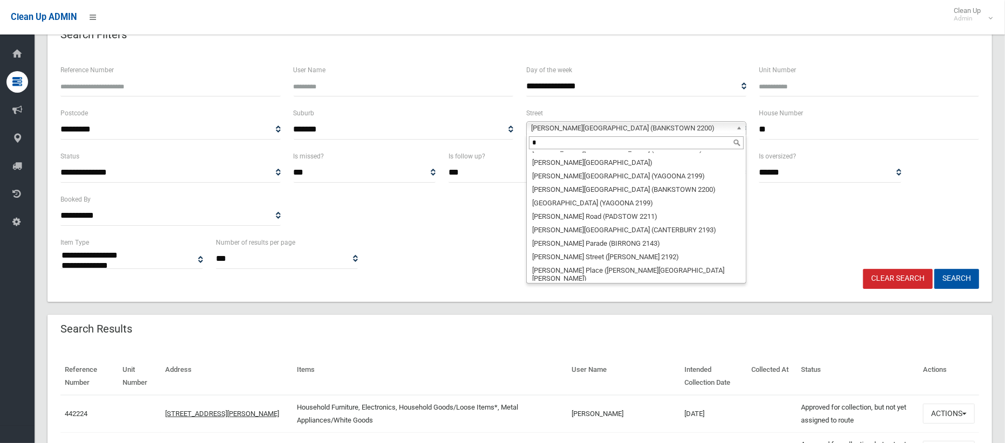
scroll to position [0, 0]
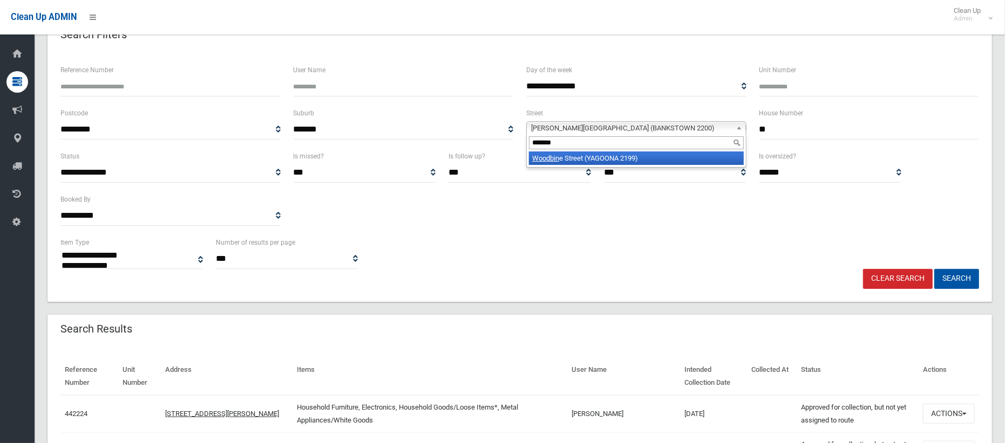
type input "*******"
click at [627, 159] on li "Woodbin e Street (YAGOONA 2199)" at bounding box center [636, 158] width 215 height 13
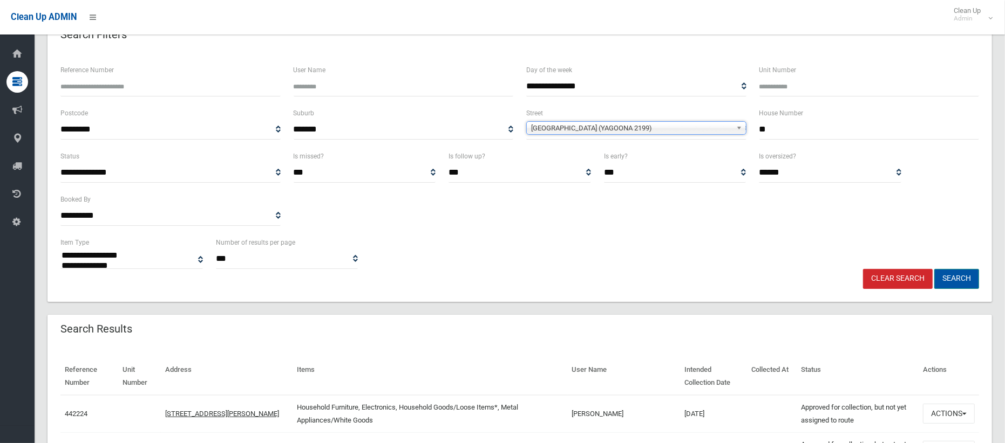
click at [949, 283] on button "Search" at bounding box center [956, 279] width 45 height 20
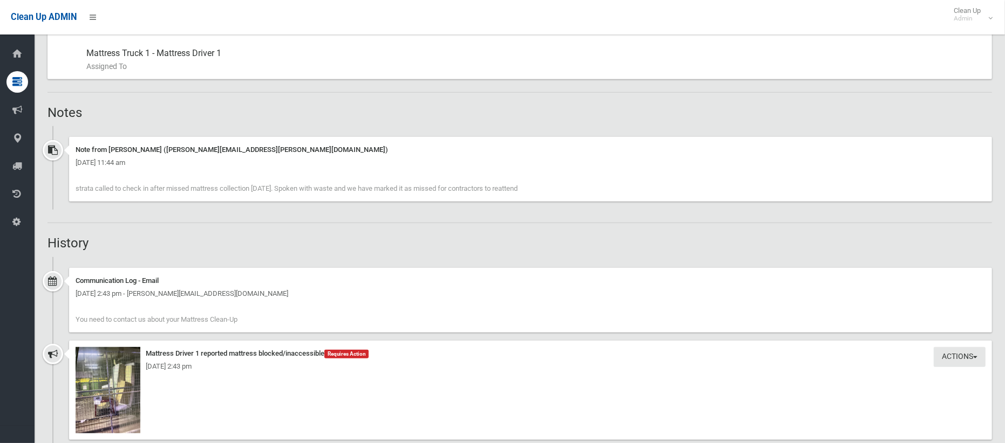
scroll to position [794, 0]
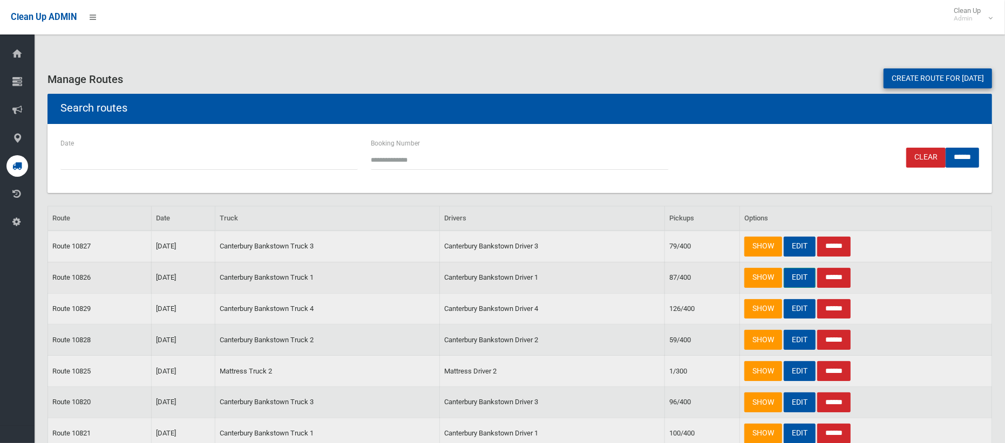
click at [797, 278] on link "EDIT" at bounding box center [799, 278] width 32 height 20
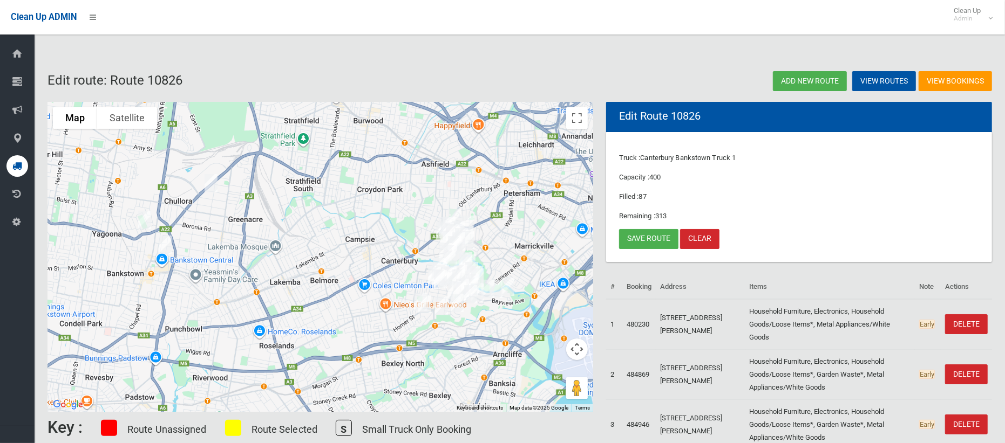
click at [163, 245] on img "11 Jacobs Street, BANKSTOWN NSW 2200" at bounding box center [165, 244] width 22 height 27
click at [224, 202] on button "Close" at bounding box center [213, 209] width 26 height 26
click at [144, 220] on img "73 Woodbine Street, YAGOONA NSW 2199" at bounding box center [145, 220] width 22 height 27
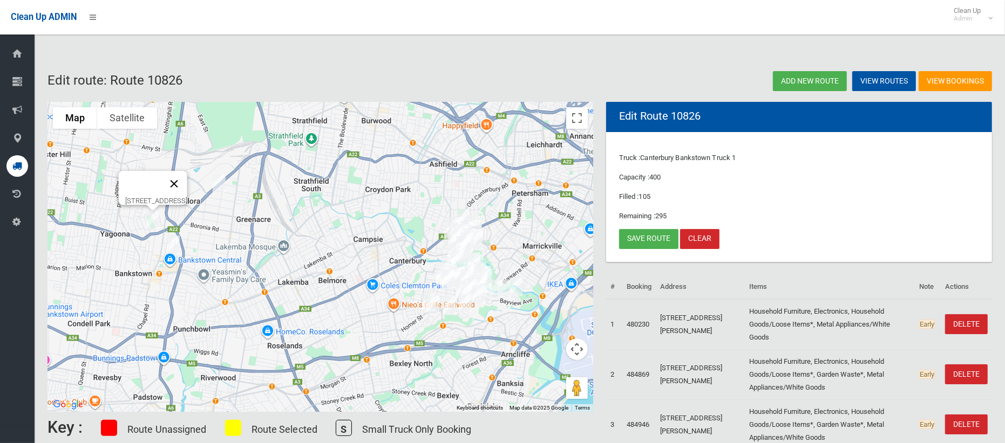
click at [187, 177] on button "Close" at bounding box center [174, 184] width 26 height 26
click at [216, 179] on img "24 Peter Crescent, GREENACRE NSW 2190" at bounding box center [219, 183] width 22 height 27
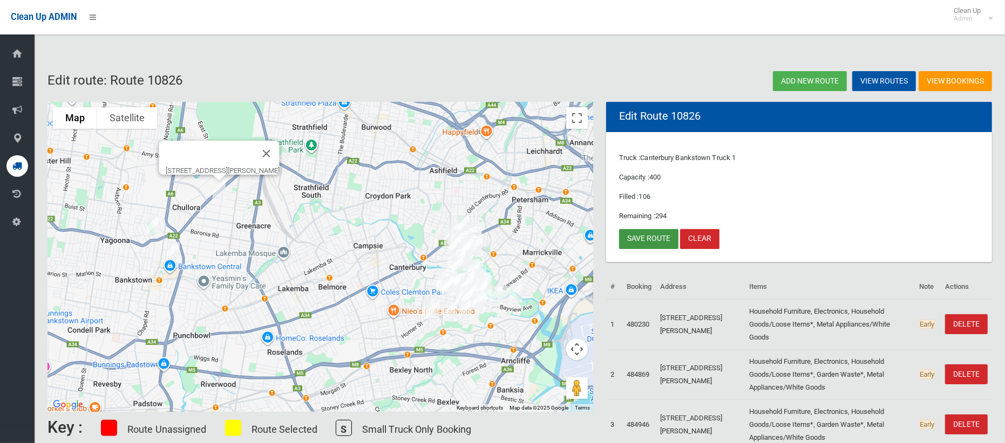
click at [655, 241] on link "Save route" at bounding box center [648, 239] width 59 height 20
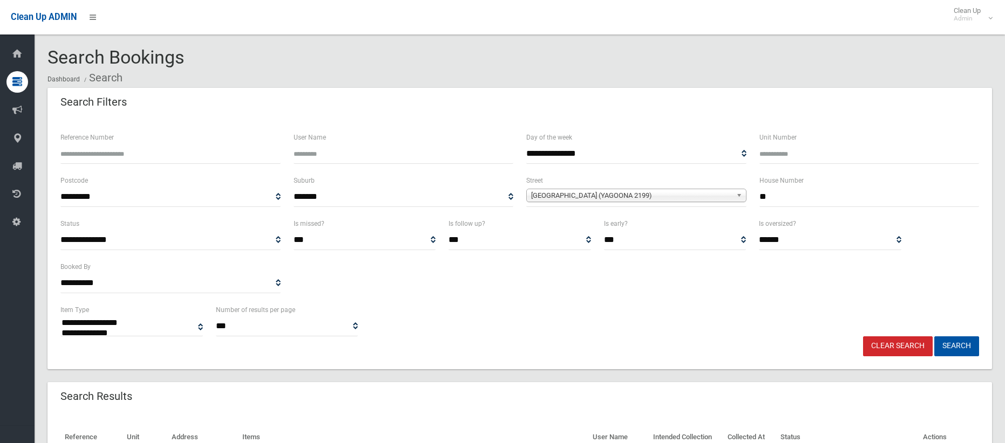
select select
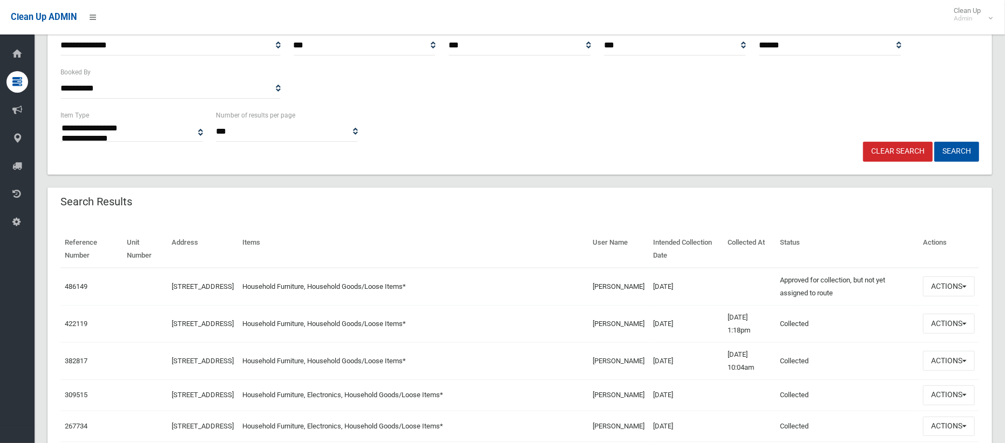
scroll to position [217, 0]
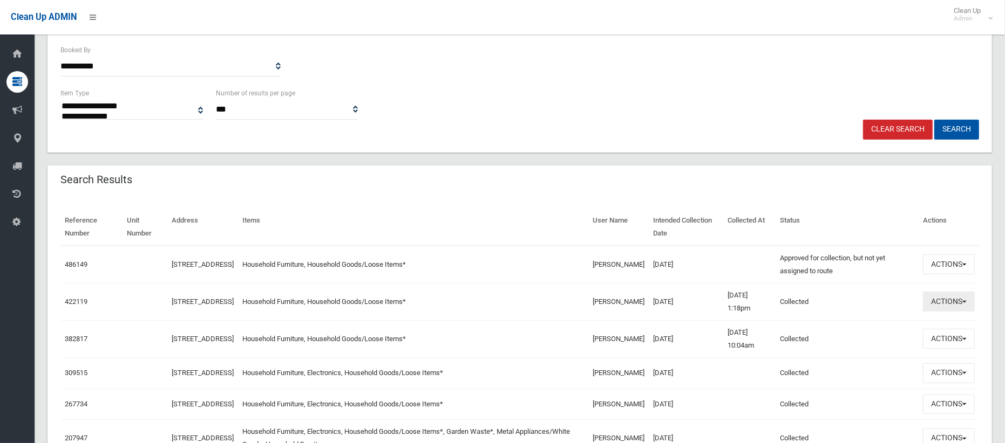
click at [947, 306] on button "Actions" at bounding box center [949, 302] width 52 height 20
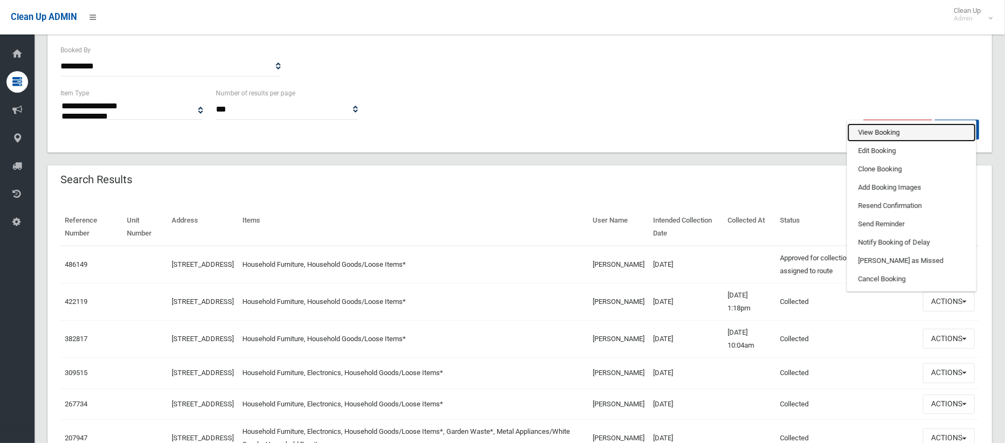
click at [882, 134] on link "View Booking" at bounding box center [911, 133] width 128 height 18
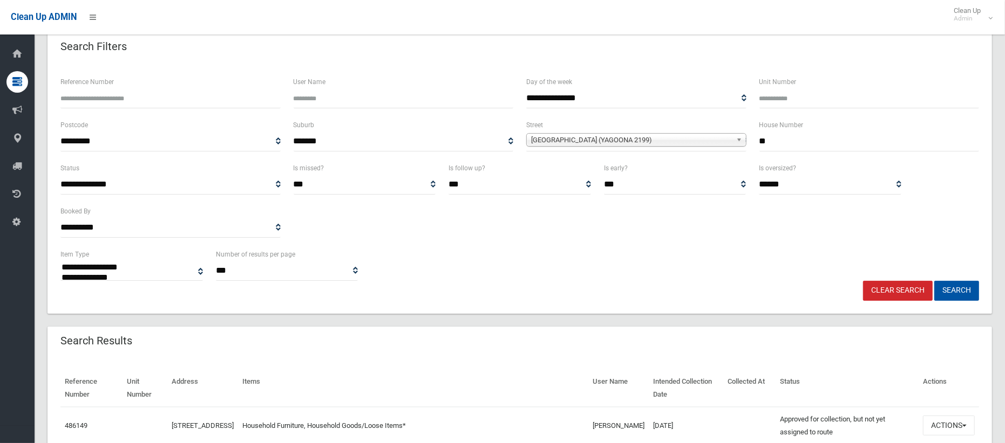
scroll to position [7, 0]
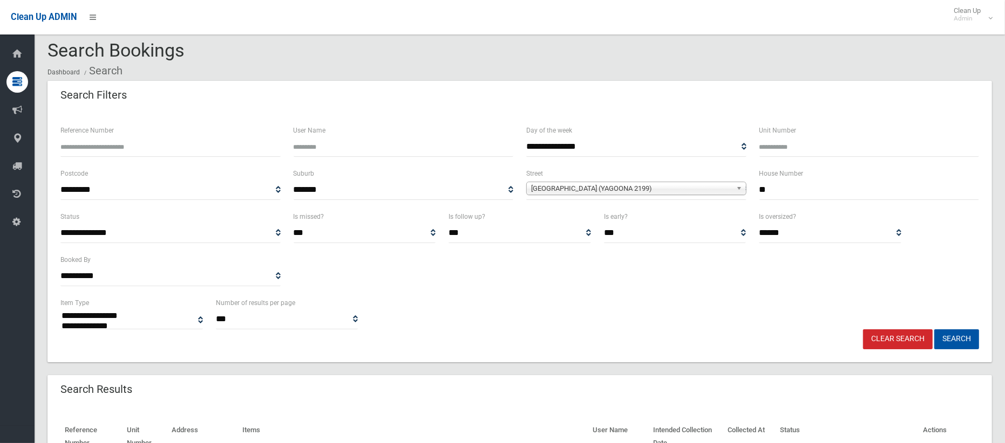
drag, startPoint x: 782, startPoint y: 196, endPoint x: 748, endPoint y: 195, distance: 34.0
click at [748, 195] on div "**********" at bounding box center [519, 188] width 931 height 43
type input "**"
click at [655, 187] on span "[GEOGRAPHIC_DATA] (YAGOONA 2199)" at bounding box center [631, 188] width 201 height 13
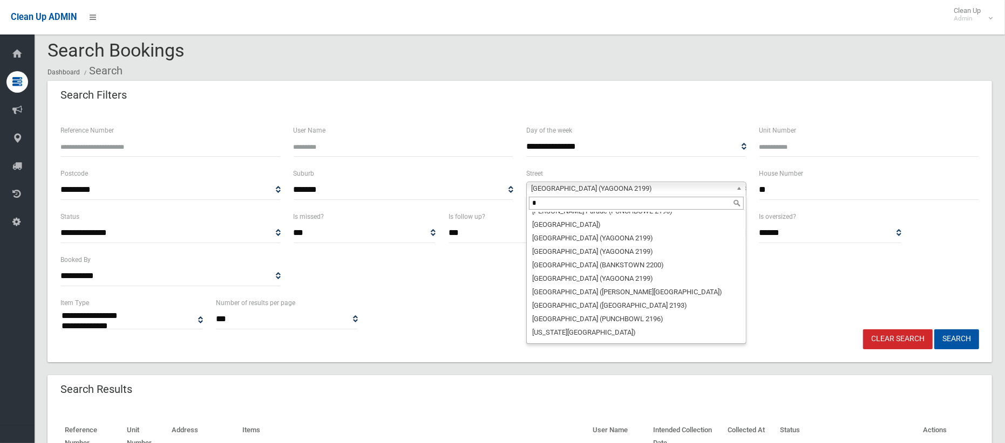
scroll to position [0, 0]
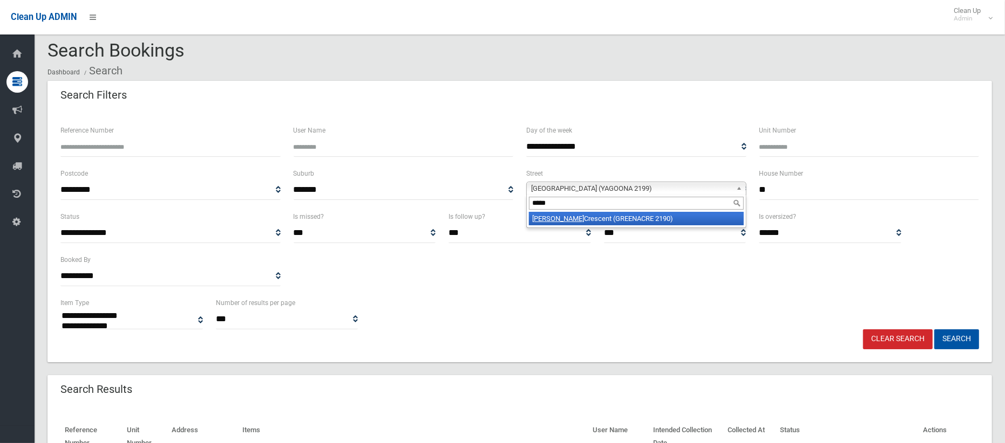
type input "*****"
click at [611, 222] on li "[PERSON_NAME] (GREENACRE 2190)" at bounding box center [636, 218] width 215 height 13
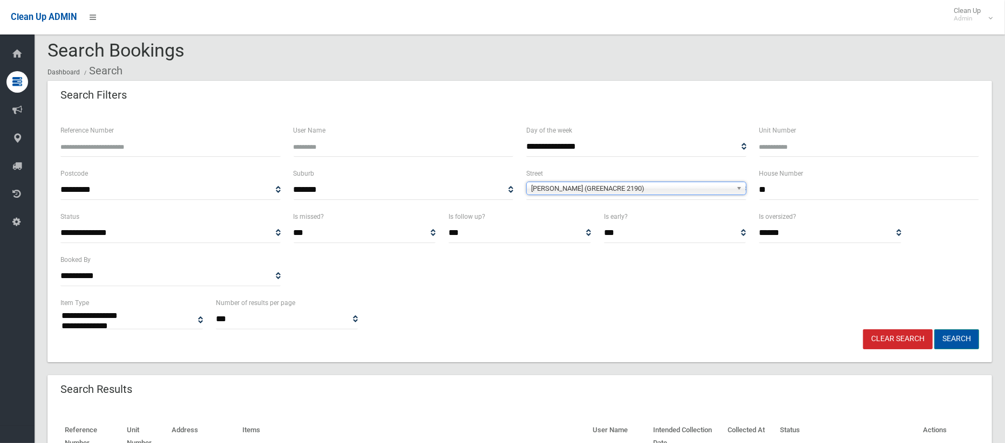
click at [956, 344] on button "Search" at bounding box center [956, 340] width 45 height 20
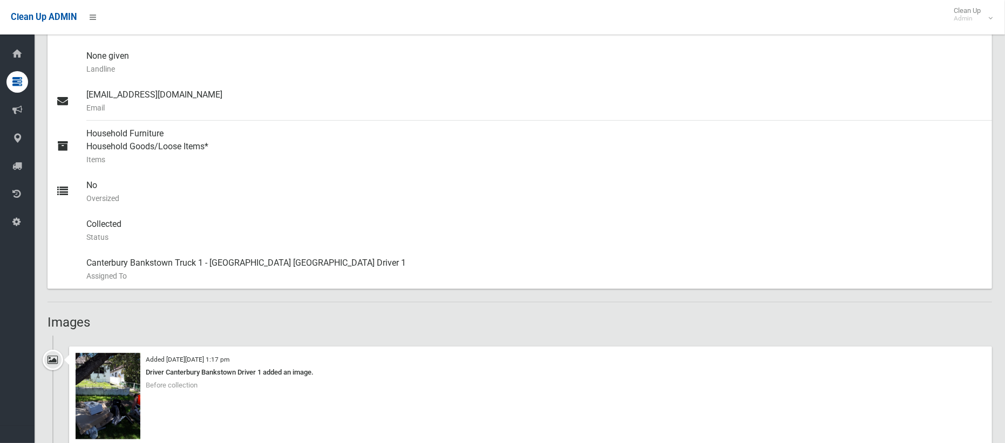
scroll to position [402, 0]
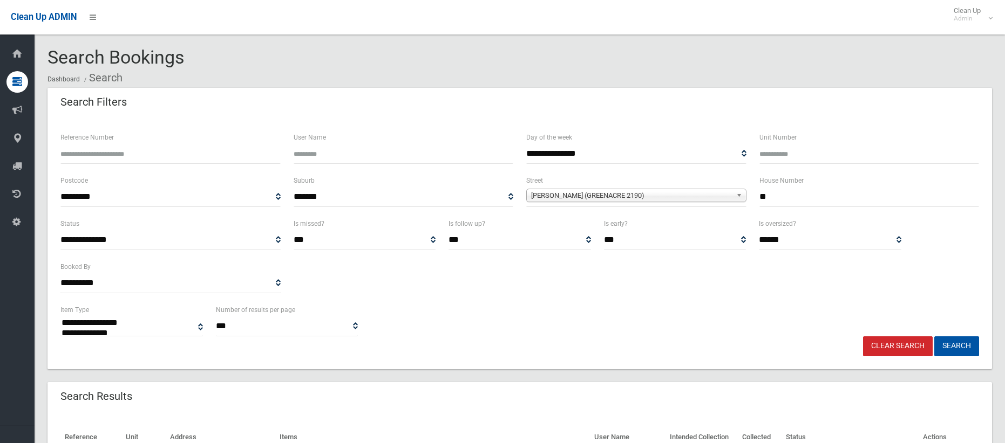
select select
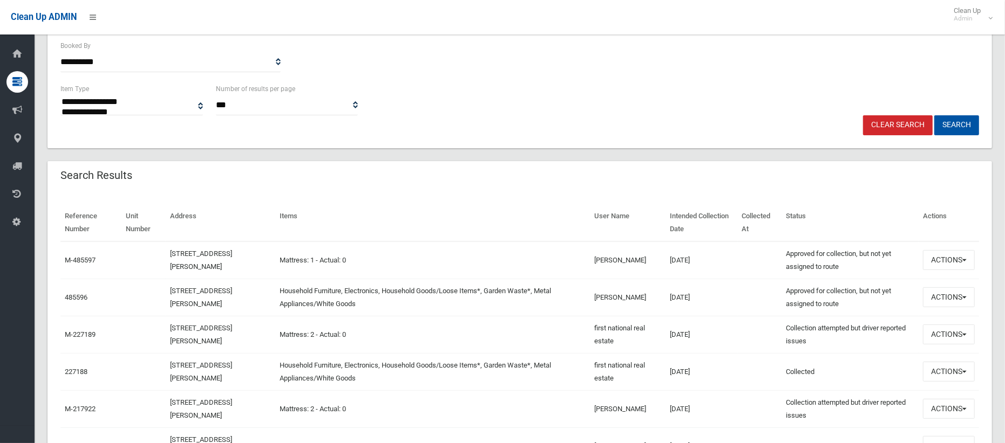
scroll to position [295, 0]
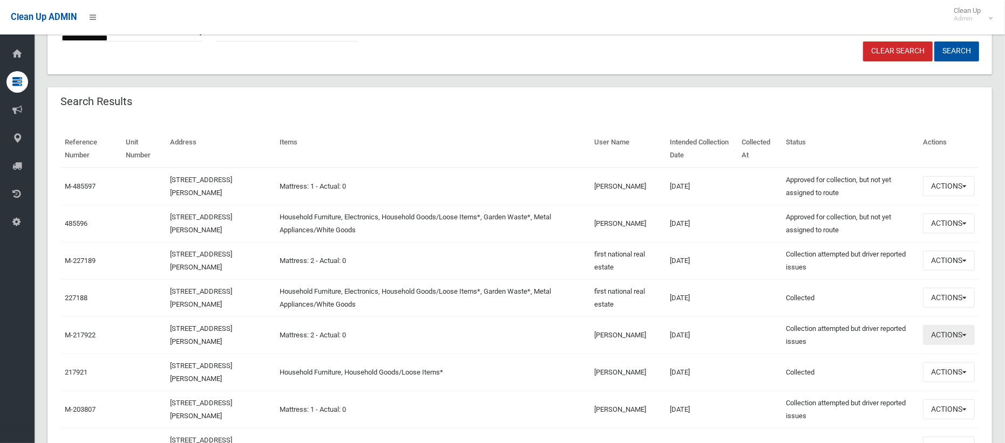
click at [950, 339] on button "Actions" at bounding box center [949, 335] width 52 height 20
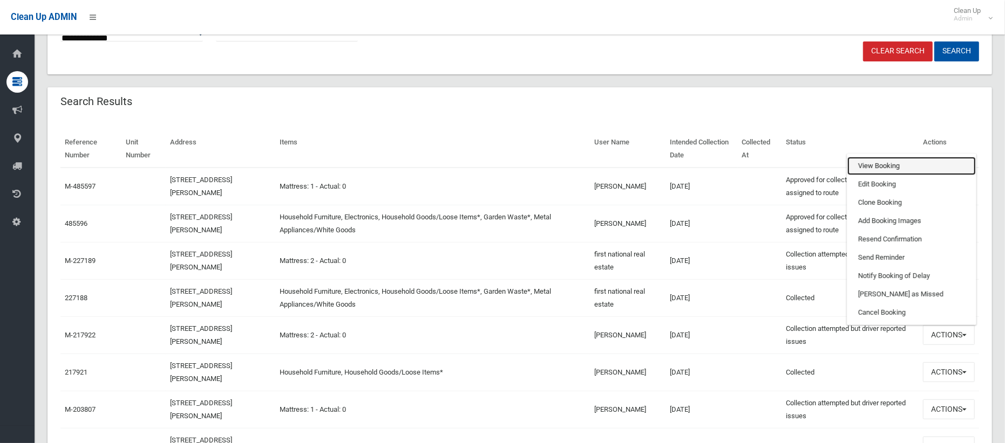
click at [862, 169] on link "View Booking" at bounding box center [911, 166] width 128 height 18
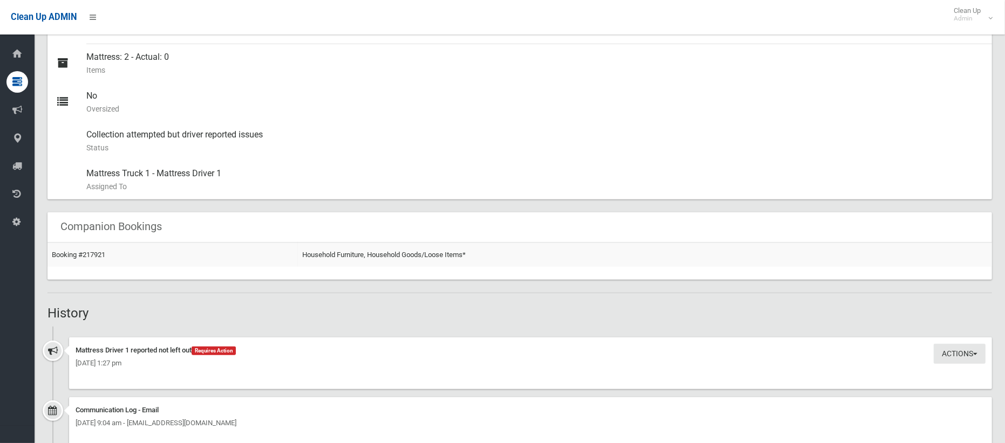
scroll to position [471, 0]
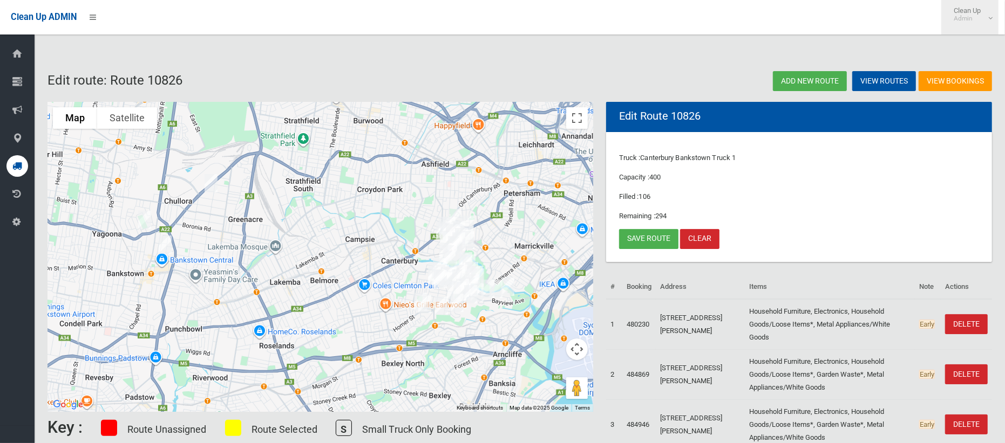
click at [973, 14] on span "Clean Up Admin" at bounding box center [969, 14] width 43 height 16
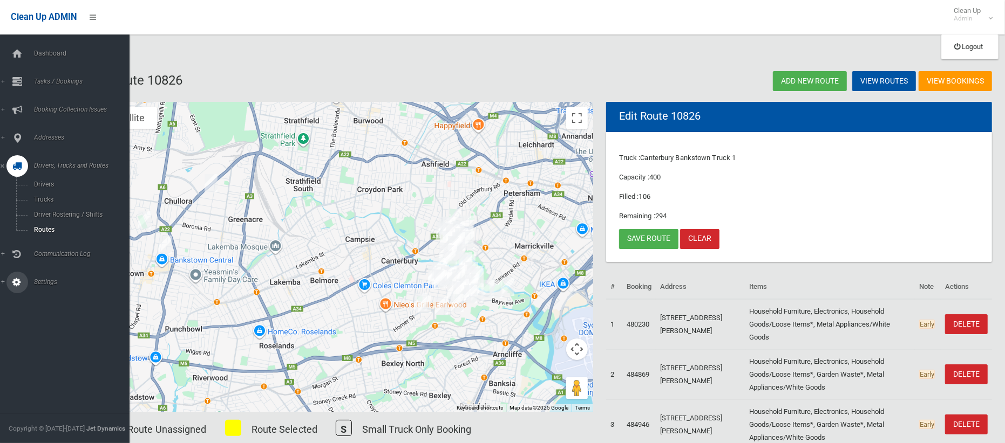
click at [37, 283] on span "Settings" at bounding box center [80, 282] width 99 height 8
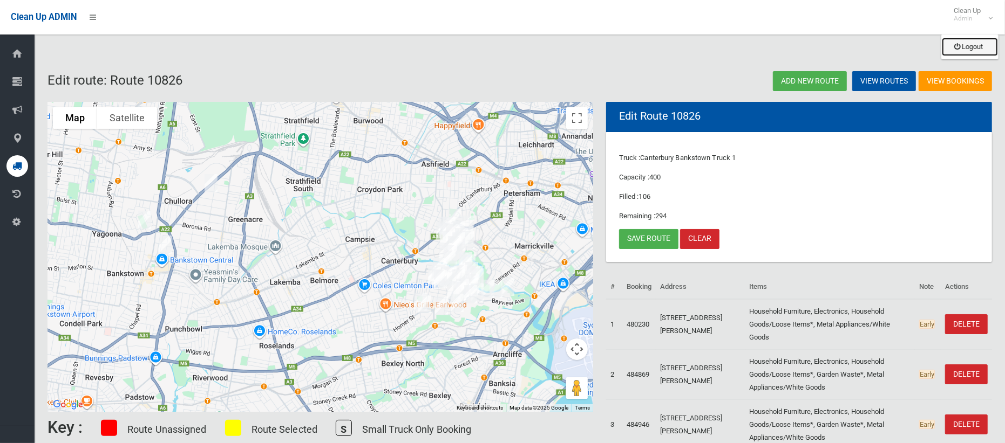
click at [972, 48] on link "Logout" at bounding box center [969, 47] width 56 height 18
